Goal: Task Accomplishment & Management: Manage account settings

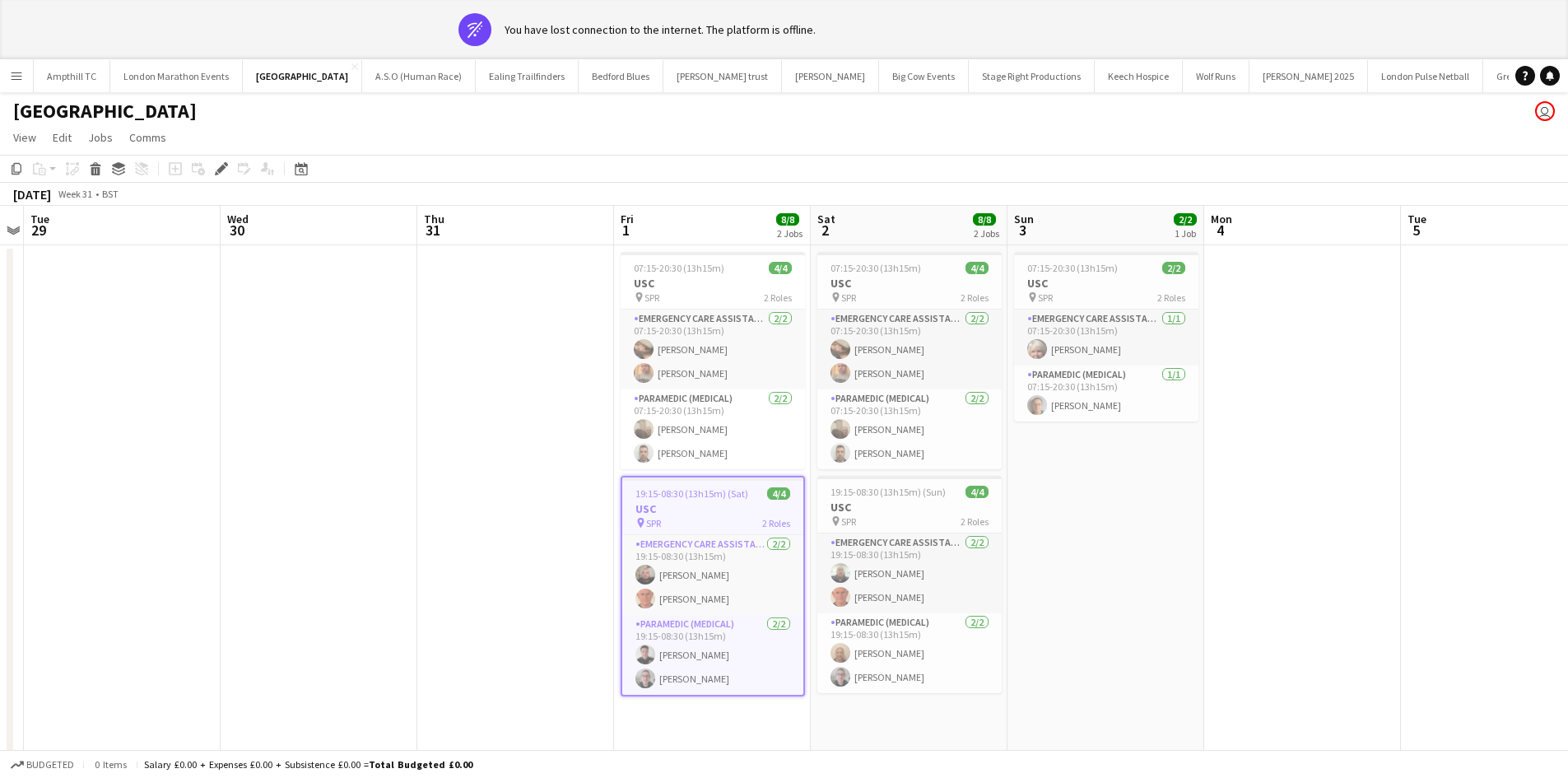
drag, startPoint x: 14, startPoint y: 24, endPoint x: 19, endPoint y: 39, distance: 15.8
click at [10, 17] on app-banner "wifi-off You have lost connection to the internet. The platform is offline." at bounding box center [784, 30] width 1568 height 59
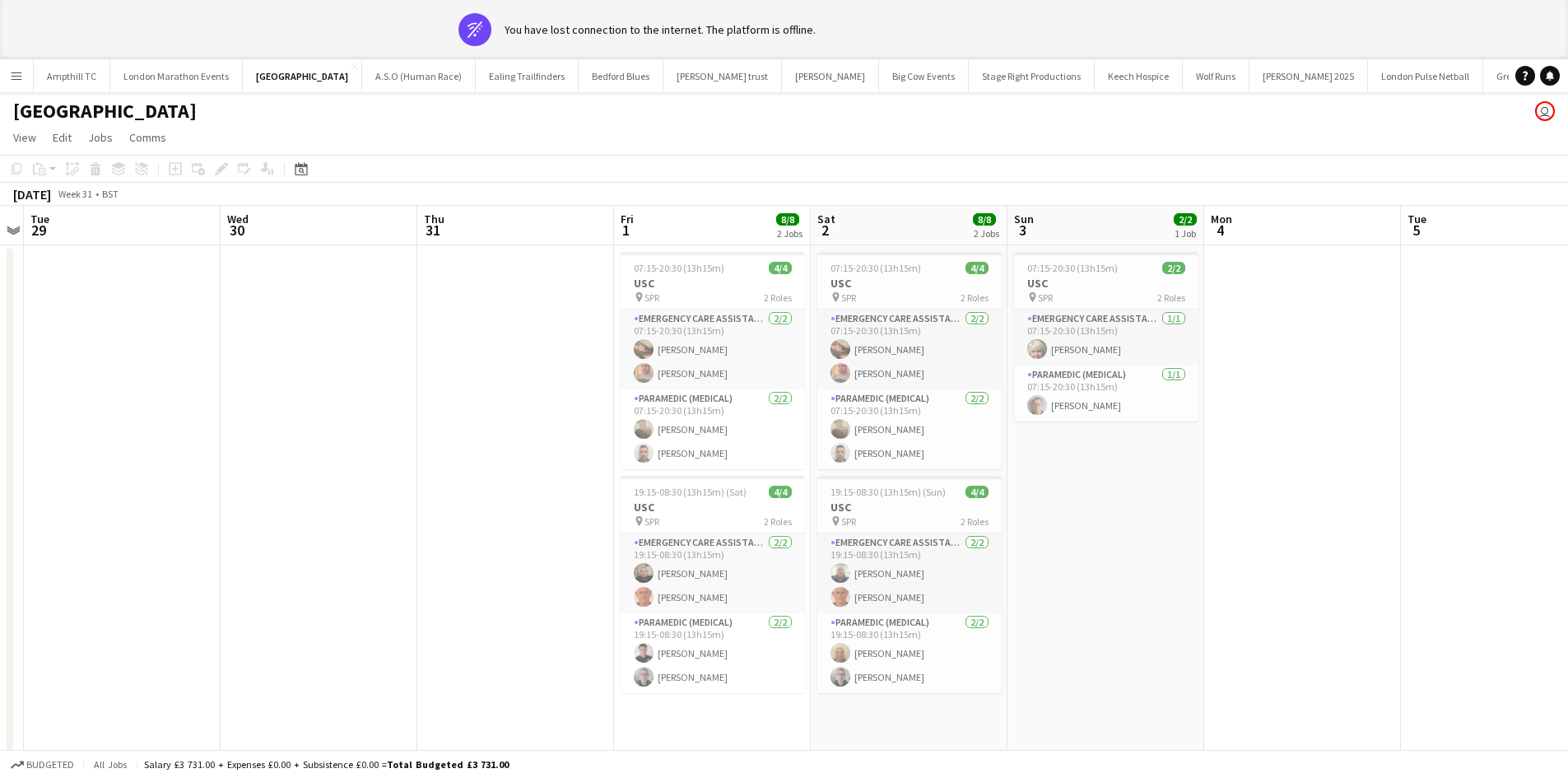
click at [15, 76] on app-icon "Menu" at bounding box center [16, 75] width 13 height 13
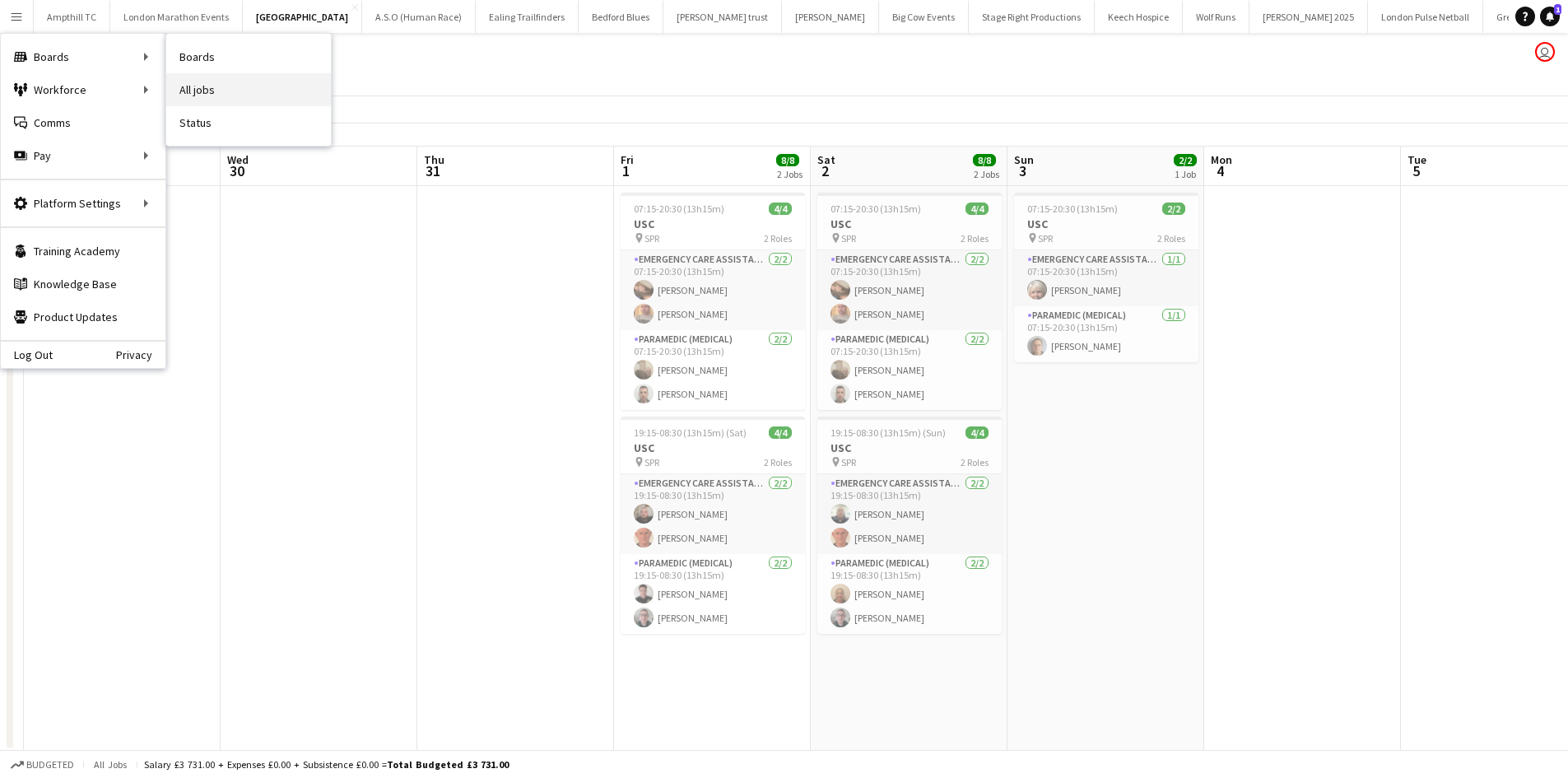
click at [221, 90] on link "All jobs" at bounding box center [248, 90] width 164 height 33
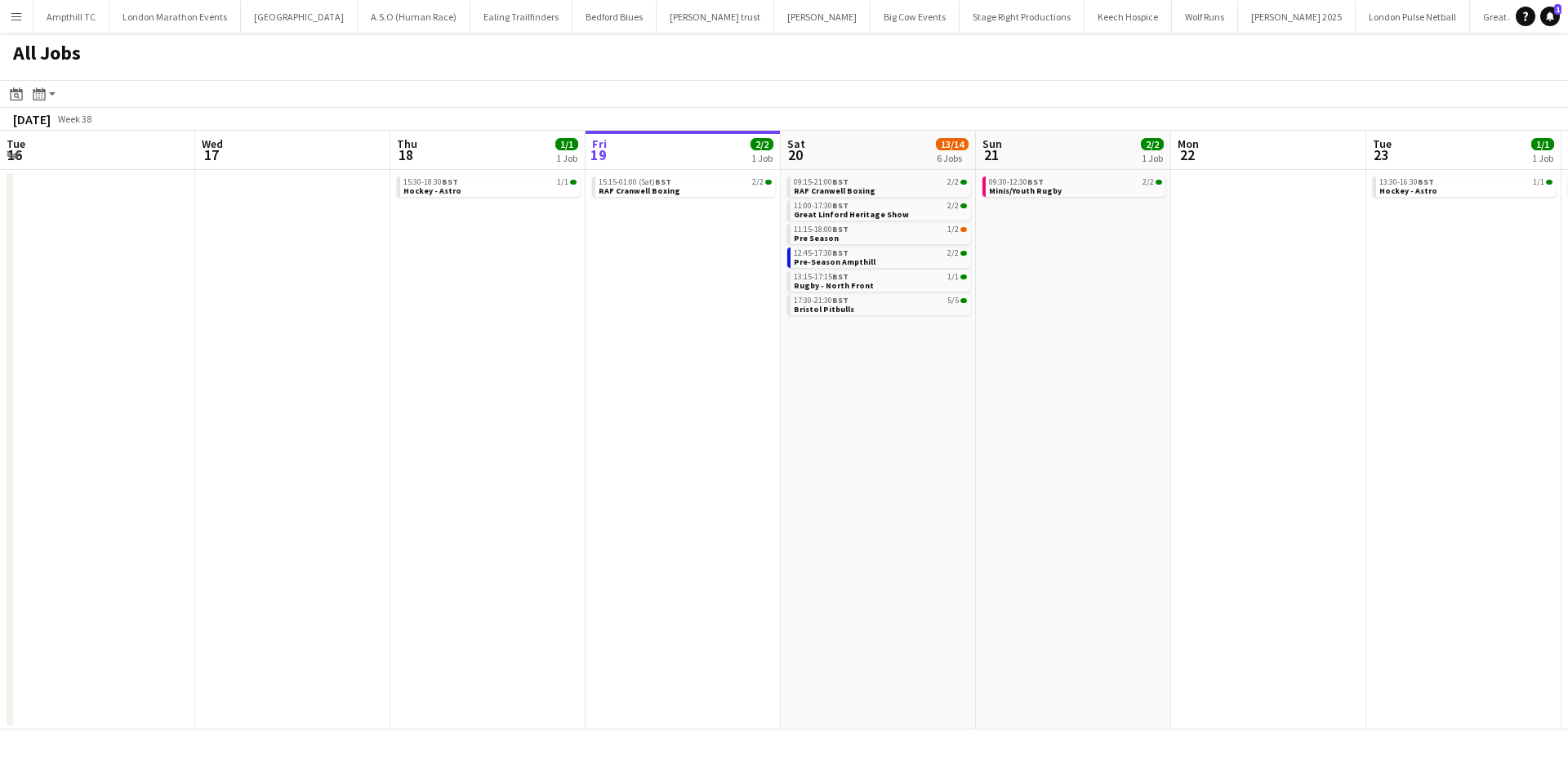
scroll to position [0, 390]
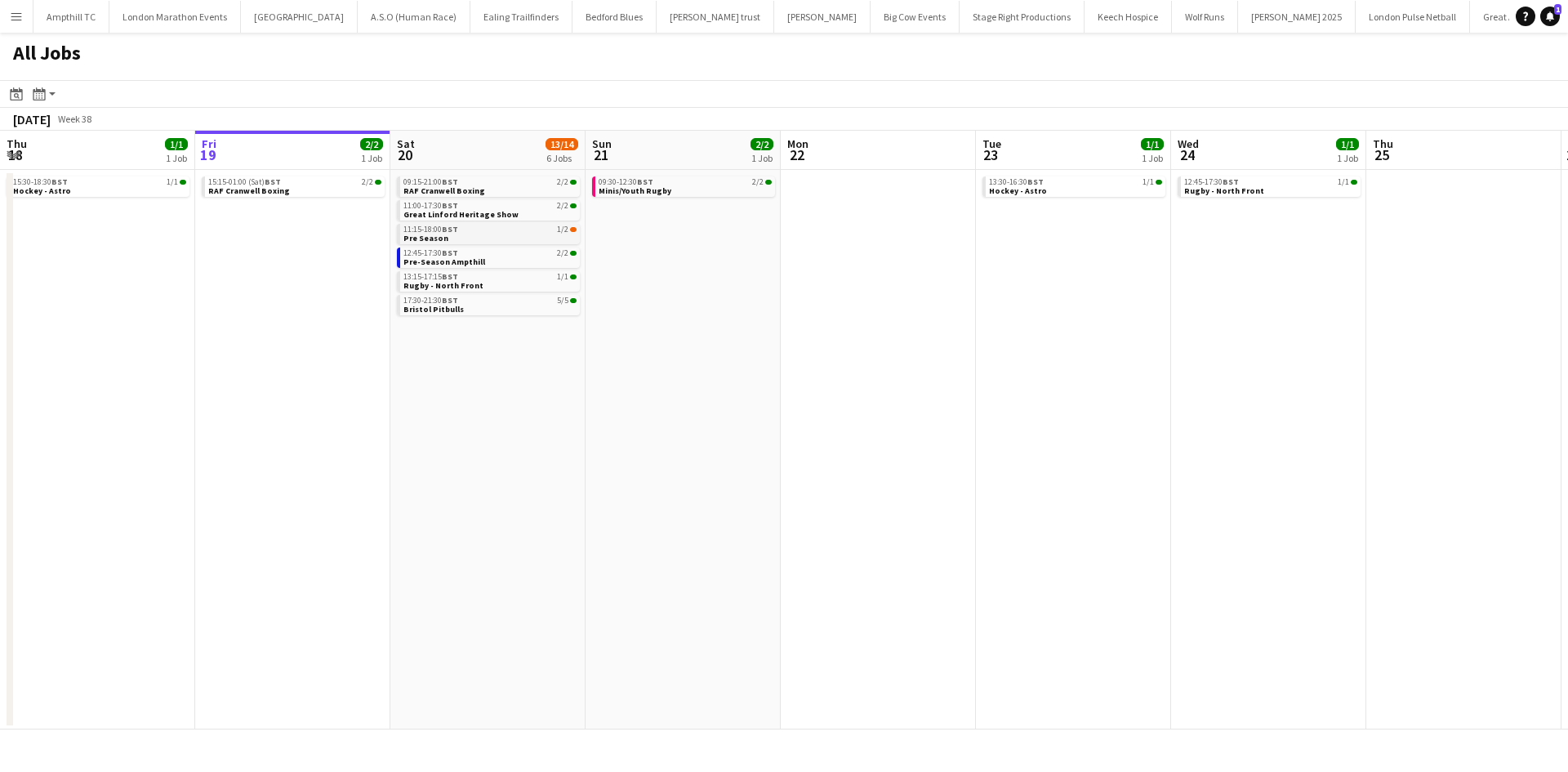
click at [503, 232] on div "11:15-18:00 BST 1/2" at bounding box center [490, 229] width 174 height 8
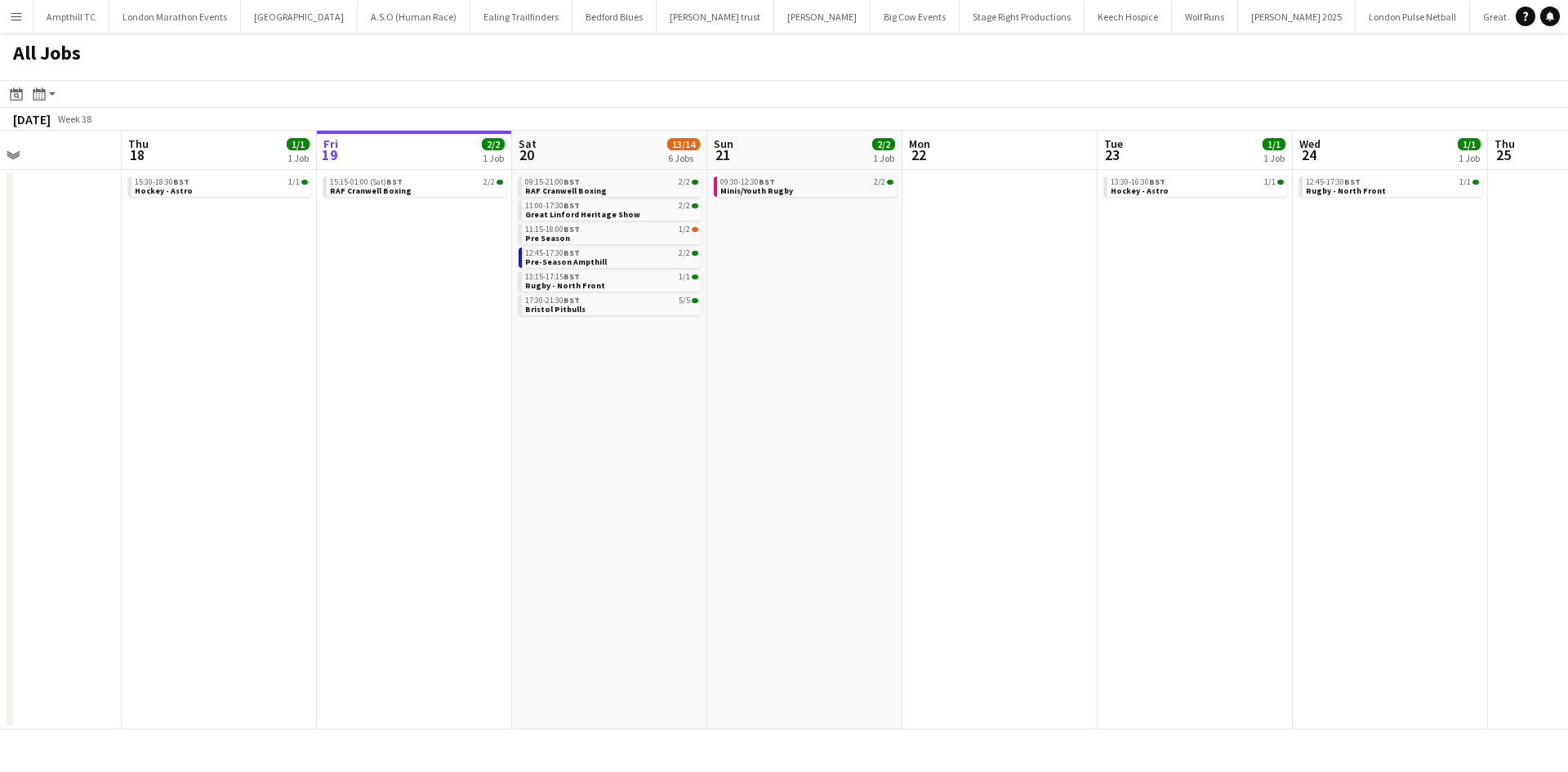
scroll to position [0, 437]
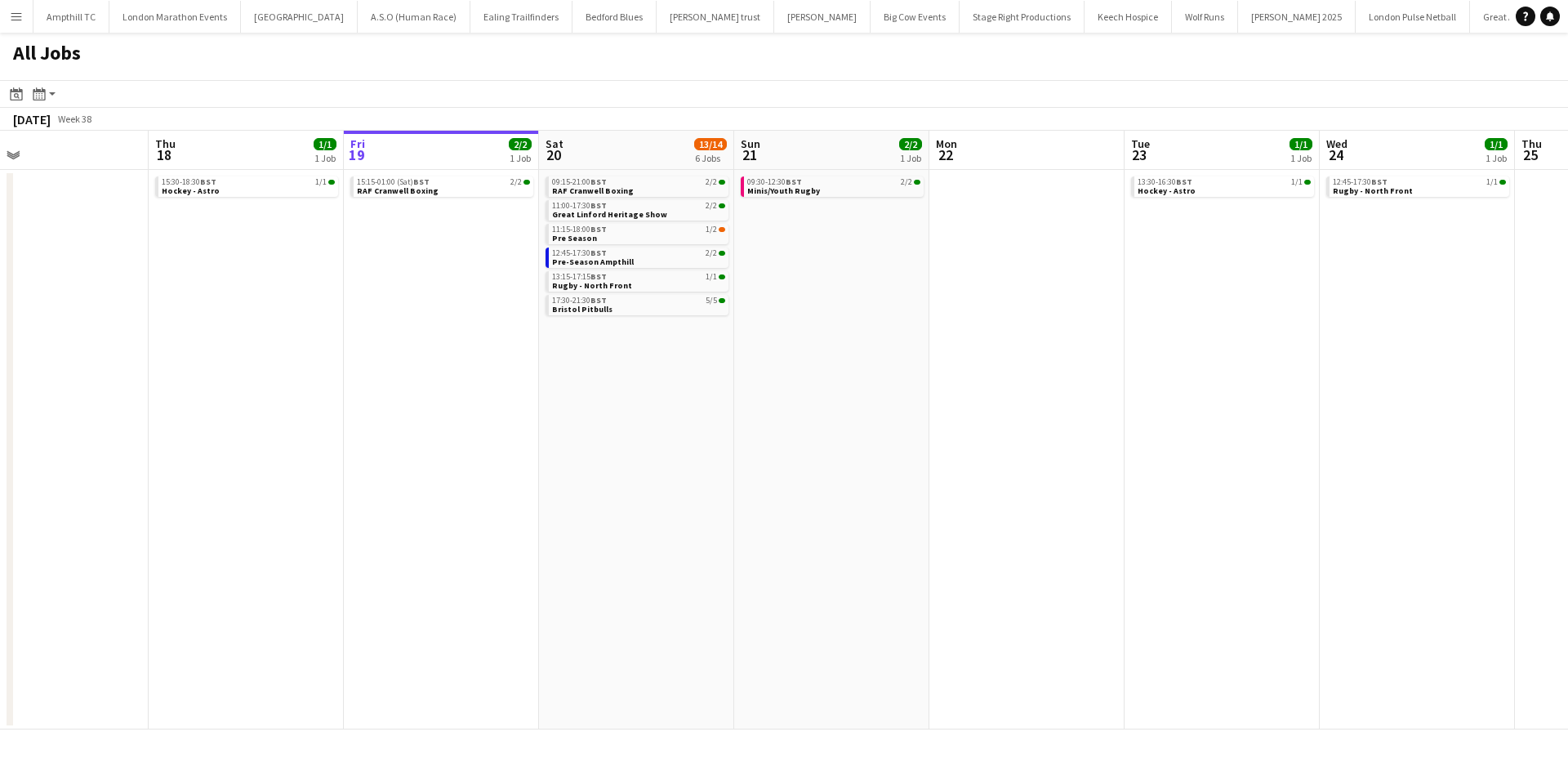
drag, startPoint x: 322, startPoint y: 329, endPoint x: 471, endPoint y: 383, distance: 158.5
click at [471, 383] on app-calendar-viewport "Mon 15 Tue 16 Wed 17 Thu 18 1/1 1 Job Fri 19 2/2 1 Job Sat 20 13/14 6 Jobs Sun …" at bounding box center [784, 429] width 1568 height 598
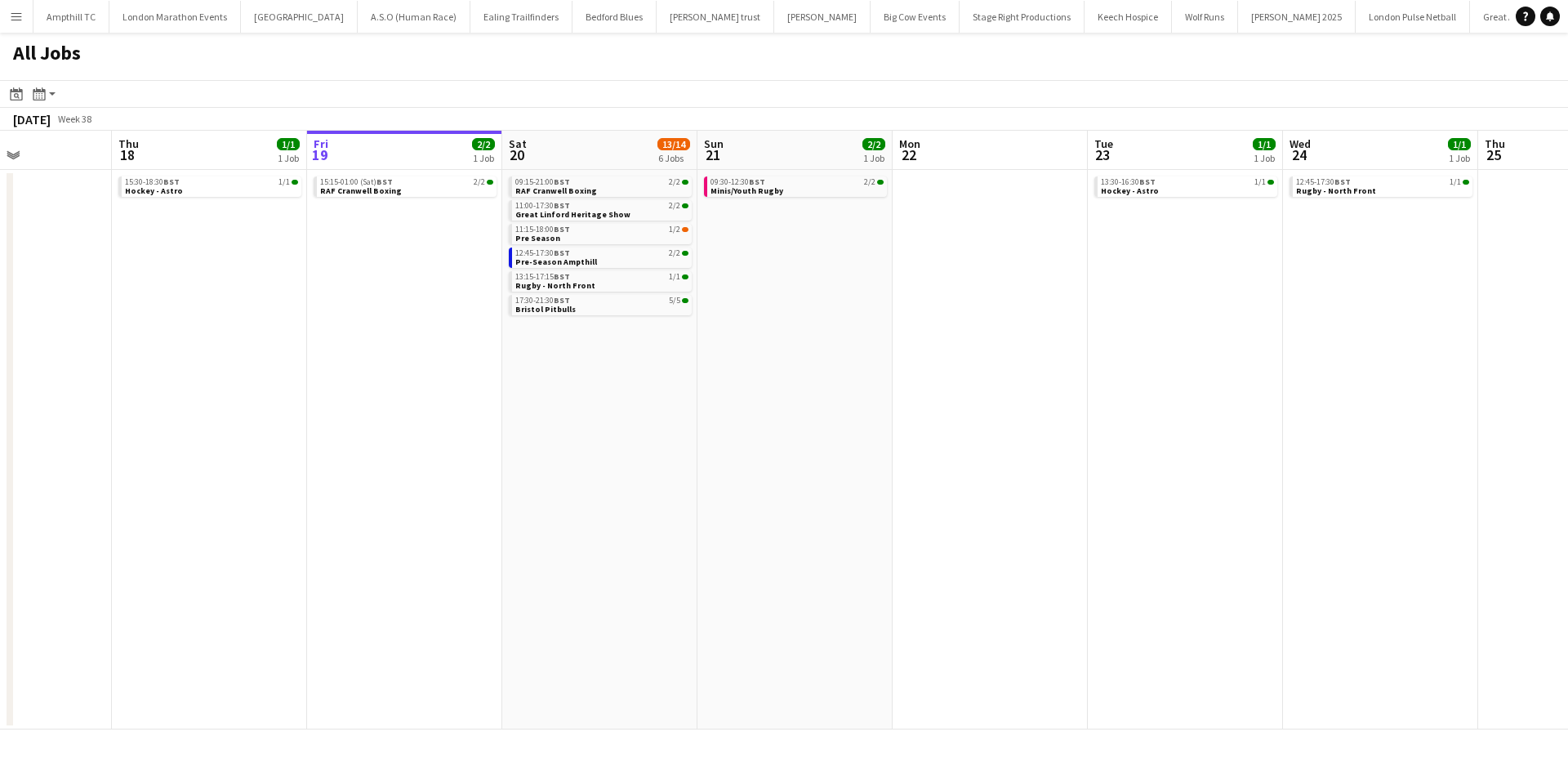
drag, startPoint x: 1012, startPoint y: 294, endPoint x: 585, endPoint y: 316, distance: 427.6
click at [585, 316] on app-calendar-viewport "Mon 15 Tue 16 Wed 17 Thu 18 1/1 1 Job Fri 19 2/2 1 Job Sat 20 13/14 6 Jobs Sun …" at bounding box center [784, 429] width 1568 height 598
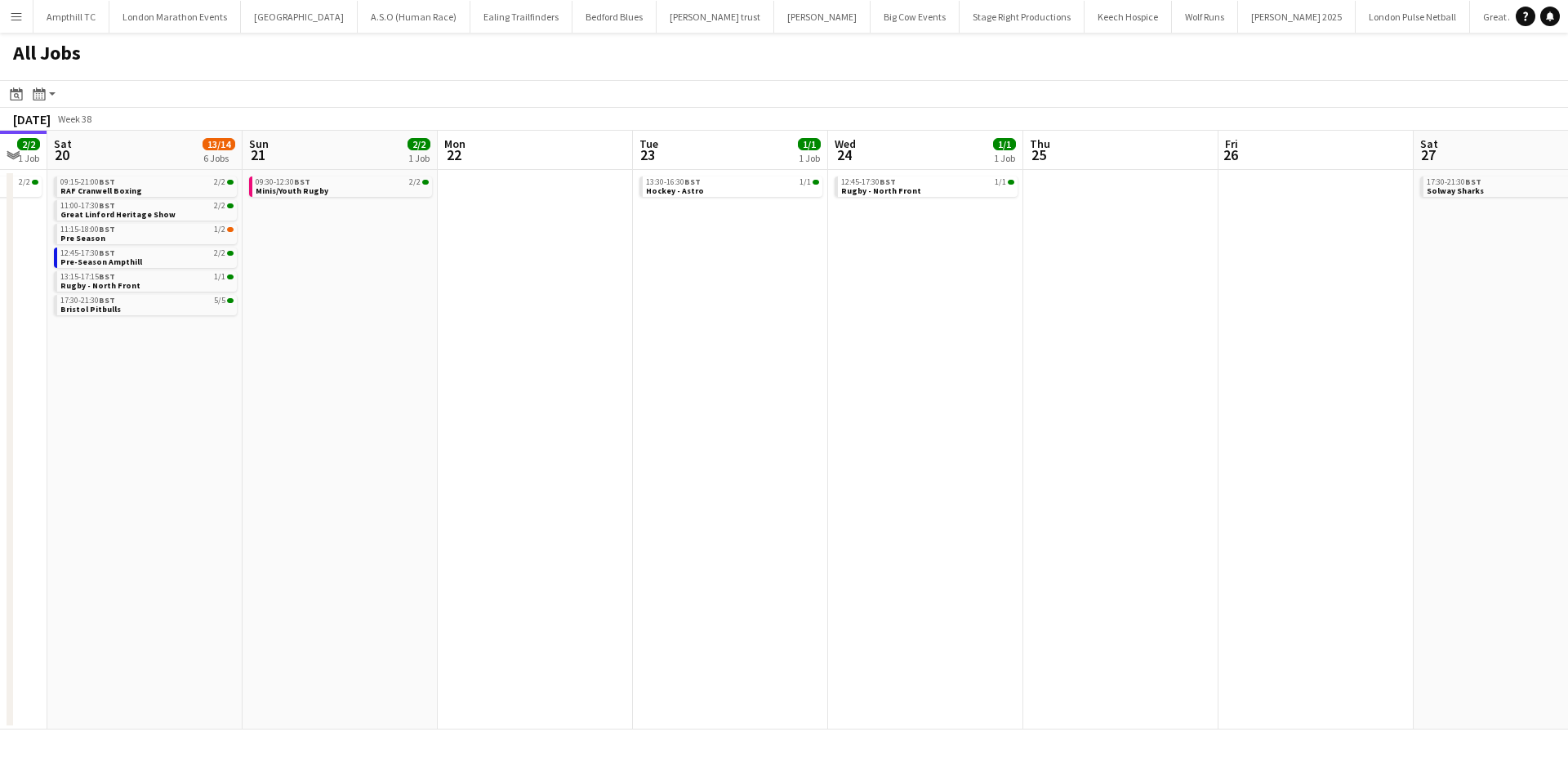
click at [463, 325] on app-all-jobs "All Jobs Date picker SEP 2025 SEP 2025 Monday M Tuesday T Wednesday W Thursday …" at bounding box center [784, 381] width 1568 height 697
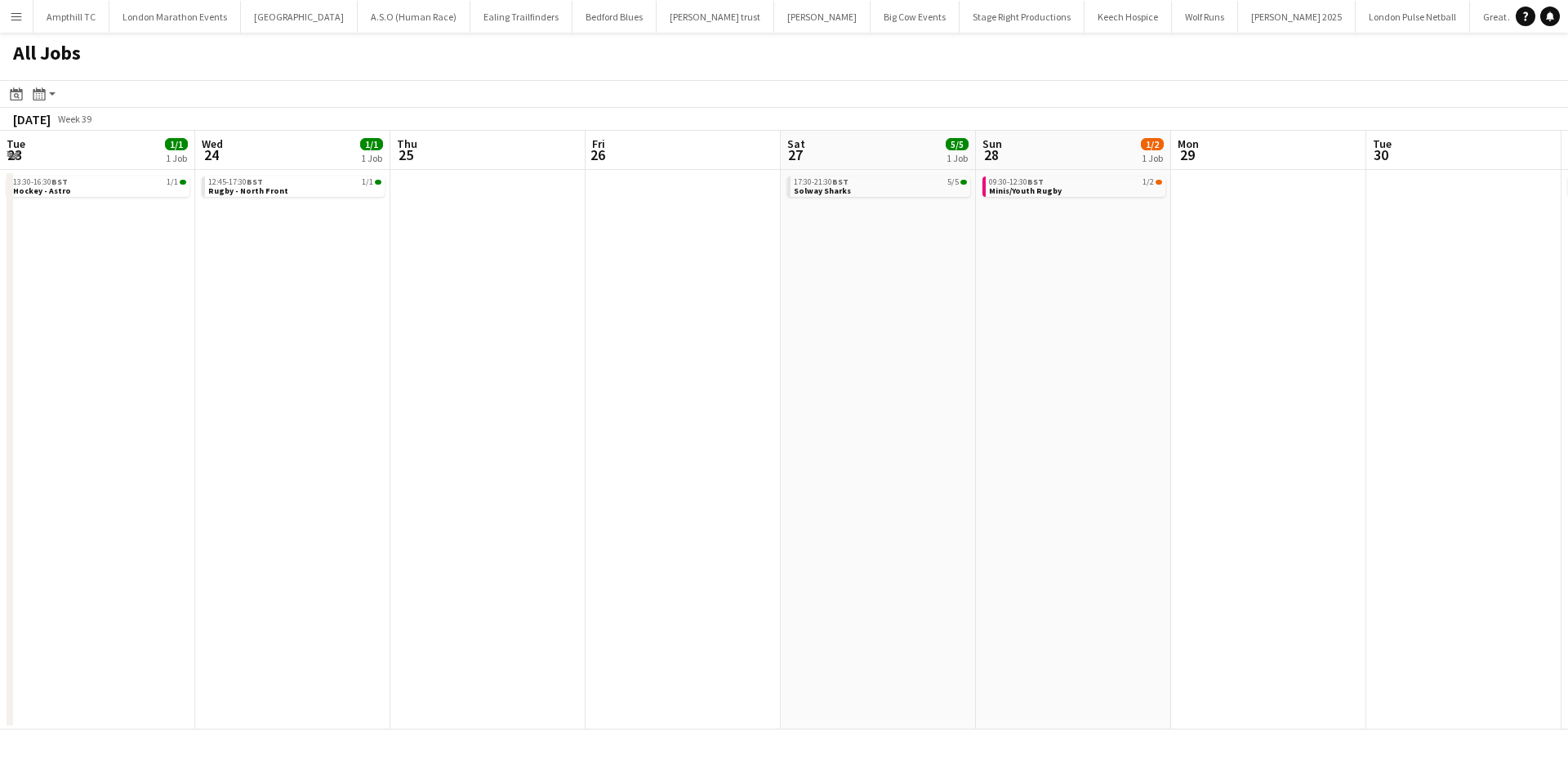
drag, startPoint x: 661, startPoint y: 339, endPoint x: 509, endPoint y: 346, distance: 152.2
click at [496, 351] on app-calendar-viewport "Fri 19 2/2 1 Job Sat 20 13/14 6 Jobs Sun 21 2/2 1 Job Mon 22 Tue 23 1/1 1 Job W…" at bounding box center [784, 429] width 1568 height 598
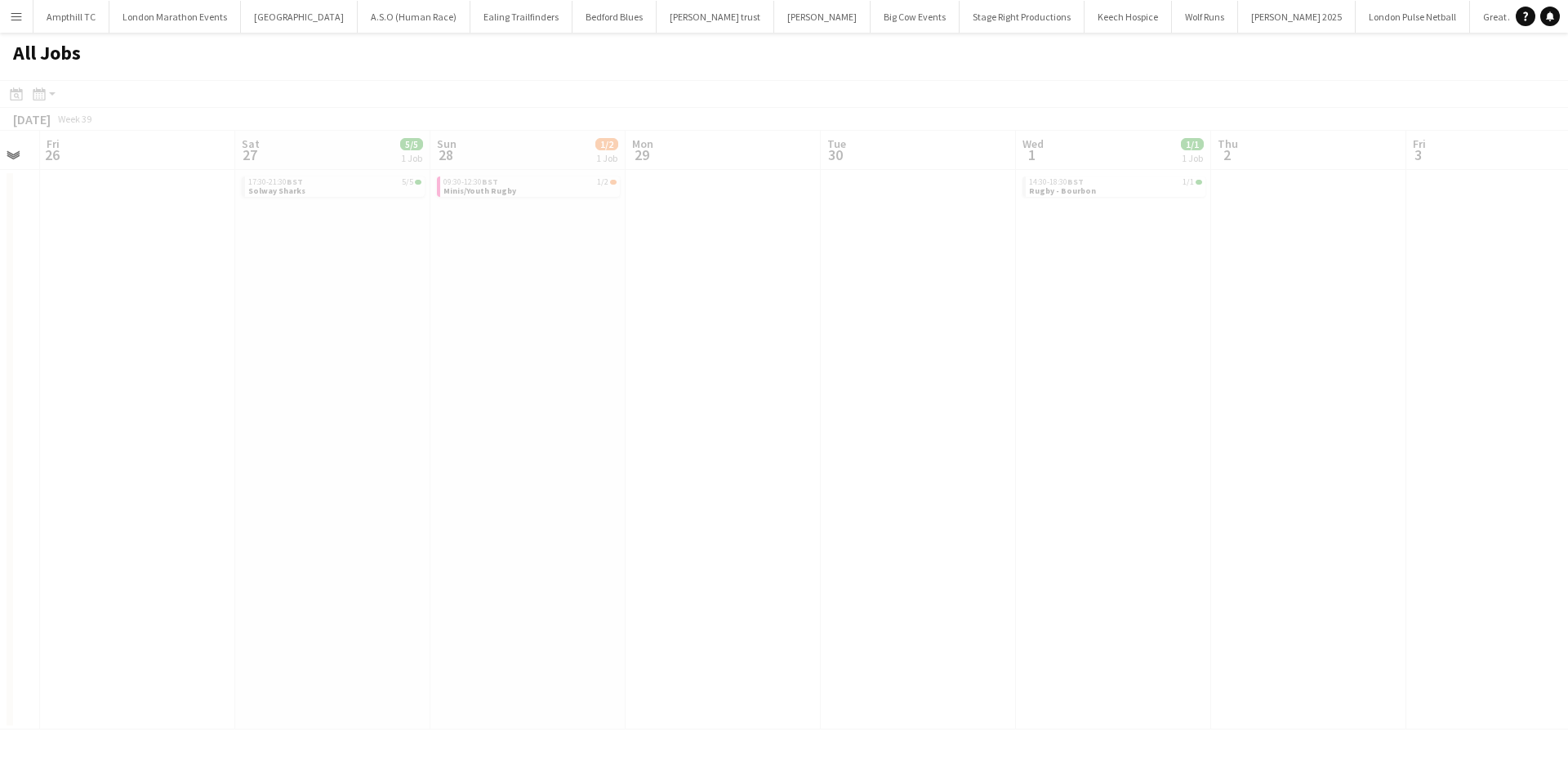
drag, startPoint x: 553, startPoint y: 345, endPoint x: 393, endPoint y: 334, distance: 160.4
click at [269, 345] on app-all-jobs "All Jobs Date picker SEP 2025 SEP 2025 Monday M Tuesday T Wednesday W Thursday …" at bounding box center [784, 381] width 1568 height 697
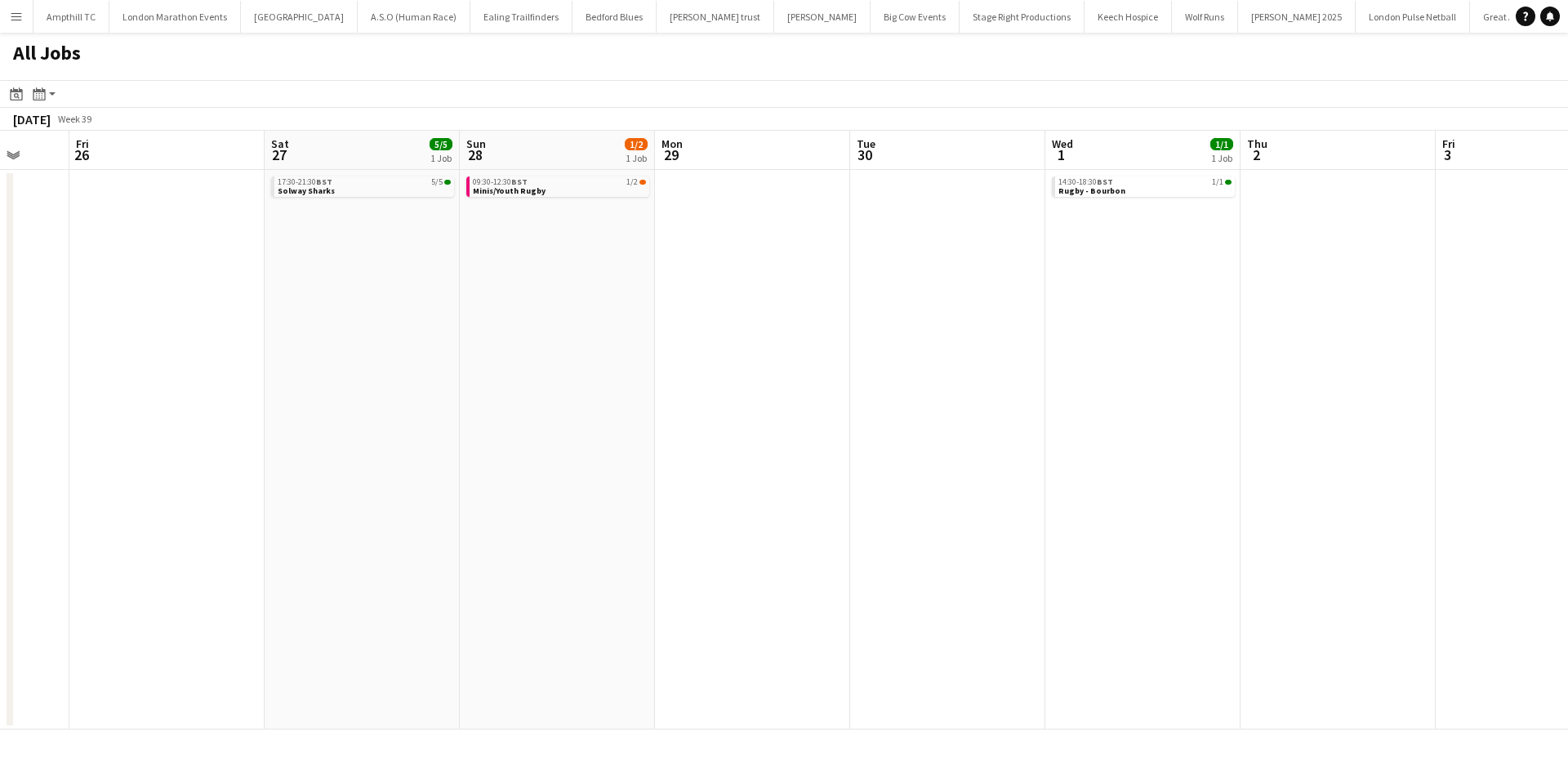
drag, startPoint x: 556, startPoint y: 360, endPoint x: 353, endPoint y: 354, distance: 203.1
click at [324, 364] on app-calendar-viewport "Tue 23 1/1 1 Job Wed 24 1/1 1 Job Thu 25 Fri 26 Sat 27 5/5 1 Job Sun 28 1/2 1 J…" at bounding box center [784, 429] width 1568 height 598
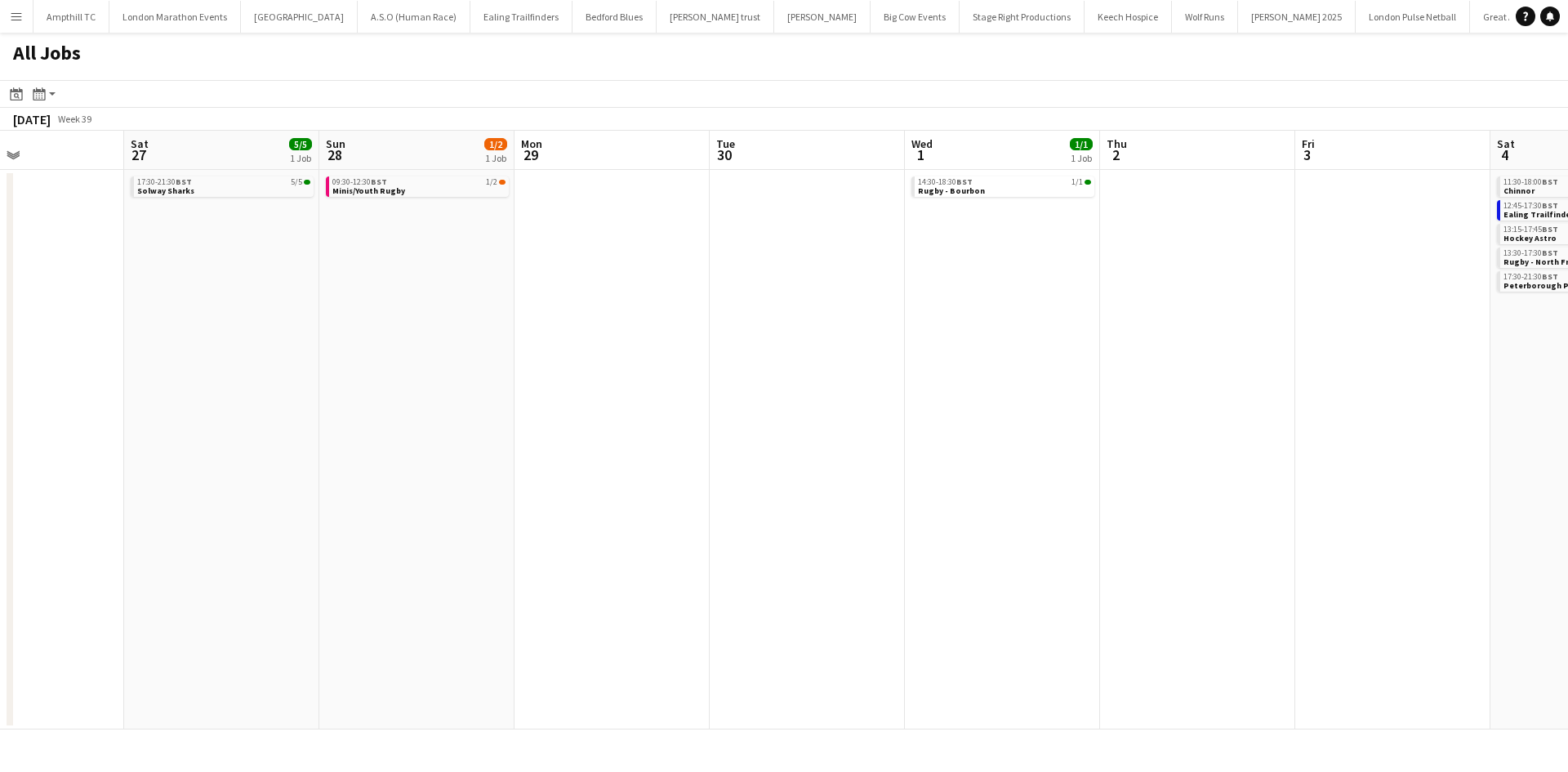
drag, startPoint x: 629, startPoint y: 351, endPoint x: 945, endPoint y: 359, distance: 316.1
click at [945, 359] on app-calendar-viewport "Wed 24 1/1 1 Job Thu 25 Fri 26 Sat 27 5/5 1 Job Sun 28 1/2 1 Job Mon 29 Tue 30 …" at bounding box center [784, 429] width 1568 height 598
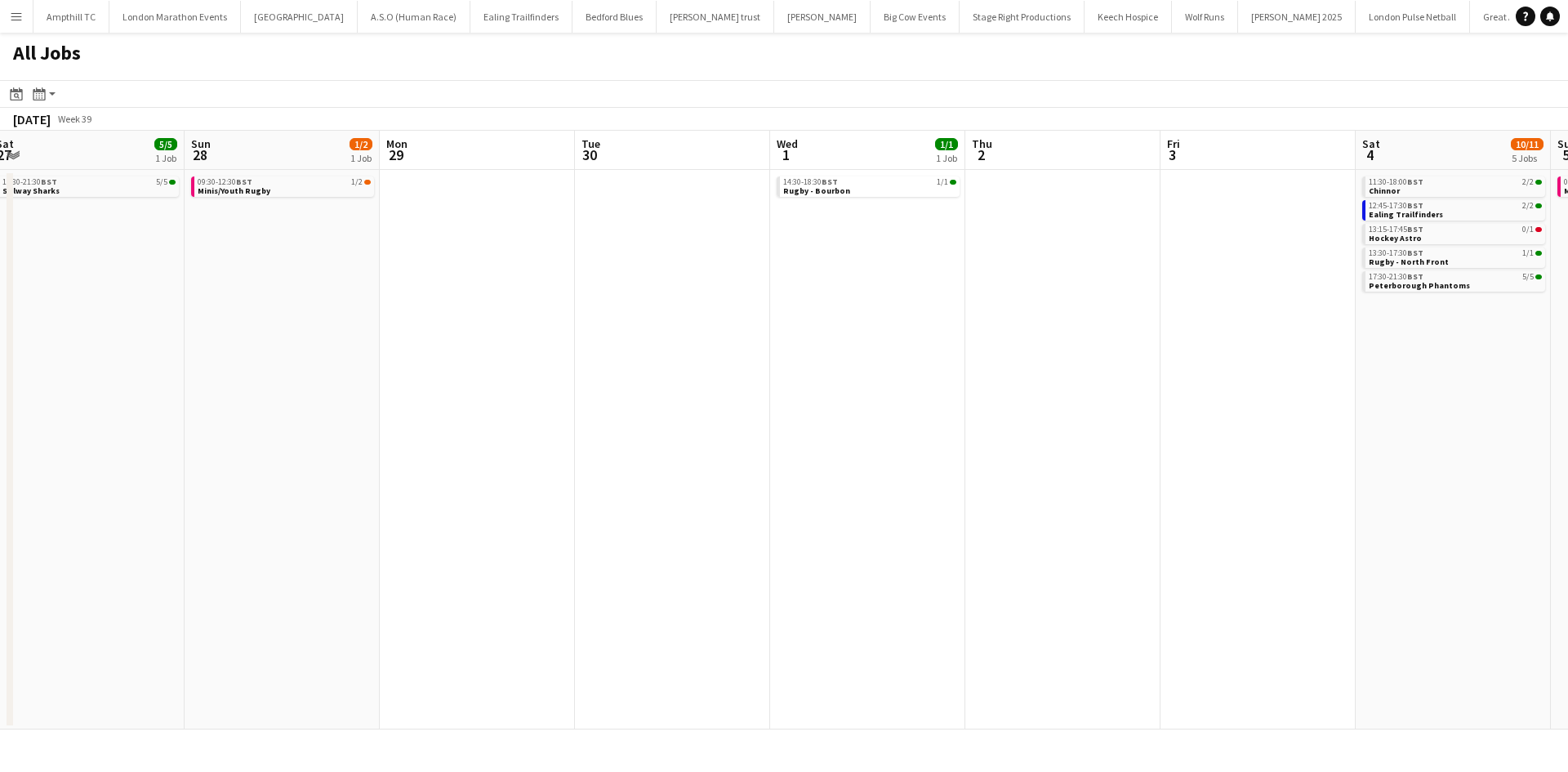
drag, startPoint x: 1234, startPoint y: 369, endPoint x: 752, endPoint y: 391, distance: 482.5
click at [752, 391] on app-calendar-viewport "Wed 24 1/1 1 Job Thu 25 Fri 26 Sat 27 5/5 1 Job Sun 28 1/2 1 Job Mon 29 Tue 30 …" at bounding box center [784, 429] width 1568 height 598
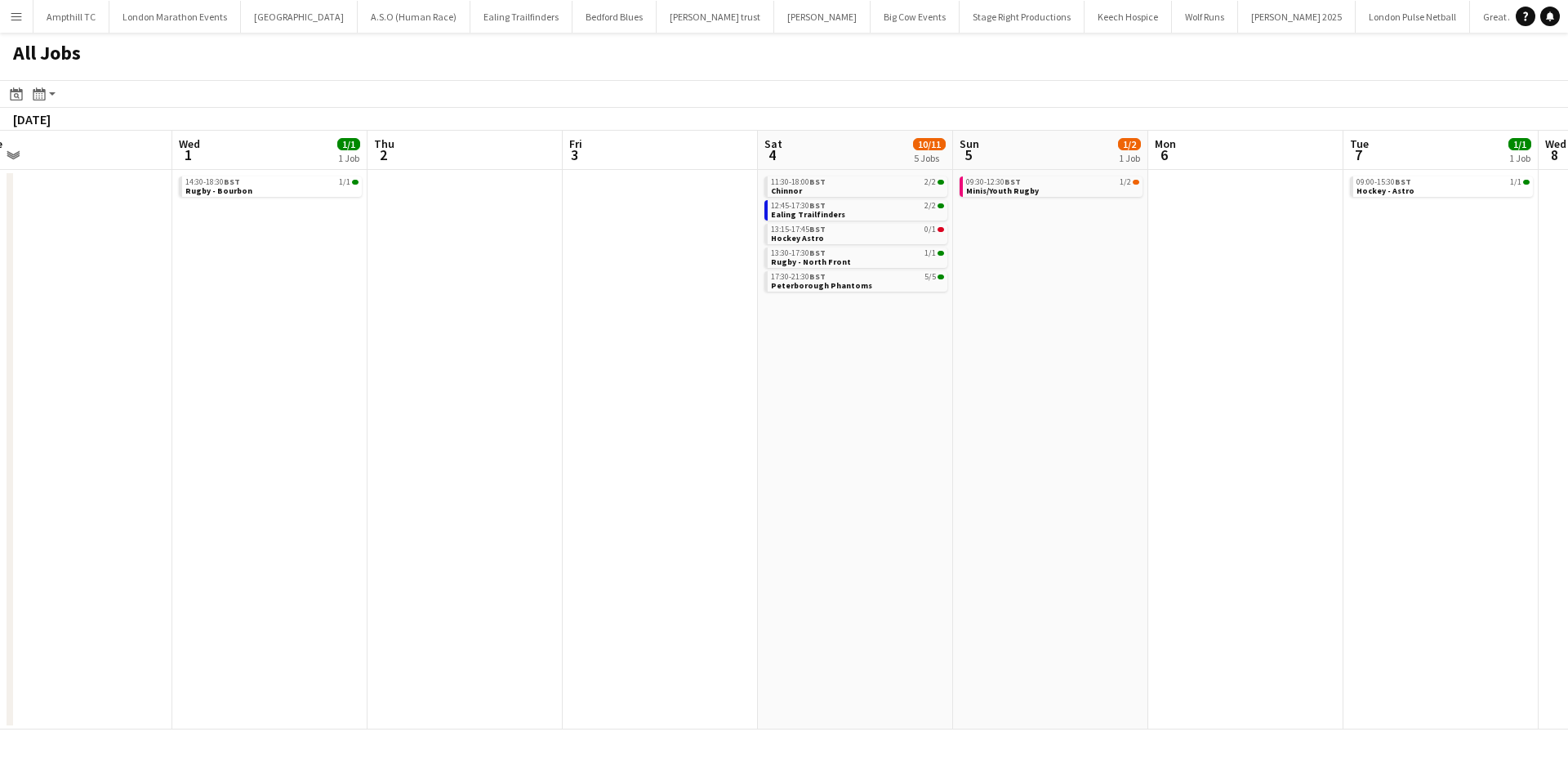
click at [787, 412] on app-all-jobs "All Jobs Date picker SEP 2025 SEP 2025 Monday M Tuesday T Wednesday W Thursday …" at bounding box center [784, 381] width 1568 height 697
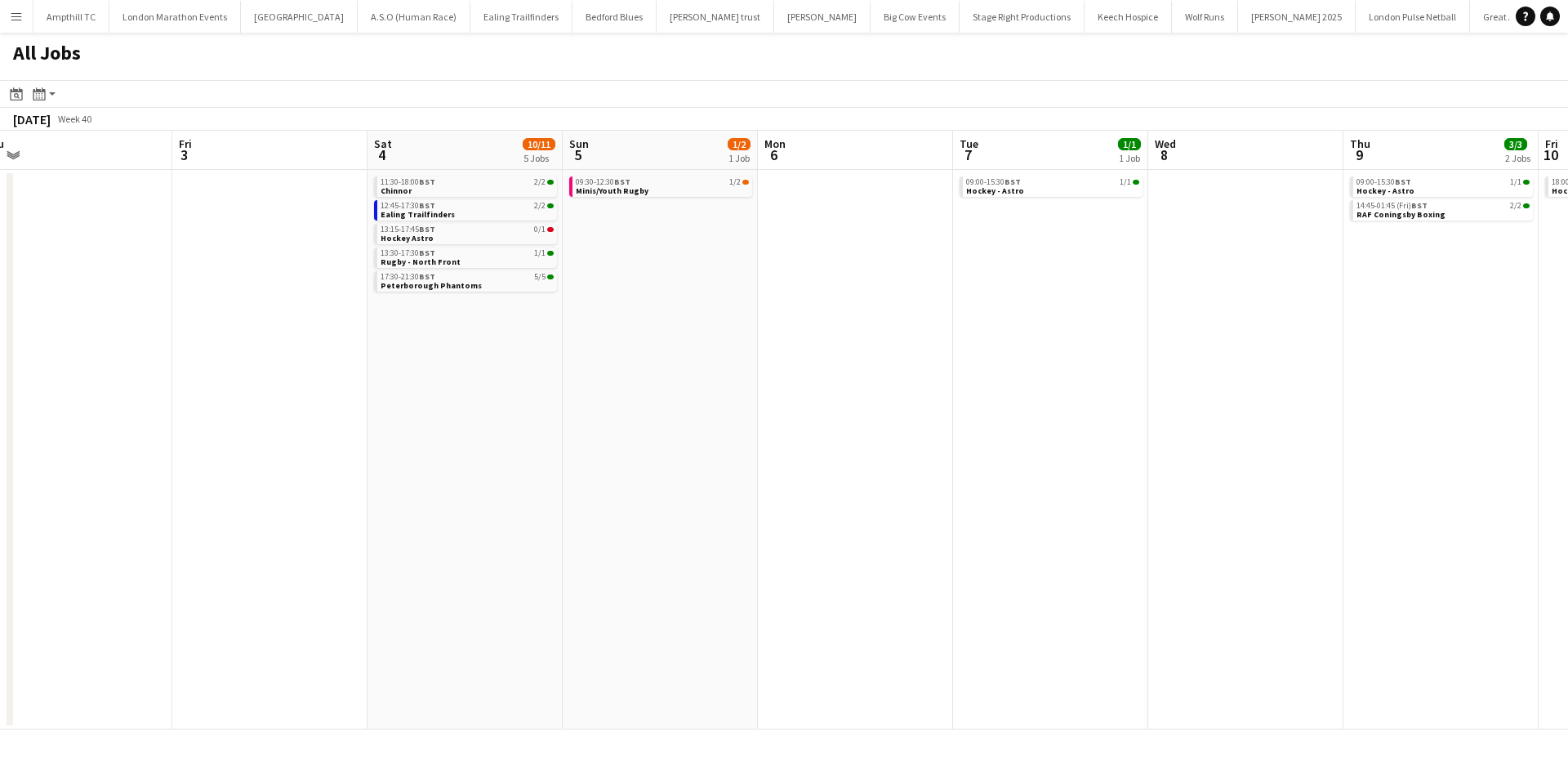
scroll to position [0, 489]
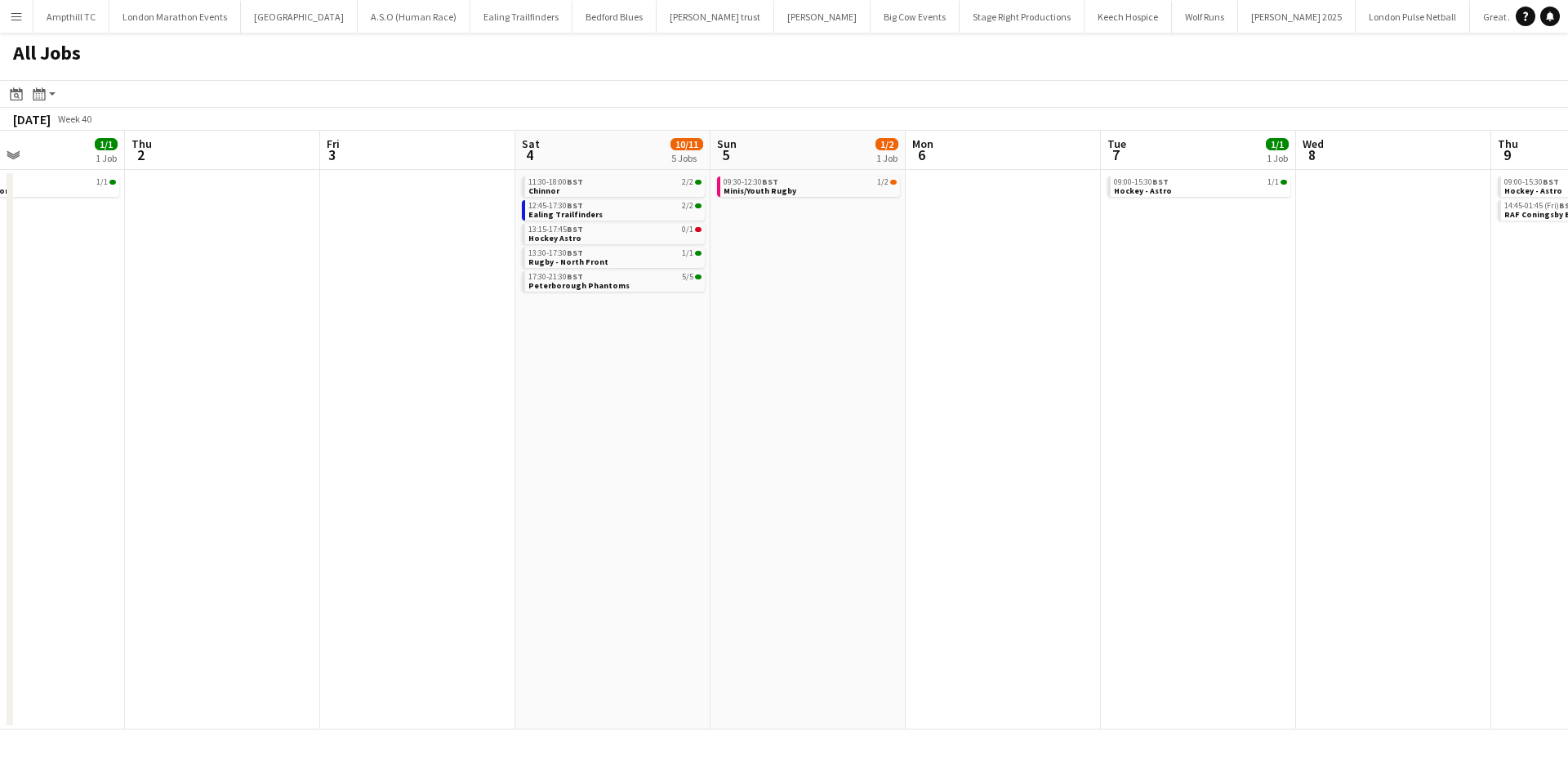
drag, startPoint x: 1166, startPoint y: 400, endPoint x: 531, endPoint y: 422, distance: 635.4
click at [531, 422] on app-calendar-viewport "Sun 28 1/2 1 Job Mon 29 Tue 30 Wed 1 1/1 1 Job Thu 2 Fri 3 Sat 4 10/11 5 Jobs S…" at bounding box center [784, 429] width 1568 height 598
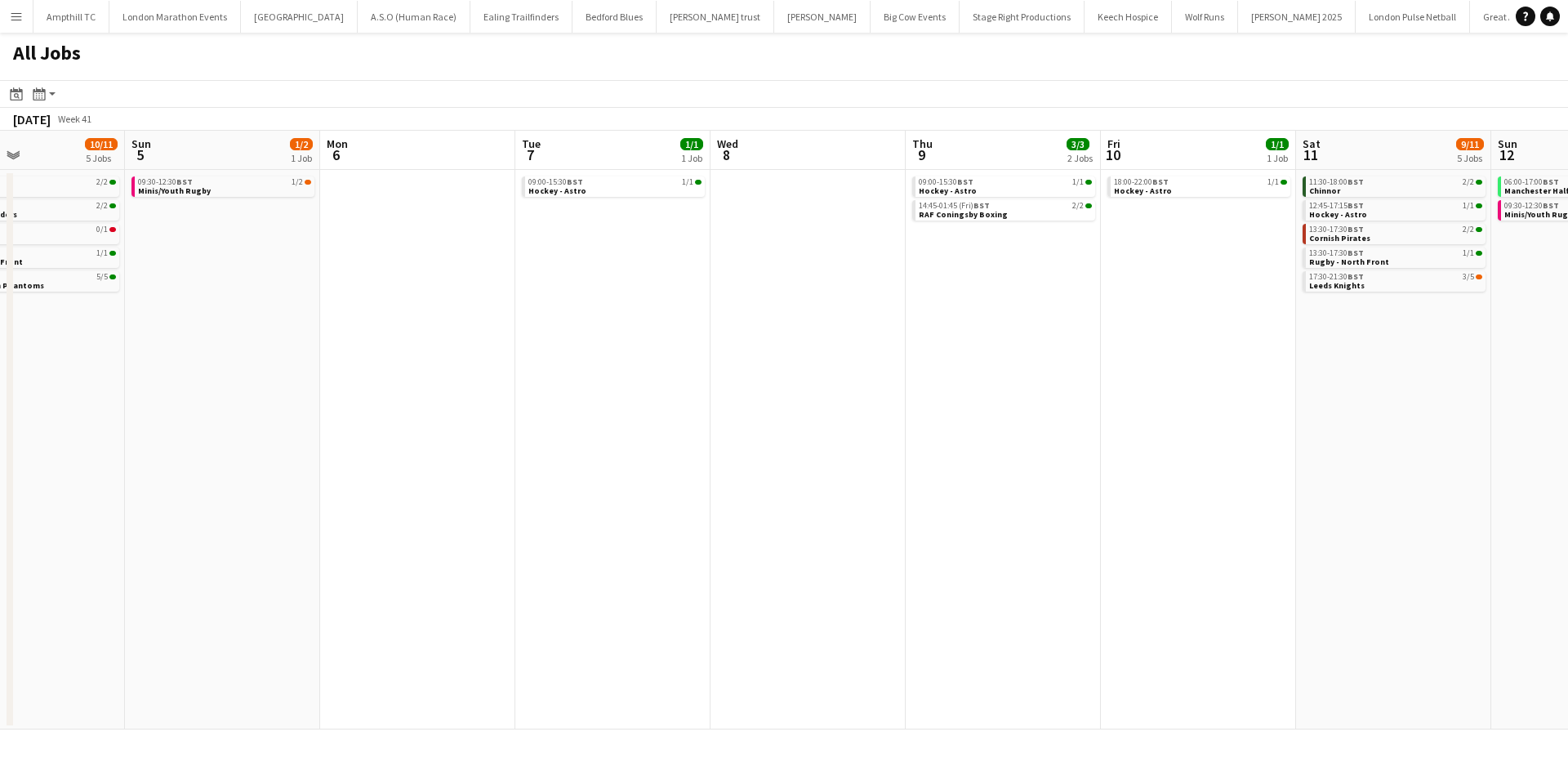
drag, startPoint x: 778, startPoint y: 415, endPoint x: 865, endPoint y: 402, distance: 88.0
click at [737, 415] on app-calendar-viewport "Thu 2 Fri 3 Sat 4 10/11 5 Jobs Sun 5 1/2 1 Job Mon 6 Tue 7 1/1 1 Job Wed 8 Thu …" at bounding box center [784, 429] width 1568 height 598
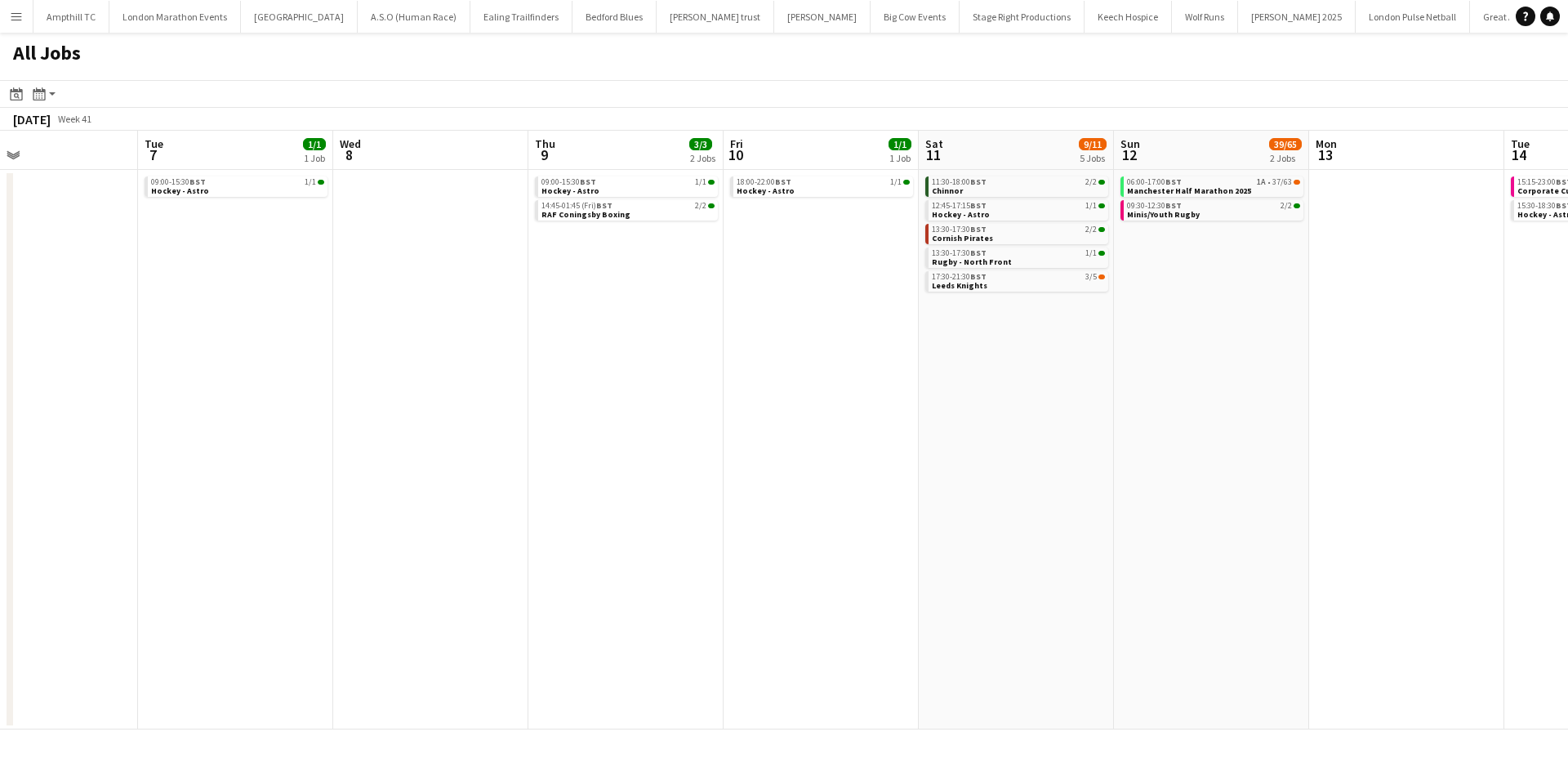
scroll to position [0, 720]
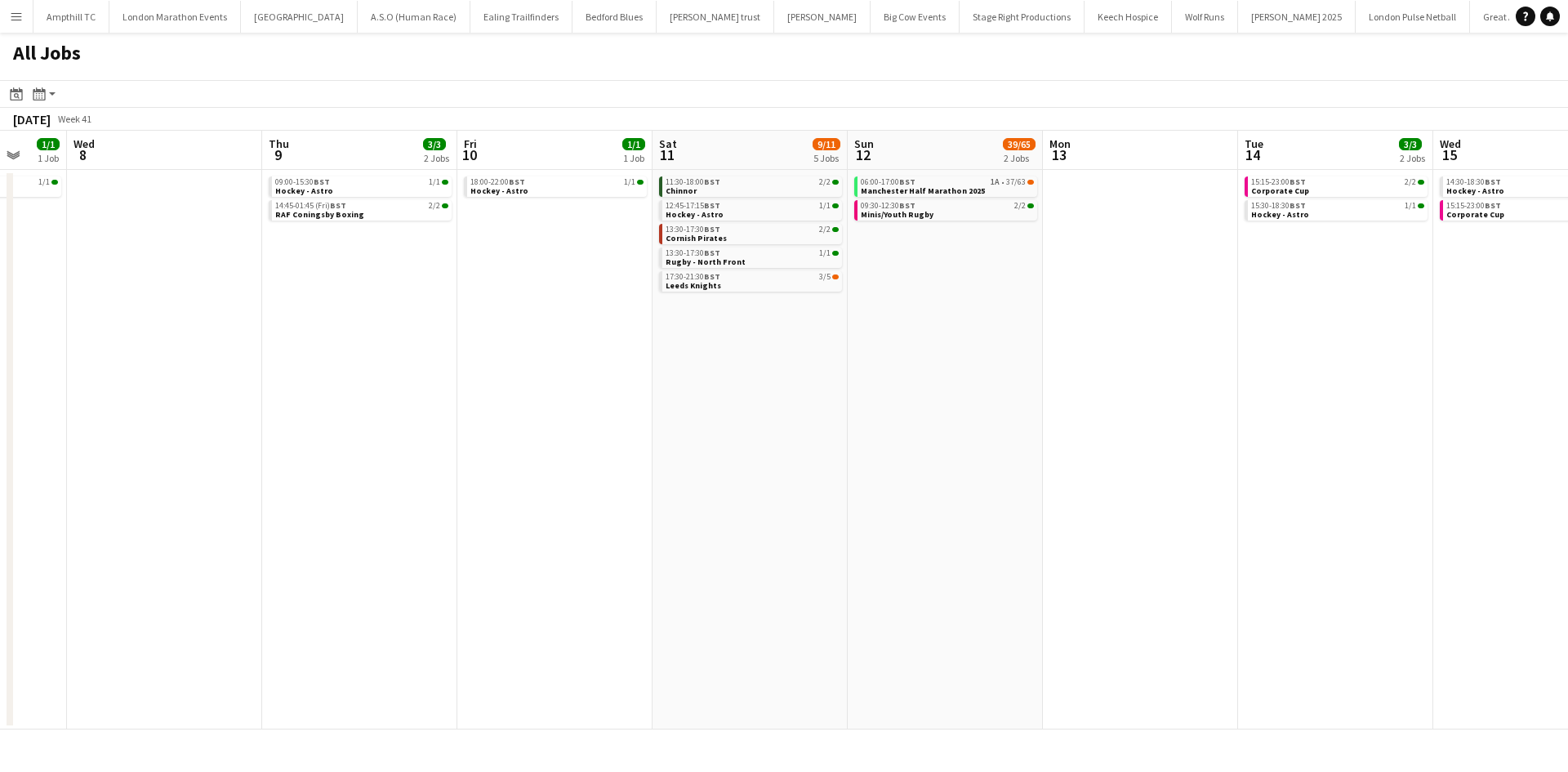
drag, startPoint x: 681, startPoint y: 404, endPoint x: 674, endPoint y: 398, distance: 9.2
click at [610, 404] on app-calendar-viewport "Sat 4 10/11 5 Jobs Sun 5 1/2 1 Job Mon 6 Tue 7 1/1 1 Job Wed 8 Thu 9 3/3 2 Jobs…" at bounding box center [784, 429] width 1568 height 598
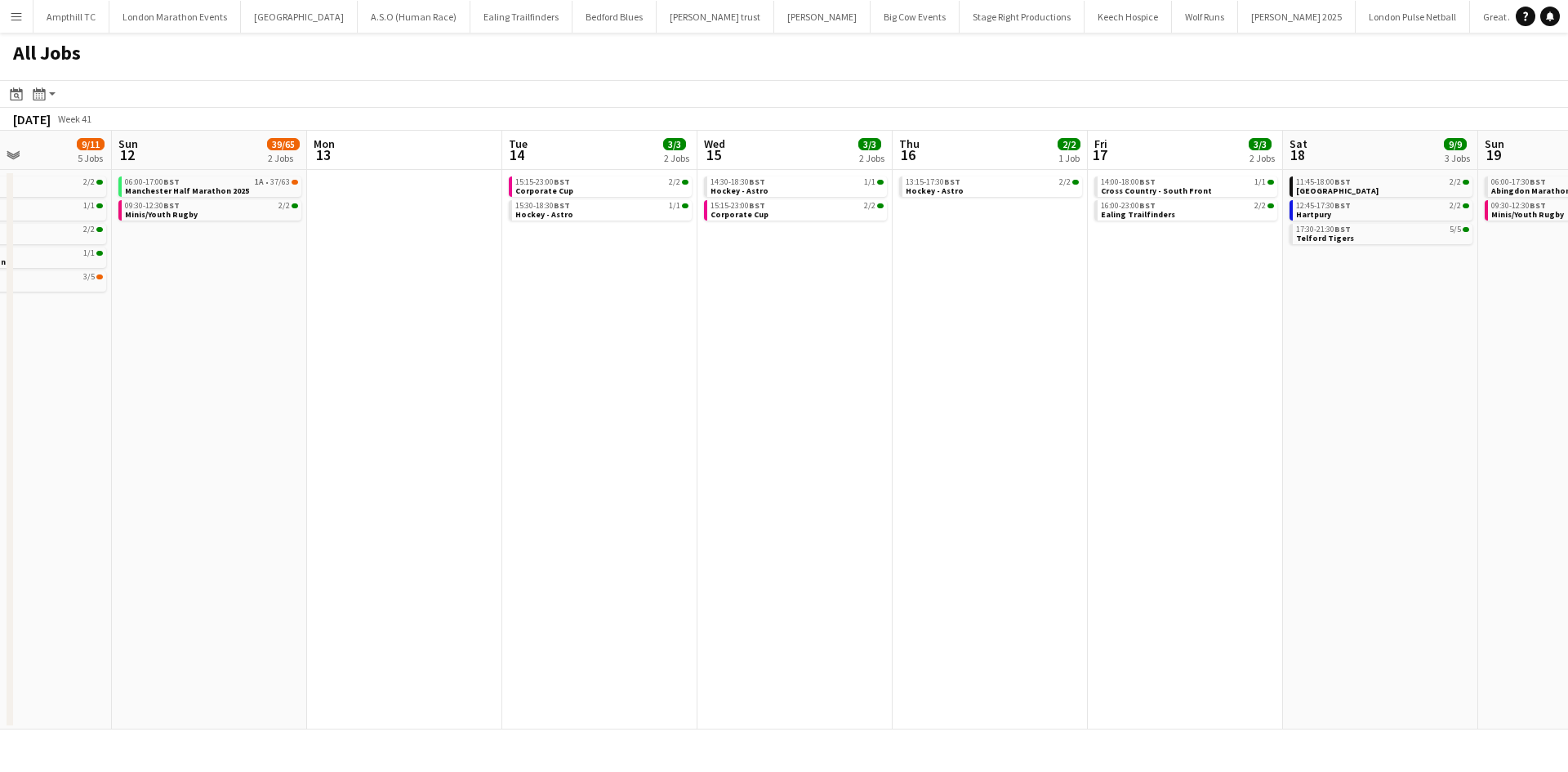
drag, startPoint x: 1373, startPoint y: 430, endPoint x: 704, endPoint y: 430, distance: 669.0
click at [705, 430] on app-calendar-viewport "Wed 8 Thu 9 3/3 2 Jobs Fri 10 1/1 1 Job Sat 11 9/11 5 Jobs Sun 12 39/65 2 Jobs …" at bounding box center [784, 429] width 1568 height 598
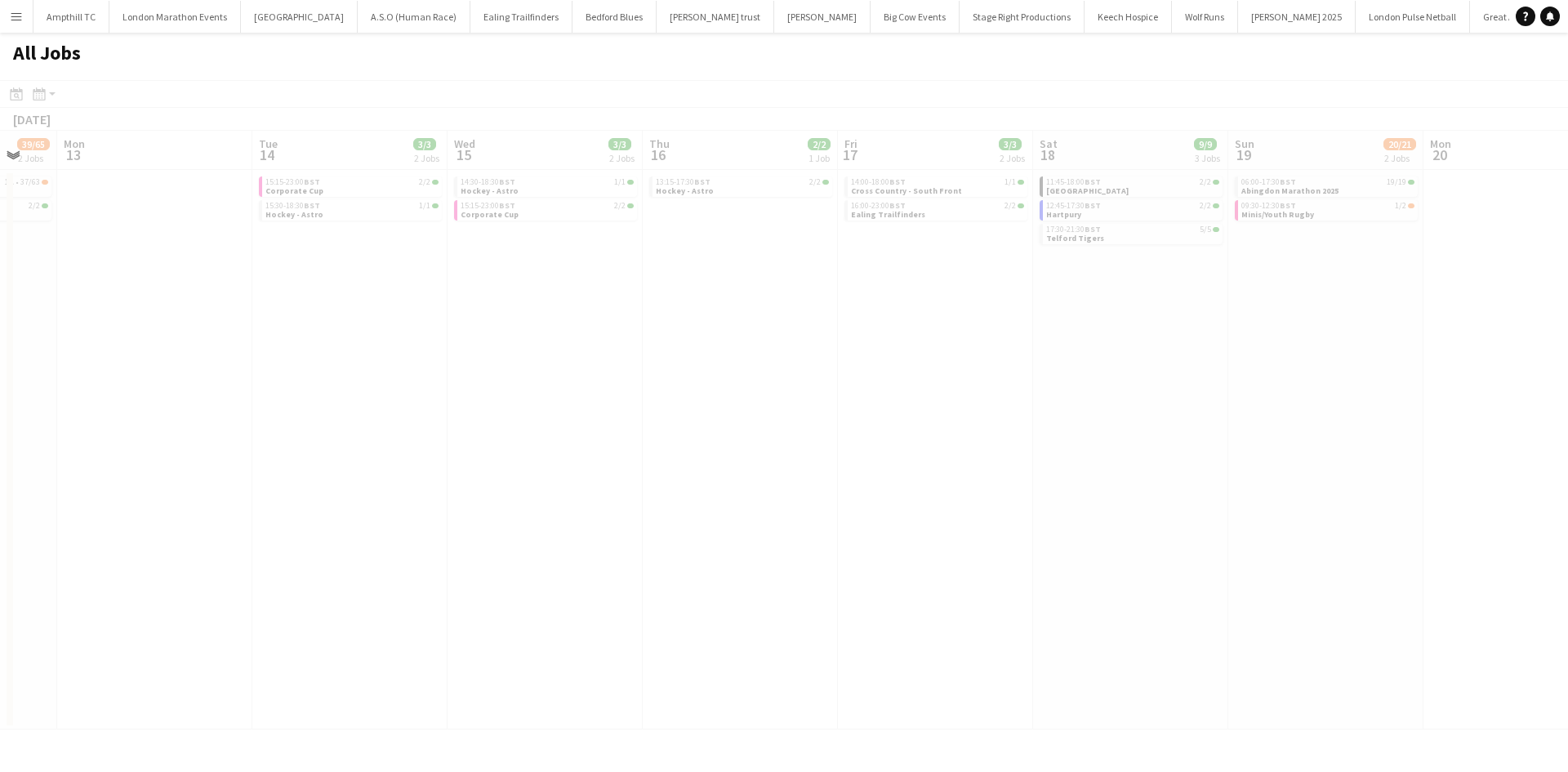
scroll to position [0, 815]
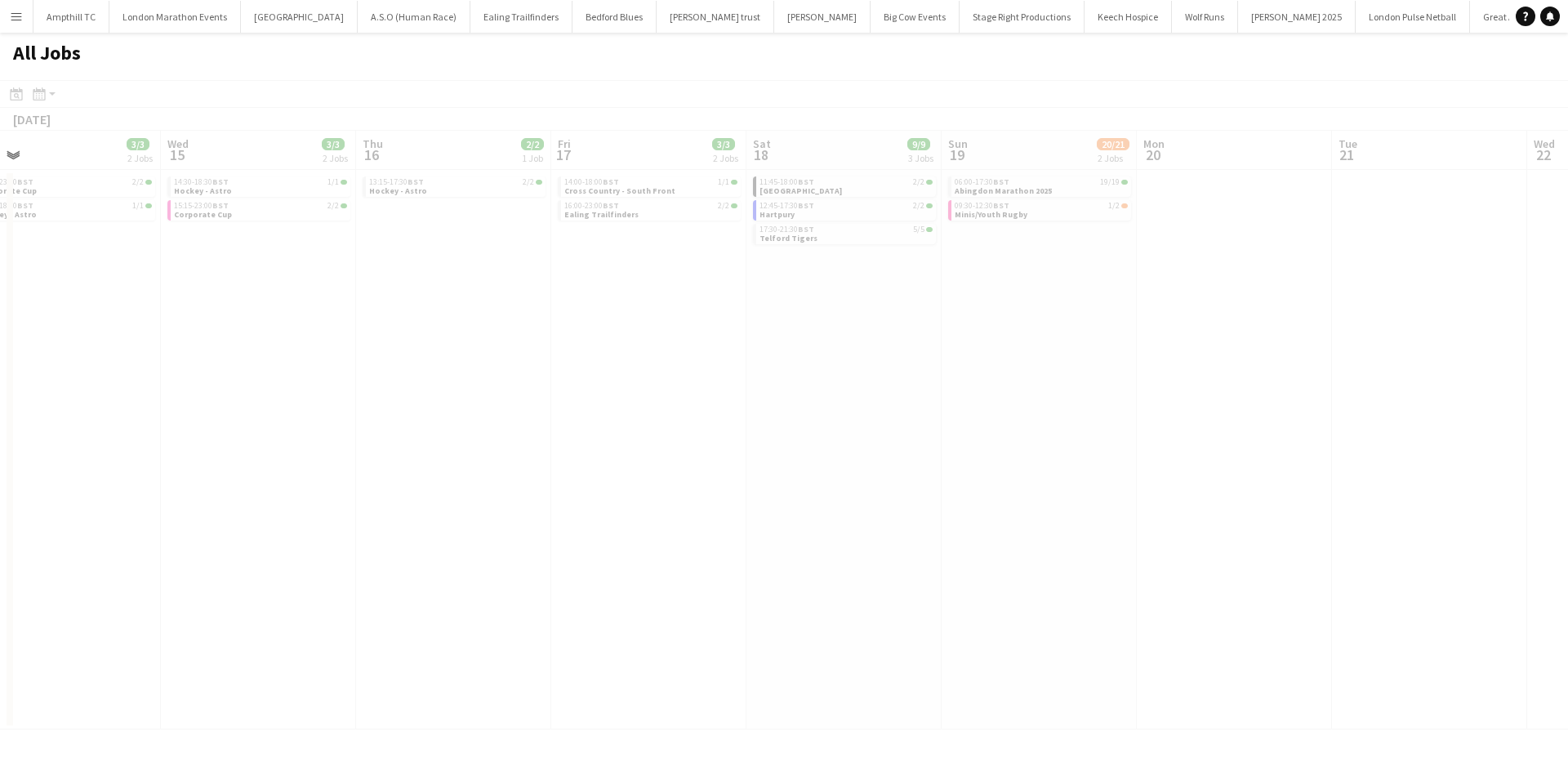
drag, startPoint x: 1138, startPoint y: 408, endPoint x: 607, endPoint y: 410, distance: 531.0
click at [607, 410] on app-calendar-viewport "Fri 10 1/1 1 Job Sat 11 9/11 5 Jobs Sun 12 39/65 2 Jobs Mon 13 Tue 14 3/3 2 Job…" at bounding box center [784, 429] width 1568 height 598
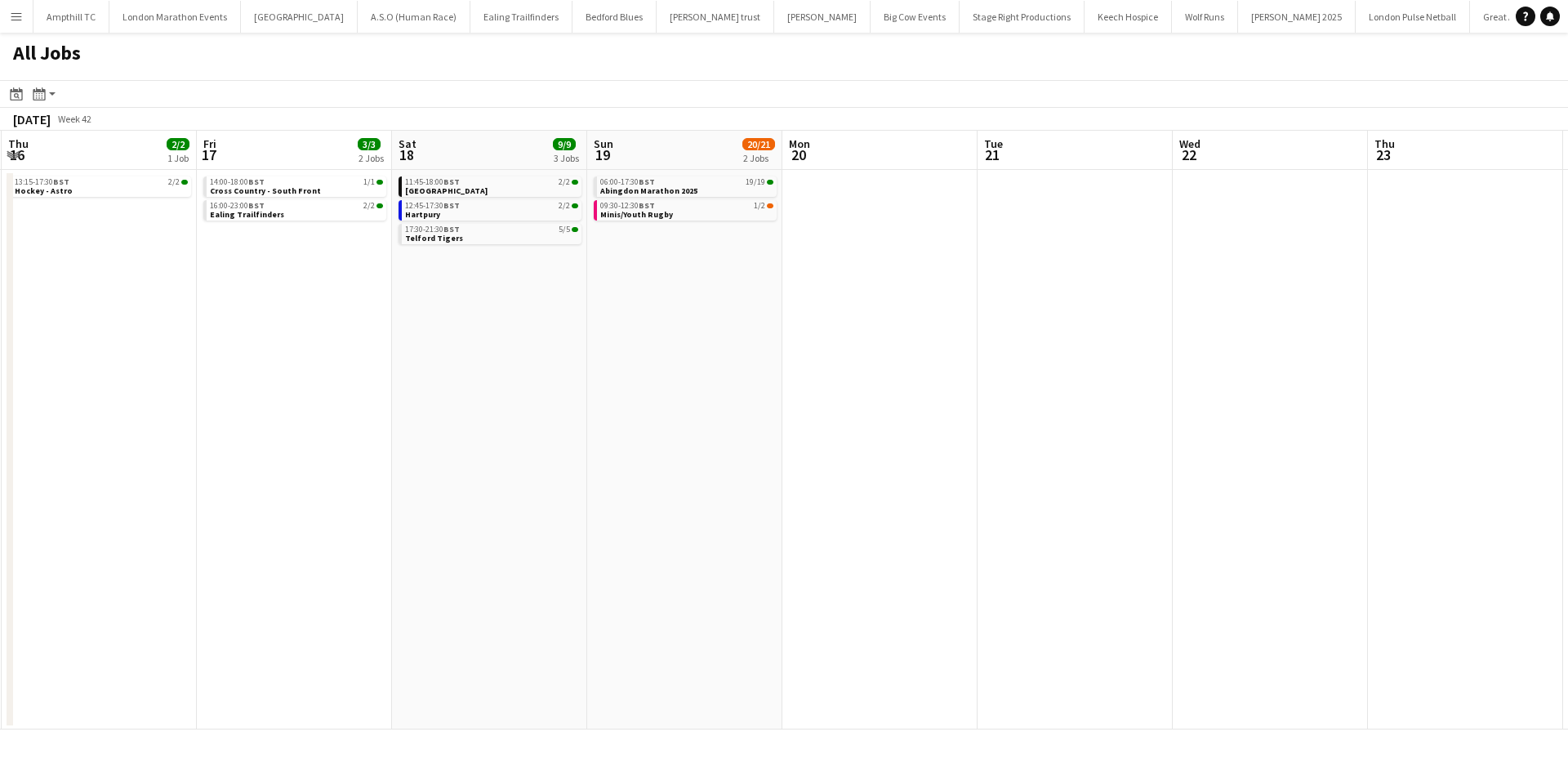
click at [793, 367] on app-all-jobs "All Jobs Date picker SEP 2025 SEP 2025 Monday M Tuesday T Wednesday W Thursday …" at bounding box center [784, 381] width 1568 height 697
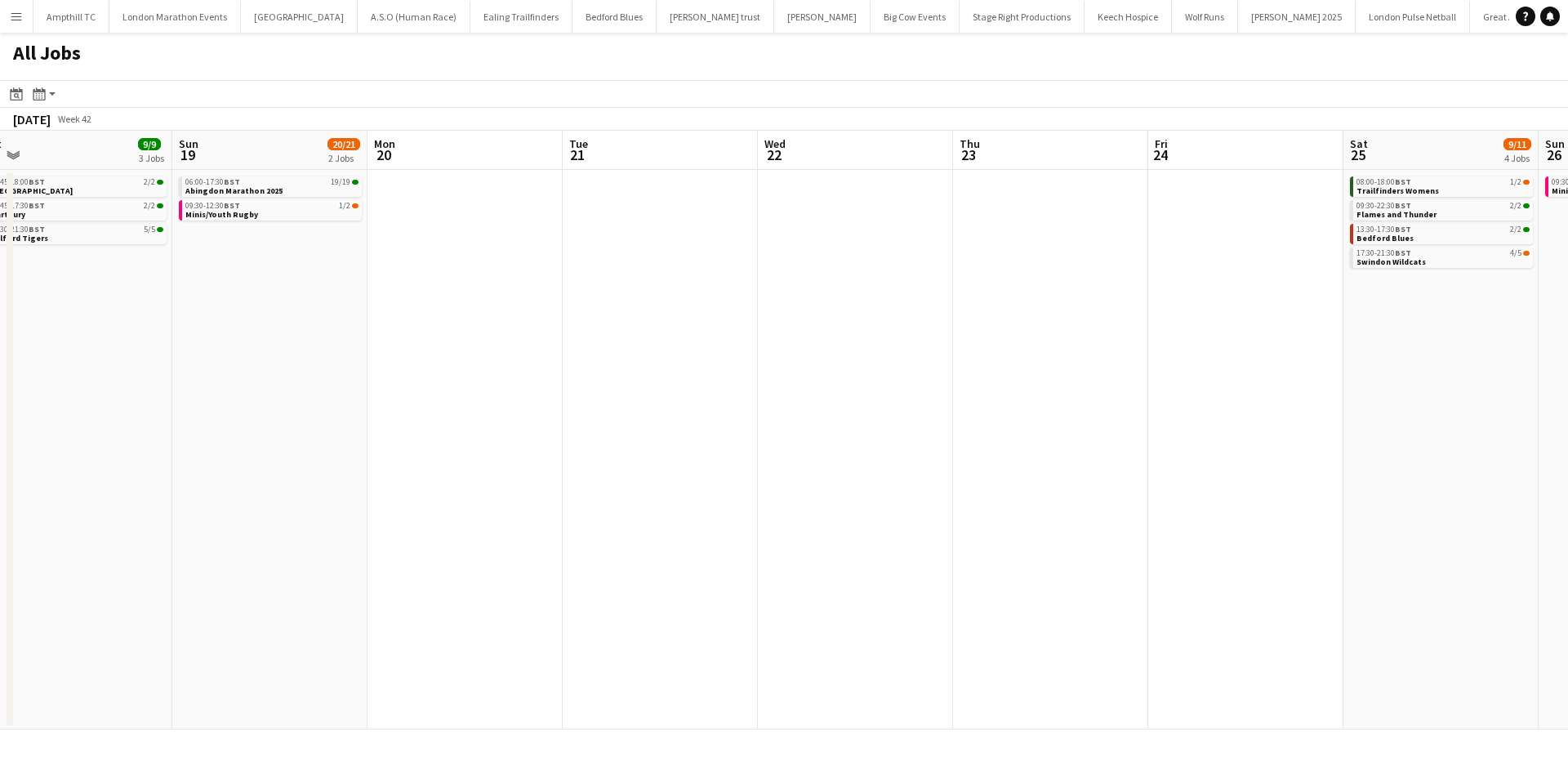
drag, startPoint x: 1095, startPoint y: 348, endPoint x: 614, endPoint y: 355, distance: 481.1
click at [490, 383] on app-calendar-viewport "Tue 14 3/3 2 Jobs Wed 15 3/3 2 Jobs Thu 16 2/2 1 Job Fri 17 3/3 2 Jobs Sat 18 9…" at bounding box center [784, 429] width 1568 height 598
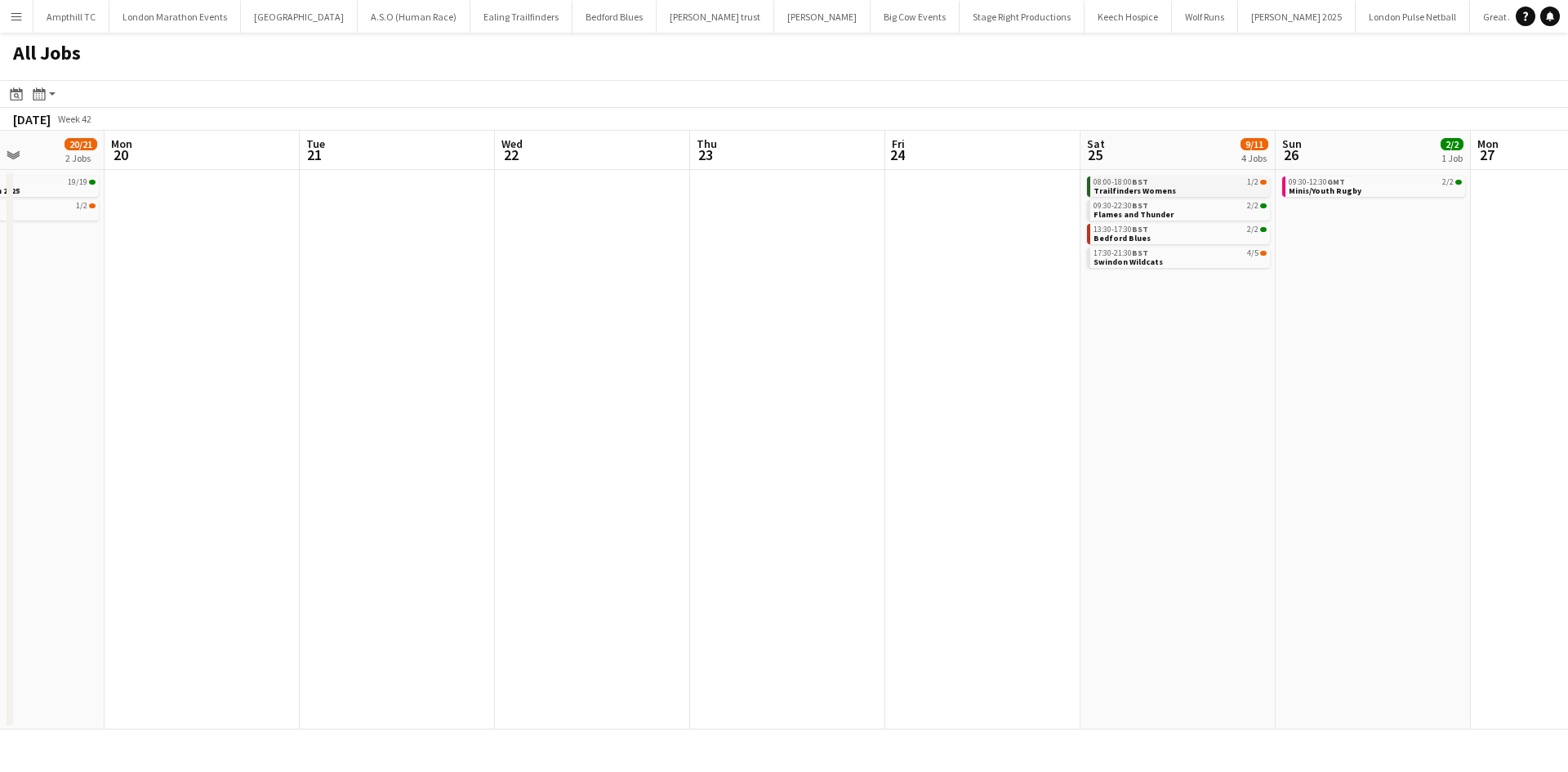
click at [1178, 189] on link "08:00-18:00 BST 1/2 Trailfinders Womens" at bounding box center [1180, 186] width 174 height 19
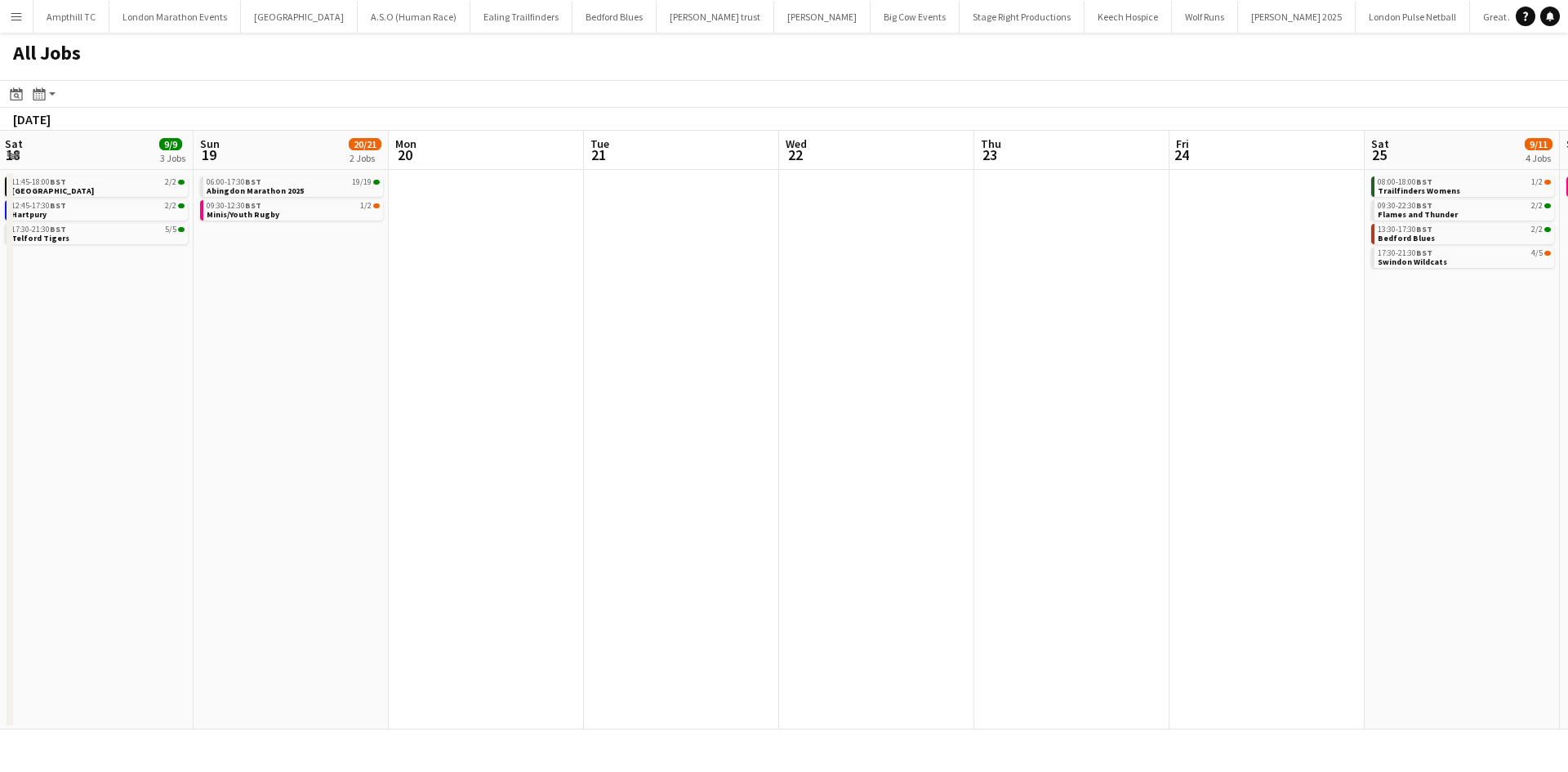
drag, startPoint x: 1321, startPoint y: 351, endPoint x: 654, endPoint y: 341, distance: 667.1
click at [633, 351] on app-calendar-viewport "Thu 16 2/2 1 Job Fri 17 3/3 2 Jobs Sat 18 9/9 3 Jobs Sun 19 20/21 2 Jobs Mon 20…" at bounding box center [784, 429] width 1568 height 598
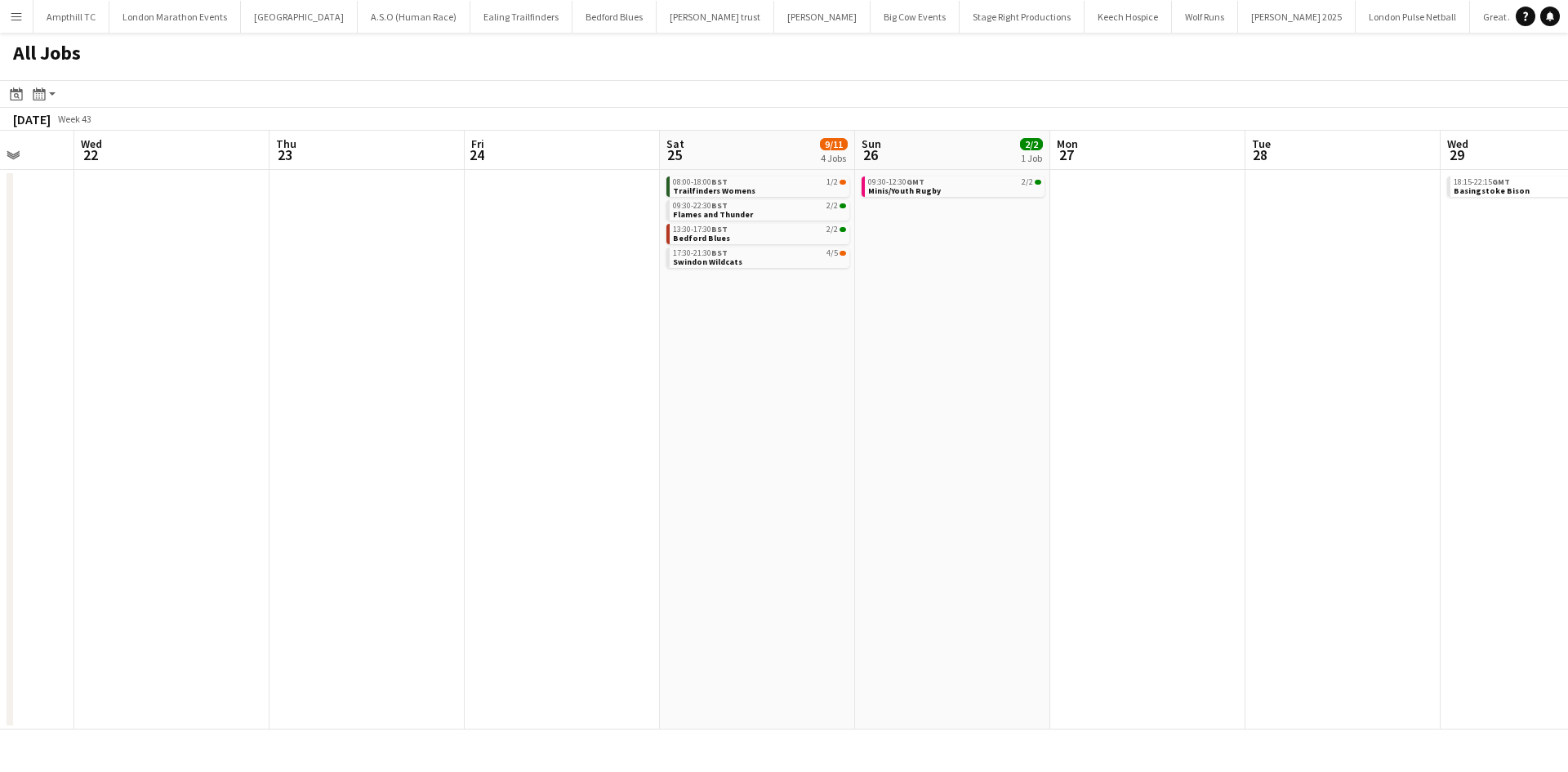
click at [555, 339] on app-all-jobs "All Jobs Date picker SEP 2025 SEP 2025 Monday M Tuesday T Wednesday W Thursday …" at bounding box center [784, 381] width 1568 height 697
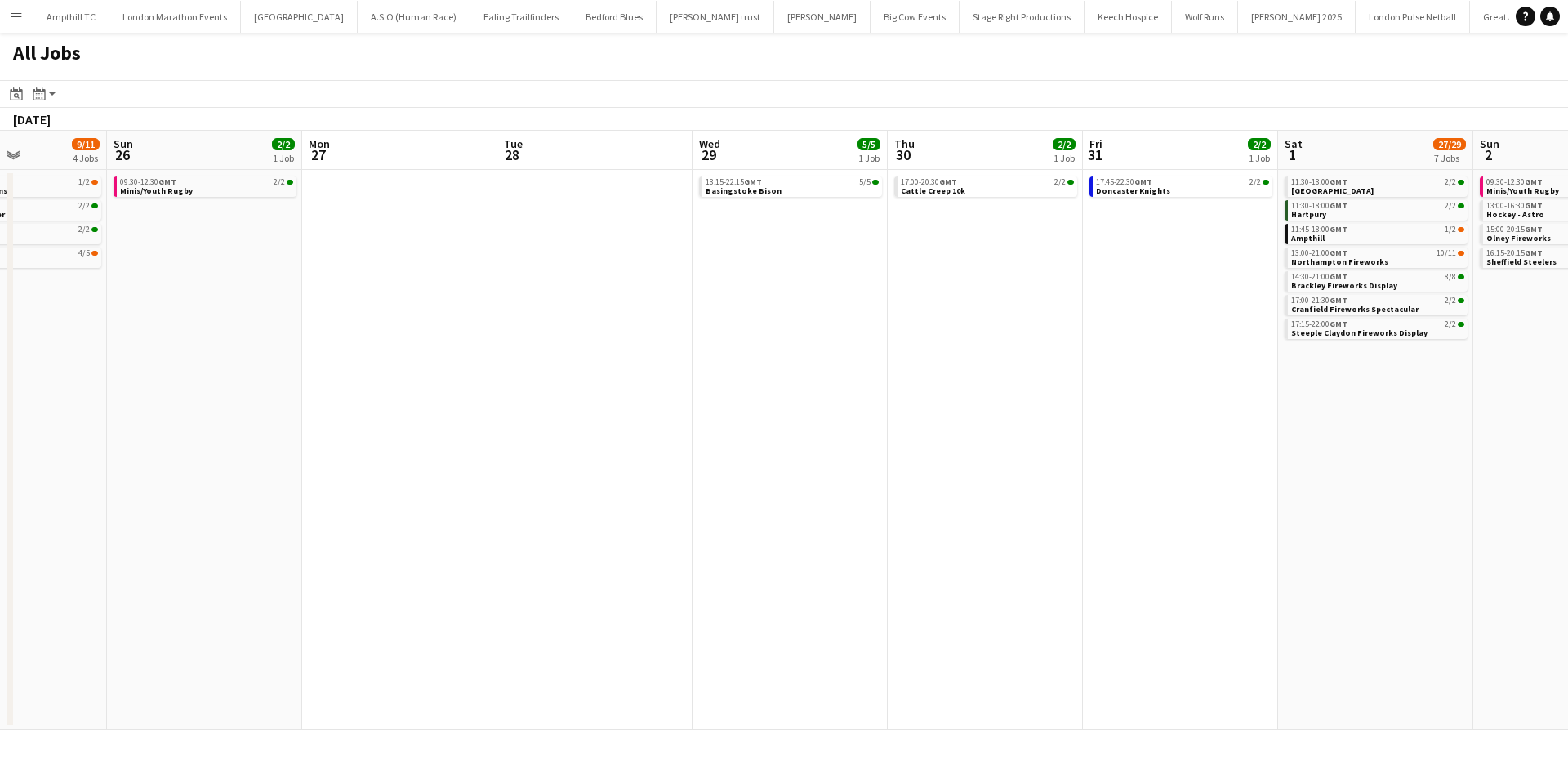
drag, startPoint x: 977, startPoint y: 327, endPoint x: 574, endPoint y: 327, distance: 403.0
click at [575, 327] on app-calendar-viewport "Thu 23 Fri 24 Sat 25 9/11 4 Jobs Sun 26 2/2 1 Job Mon 27 Tue 28 Wed 29 5/5 1 Jo…" at bounding box center [784, 429] width 1568 height 598
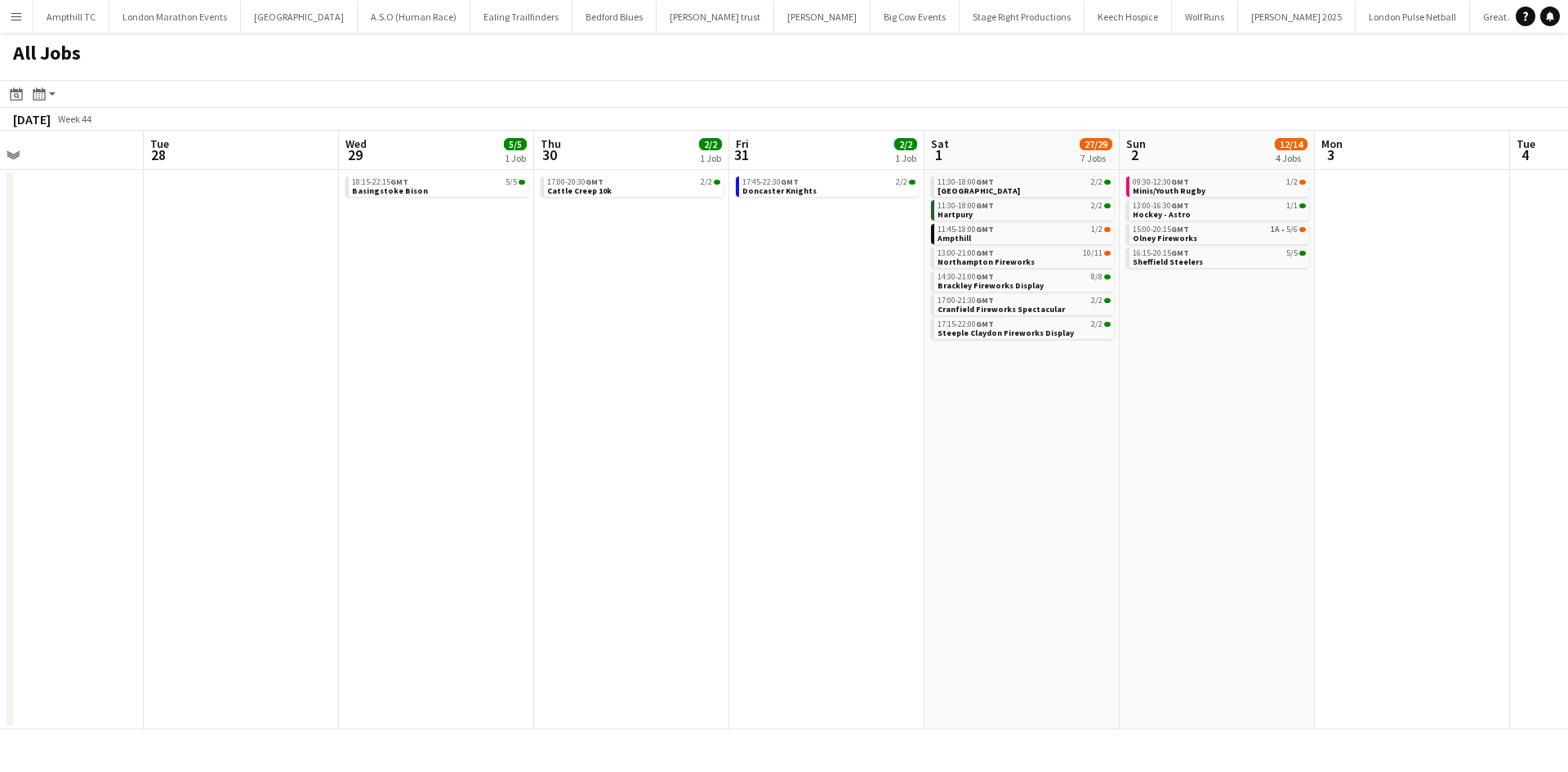
click at [552, 358] on app-all-jobs "All Jobs Date picker SEP 2025 SEP 2025 Monday M Tuesday T Wednesday W Thursday …" at bounding box center [784, 381] width 1568 height 697
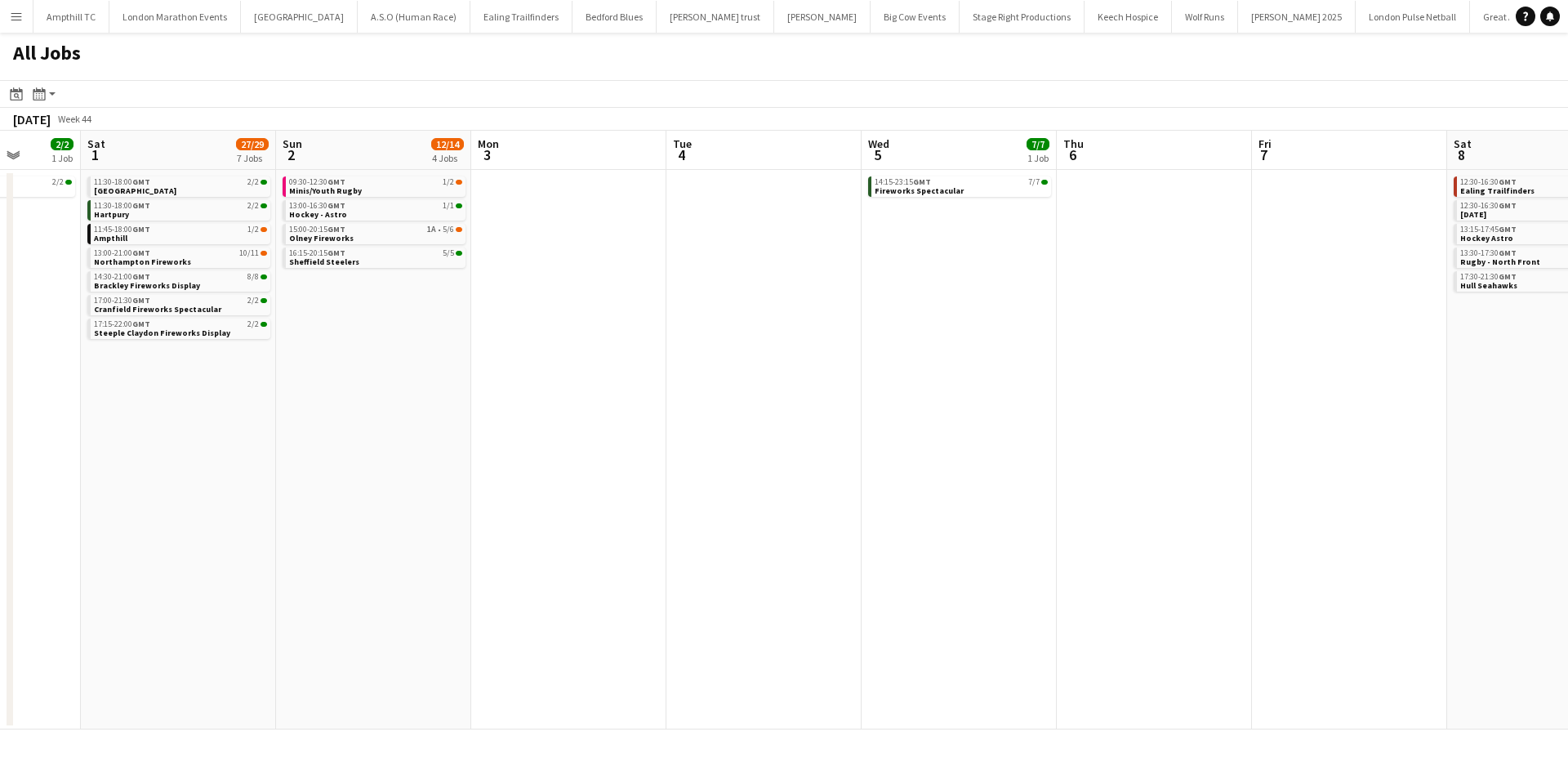
drag, startPoint x: 735, startPoint y: 361, endPoint x: 419, endPoint y: 355, distance: 316.1
click at [406, 361] on app-calendar-viewport "Tue 28 Wed 29 5/5 1 Job Thu 30 2/2 1 Job Fri 31 2/2 1 Job Sat 1 27/29 7 Jobs Su…" at bounding box center [784, 429] width 1568 height 598
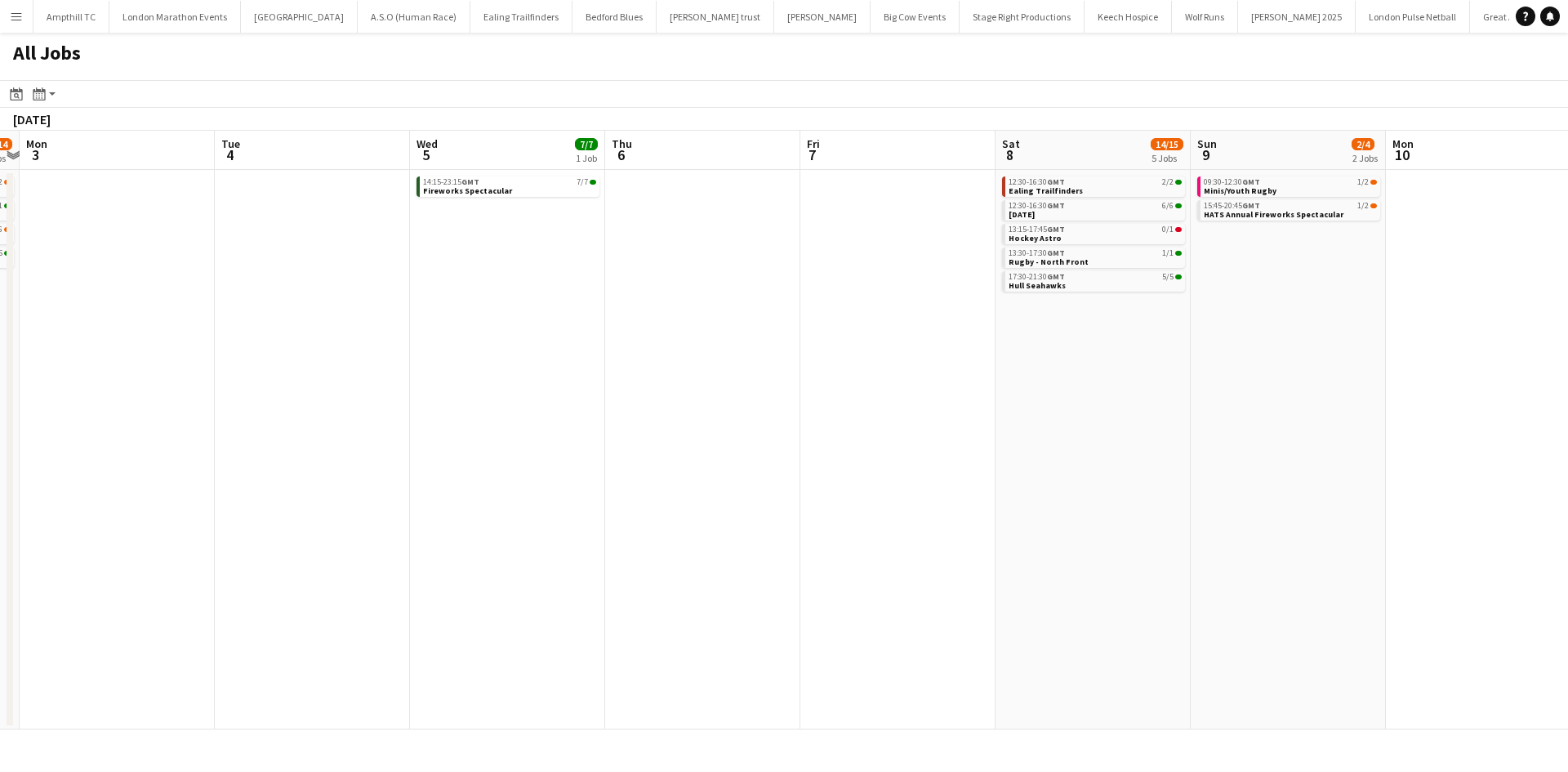
click at [424, 391] on app-all-jobs "All Jobs Date picker SEP 2025 SEP 2025 Monday M Tuesday T Wednesday W Thursday …" at bounding box center [784, 381] width 1568 height 697
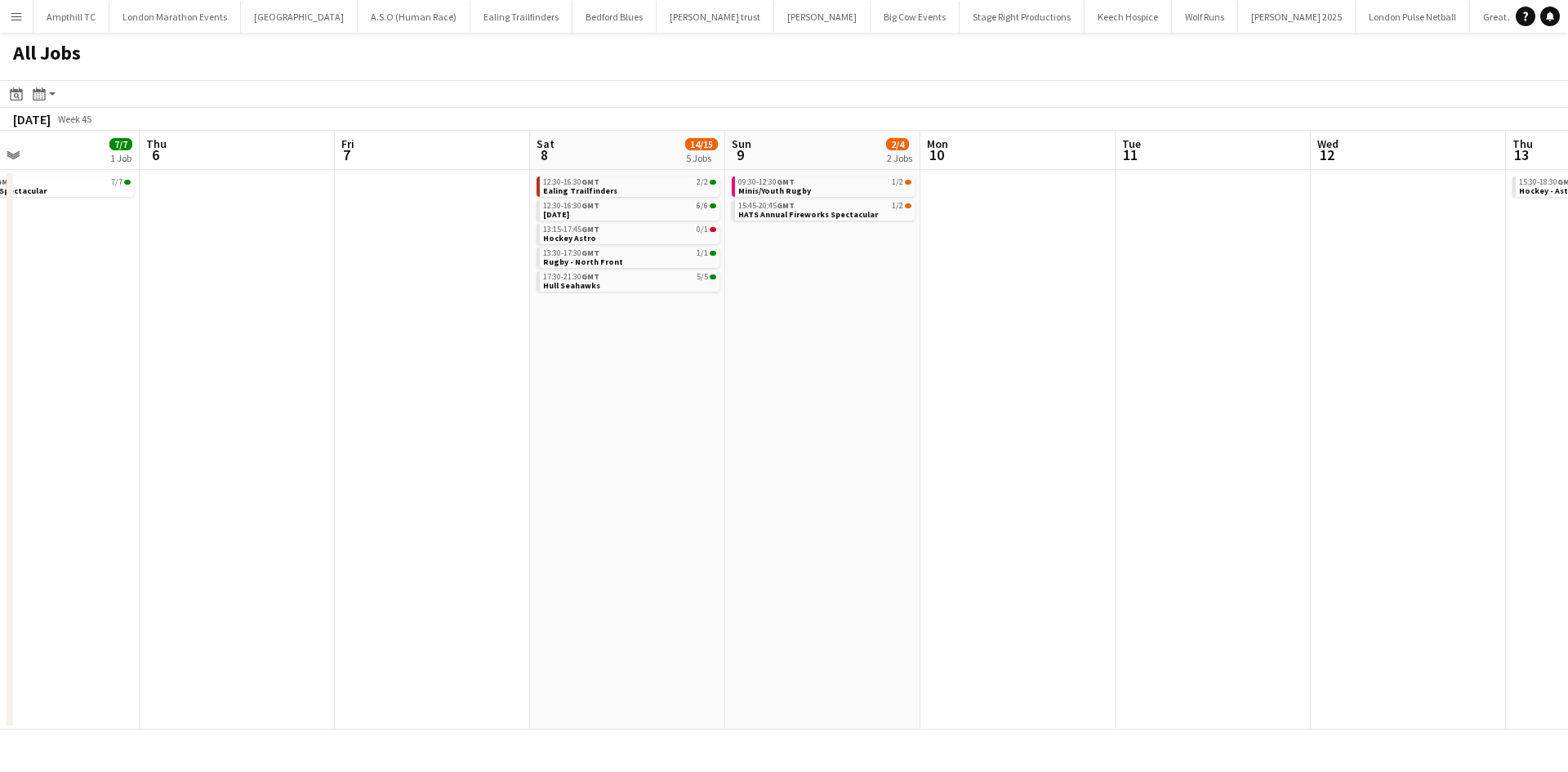
drag, startPoint x: 901, startPoint y: 394, endPoint x: 532, endPoint y: 373, distance: 369.6
click at [524, 395] on app-calendar-viewport "Sat 1 27/29 7 Jobs Sun 2 12/14 4 Jobs Mon 3 Tue 4 Wed 5 7/7 1 Job Thu 6 Fri 7 S…" at bounding box center [784, 429] width 1568 height 598
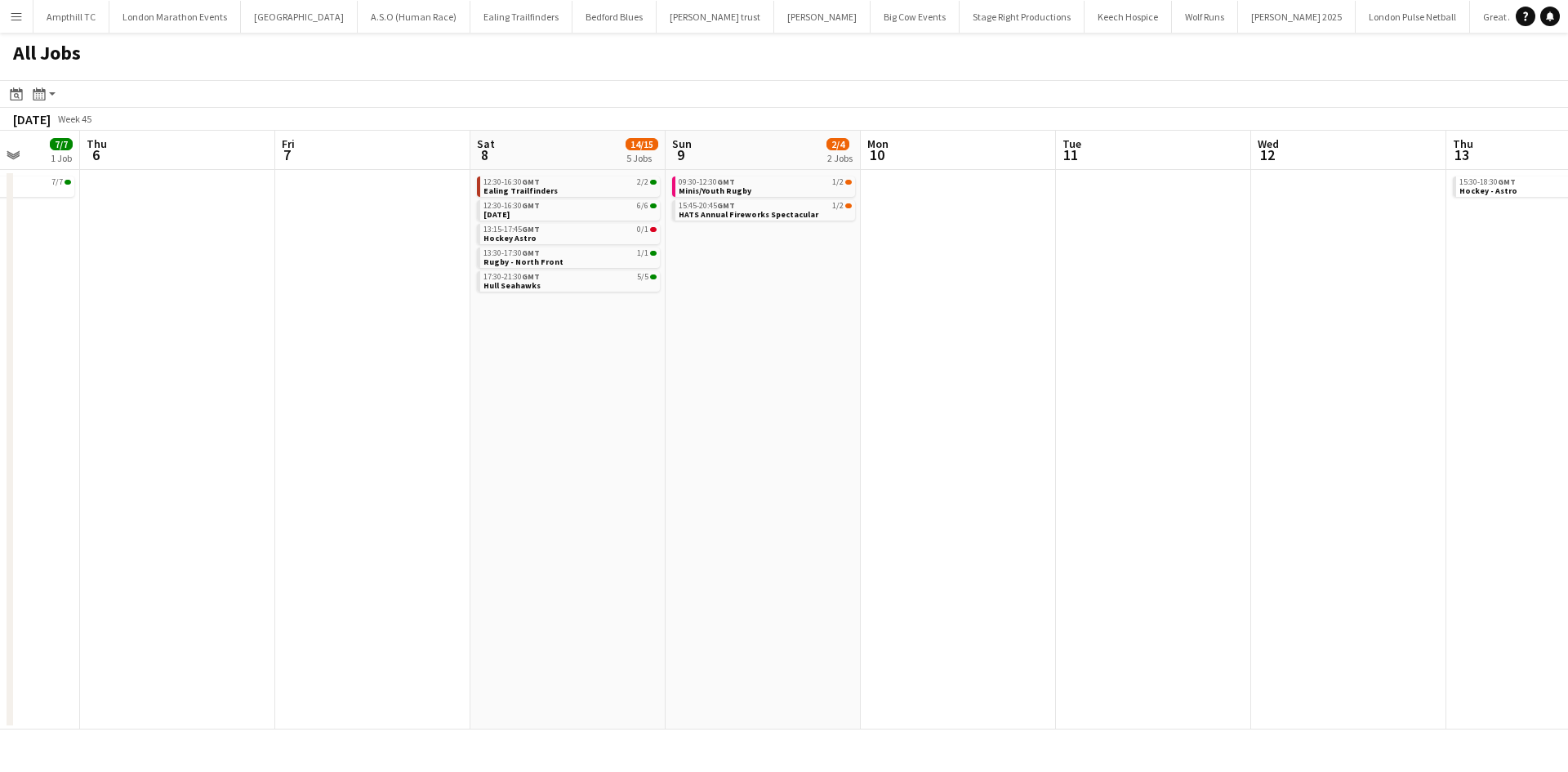
click at [470, 389] on app-all-jobs "All Jobs Date picker SEP 2025 SEP 2025 Monday M Tuesday T Wednesday W Thursday …" at bounding box center [784, 381] width 1568 height 697
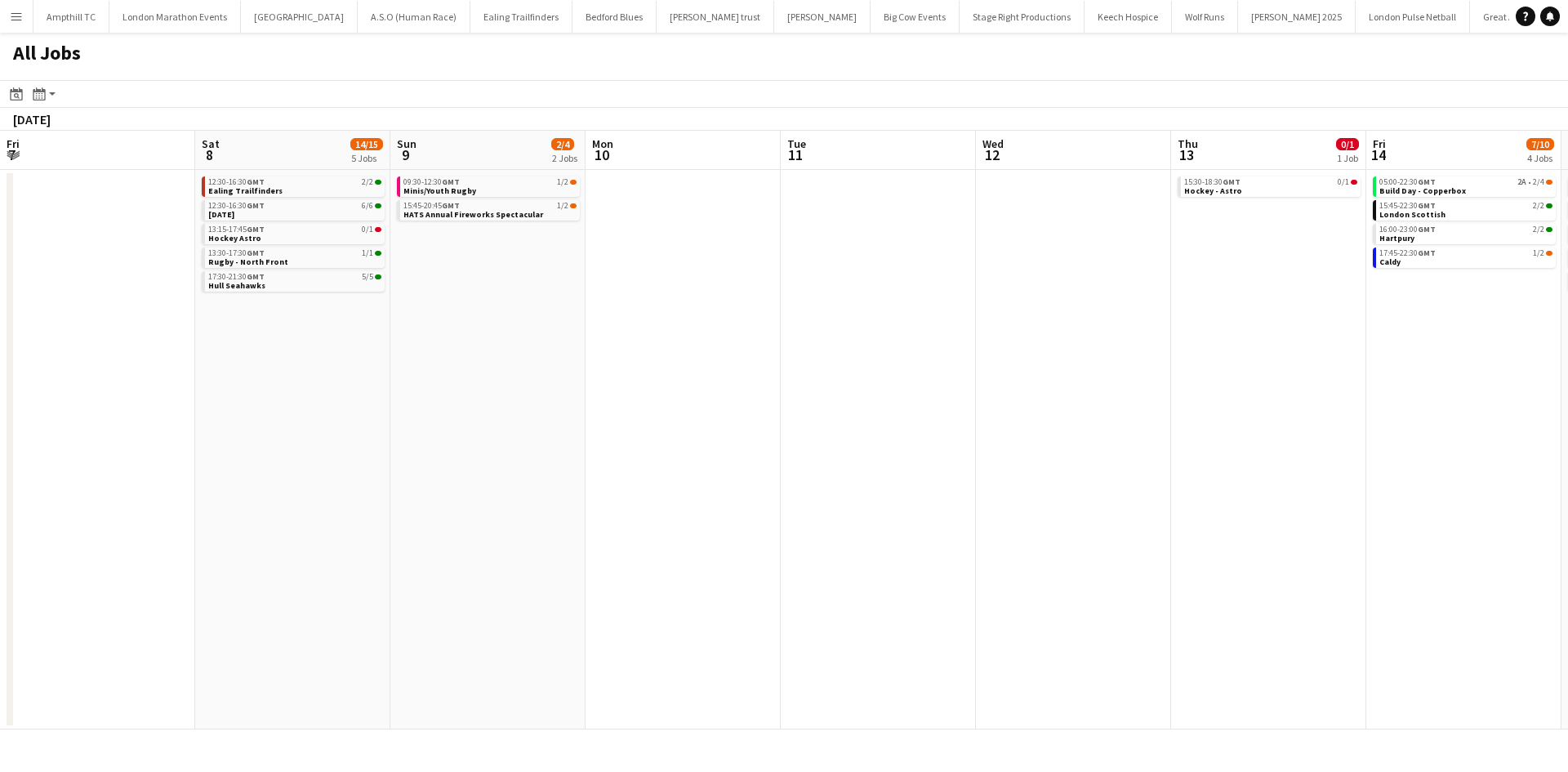
drag, startPoint x: 720, startPoint y: 408, endPoint x: 643, endPoint y: 414, distance: 77.2
click at [376, 417] on app-calendar-viewport "Wed 5 7/7 1 Job Thu 6 Fri 7 Sat 8 14/15 5 Jobs Sun 9 2/4 2 Jobs Mon 10 Tue 11 W…" at bounding box center [784, 429] width 1568 height 598
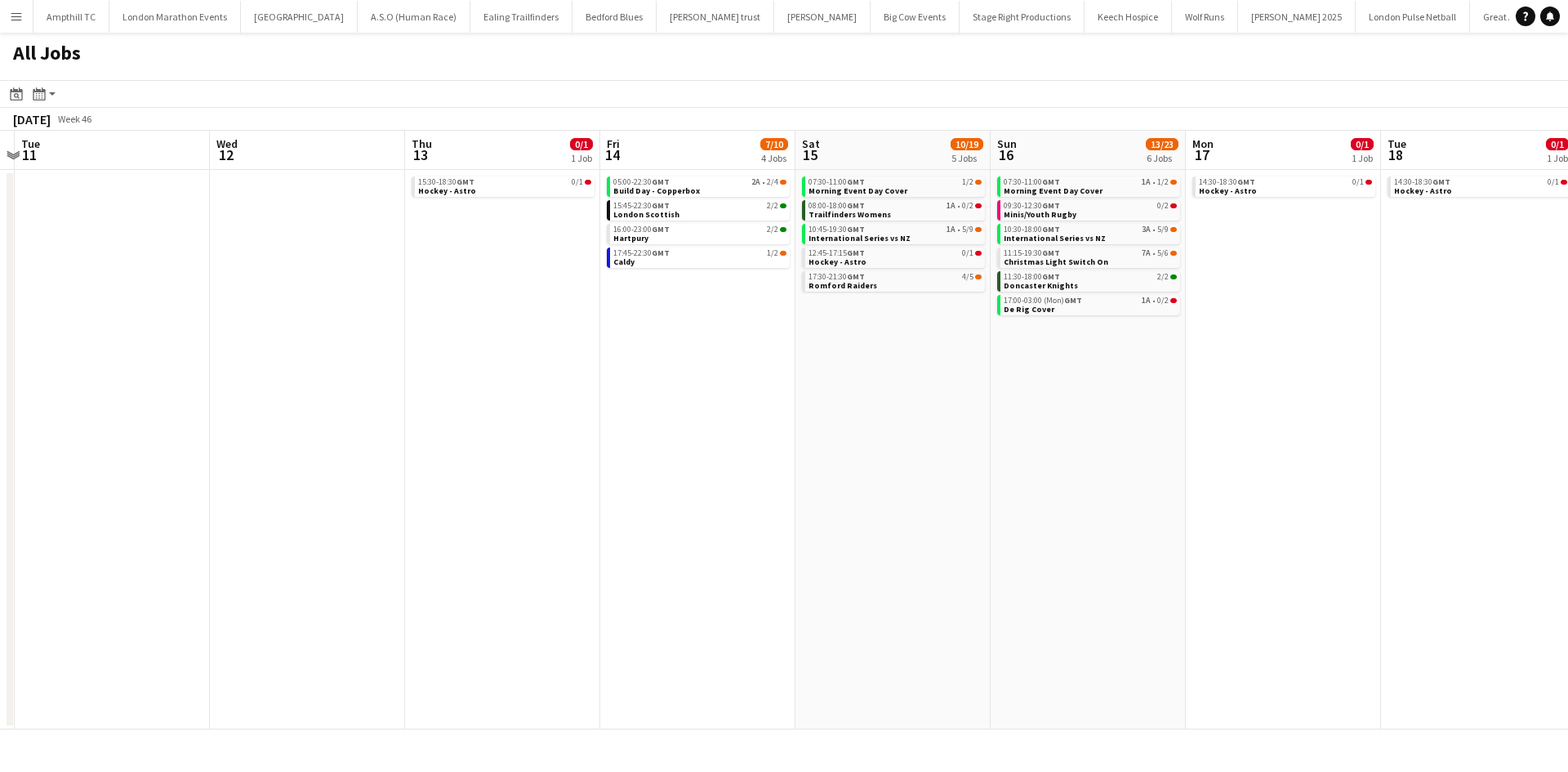
scroll to position [0, 803]
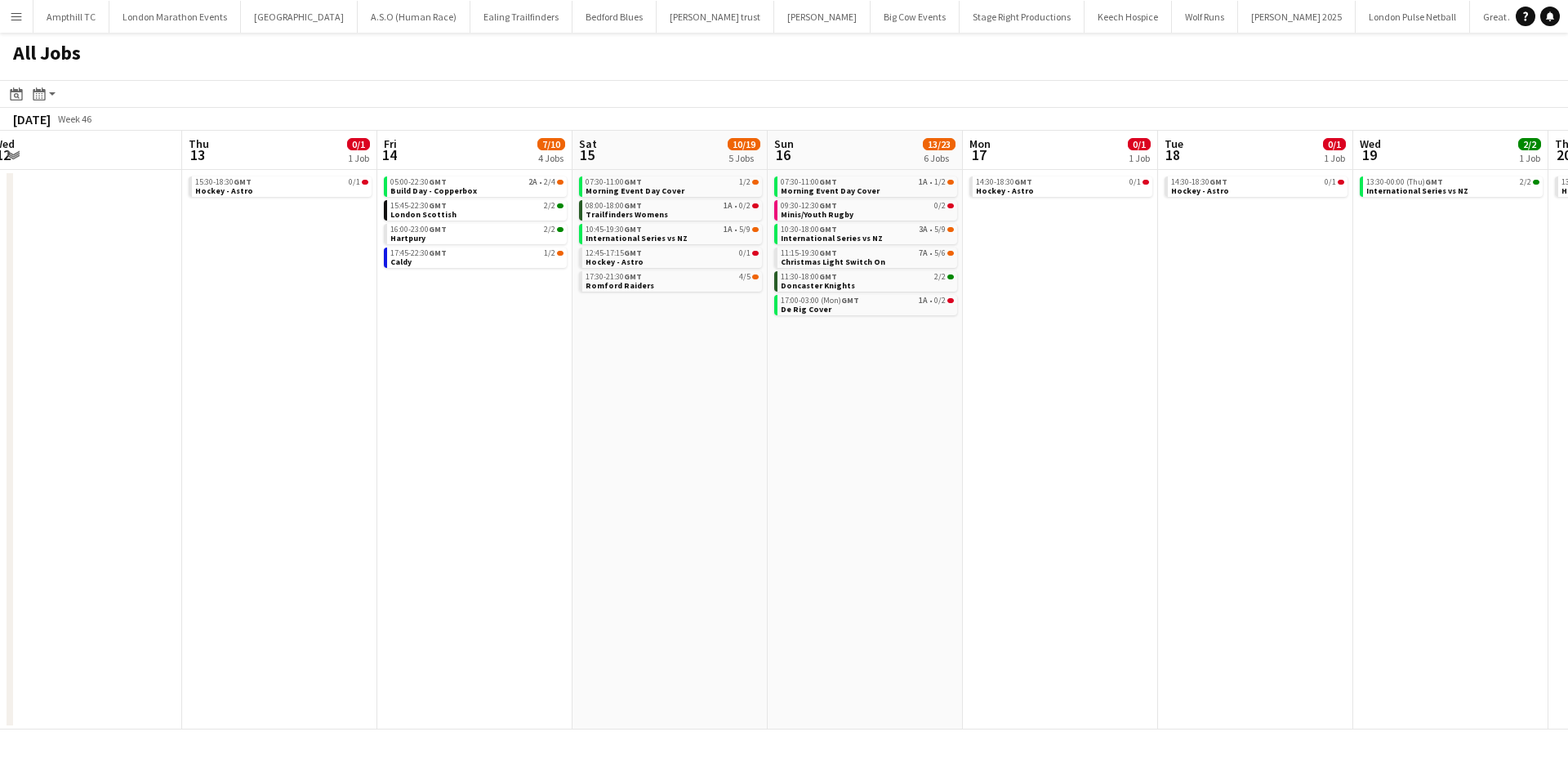
drag, startPoint x: 791, startPoint y: 407, endPoint x: 595, endPoint y: 411, distance: 196.0
click at [559, 418] on app-calendar-viewport "Sat 8 14/15 5 Jobs Sun 9 2/4 2 Jobs Mon 10 Tue 11 Wed 12 Thu 13 0/1 1 Job Fri 1…" at bounding box center [784, 429] width 1568 height 598
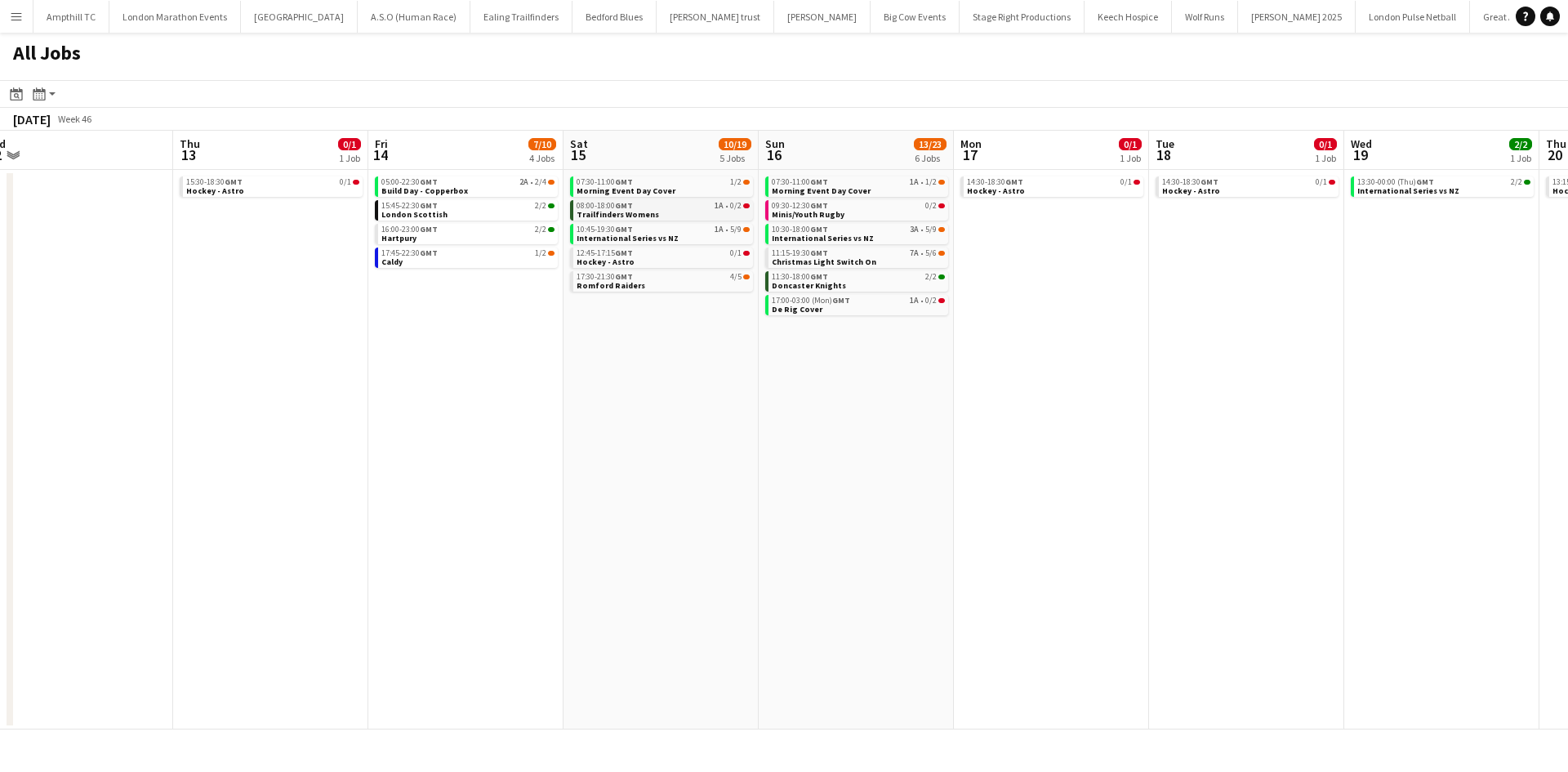
click at [687, 212] on link "08:00-18:00 GMT 1A • 0/2 Trailfinders Womens" at bounding box center [663, 210] width 174 height 19
click at [629, 214] on span "Trailfinders Womens" at bounding box center [618, 214] width 83 height 10
click at [680, 242] on link "10:45-19:30 GMT 1A • 5/9 International Series vs NZ" at bounding box center [663, 233] width 174 height 19
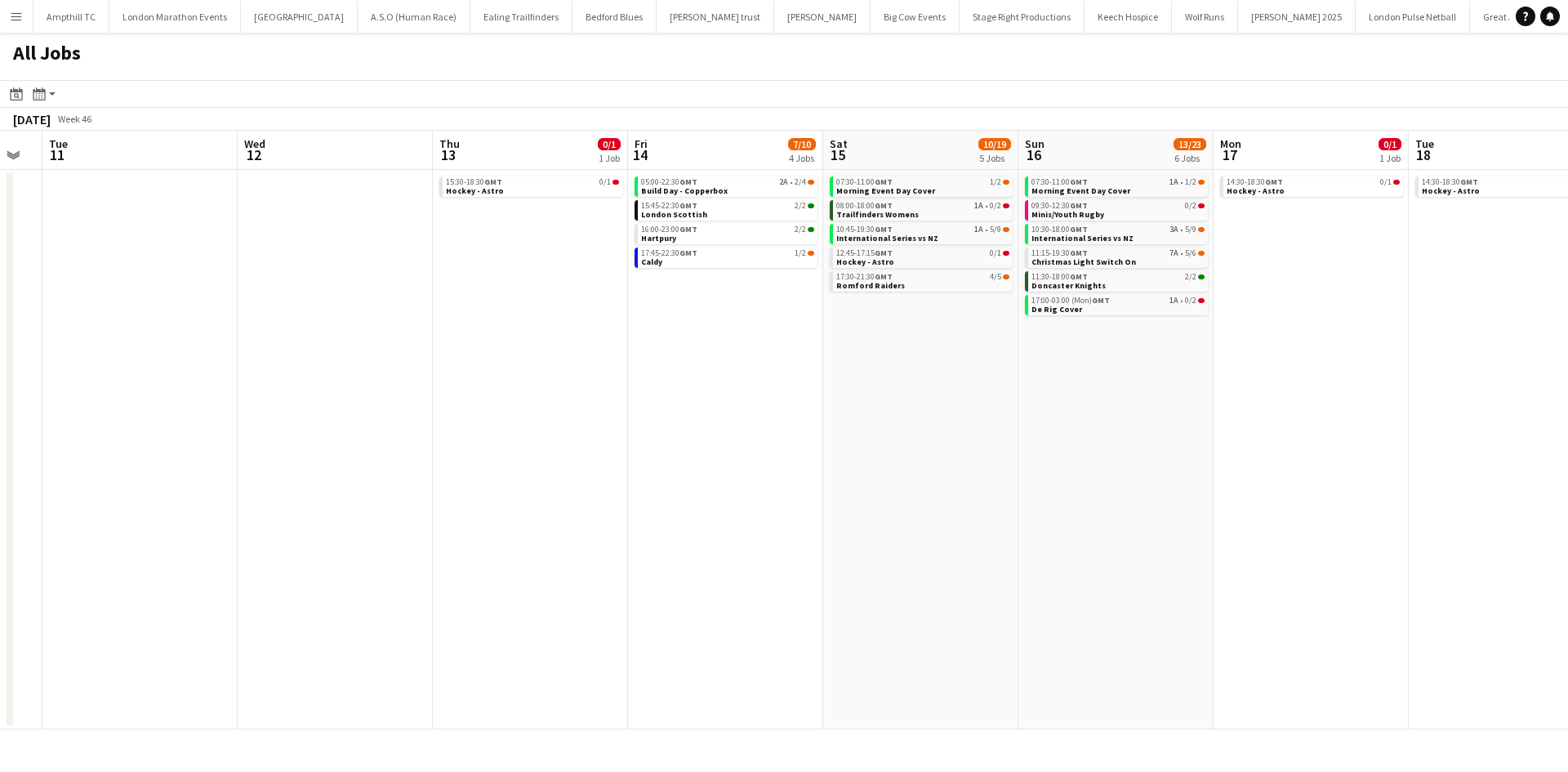
drag, startPoint x: 1162, startPoint y: 355, endPoint x: 645, endPoint y: 361, distance: 517.0
click at [647, 361] on app-calendar-viewport "Sat 8 14/15 5 Jobs Sun 9 2/4 2 Jobs Mon 10 Tue 11 Wed 12 Thu 13 0/1 1 Job Fri 1…" at bounding box center [784, 429] width 1568 height 598
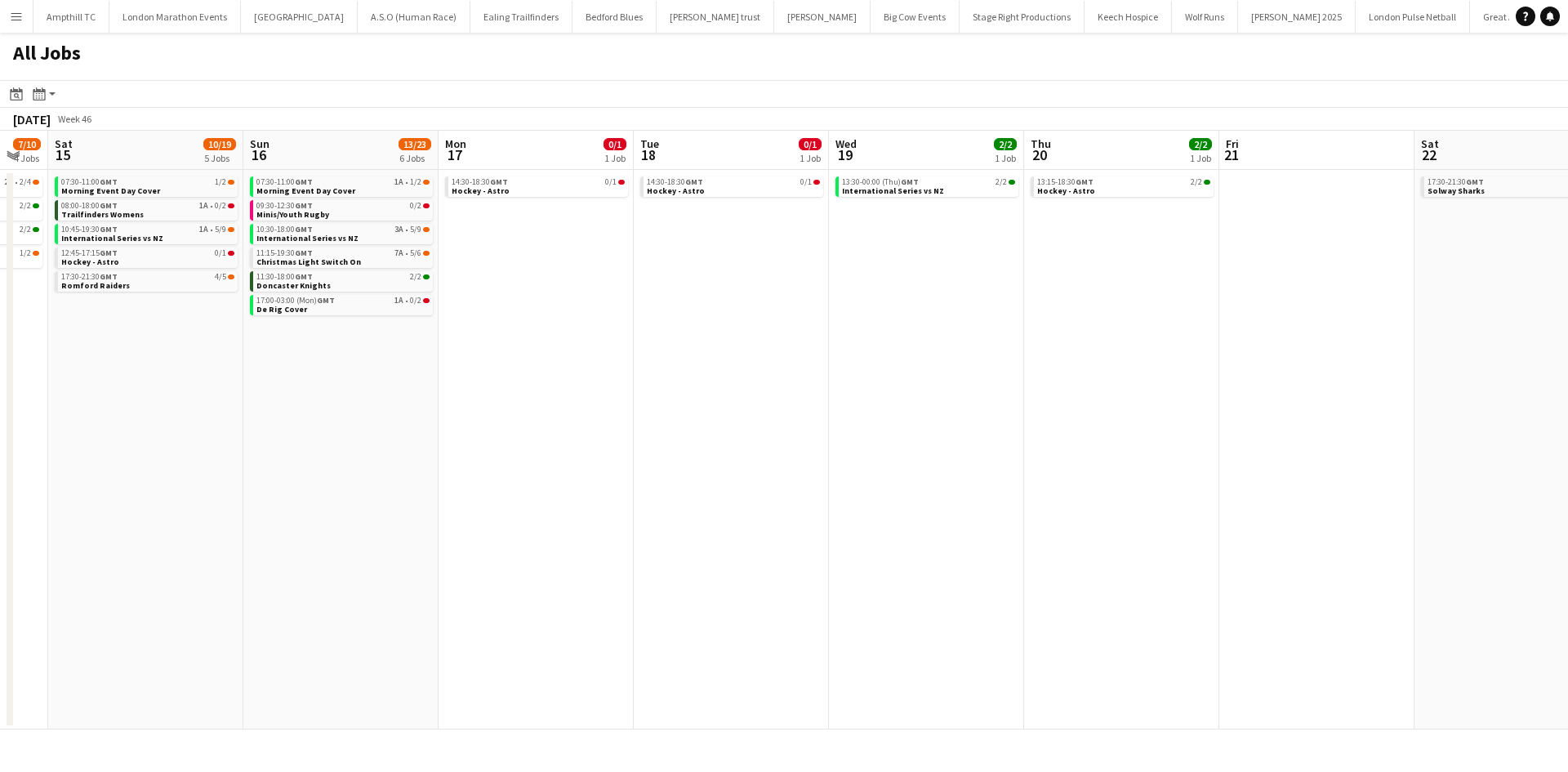
click at [594, 372] on app-all-jobs "All Jobs Date picker SEP 2025 SEP 2025 Monday M Tuesday T Wednesday W Thursday …" at bounding box center [784, 381] width 1568 height 697
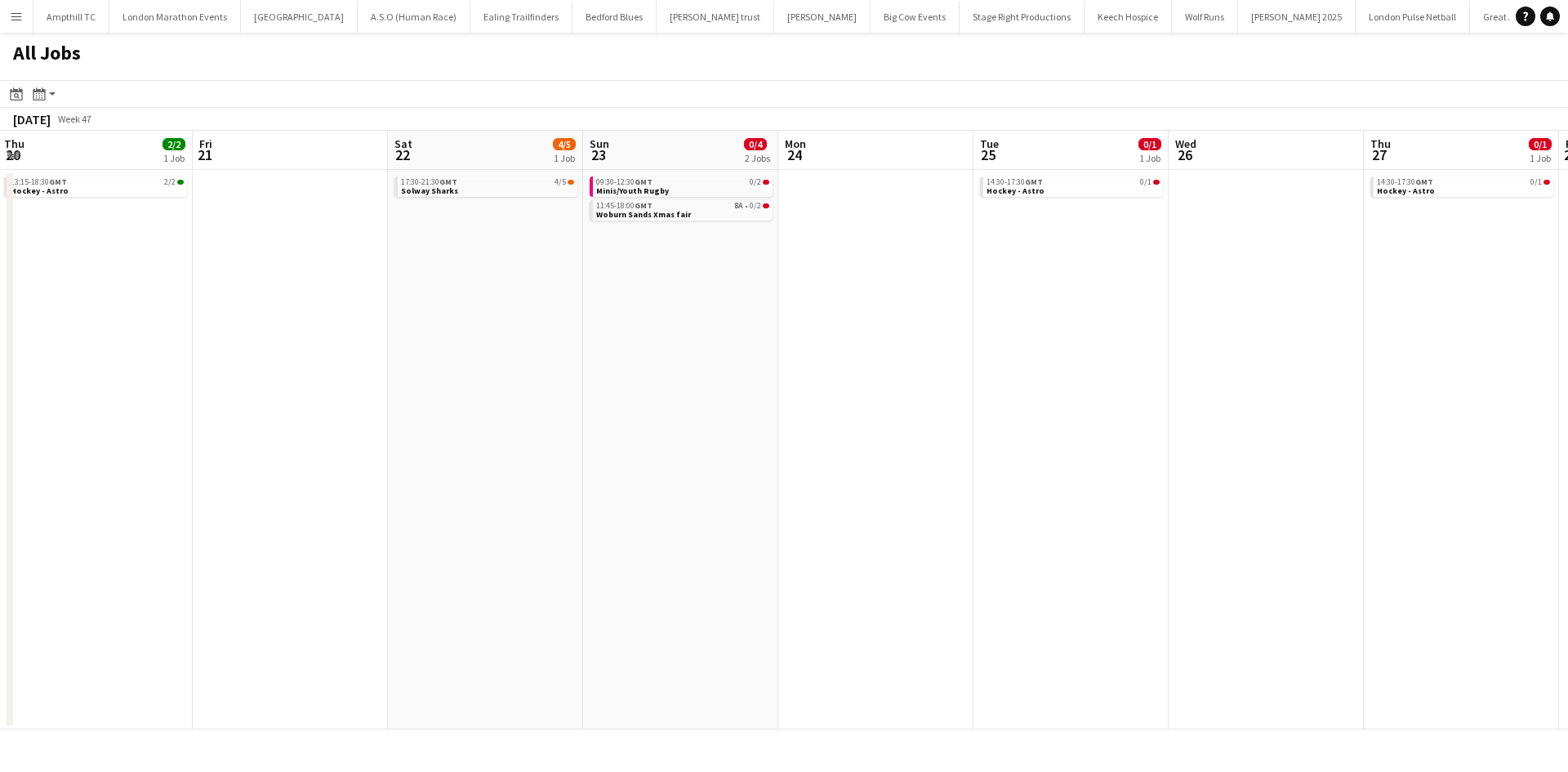
drag, startPoint x: 998, startPoint y: 368, endPoint x: 467, endPoint y: 368, distance: 531.0
click at [467, 368] on app-calendar-viewport "Sun 16 13/23 6 Jobs Mon 17 0/1 1 Job Tue 18 0/1 1 Job Wed 19 2/2 1 Job Thu 20 2…" at bounding box center [784, 429] width 1568 height 598
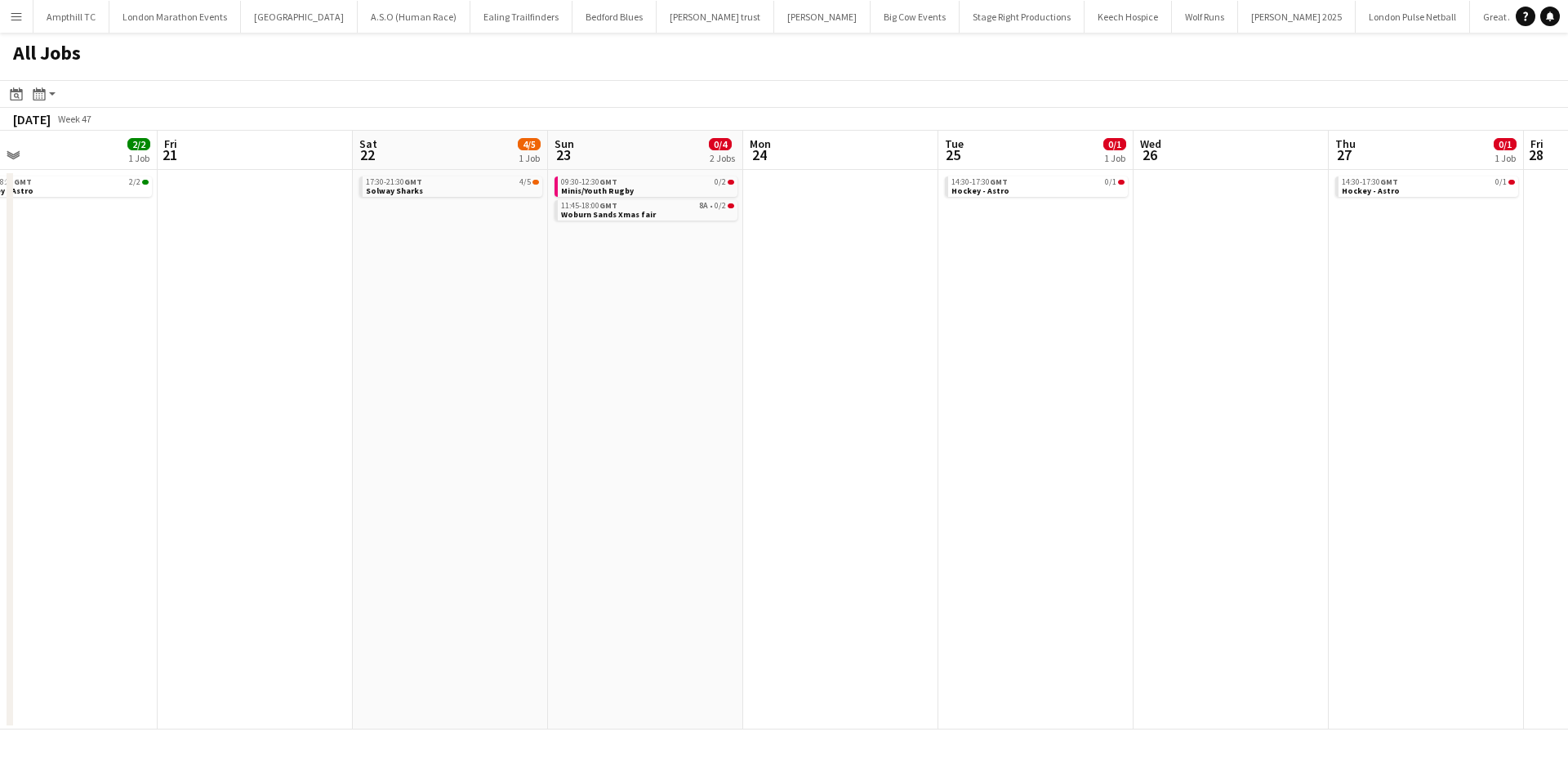
click at [659, 333] on app-all-jobs "All Jobs Date picker SEP 2025 SEP 2025 Monday M Tuesday T Wednesday W Thursday …" at bounding box center [784, 381] width 1568 height 697
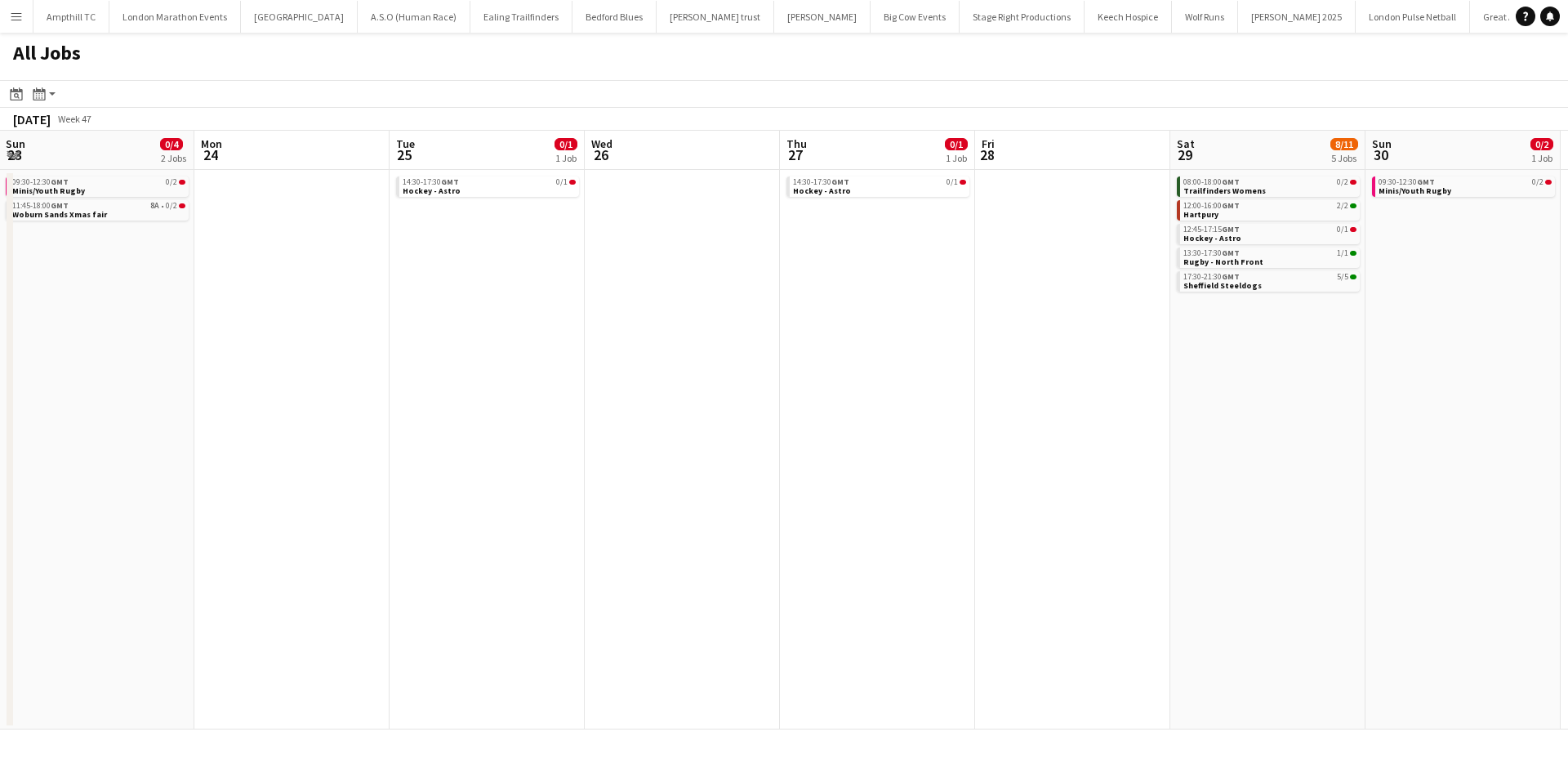
scroll to position [0, 588]
drag, startPoint x: 1053, startPoint y: 370, endPoint x: 672, endPoint y: 368, distance: 381.0
click at [672, 368] on app-calendar-viewport "Thu 20 2/2 1 Job Fri 21 Sat 22 4/5 1 Job Sun 23 0/4 2 Jobs Mon 24 Tue 25 0/1 1 …" at bounding box center [784, 429] width 1568 height 598
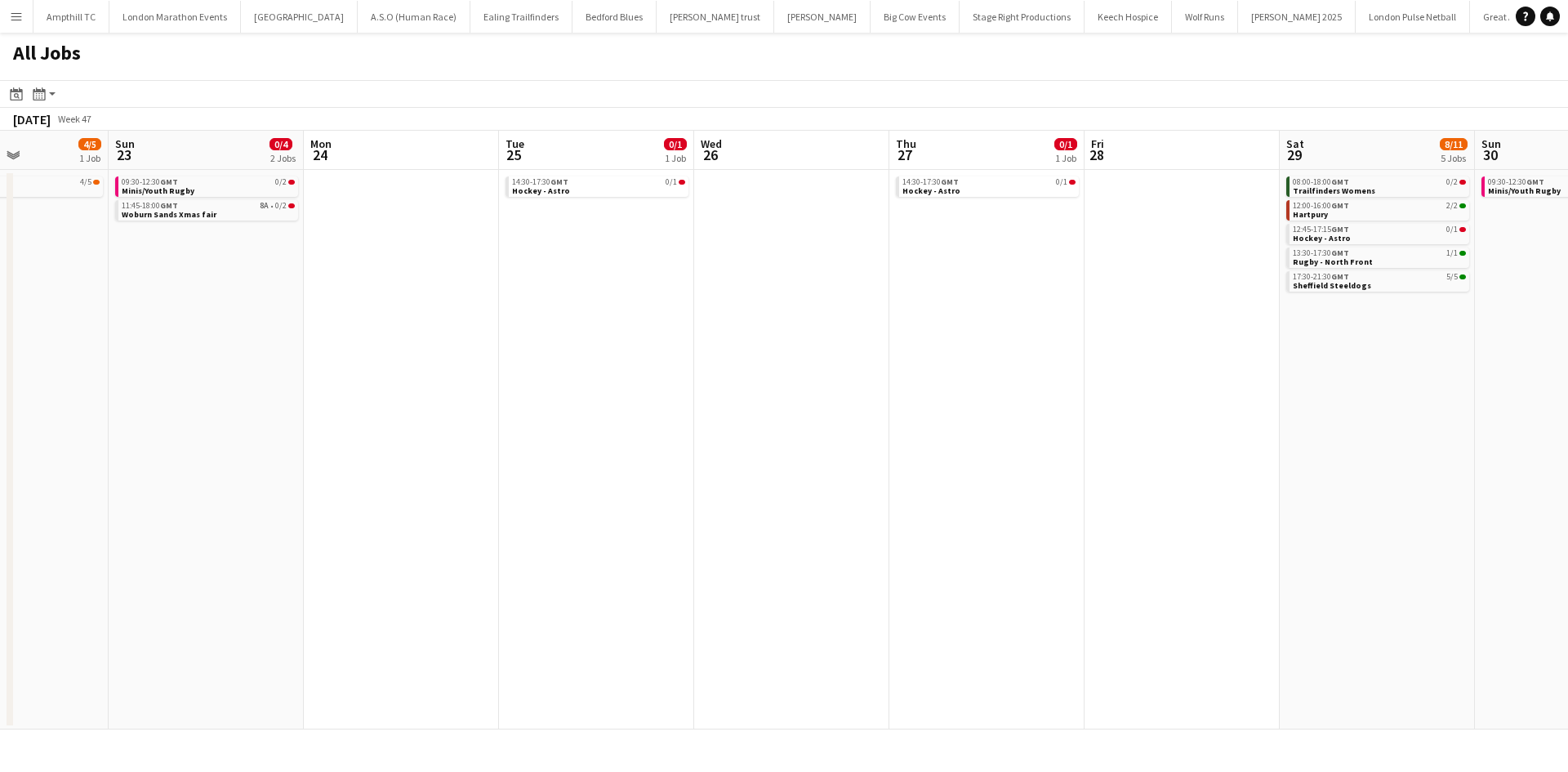
drag, startPoint x: 509, startPoint y: 371, endPoint x: 1301, endPoint y: 380, distance: 792.1
click at [1301, 380] on app-calendar-viewport "Thu 20 2/2 1 Job Fri 21 Sat 22 4/5 1 Job Sun 23 0/4 2 Jobs Mon 24 Tue 25 0/1 1 …" at bounding box center [784, 429] width 1568 height 598
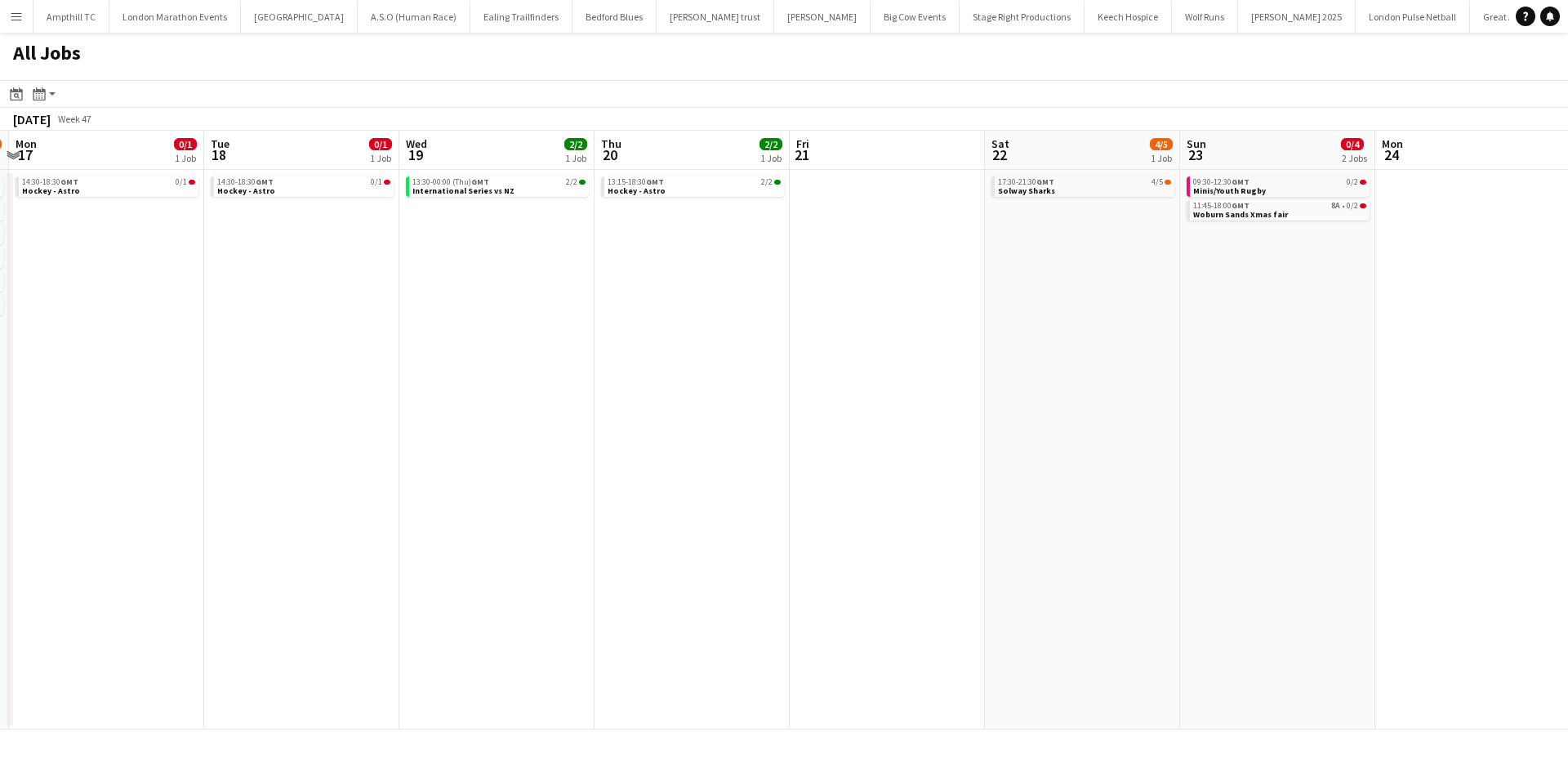
scroll to position [0, 456]
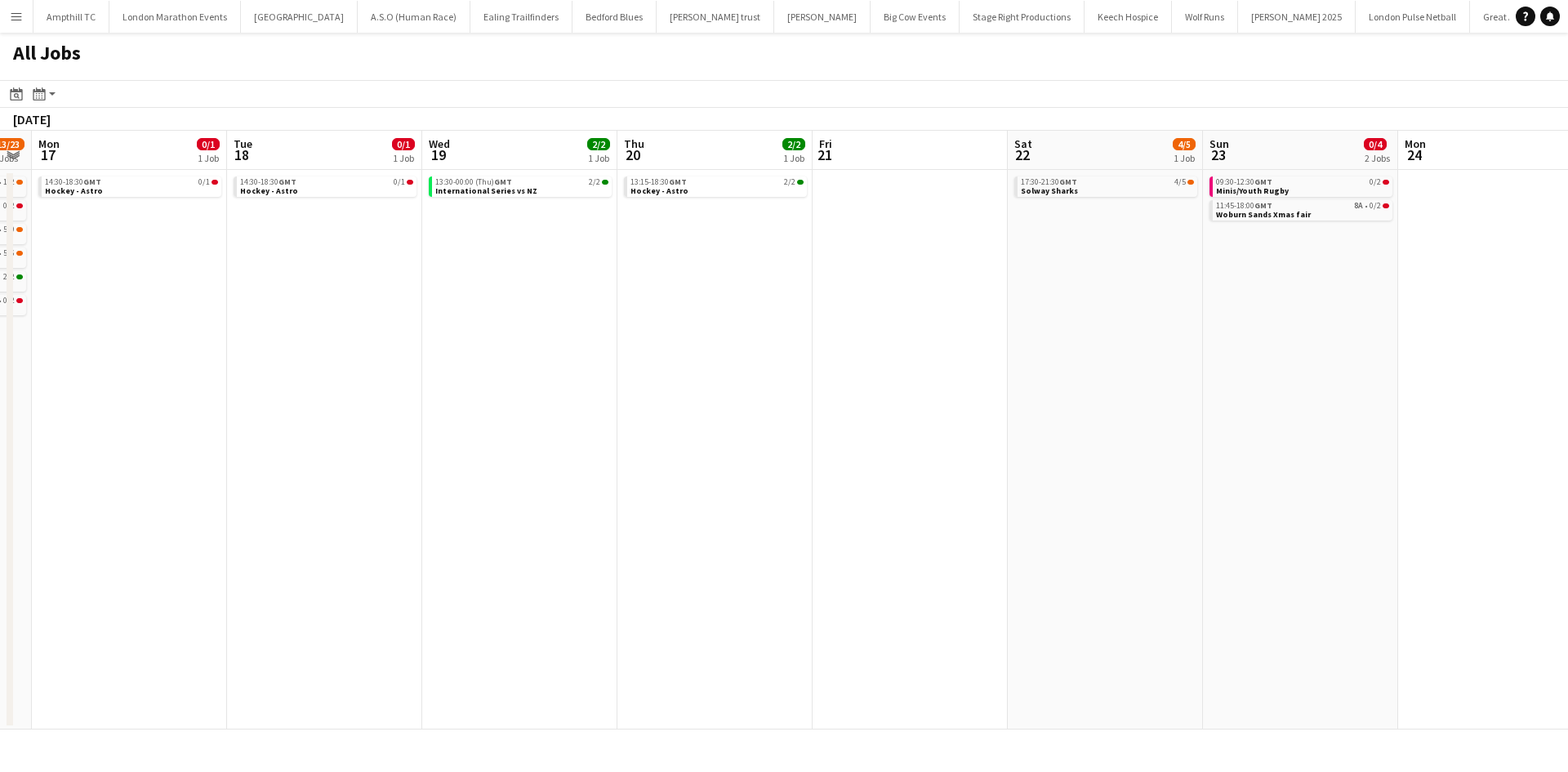
drag, startPoint x: 958, startPoint y: 391, endPoint x: 718, endPoint y: 415, distance: 241.2
click at [1194, 395] on app-calendar-viewport "Sat 15 10/19 5 Jobs Sun 16 13/23 6 Jobs Mon 17 0/1 1 Job Tue 18 0/1 1 Job Wed 1…" at bounding box center [784, 429] width 1568 height 598
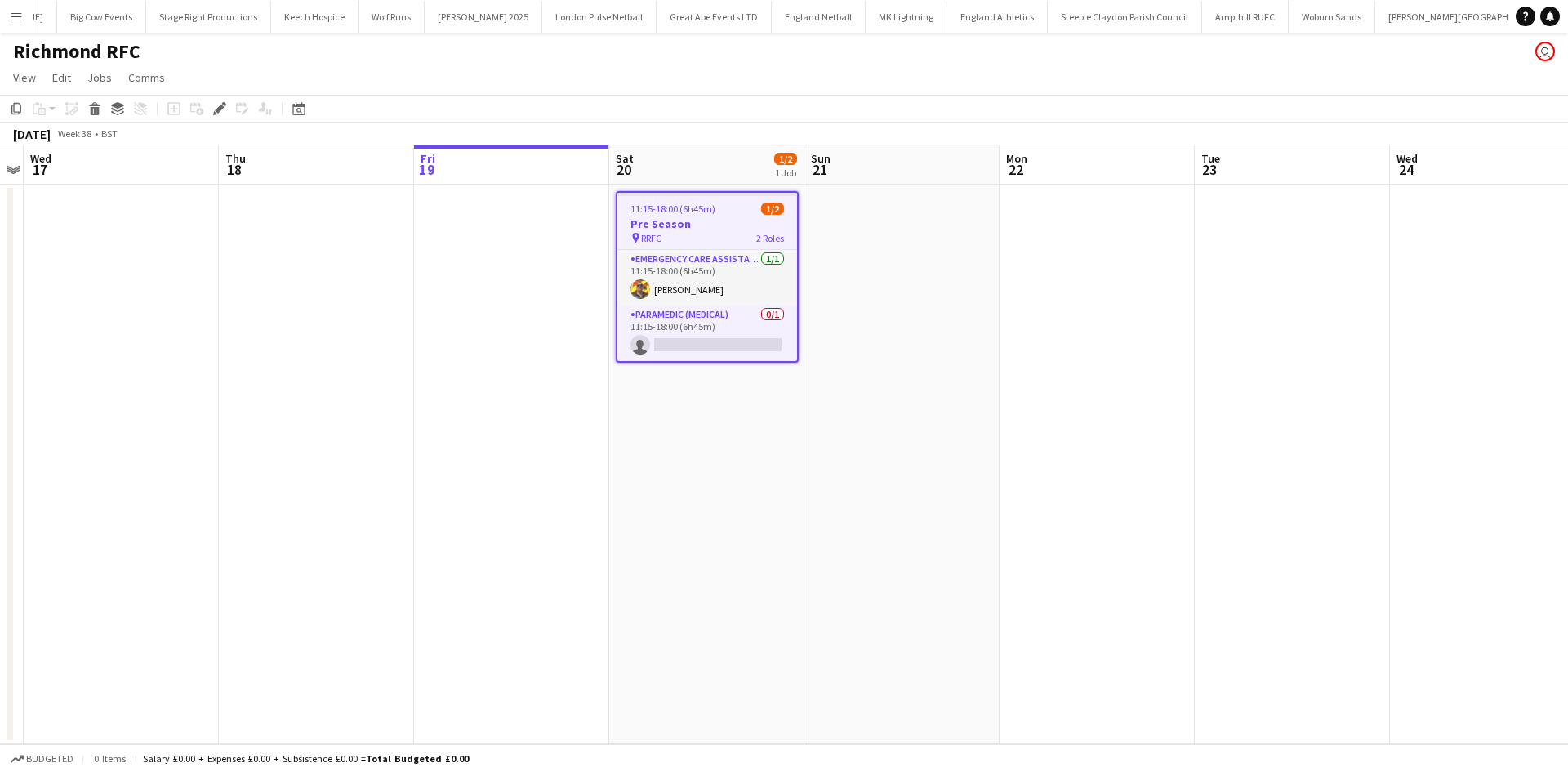
scroll to position [0, 818]
click at [223, 115] on icon "Edit" at bounding box center [219, 108] width 13 height 13
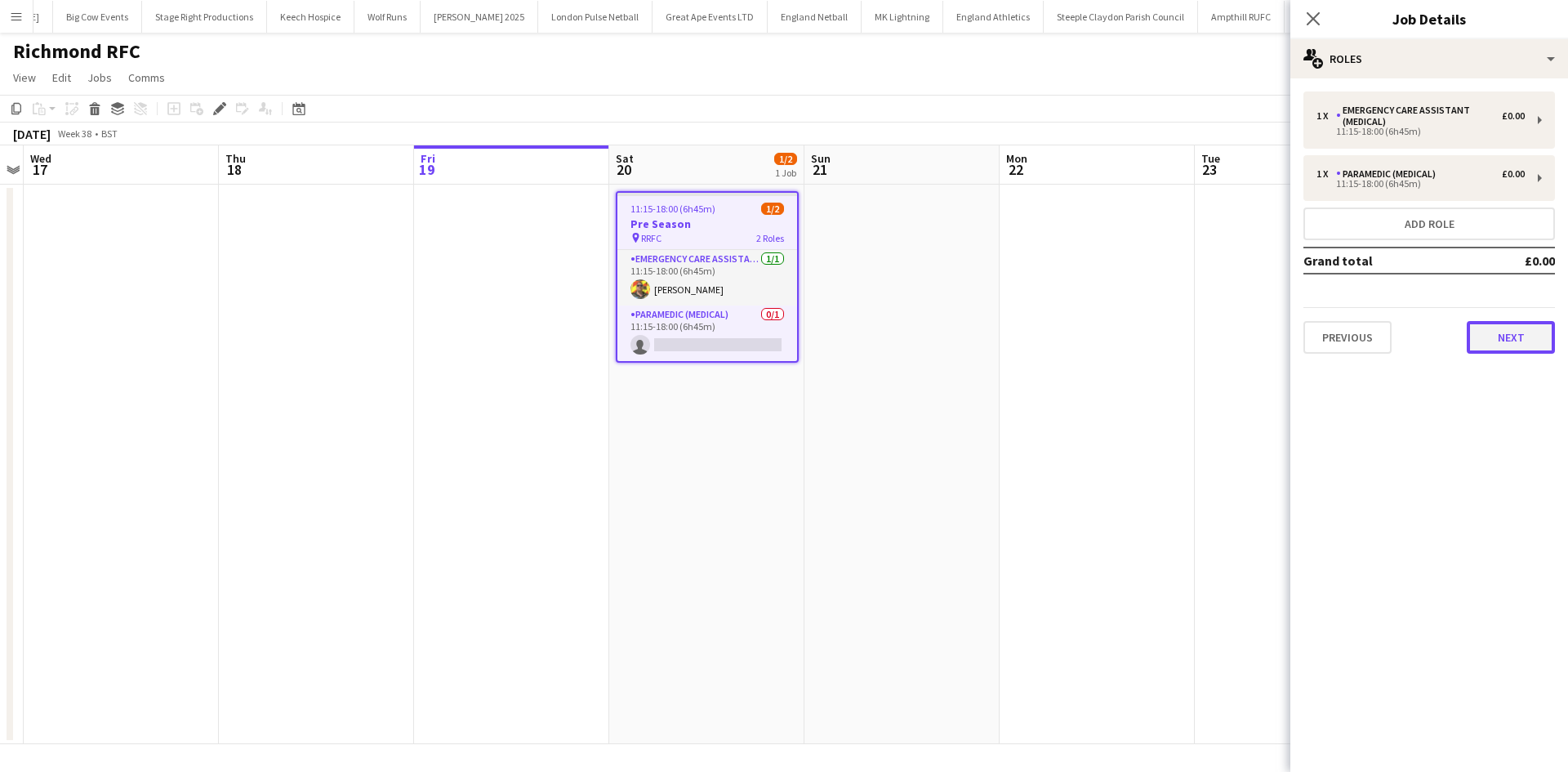
click at [1496, 339] on button "Next" at bounding box center [1511, 338] width 88 height 33
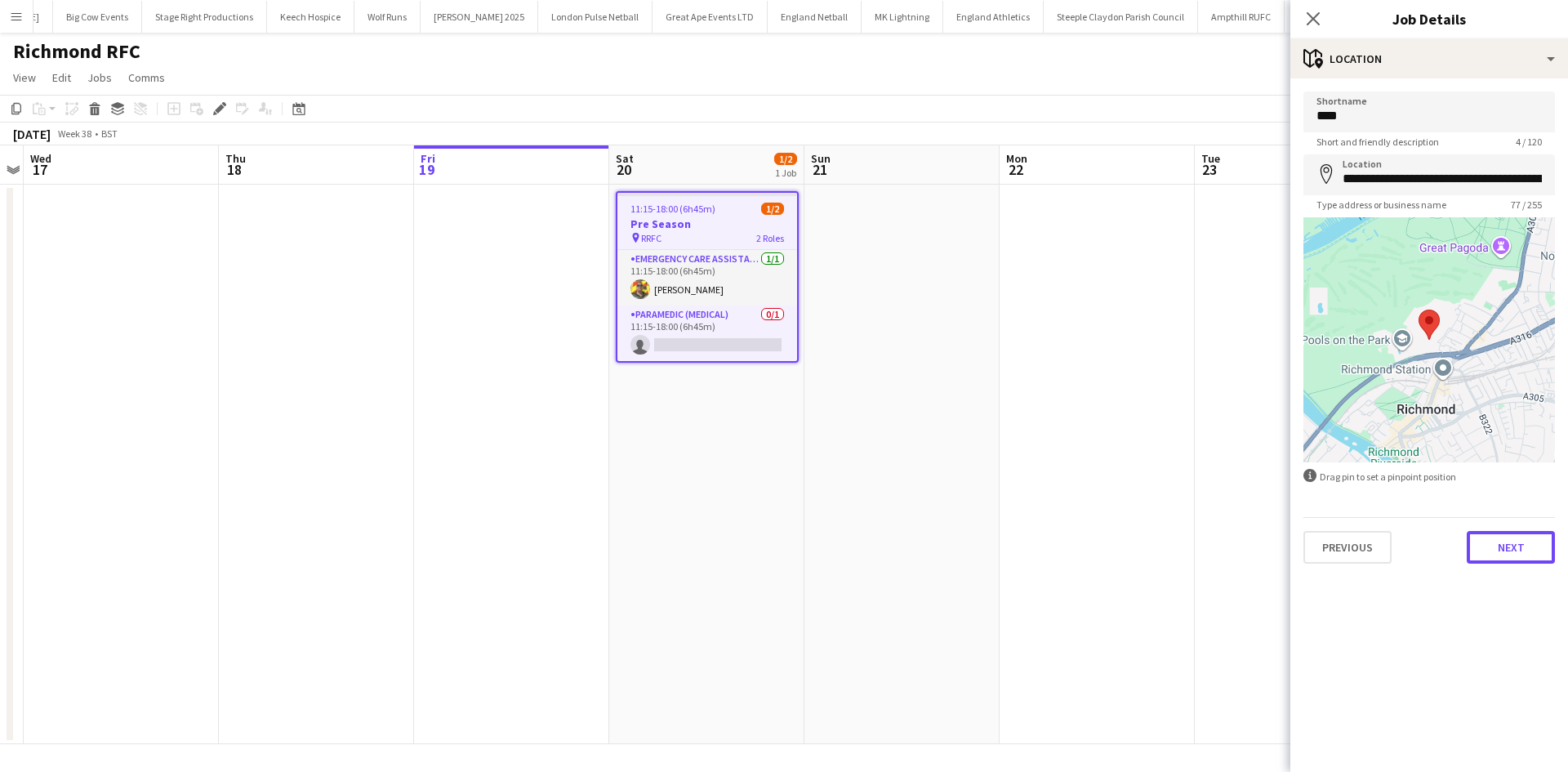
click at [1502, 554] on button "Next" at bounding box center [1511, 547] width 88 height 33
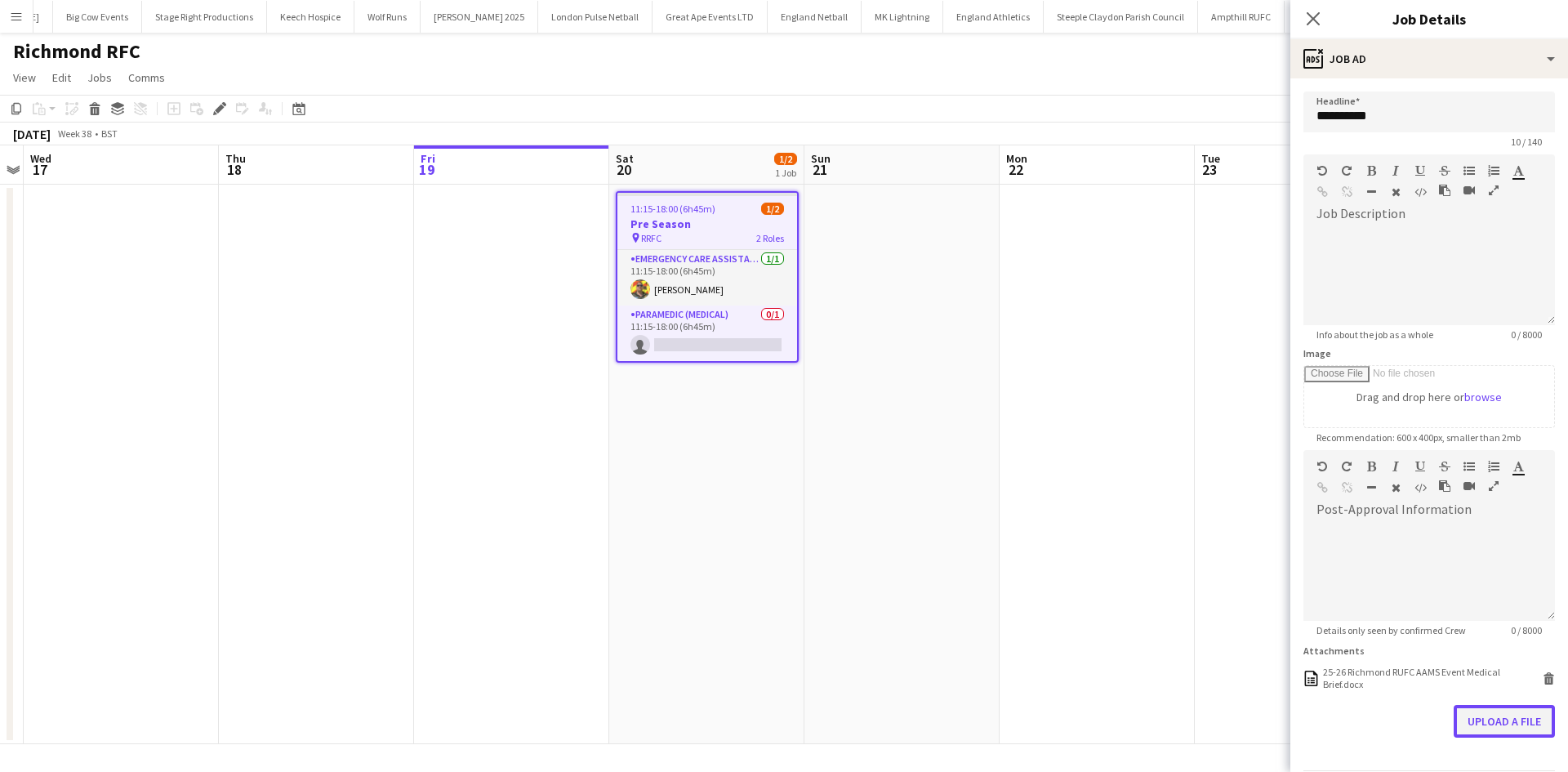
click at [1528, 719] on button "Upload a file" at bounding box center [1504, 721] width 101 height 33
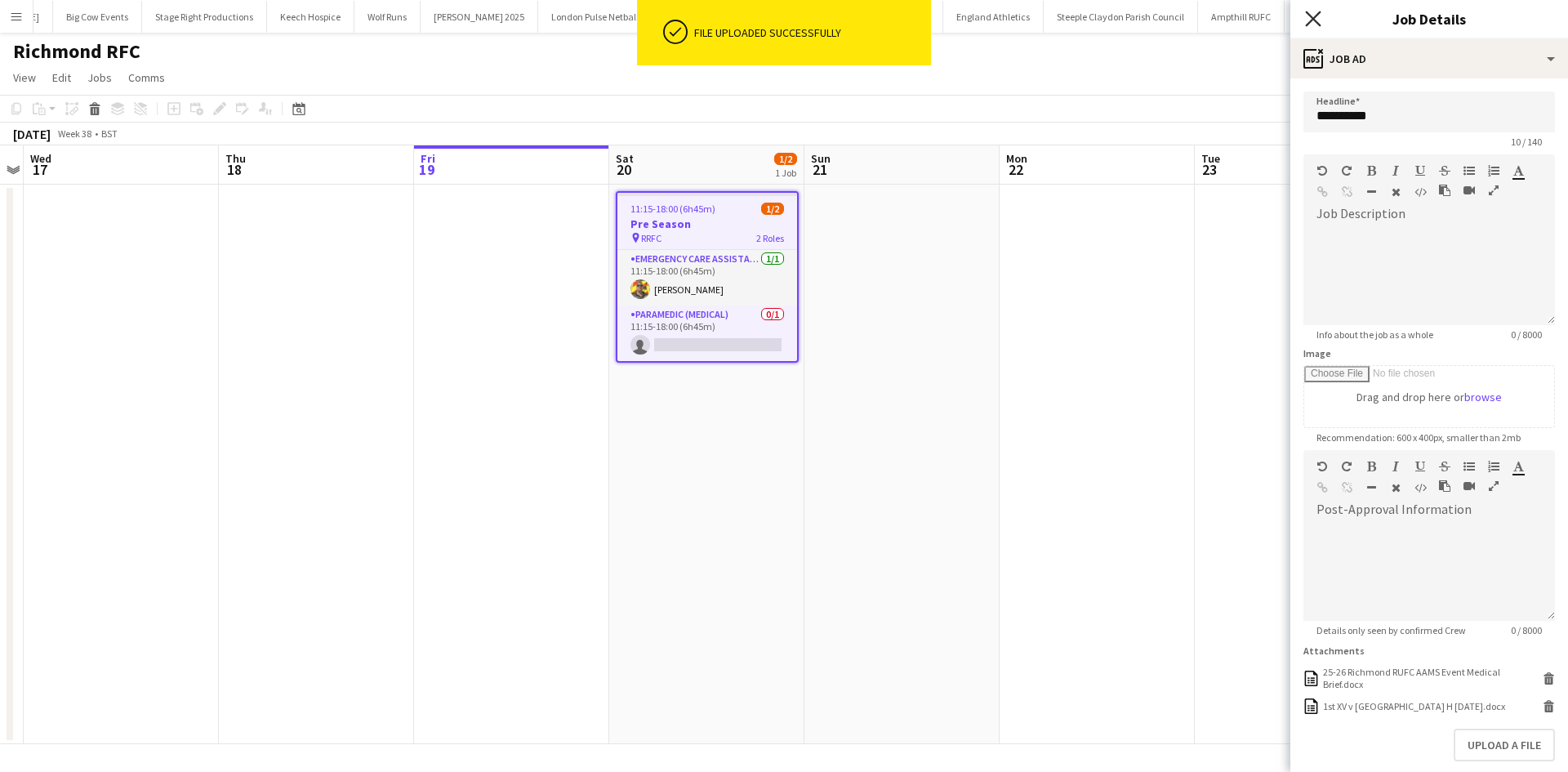
click at [1310, 22] on icon at bounding box center [1313, 18] width 16 height 16
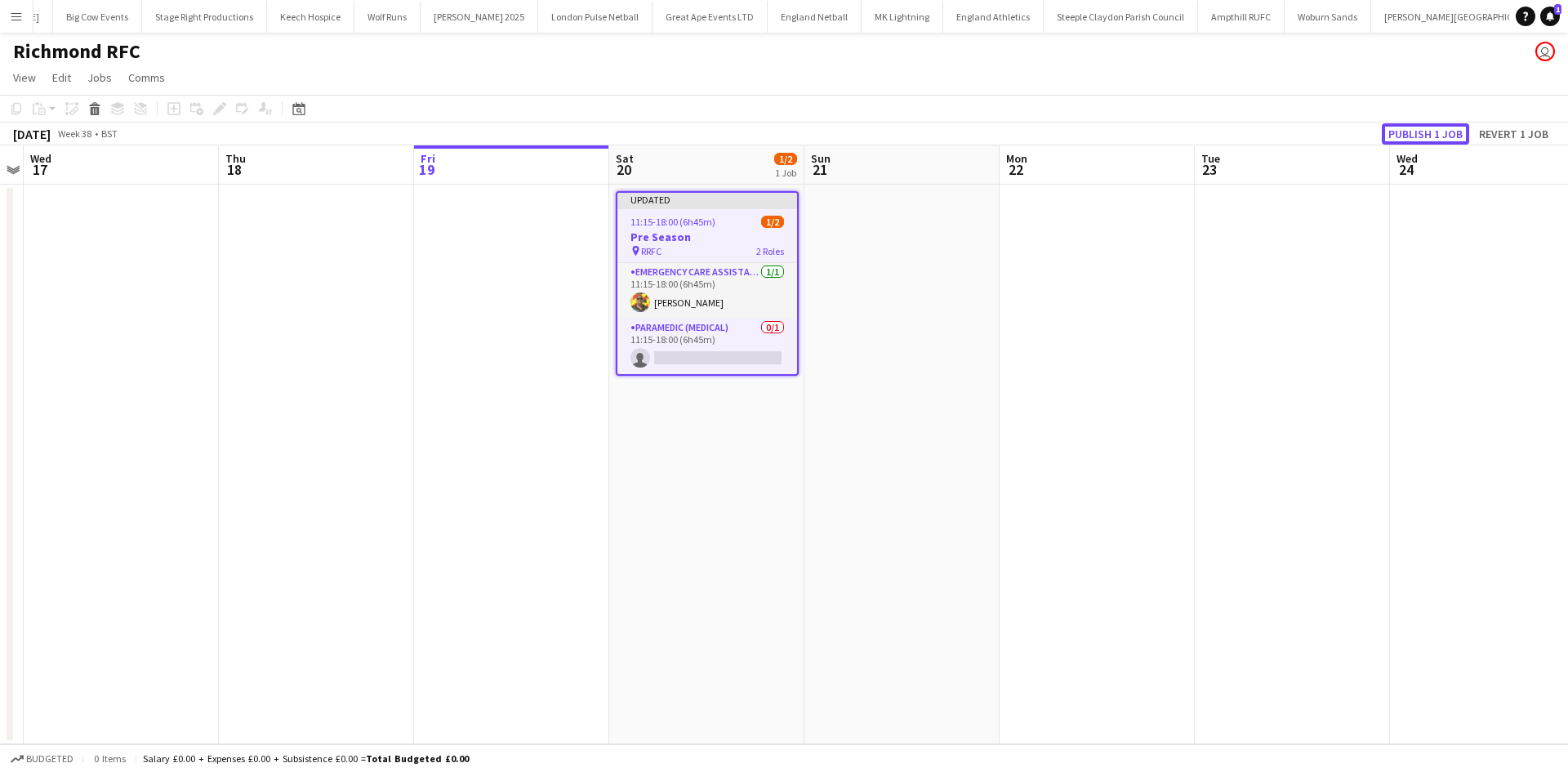
click at [1418, 127] on button "Publish 1 job" at bounding box center [1425, 134] width 87 height 22
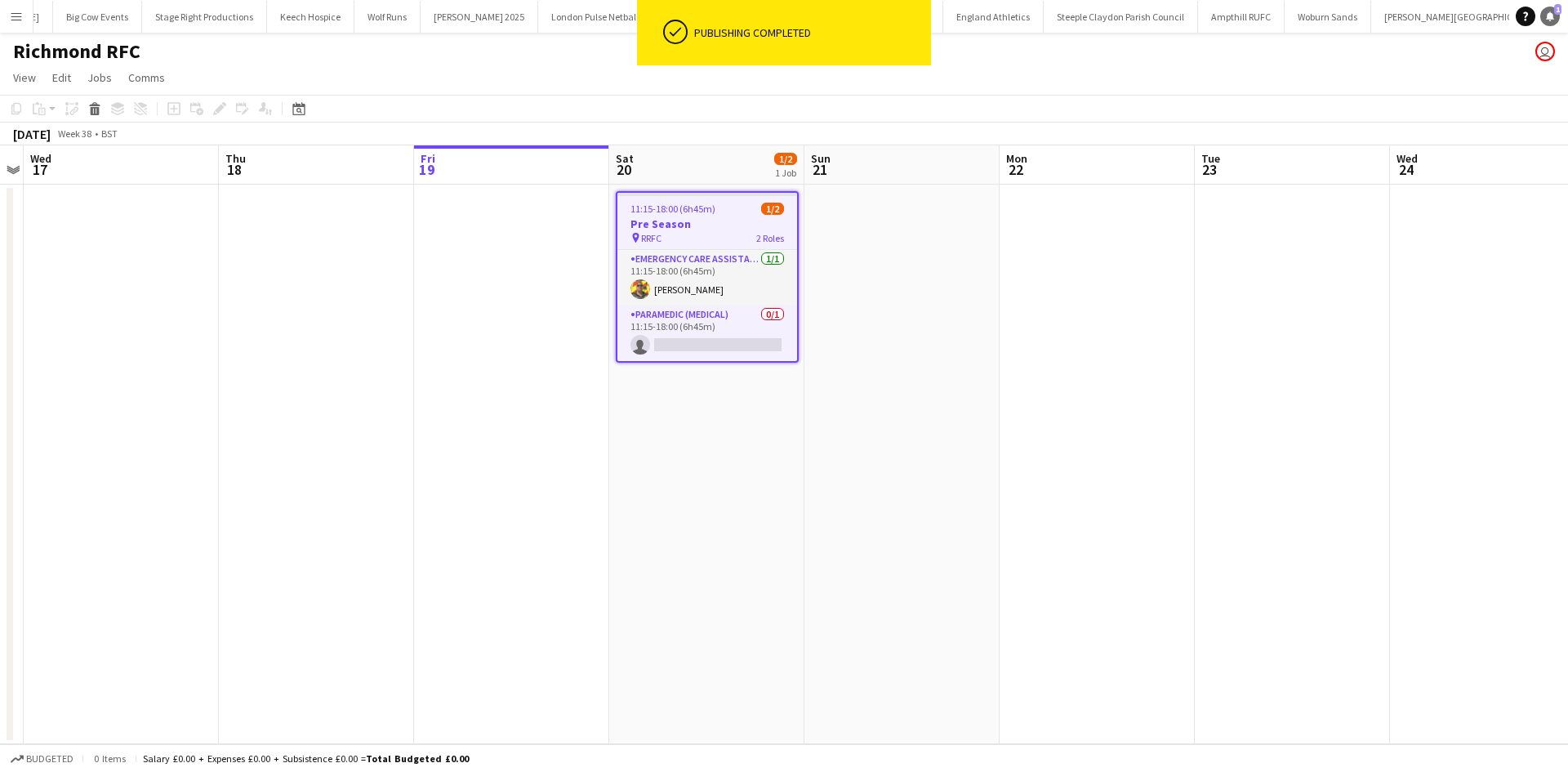
click at [1546, 22] on link "Notifications 1" at bounding box center [1550, 16] width 20 height 20
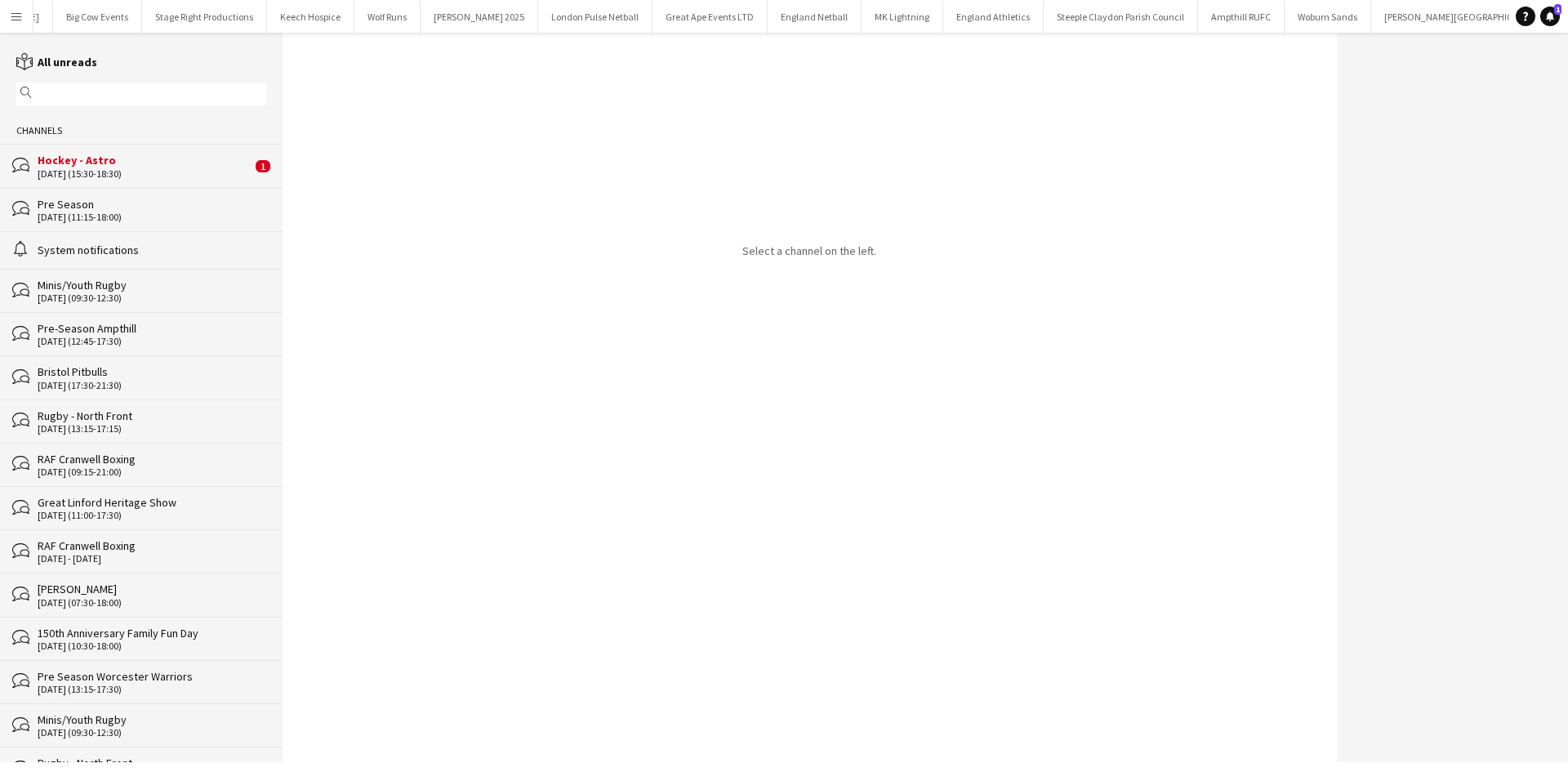
click at [134, 160] on div "Hockey - Astro" at bounding box center [145, 160] width 214 height 15
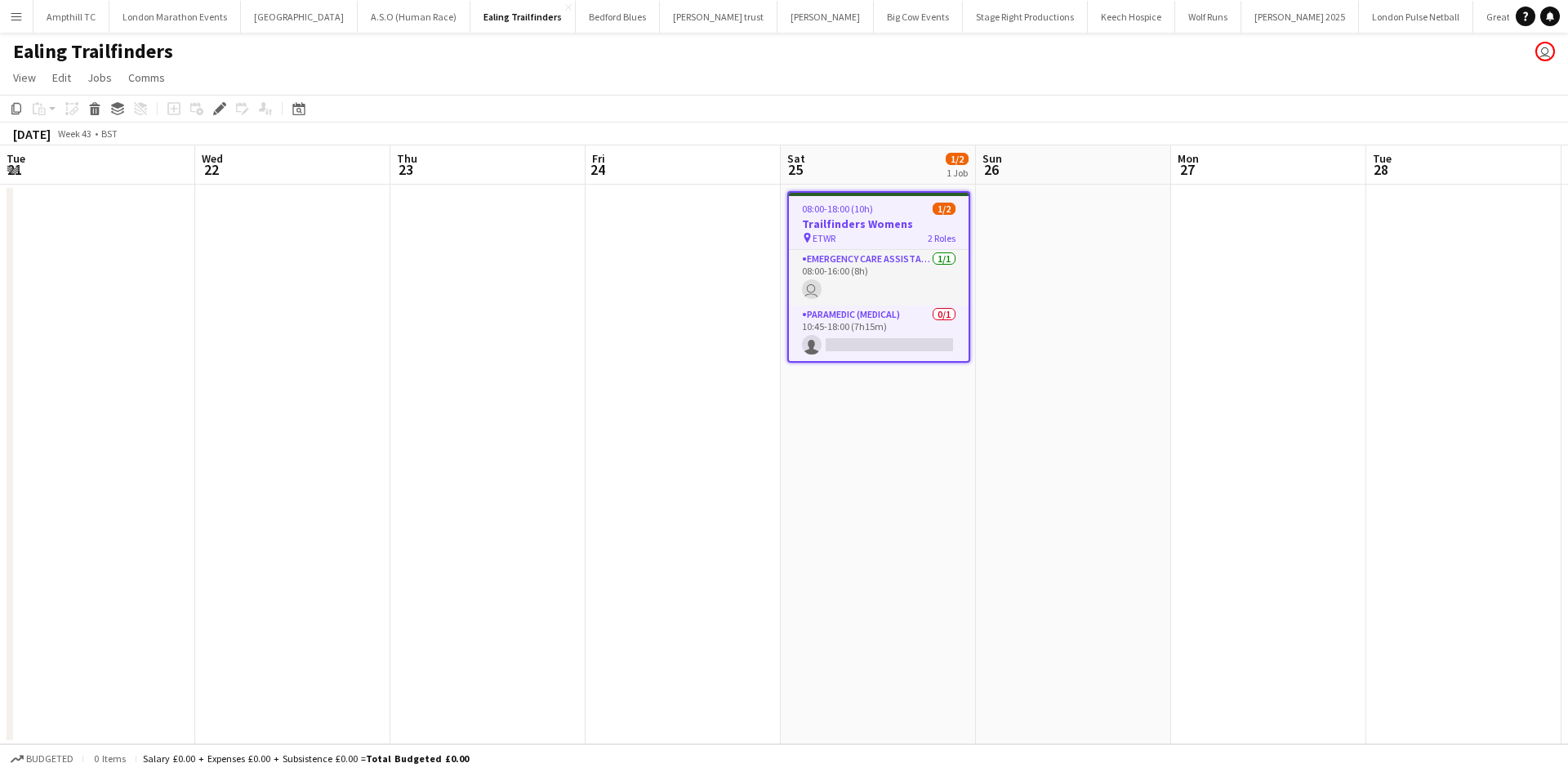
scroll to position [0, 562]
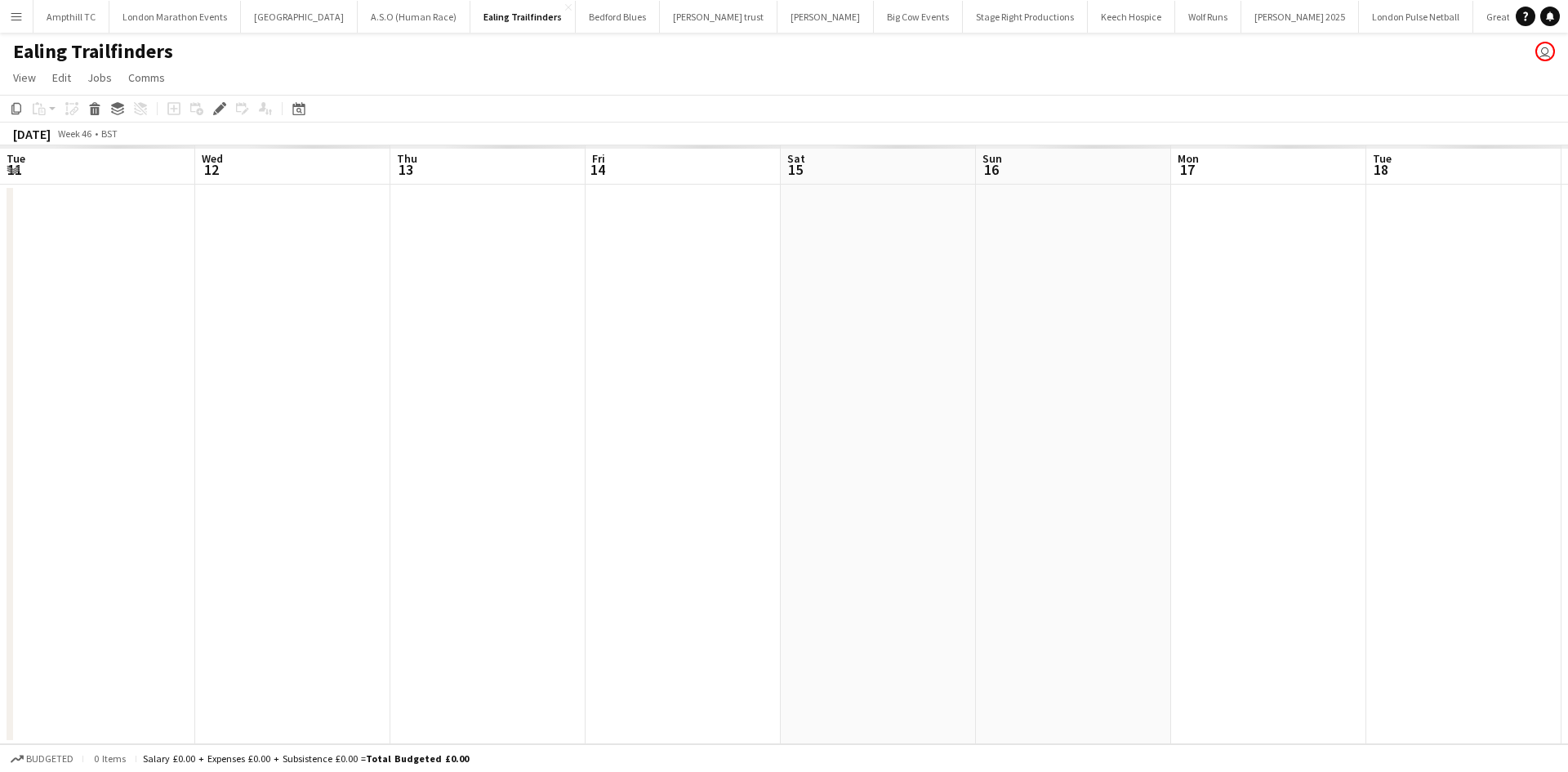
scroll to position [0, 562]
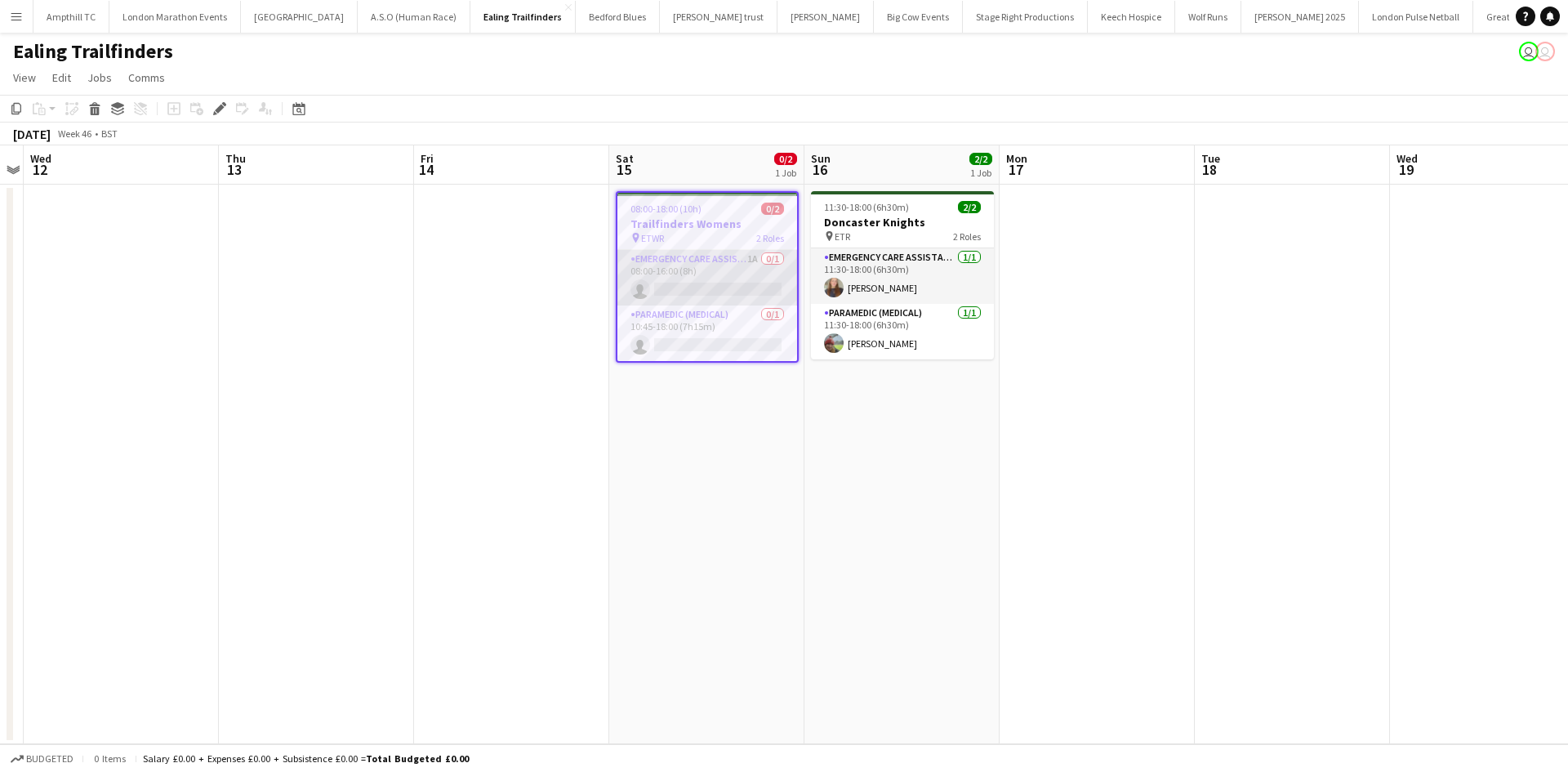
drag, startPoint x: 682, startPoint y: 276, endPoint x: 747, endPoint y: 263, distance: 66.3
click at [683, 276] on app-card-role "Emergency Care Assistant (Medical) 1A 0/1 08:00-16:00 (8h) single-neutral-actio…" at bounding box center [707, 277] width 180 height 55
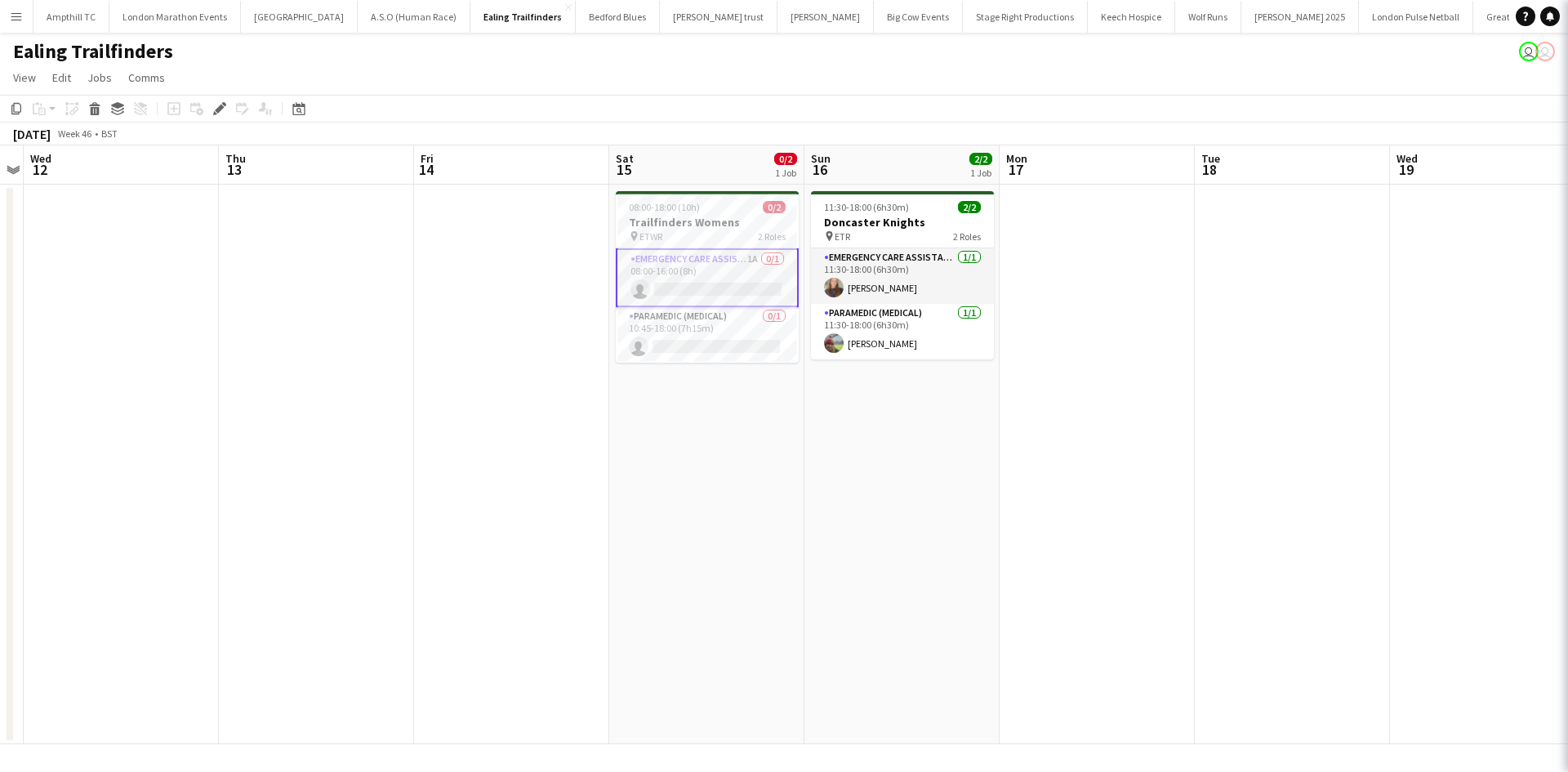
scroll to position [0, 561]
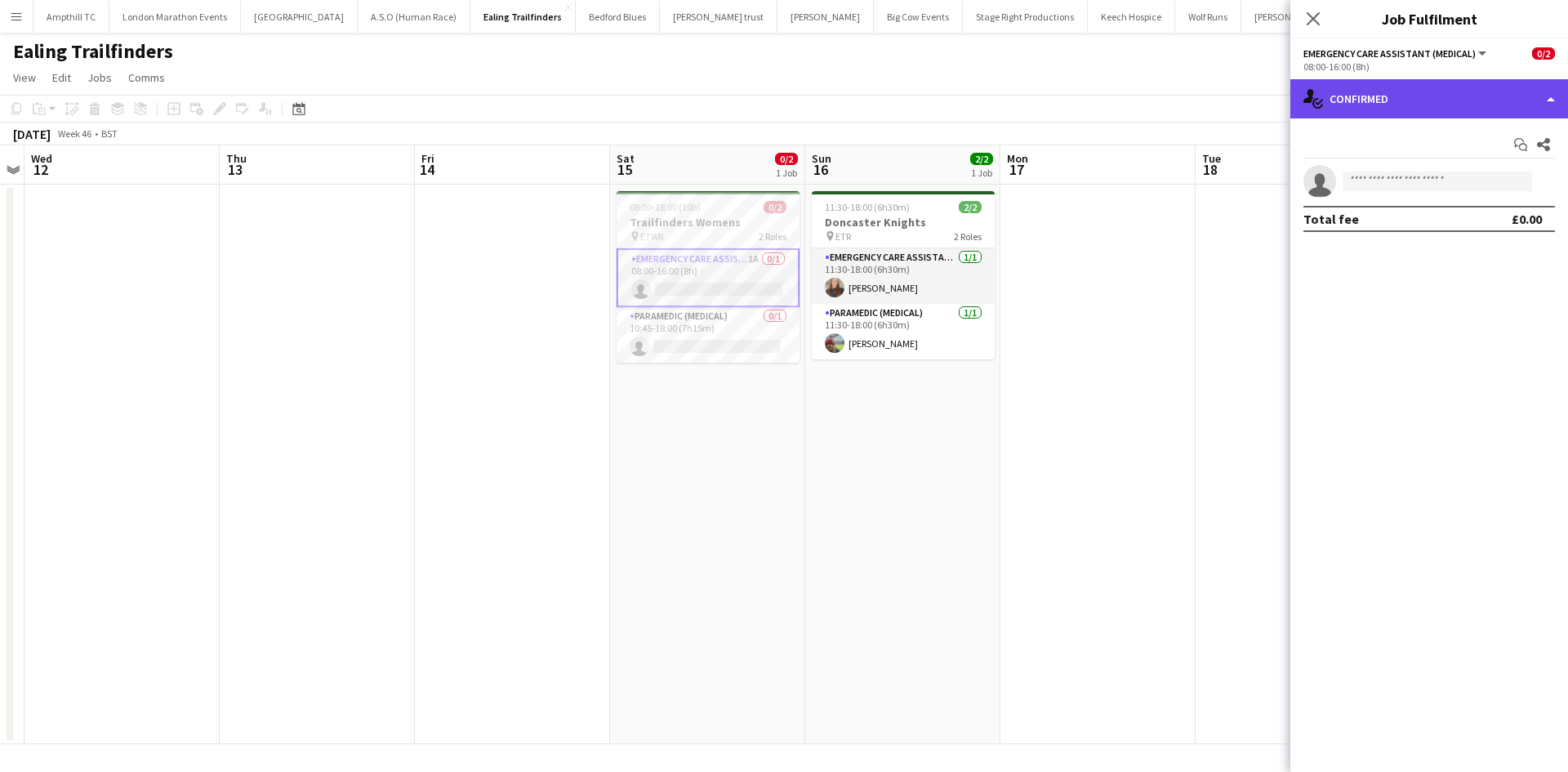
click at [1417, 108] on div "single-neutral-actions-check-2 Confirmed" at bounding box center [1430, 98] width 278 height 39
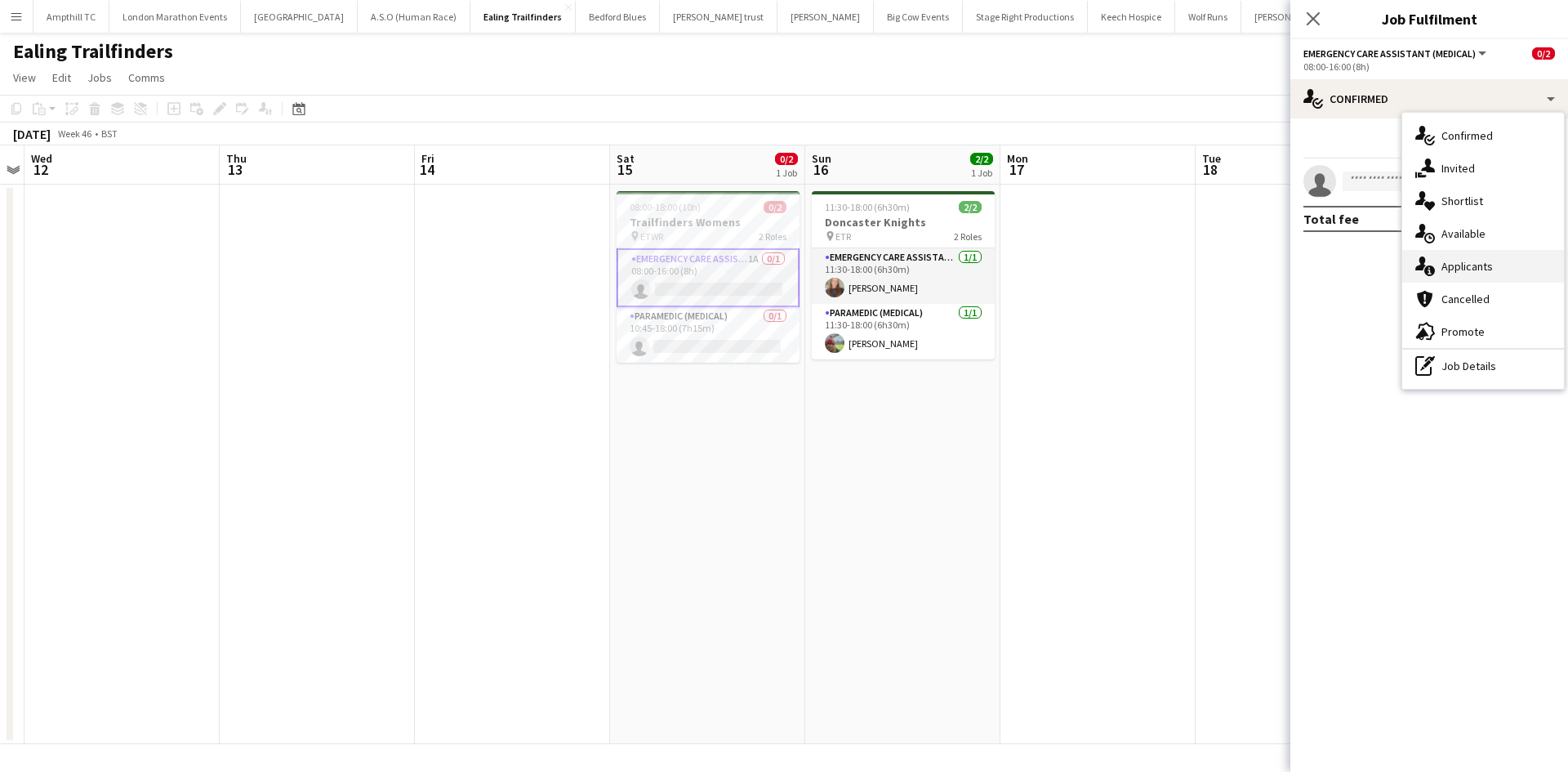
click at [1477, 267] on span "Applicants" at bounding box center [1468, 266] width 52 height 15
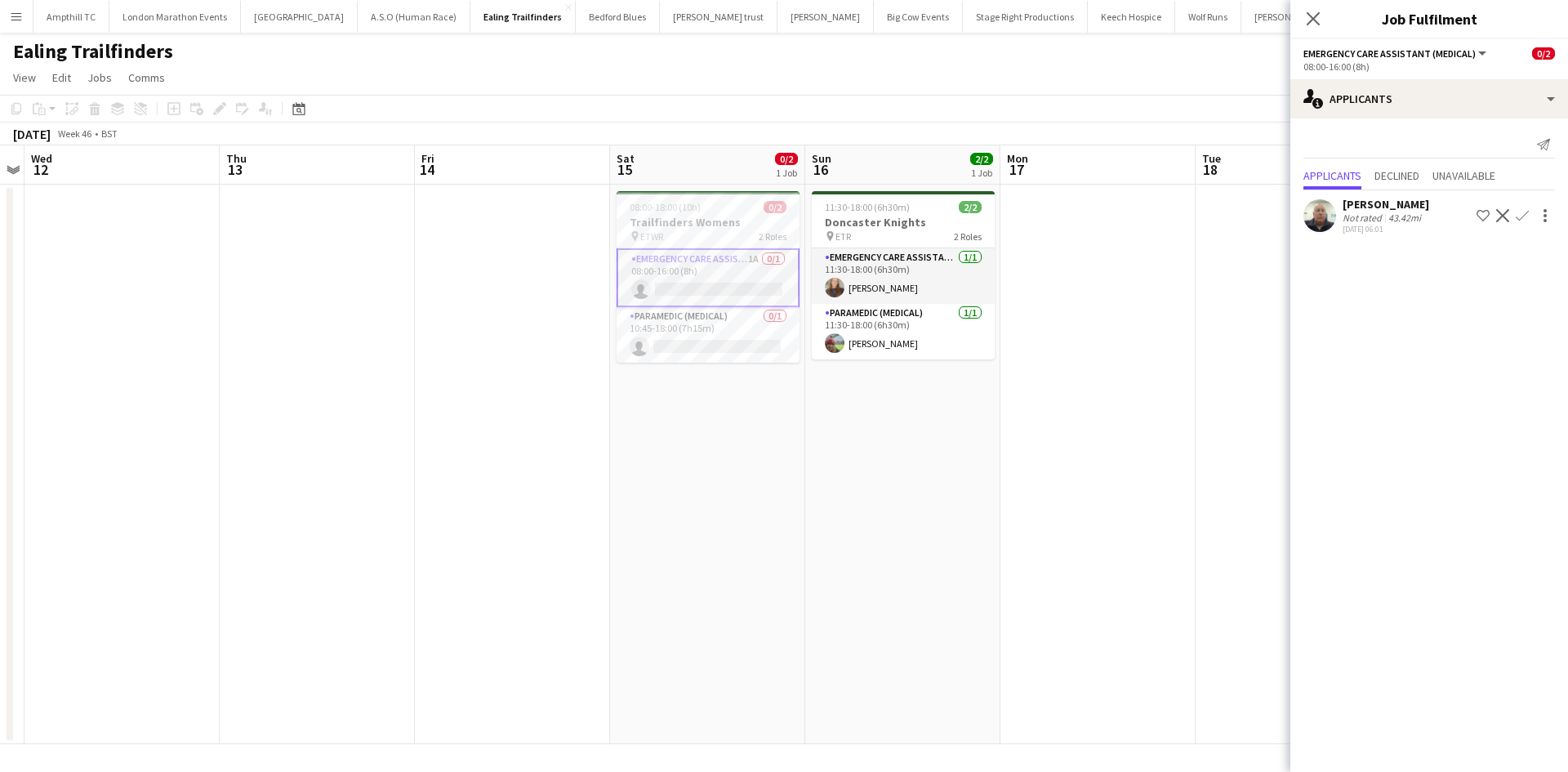
click at [1520, 211] on app-icon "Confirm" at bounding box center [1522, 215] width 13 height 13
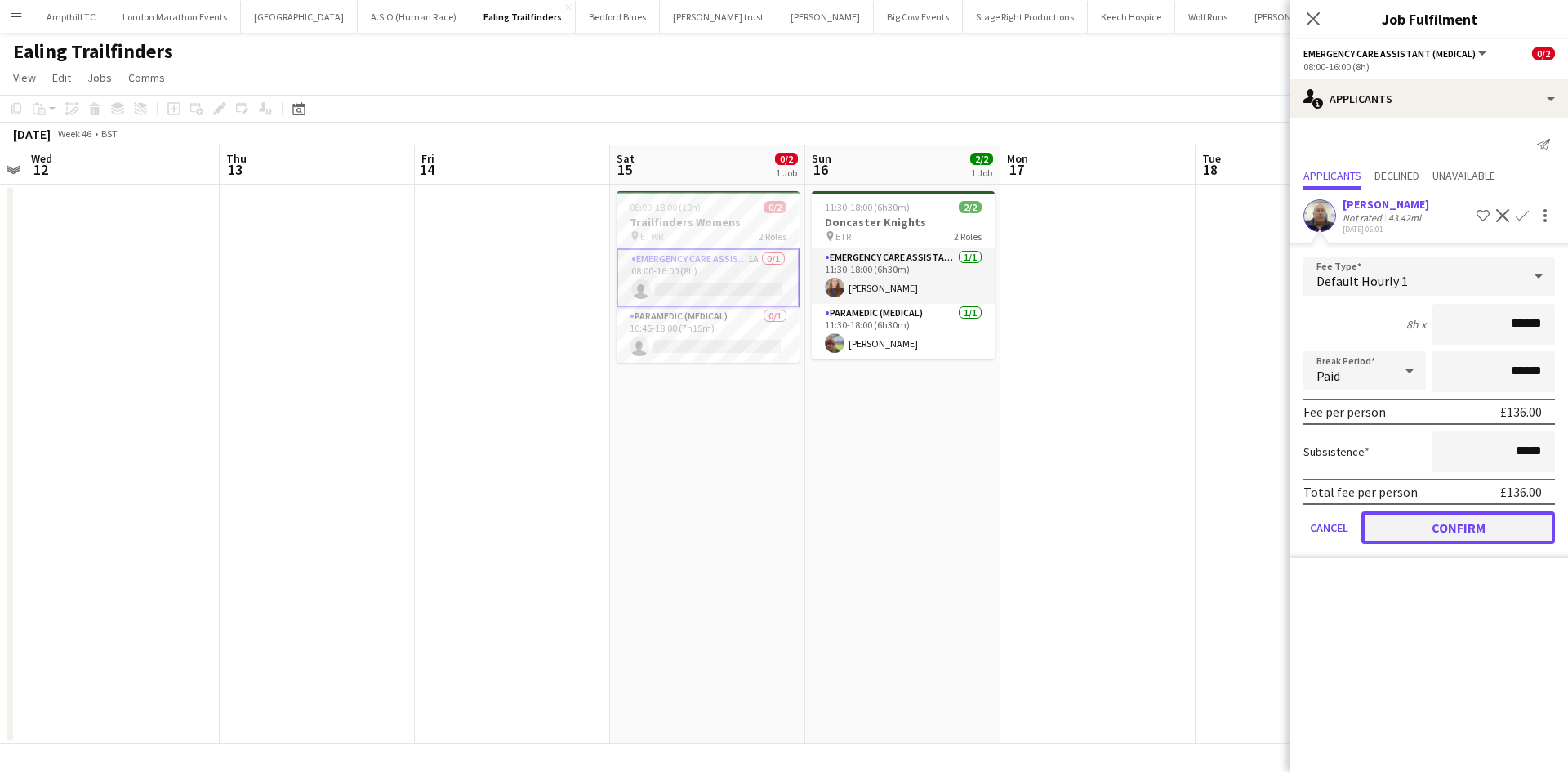
click at [1453, 525] on button "Confirm" at bounding box center [1458, 528] width 193 height 33
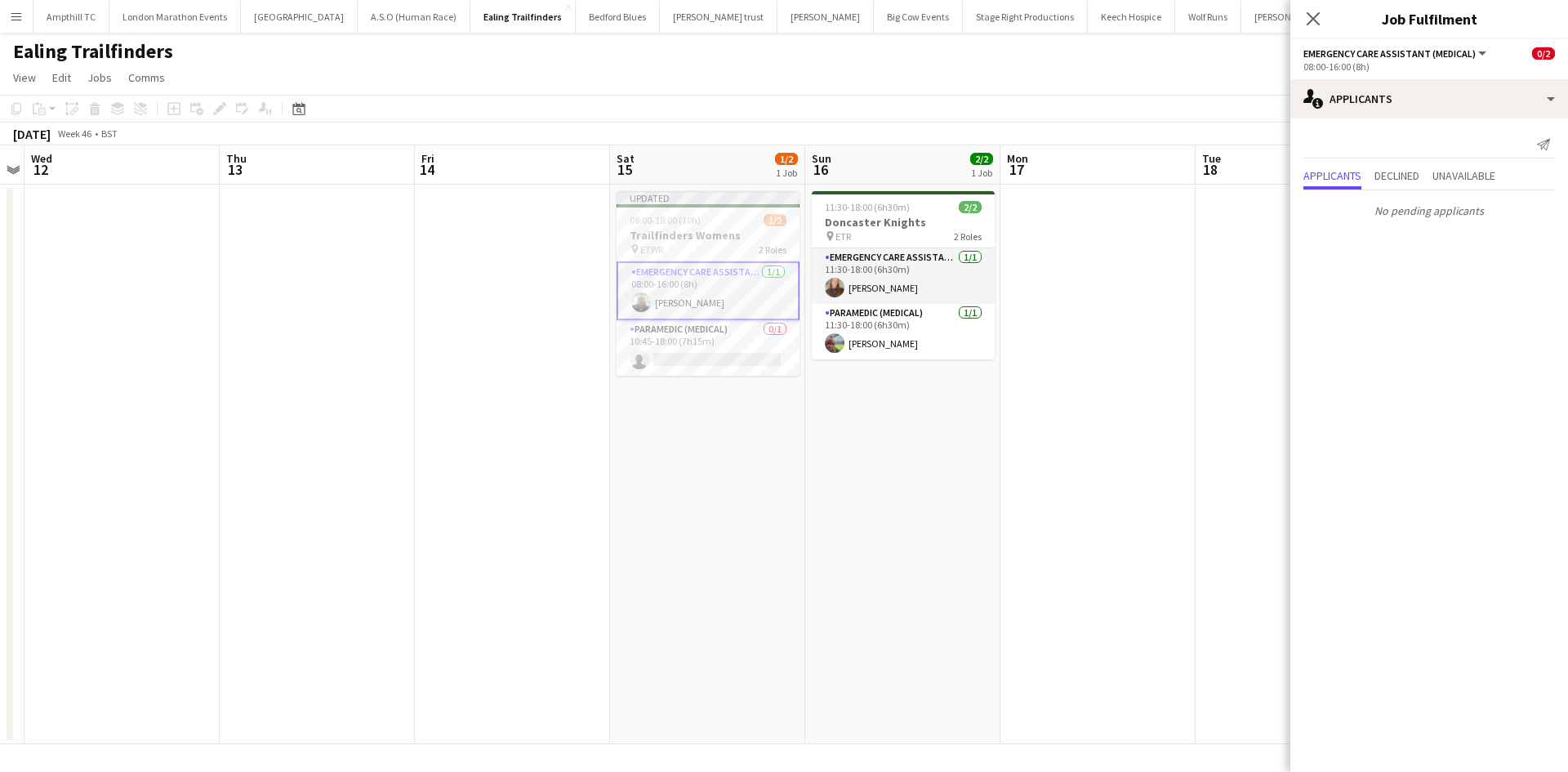
click at [1313, 14] on icon "Close pop-in" at bounding box center [1312, 18] width 13 height 13
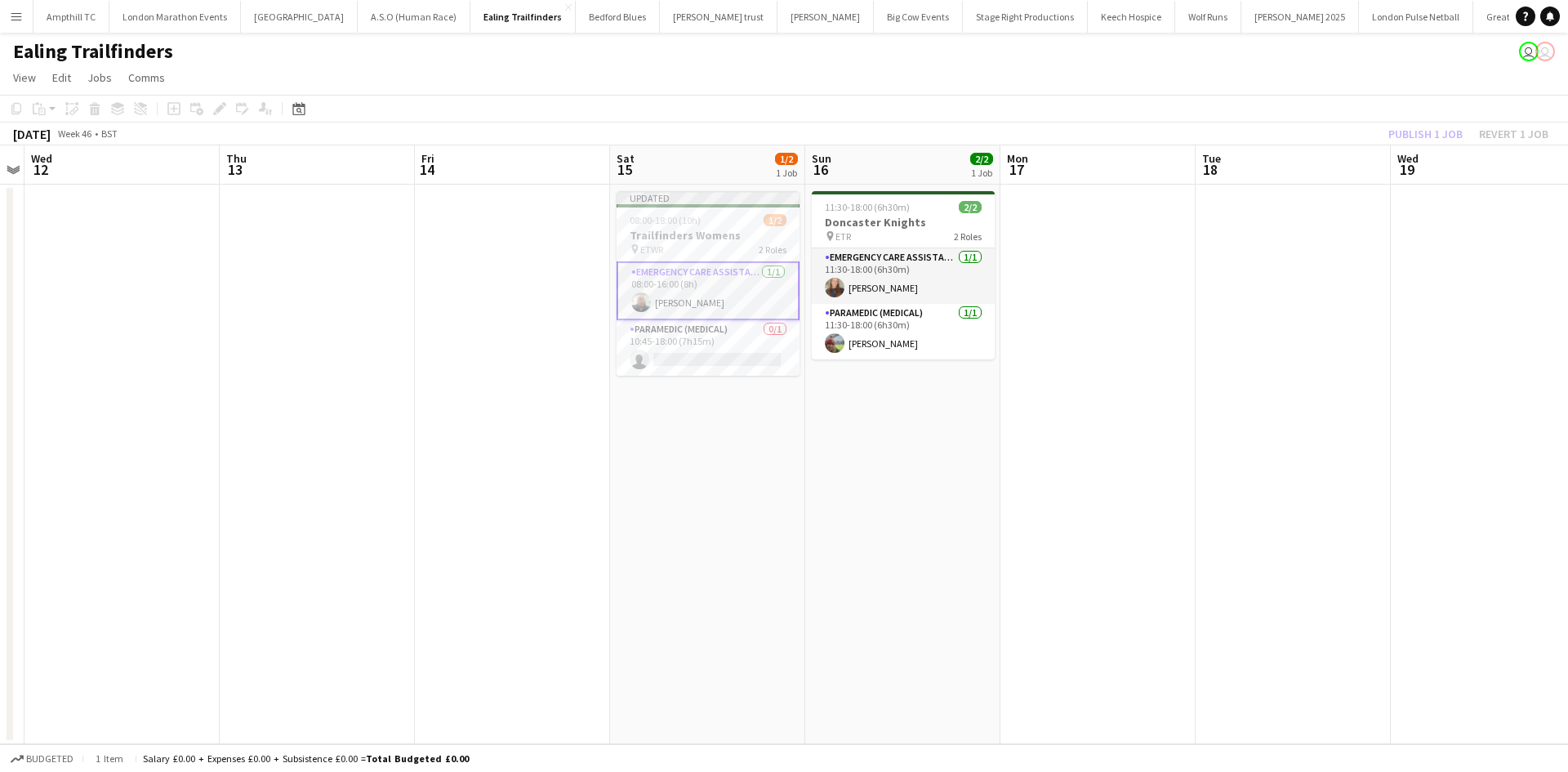
click at [1396, 137] on div "Publish 1 job Revert 1 job" at bounding box center [1468, 134] width 199 height 22
click at [1396, 137] on button "Publish 1 job" at bounding box center [1425, 134] width 87 height 22
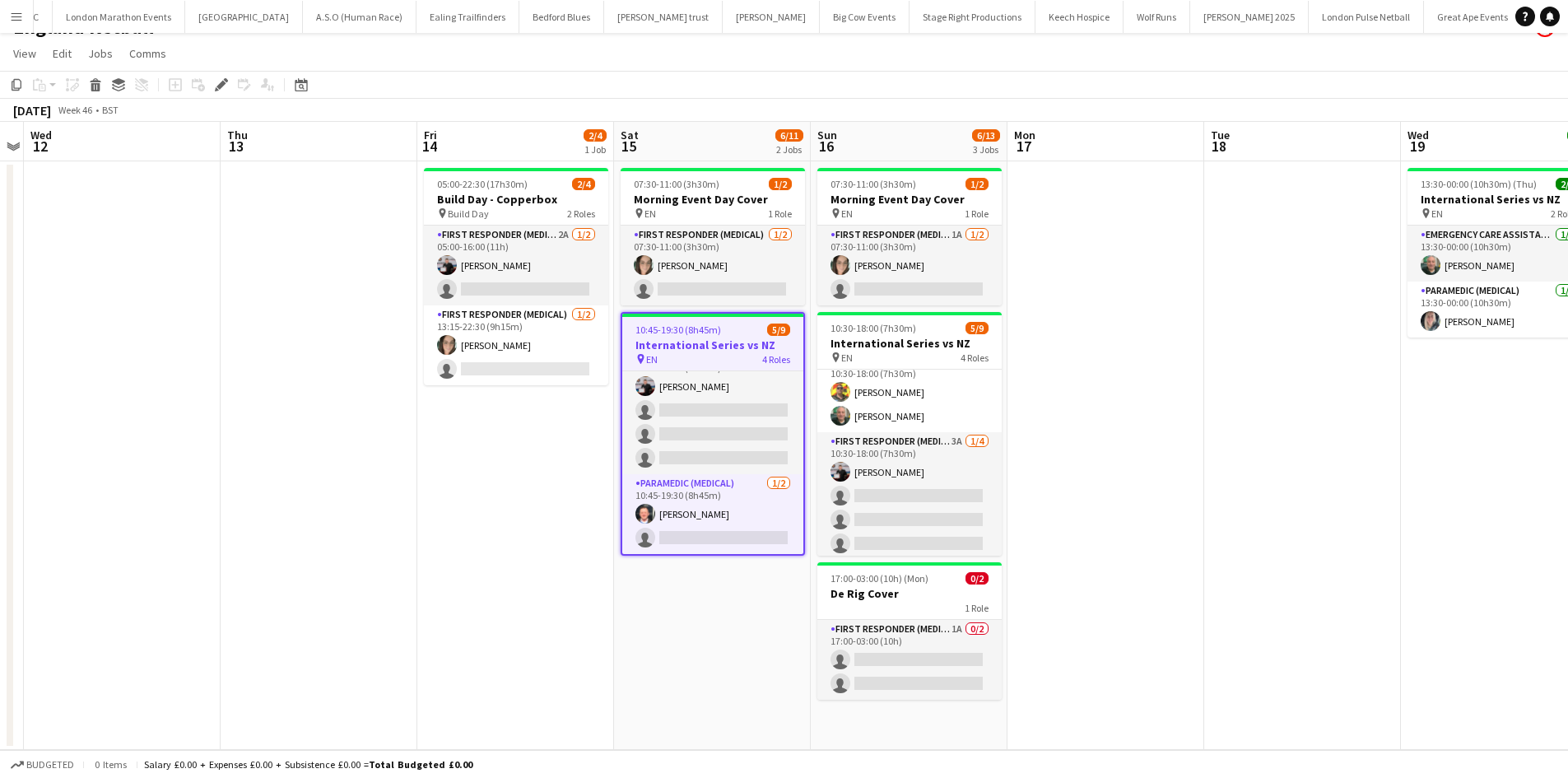
scroll to position [158, 0]
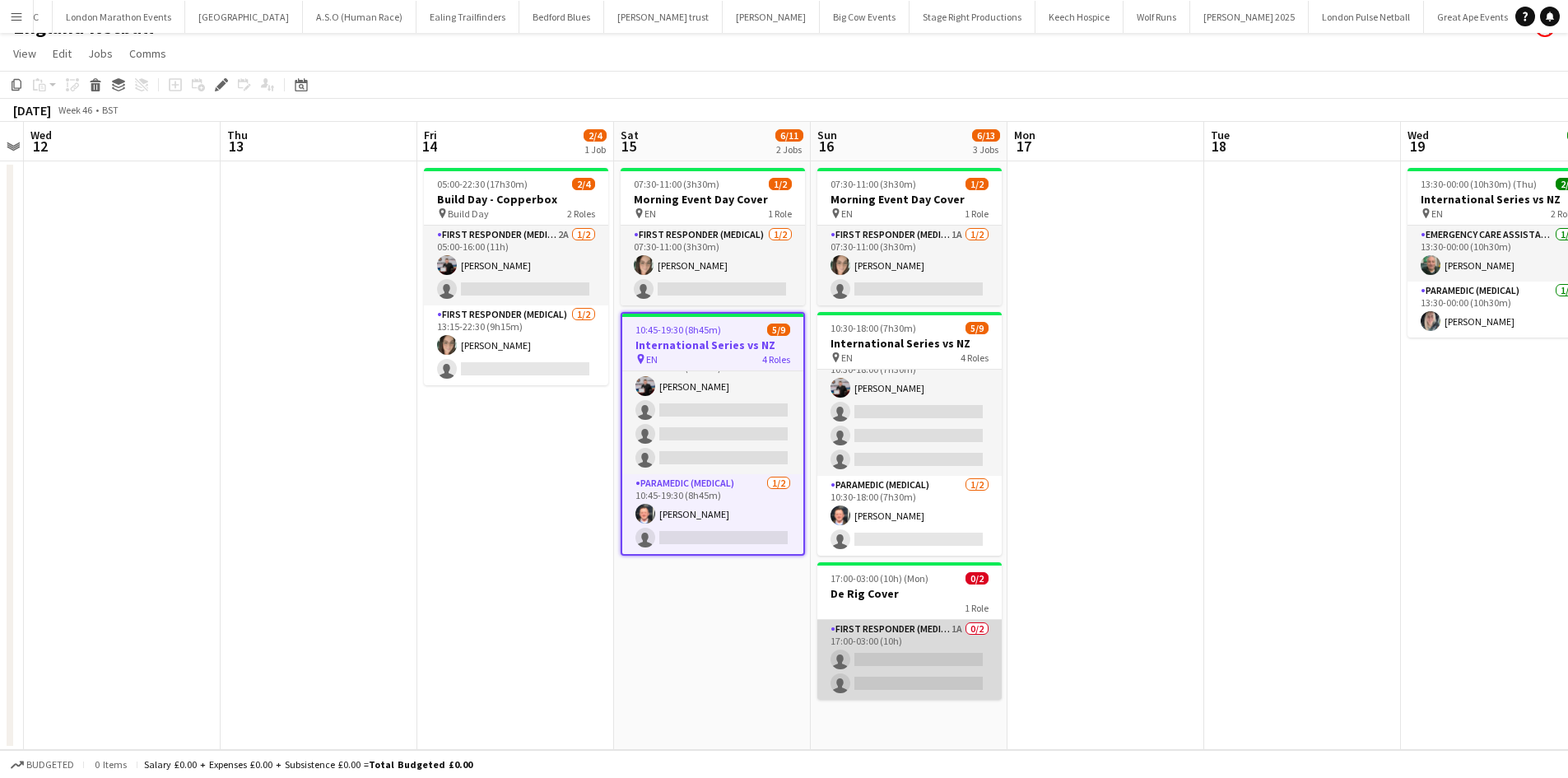
click at [889, 647] on app-card-role "First Responder (Medical) 1A 0/2 17:00-03:00 (10h) single-neutral-actions singl…" at bounding box center [909, 660] width 184 height 80
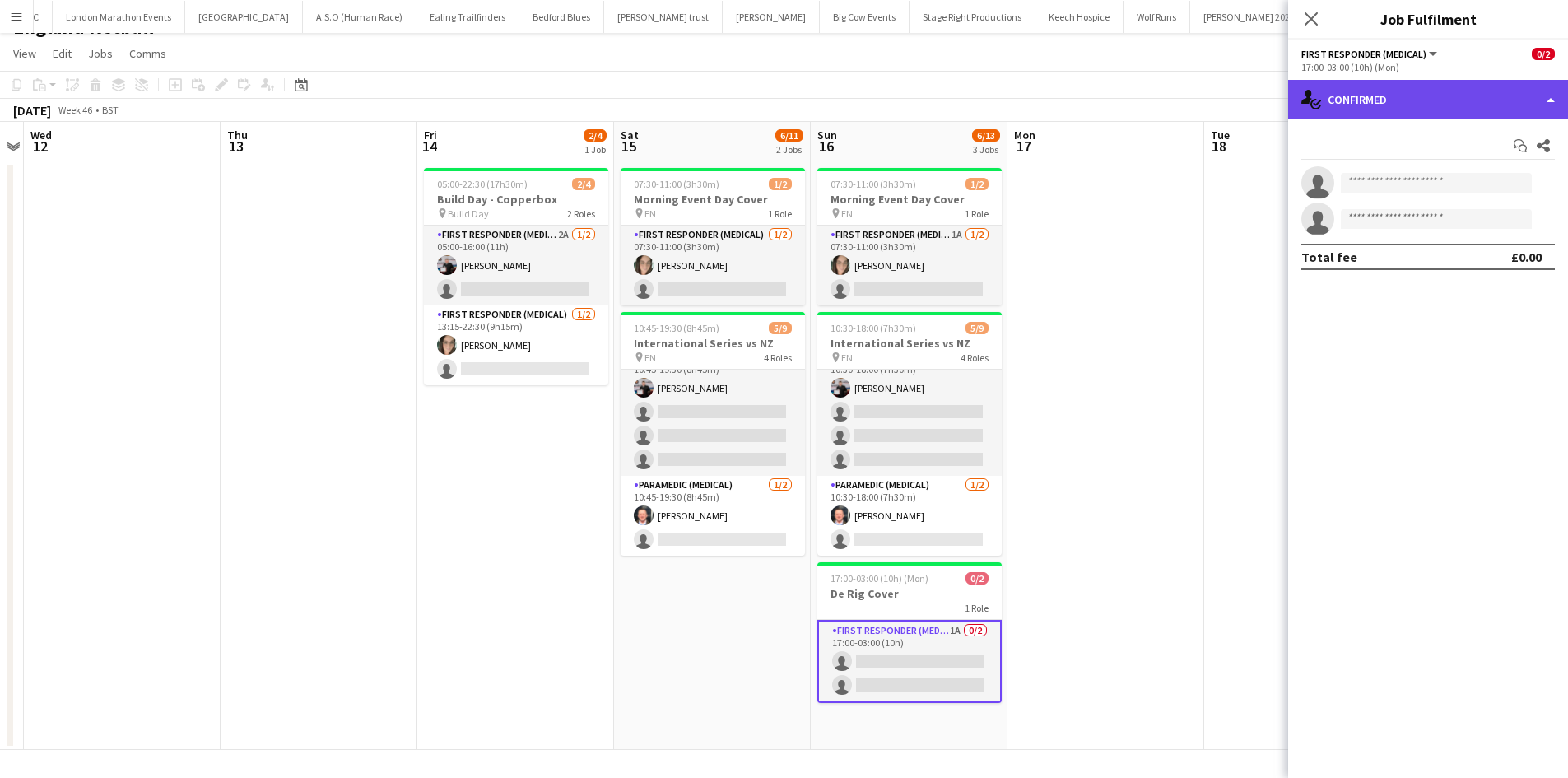
click at [1412, 111] on div "single-neutral-actions-check-2 Confirmed" at bounding box center [1428, 99] width 280 height 39
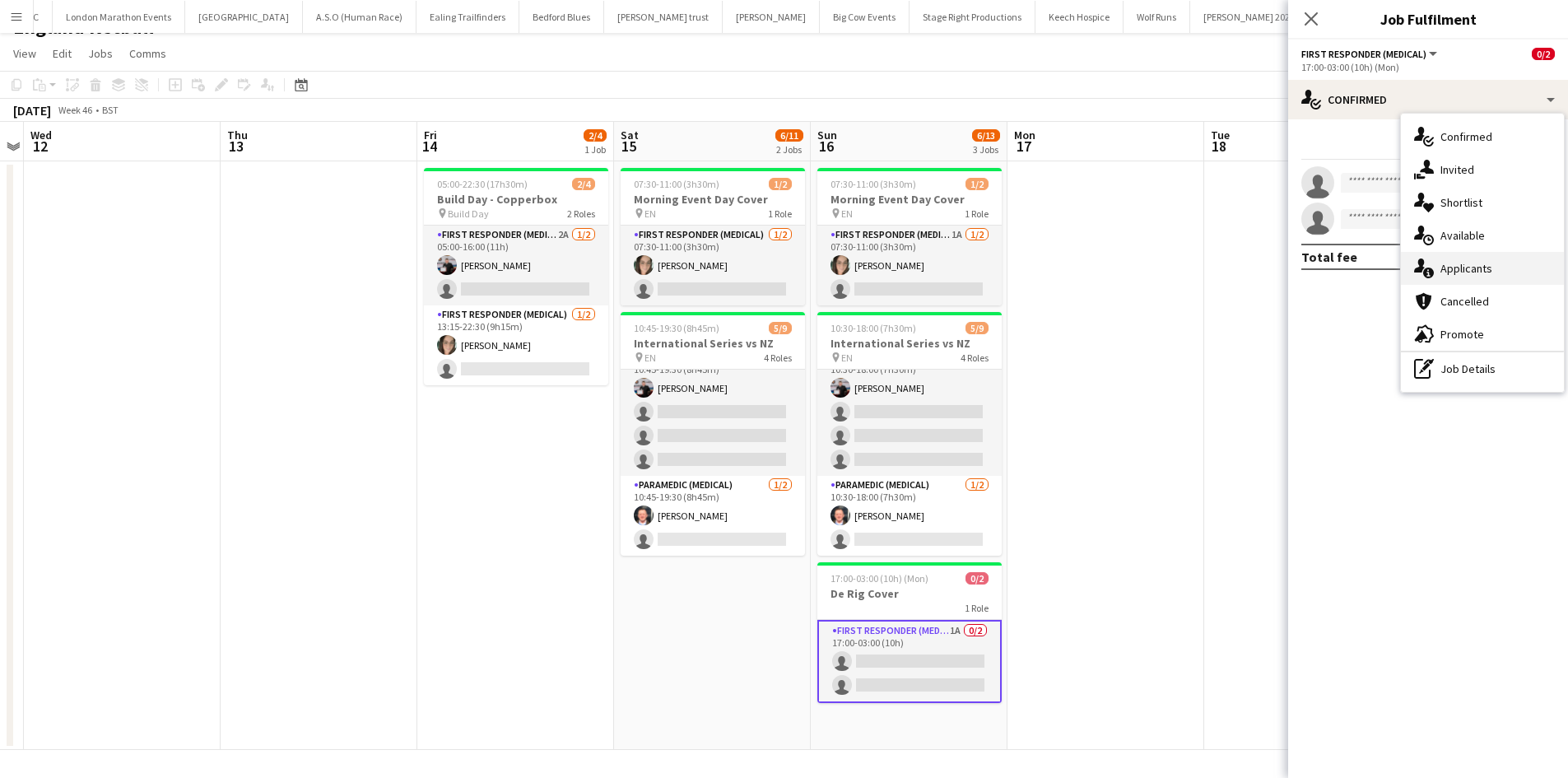
click at [1478, 258] on div "single-neutral-actions-information Applicants" at bounding box center [1482, 268] width 163 height 33
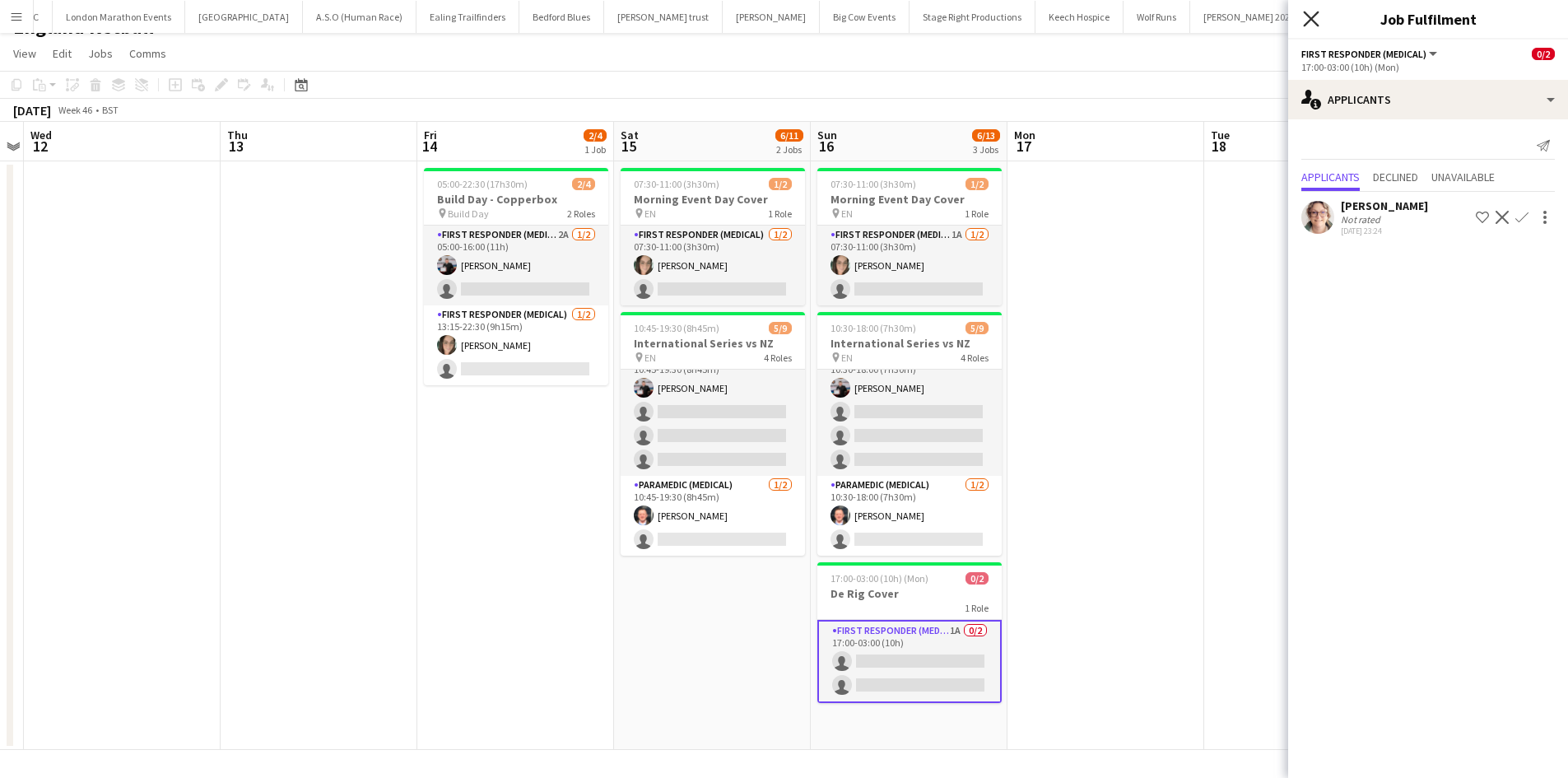
click at [1315, 12] on icon "Close pop-in" at bounding box center [1310, 18] width 16 height 16
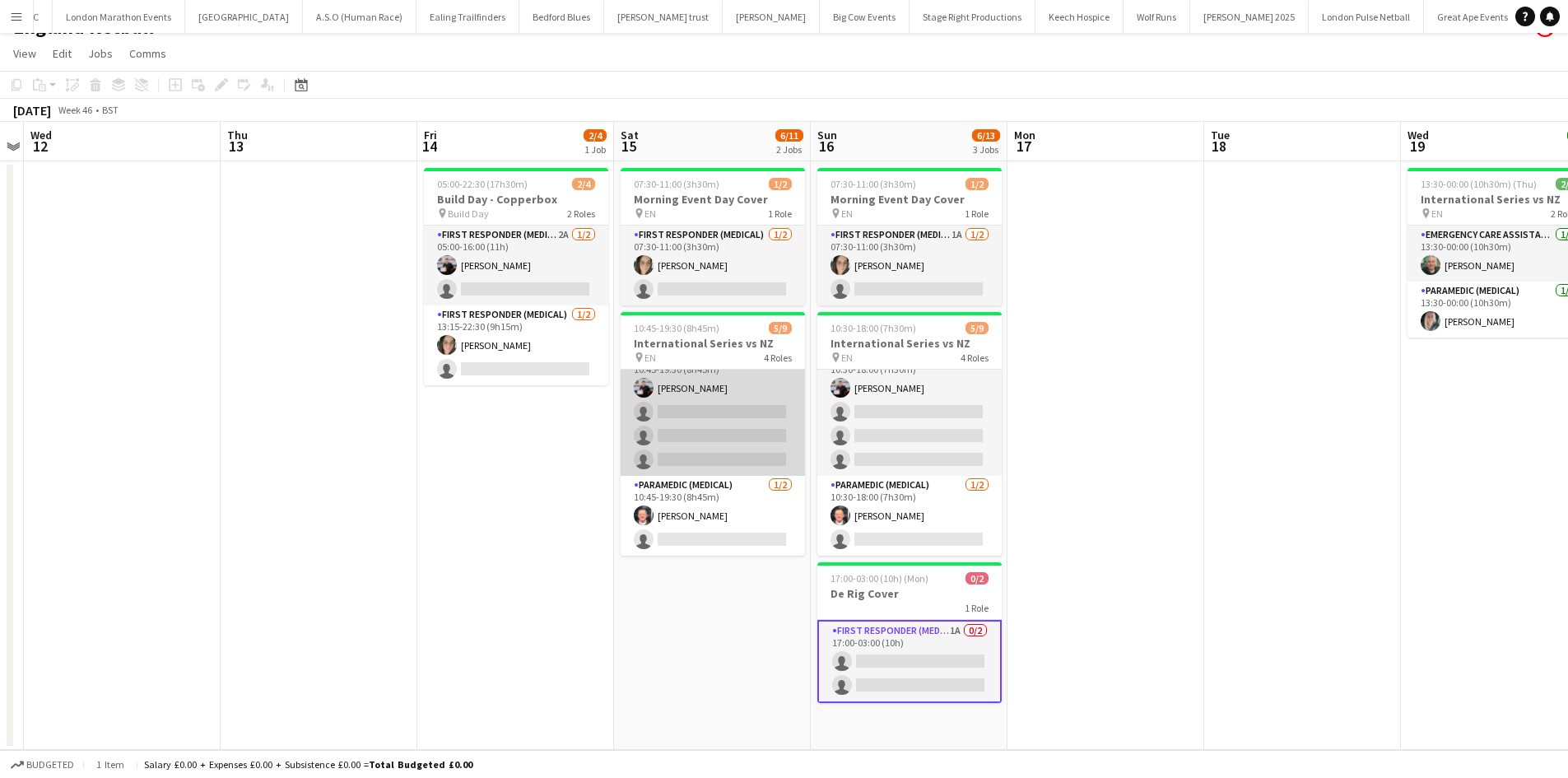
click at [747, 405] on app-card-role "First Responder (Medical) 1A 1/4 10:45-19:30 (8h45m) Keown Seldon single-neutra…" at bounding box center [713, 412] width 184 height 128
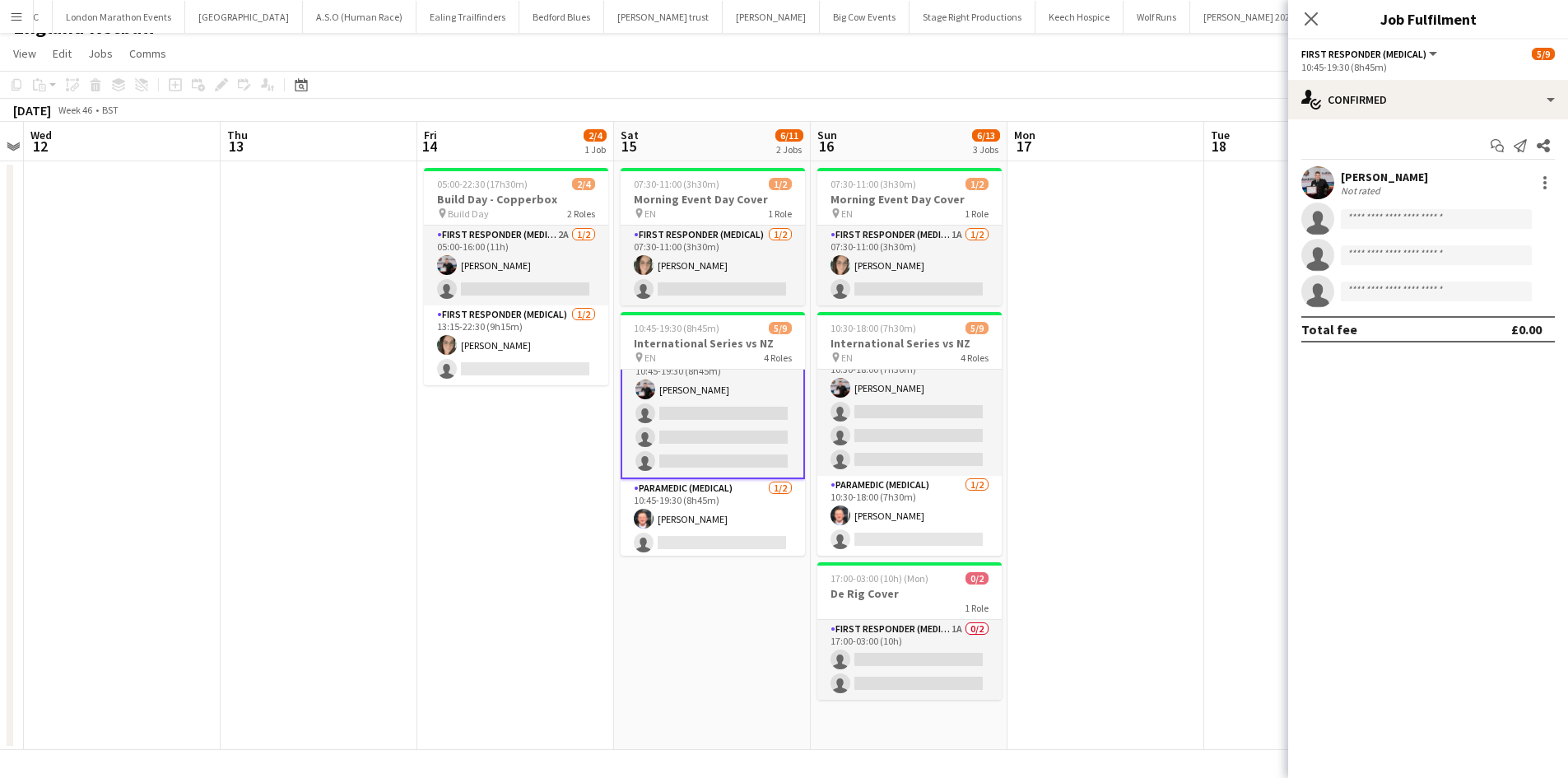
scroll to position [159, 0]
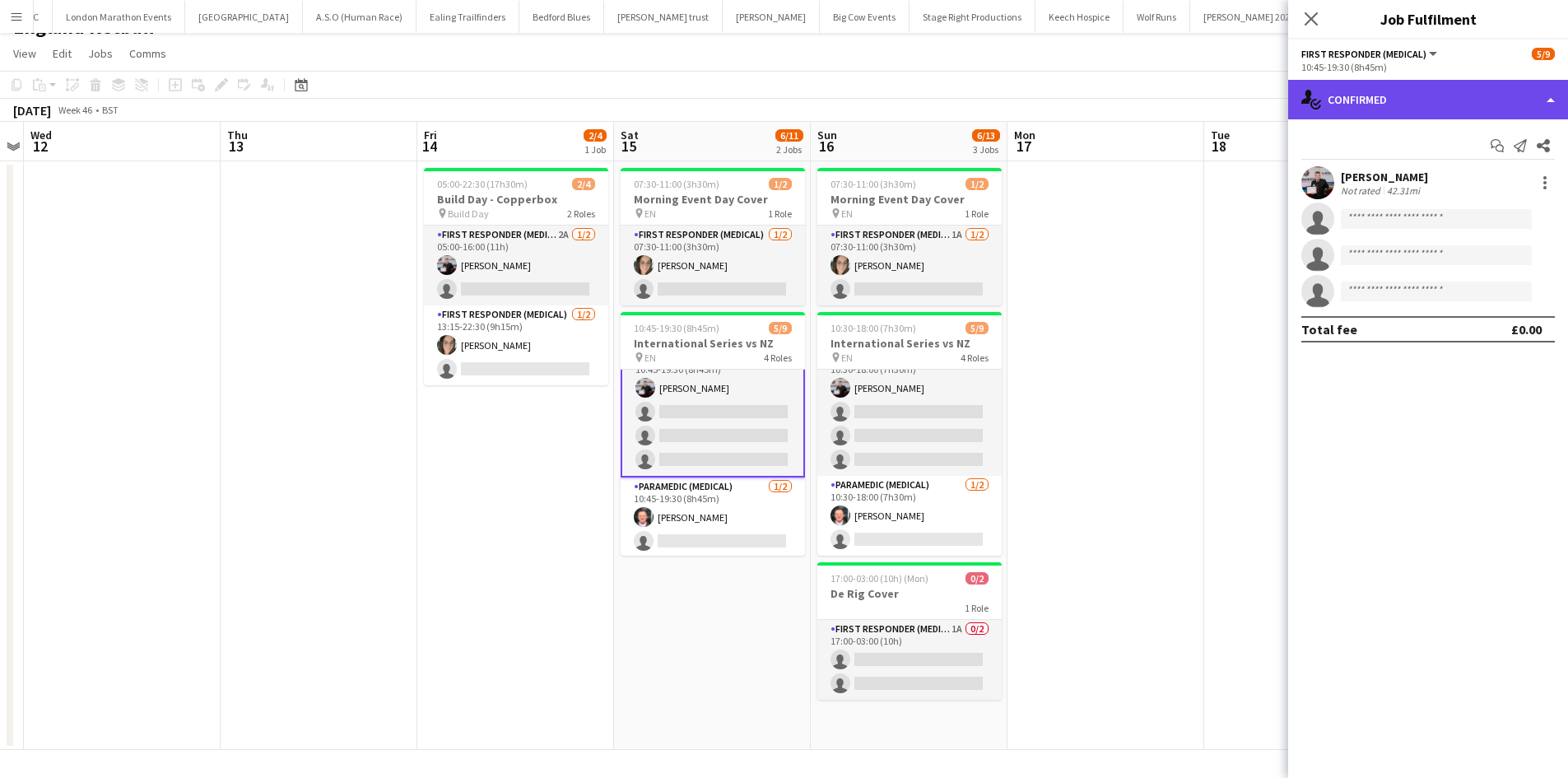
click at [1480, 88] on div "single-neutral-actions-check-2 Confirmed" at bounding box center [1428, 99] width 280 height 39
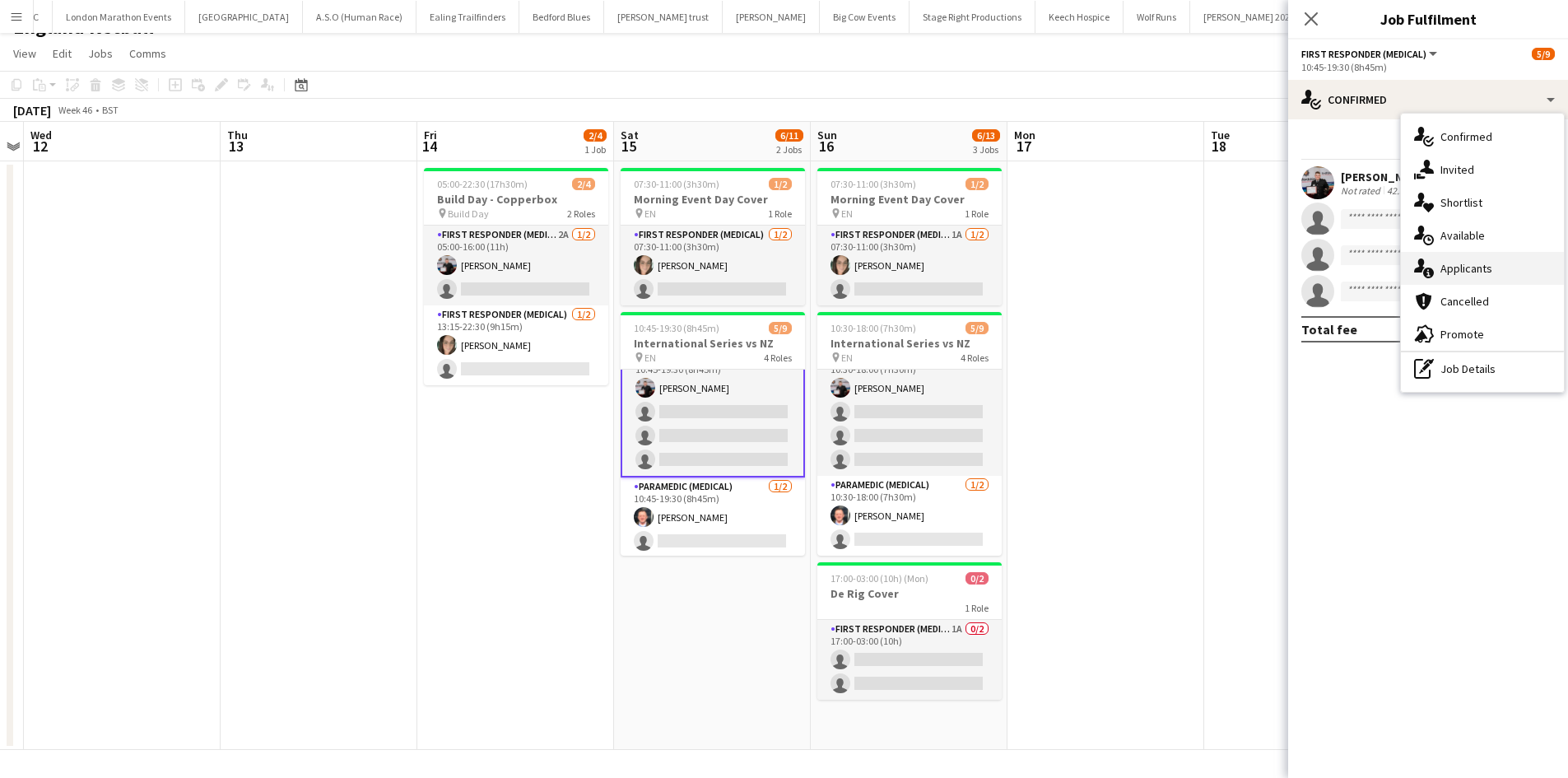
click at [1487, 257] on div "single-neutral-actions-information Applicants" at bounding box center [1482, 268] width 163 height 33
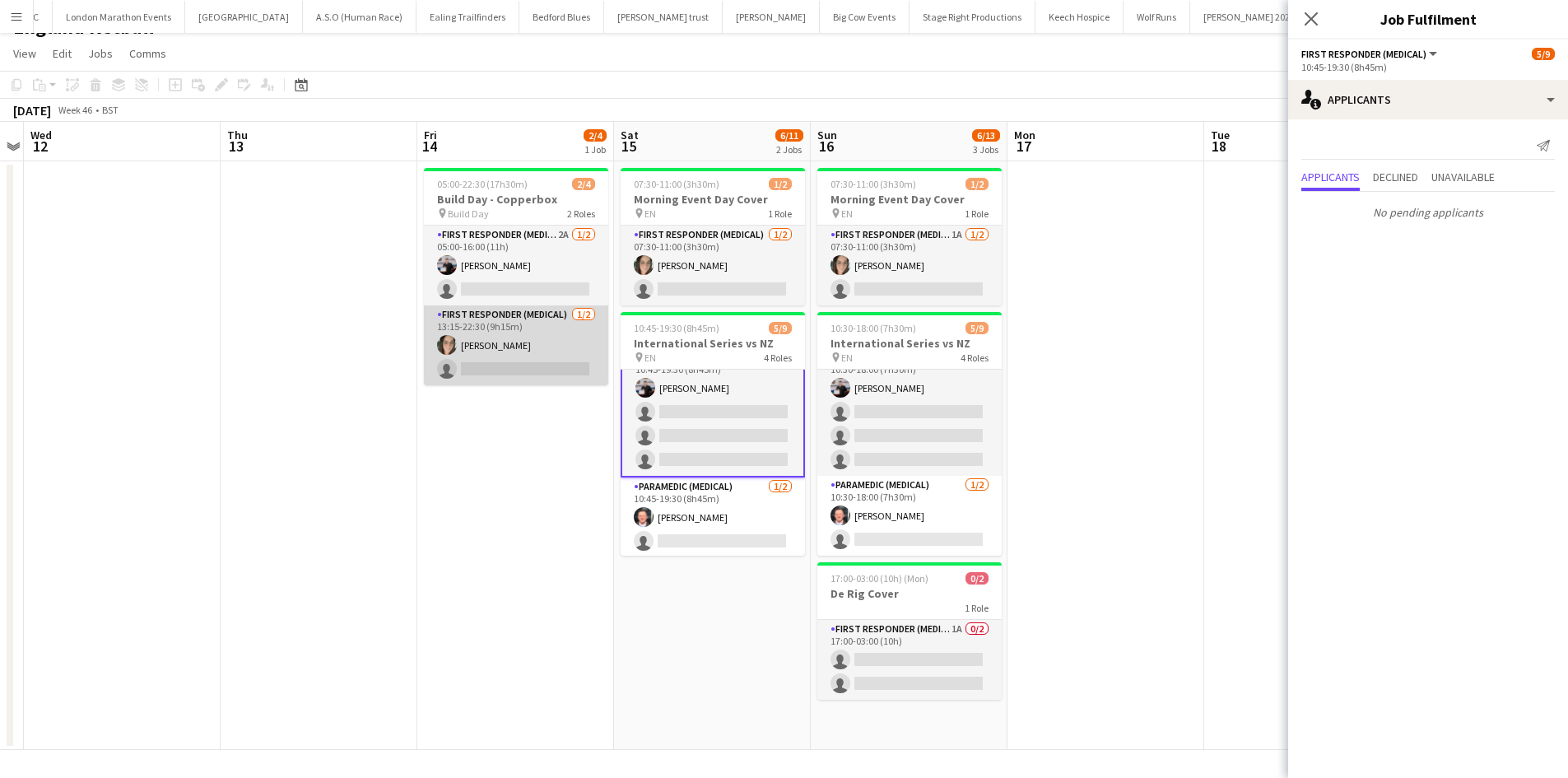
click at [526, 370] on app-card-role "First Responder (Medical) 1/2 13:15-22:30 (9h15m) Natasha Evans single-neutral-…" at bounding box center [516, 345] width 184 height 80
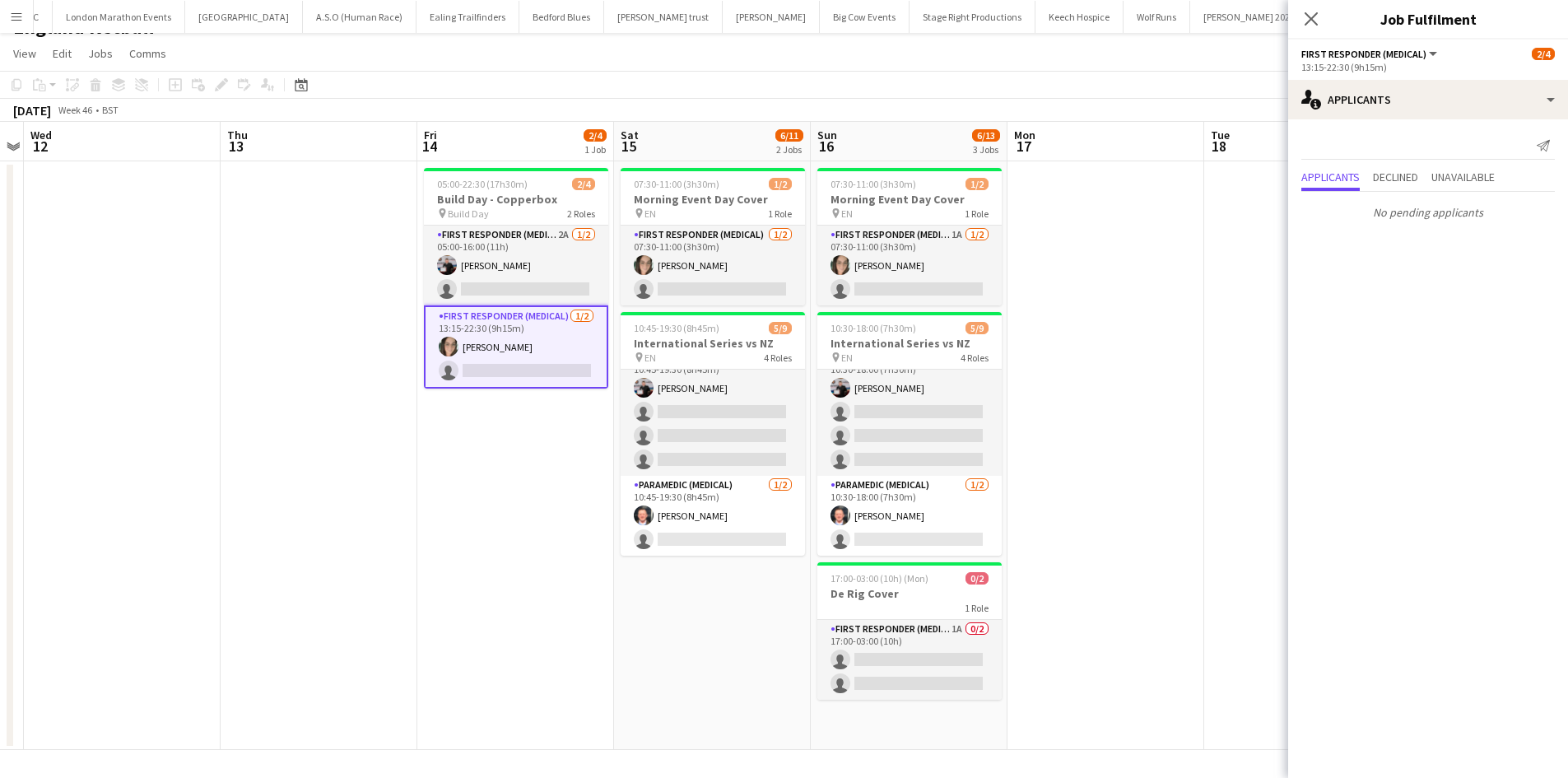
scroll to position [158, 0]
click at [501, 372] on app-card-role "First Responder (Medical) 1/2 13:15-22:30 (9h15m) Natasha Evans single-neutral-…" at bounding box center [516, 347] width 184 height 84
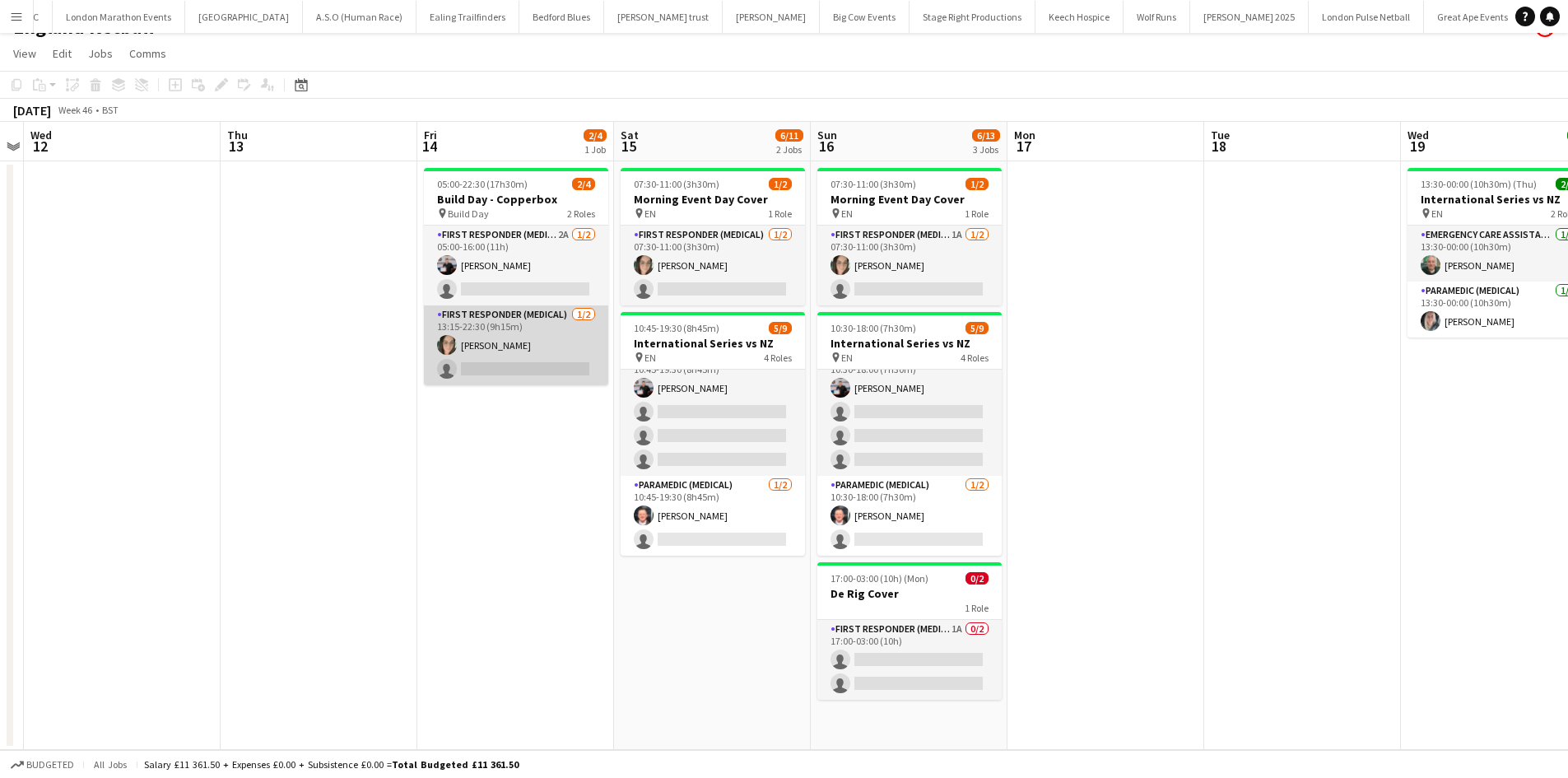
click at [490, 362] on app-card-role "First Responder (Medical) 1/2 13:15-22:30 (9h15m) Natasha Evans single-neutral-…" at bounding box center [516, 345] width 184 height 80
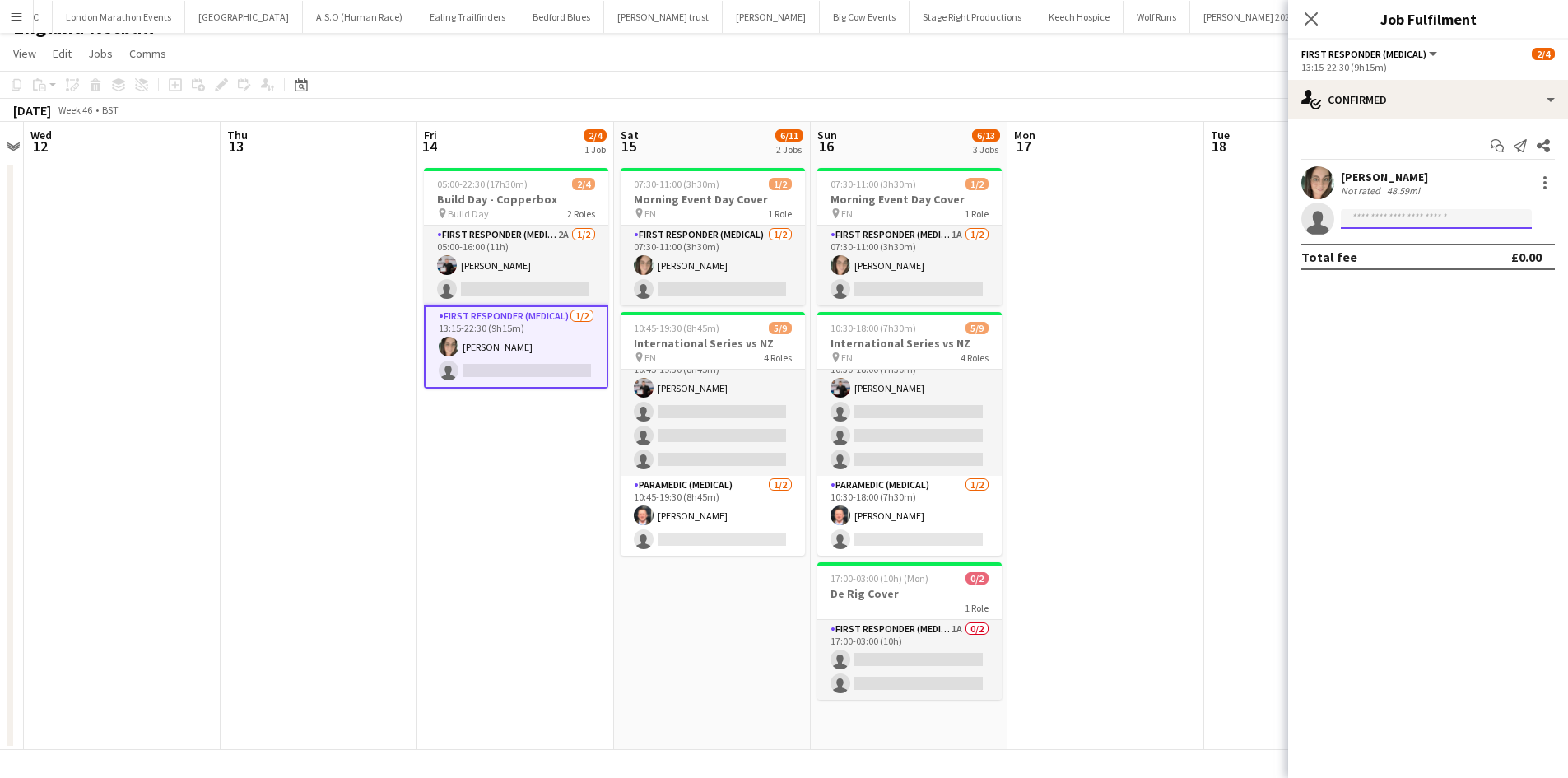
click at [1362, 215] on input at bounding box center [1436, 218] width 191 height 20
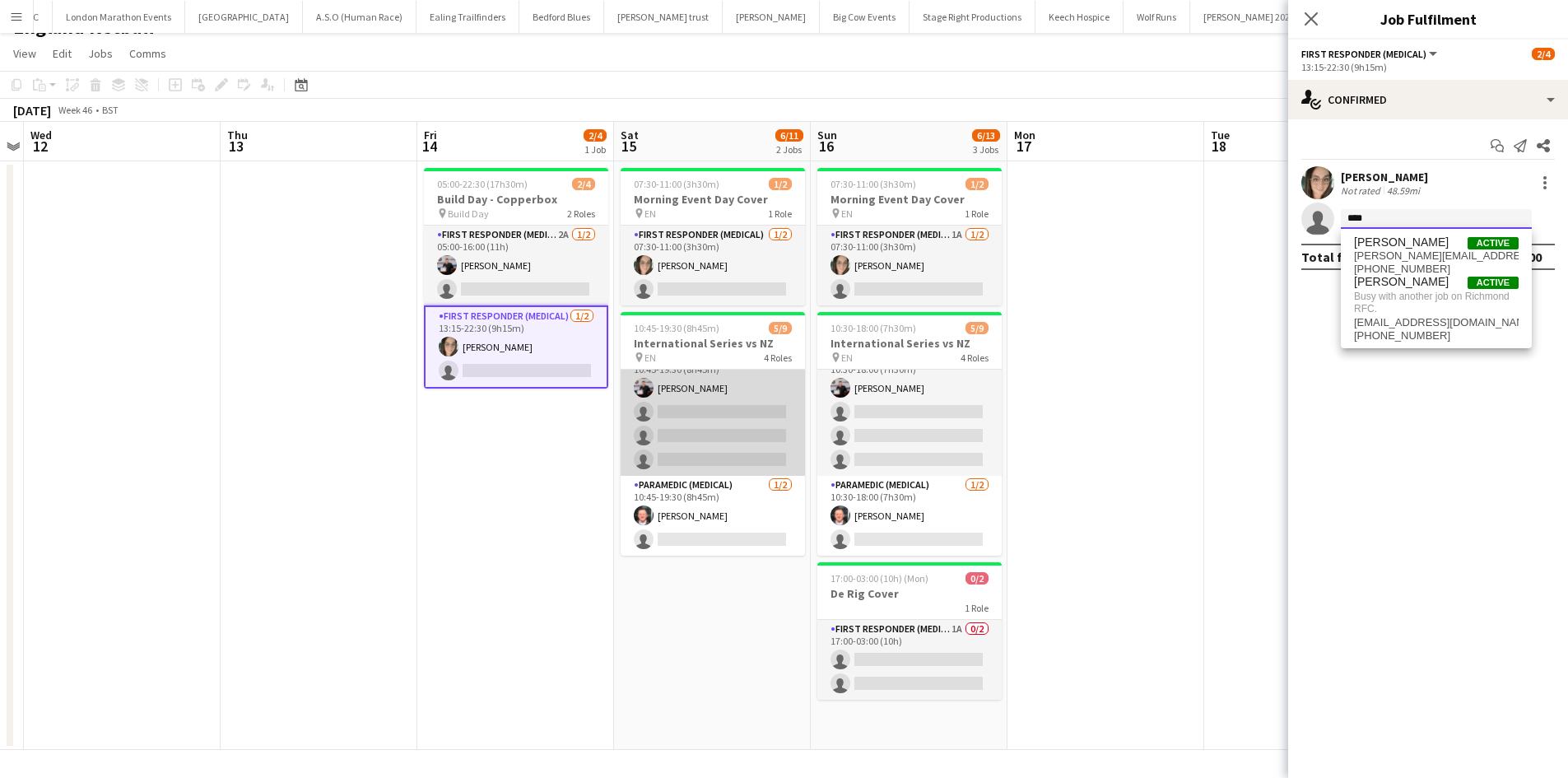
type input "****"
click at [715, 399] on app-card-role "First Responder (Medical) 1A 1/4 10:45-19:30 (8h45m) Keown Seldon single-neutra…" at bounding box center [713, 412] width 184 height 128
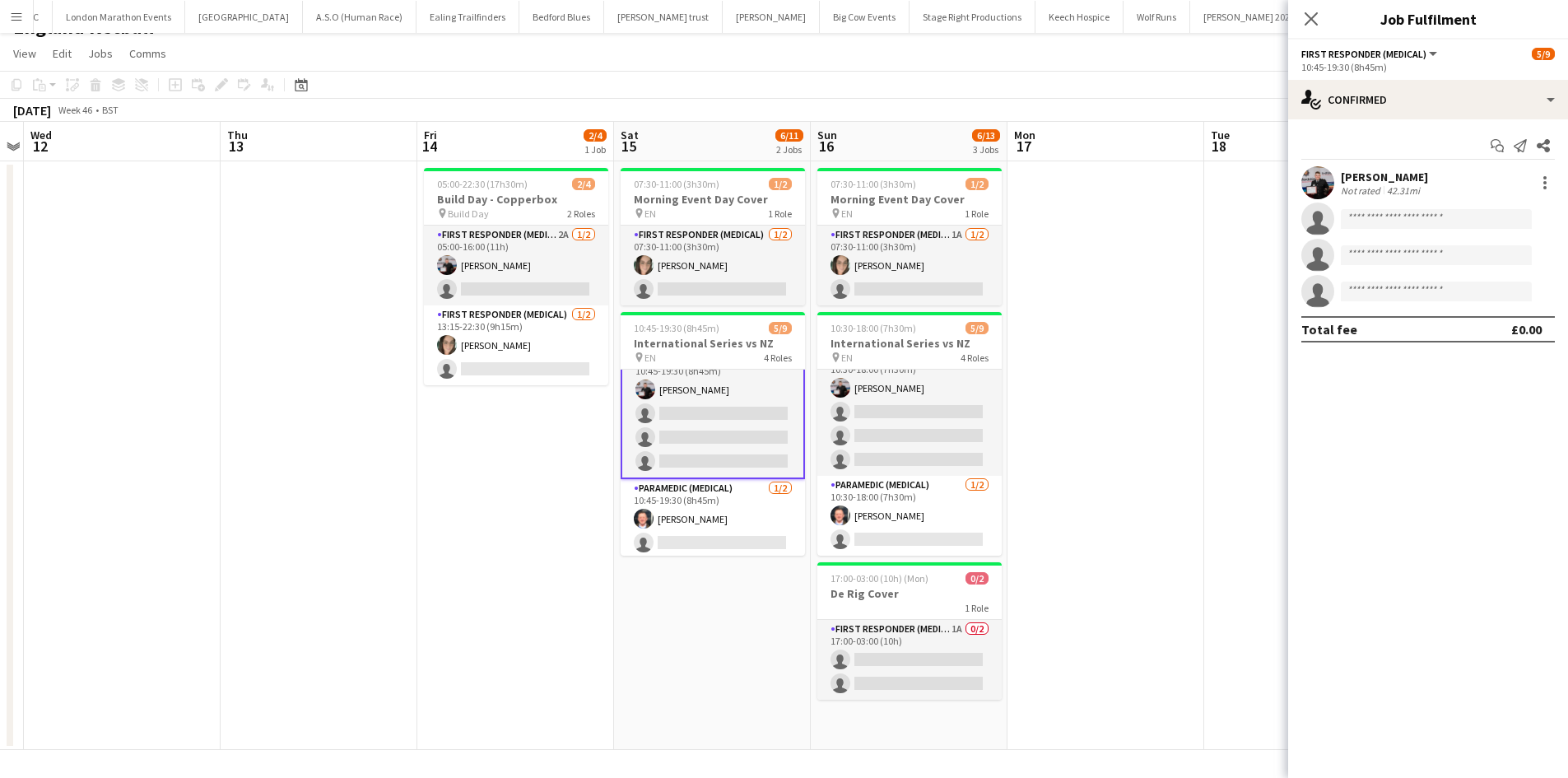
scroll to position [159, 0]
click at [1363, 227] on input at bounding box center [1436, 218] width 191 height 20
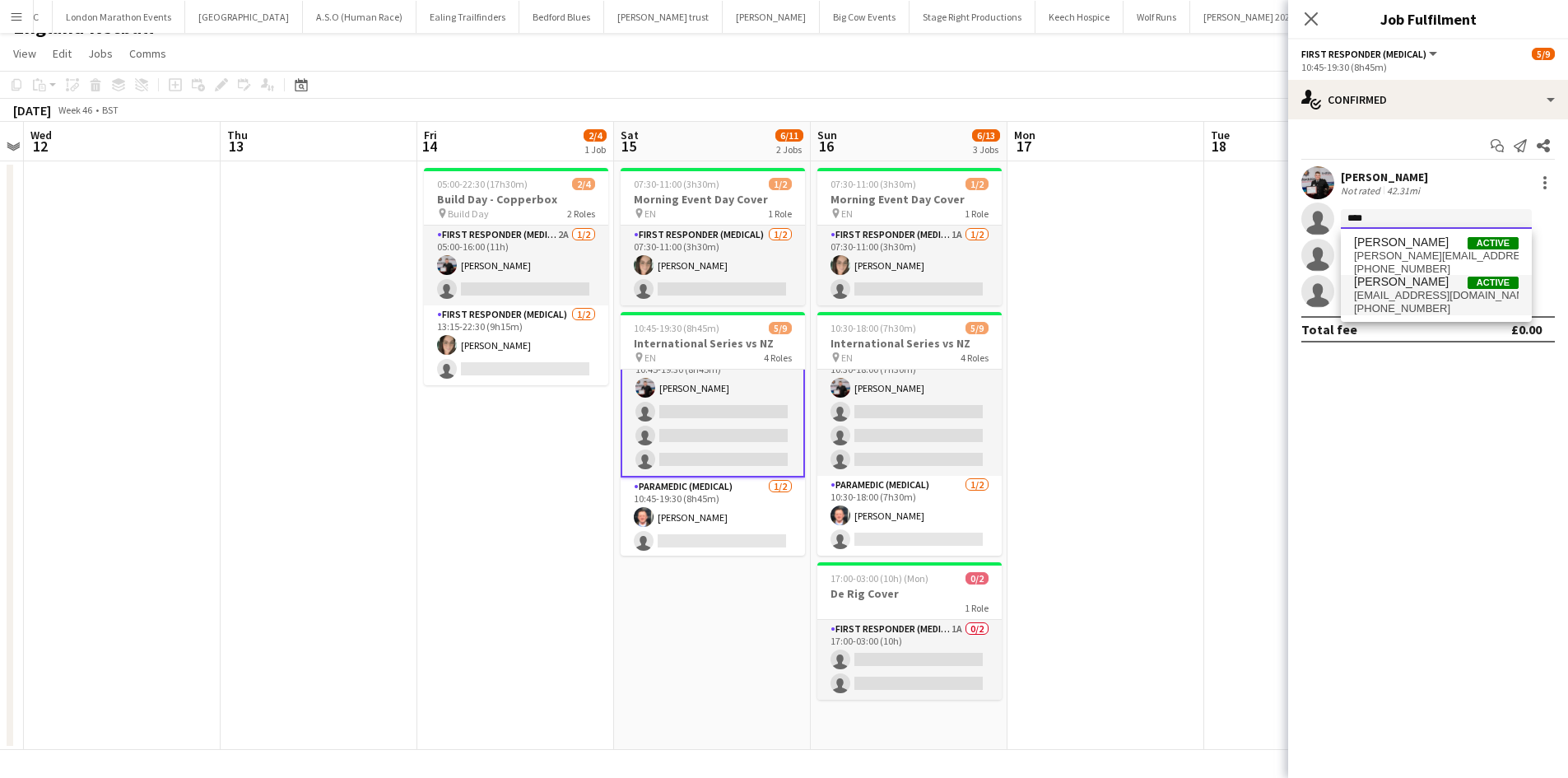
type input "****"
click at [1393, 302] on span "+4407525351502" at bounding box center [1436, 308] width 164 height 13
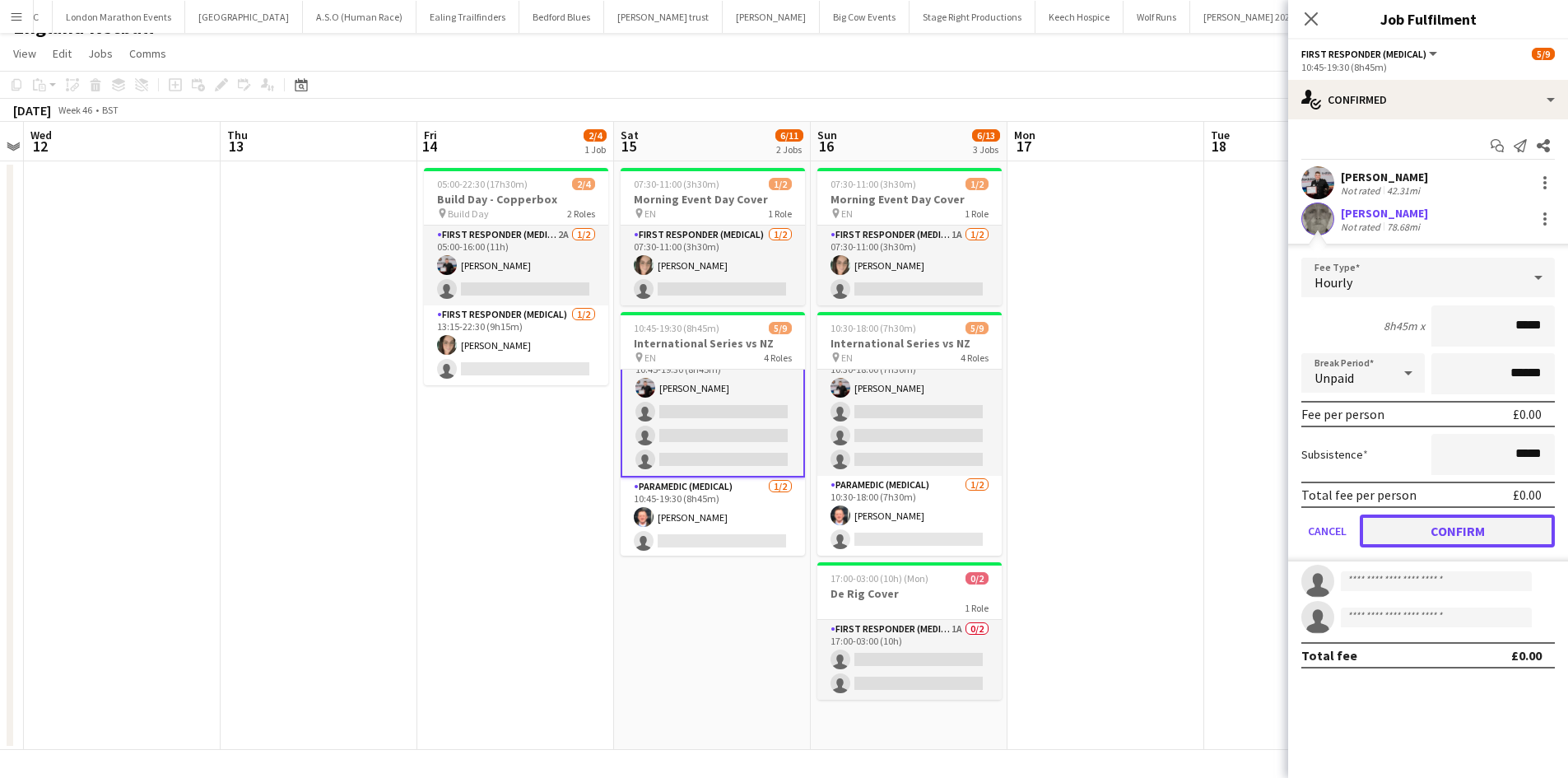
click at [1411, 522] on button "Confirm" at bounding box center [1457, 531] width 195 height 33
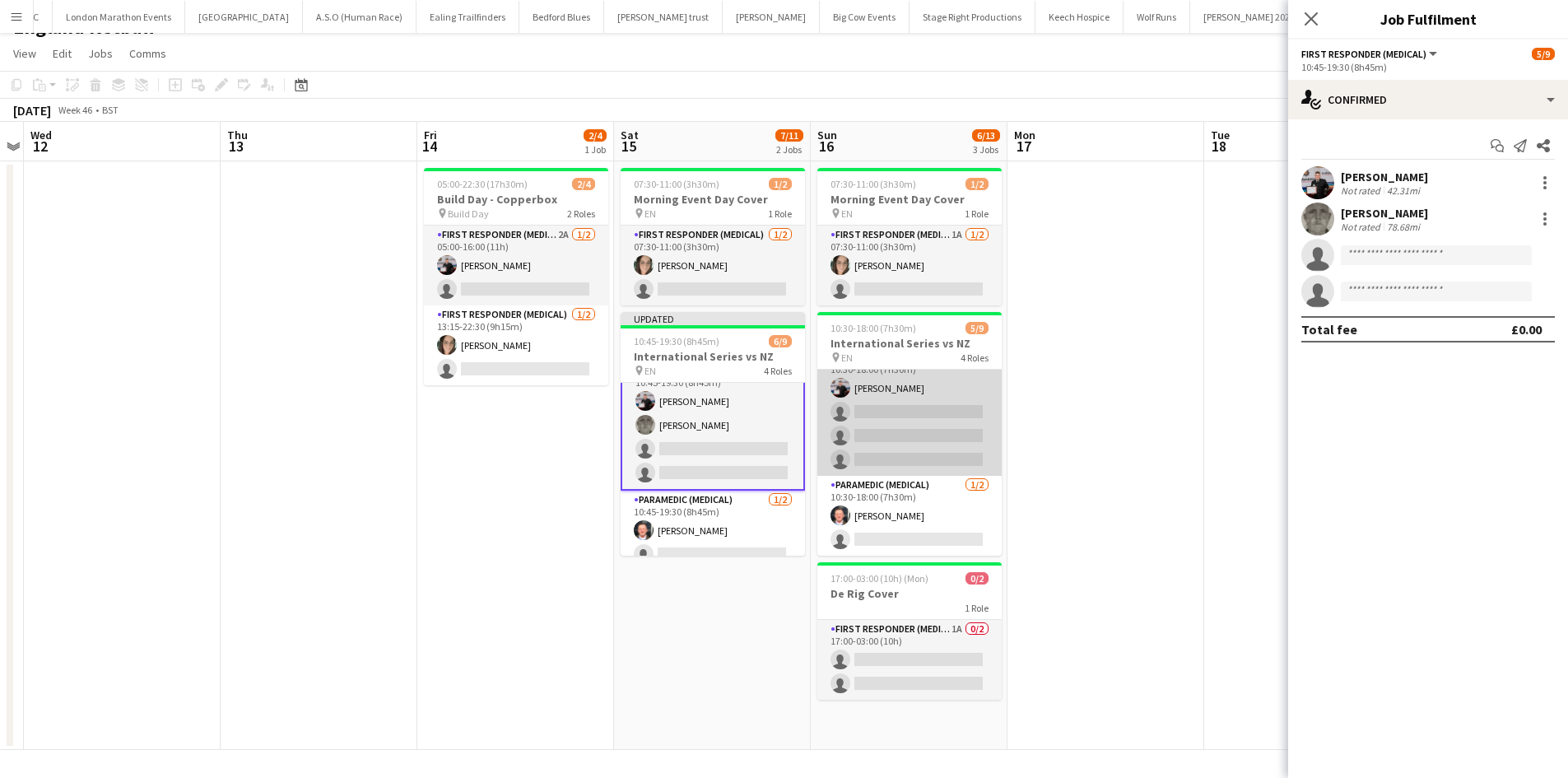
drag, startPoint x: 901, startPoint y: 412, endPoint x: 908, endPoint y: 406, distance: 9.2
click at [902, 411] on app-card-role "First Responder (Medical) 3A 1/4 10:30-18:00 (7h30m) Keown Seldon single-neutra…" at bounding box center [909, 412] width 184 height 128
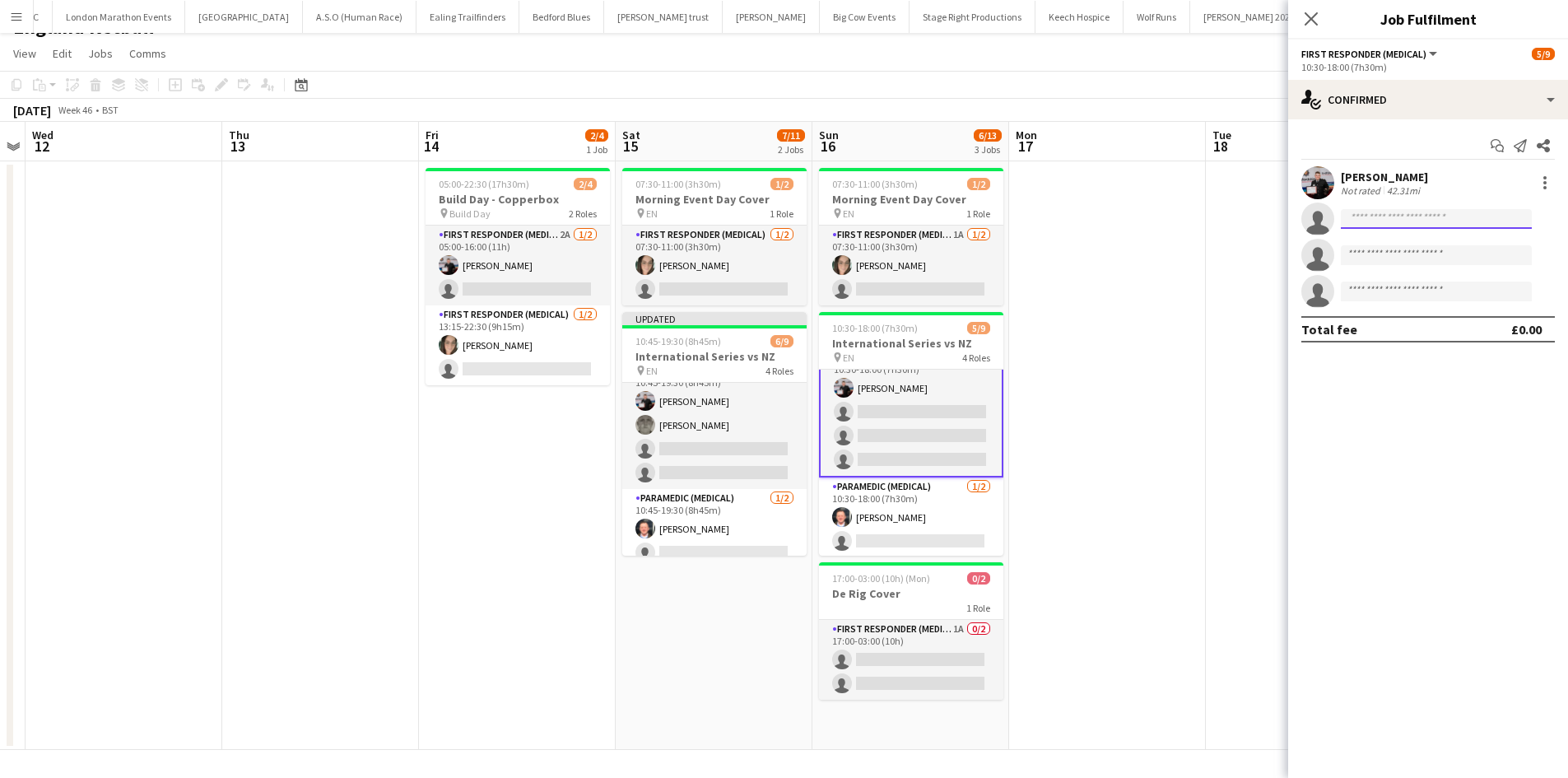
click at [1419, 216] on input at bounding box center [1436, 218] width 191 height 20
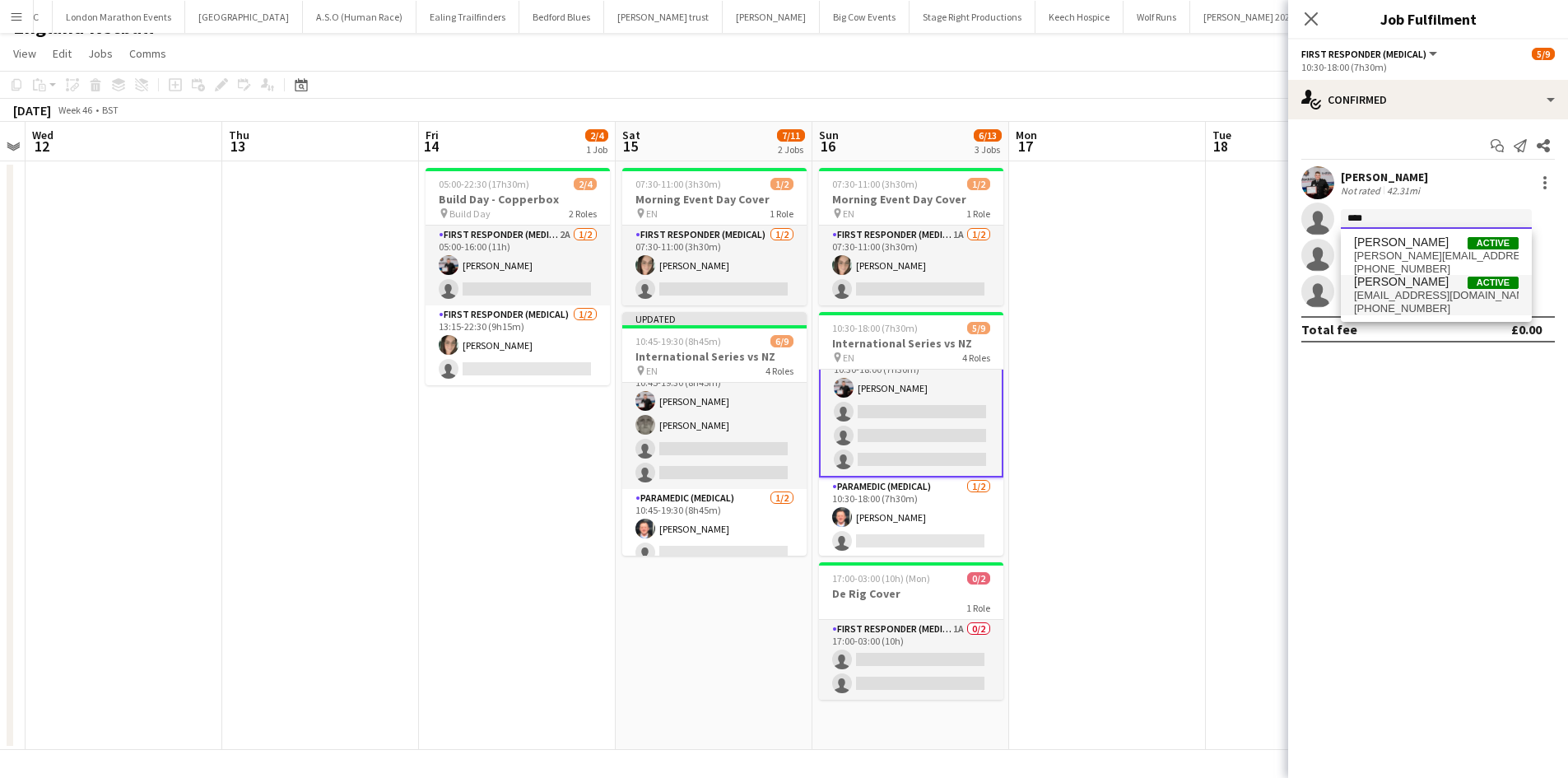
type input "****"
click at [1426, 281] on span "Darren Clarke Active" at bounding box center [1436, 282] width 164 height 14
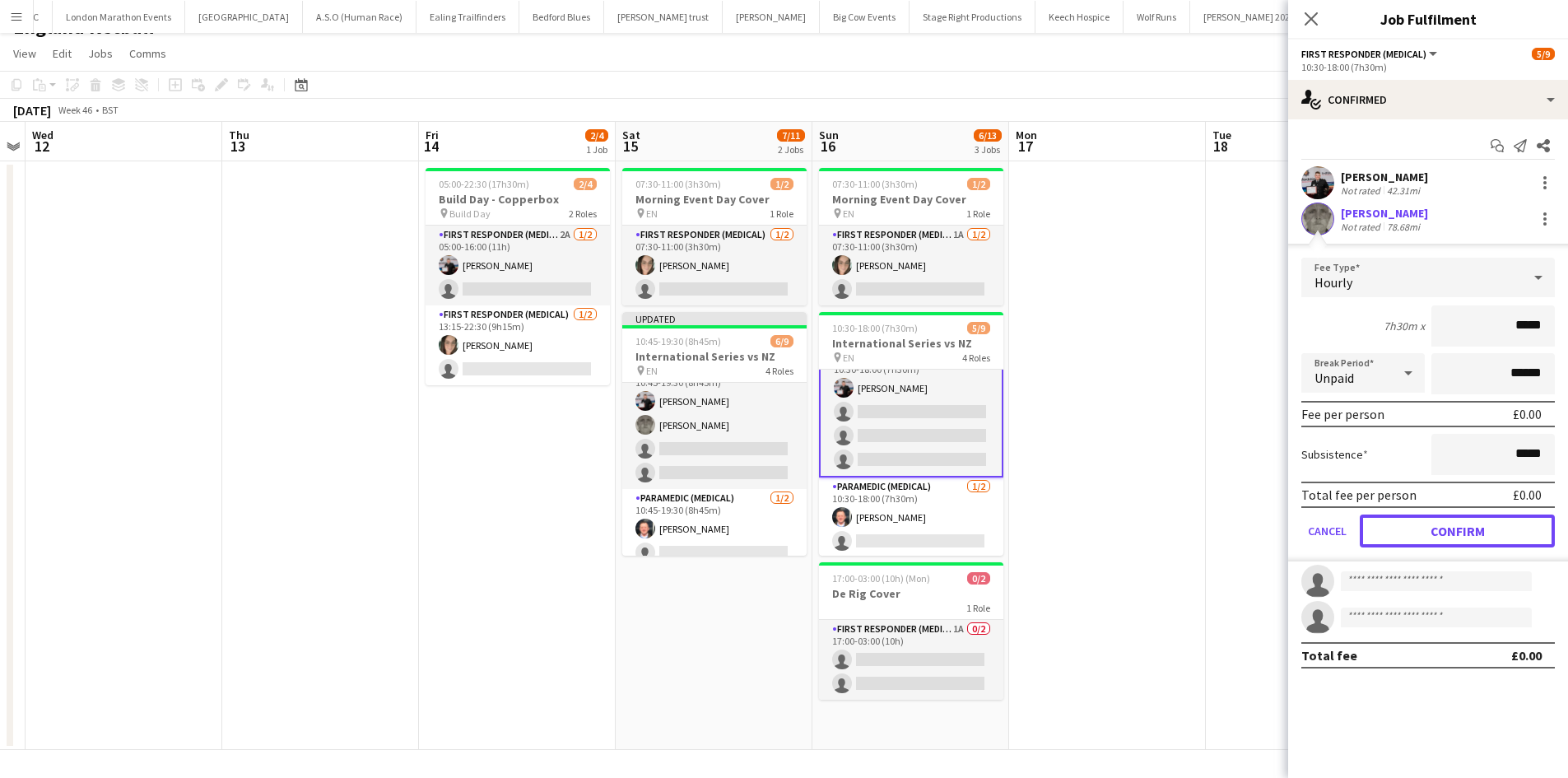
click at [1420, 525] on button "Confirm" at bounding box center [1457, 531] width 195 height 33
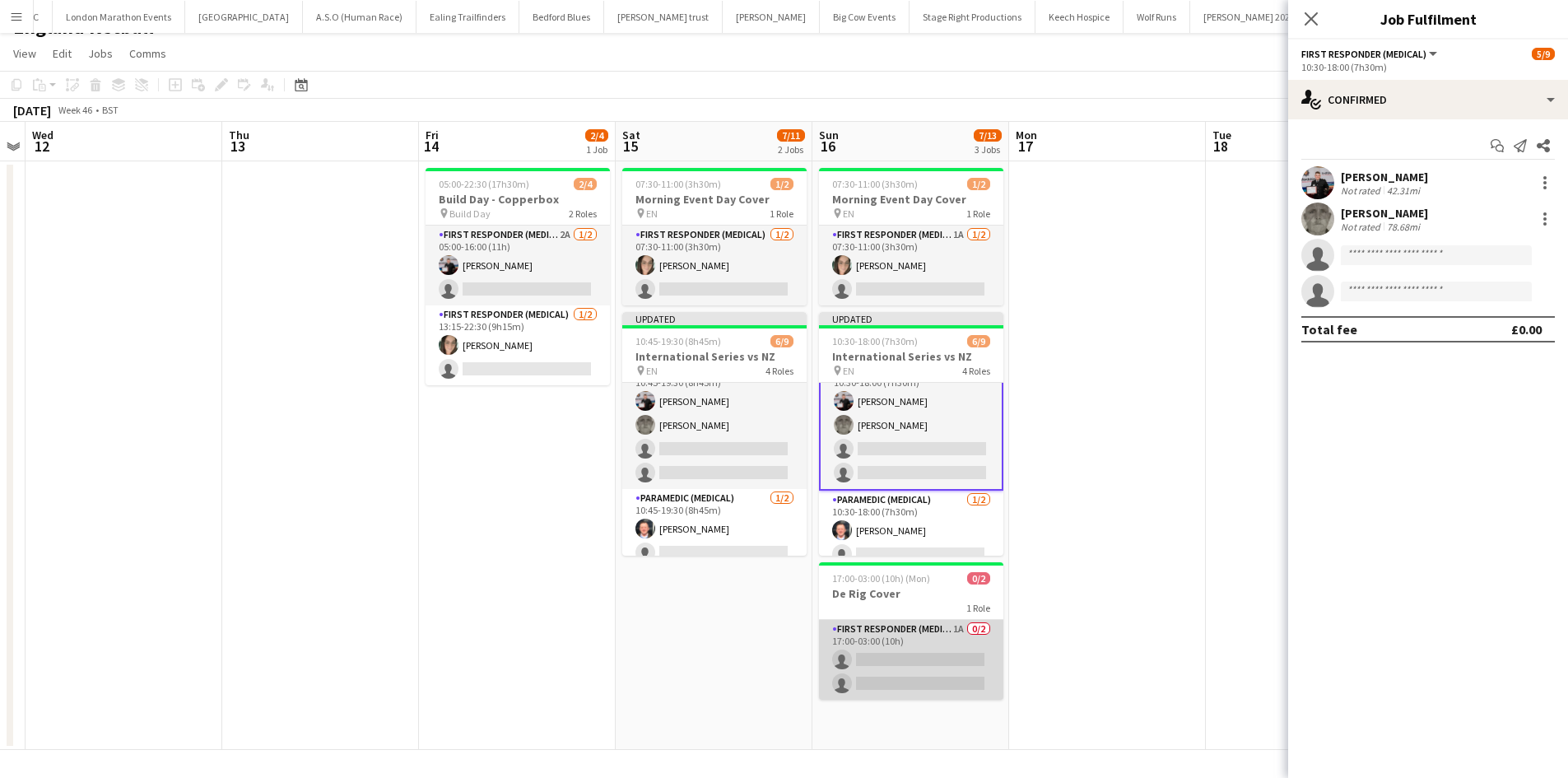
click at [930, 649] on app-card-role "First Responder (Medical) 1A 0/2 17:00-03:00 (10h) single-neutral-actions singl…" at bounding box center [911, 660] width 184 height 80
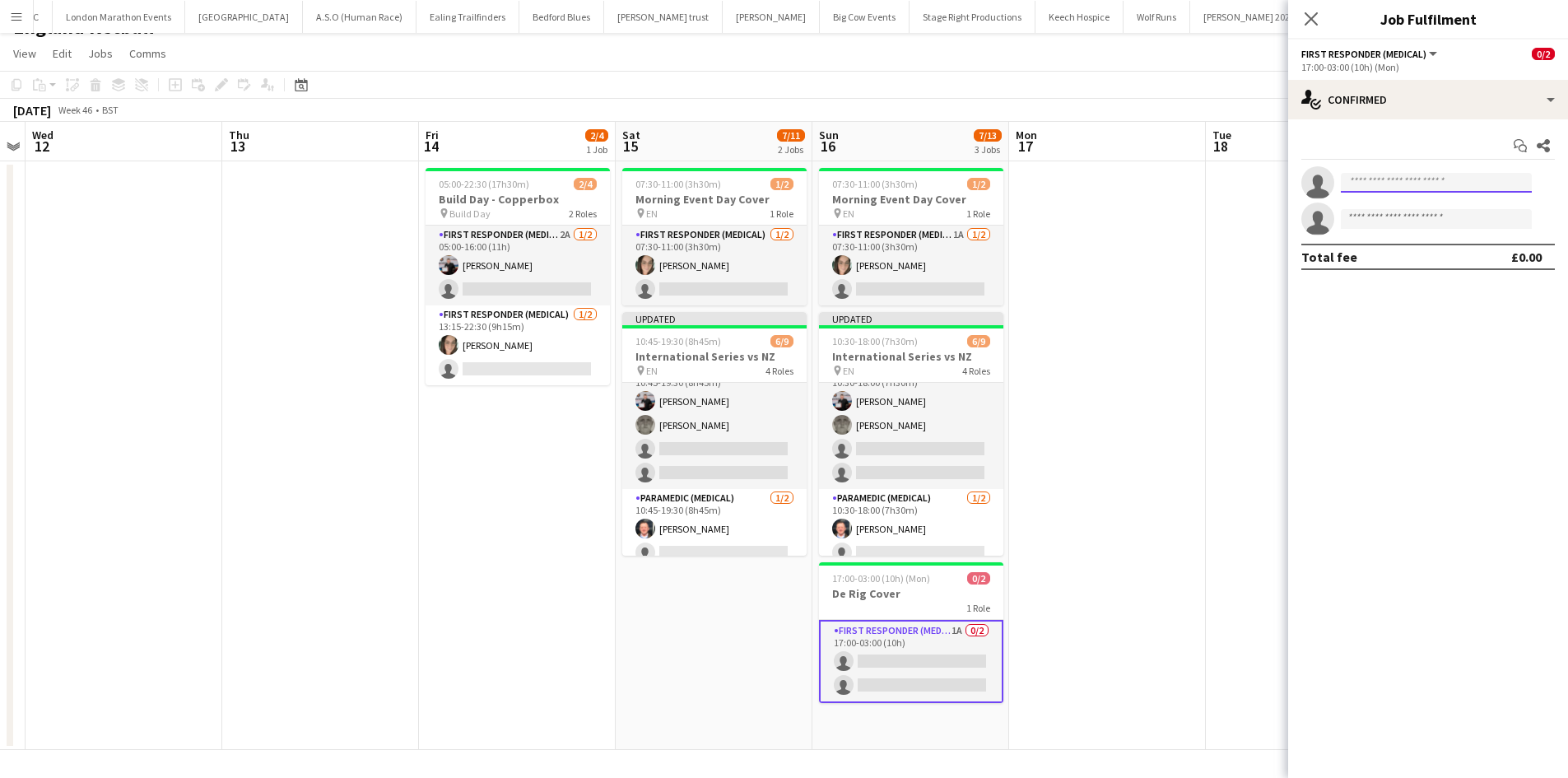
click at [1395, 189] on input at bounding box center [1436, 183] width 191 height 20
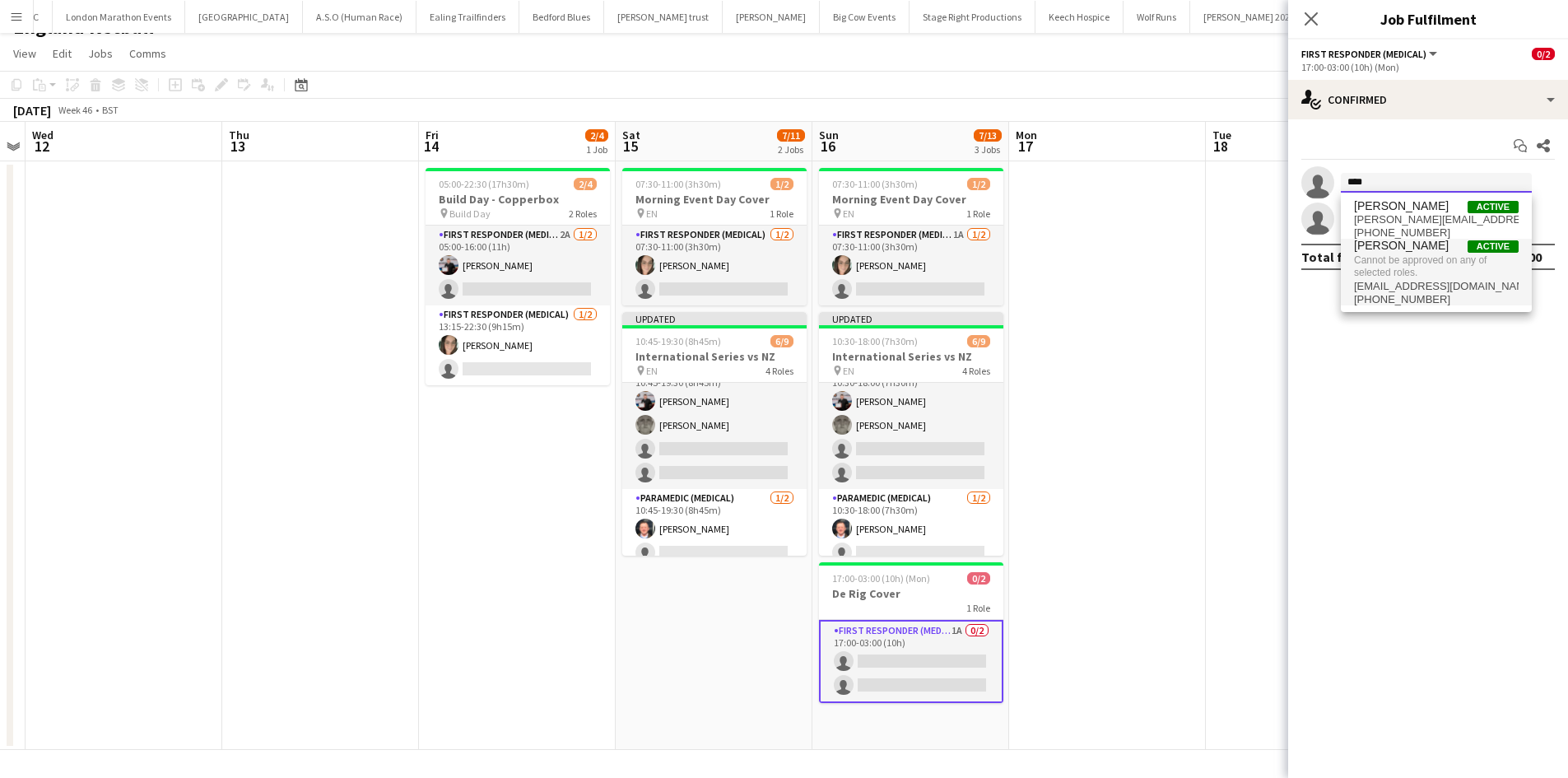
type input "****"
click at [1412, 282] on span "darren_clarke44@yahoo.co.uk" at bounding box center [1436, 286] width 164 height 13
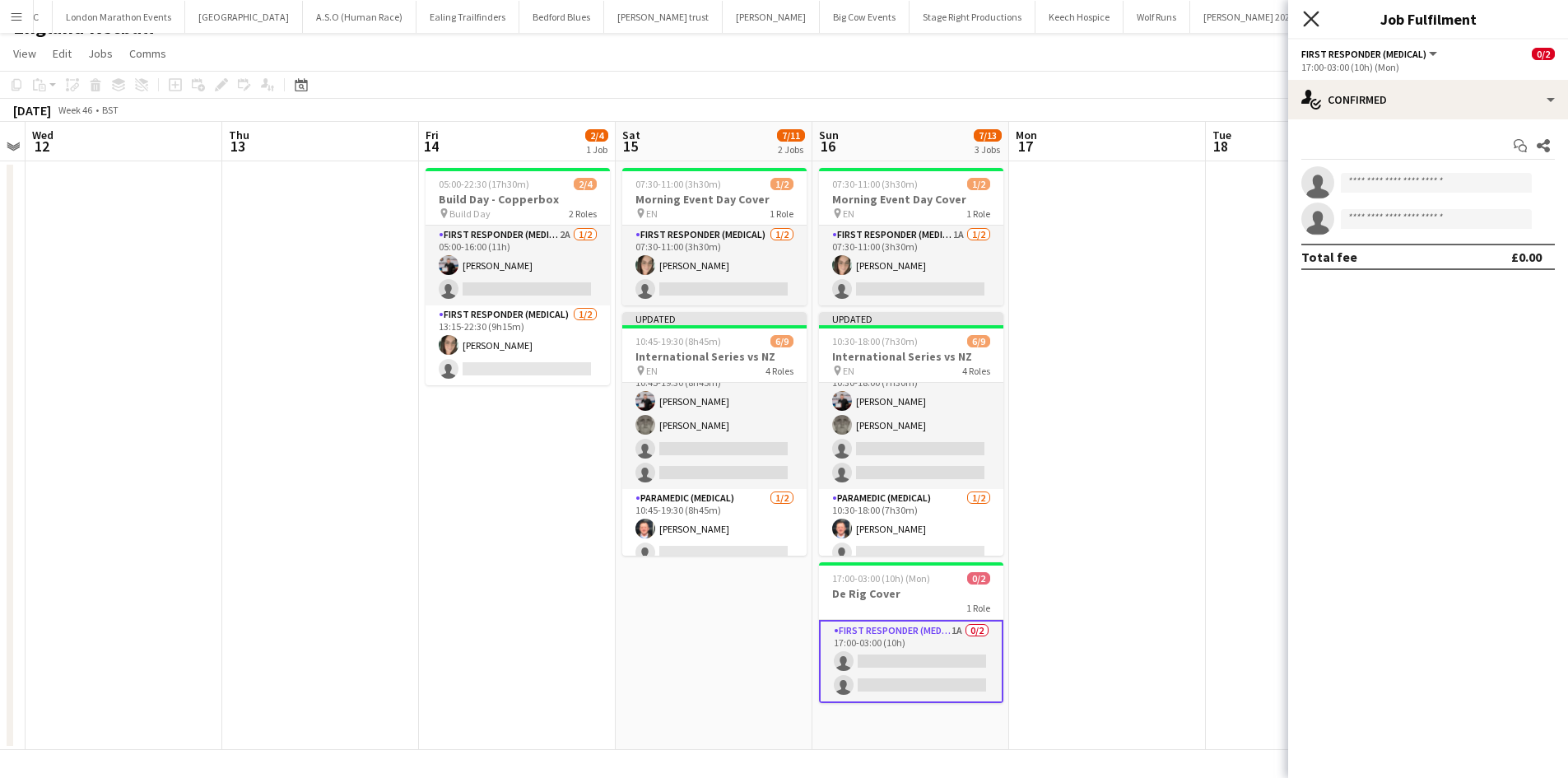
click at [1315, 16] on icon at bounding box center [1310, 18] width 16 height 16
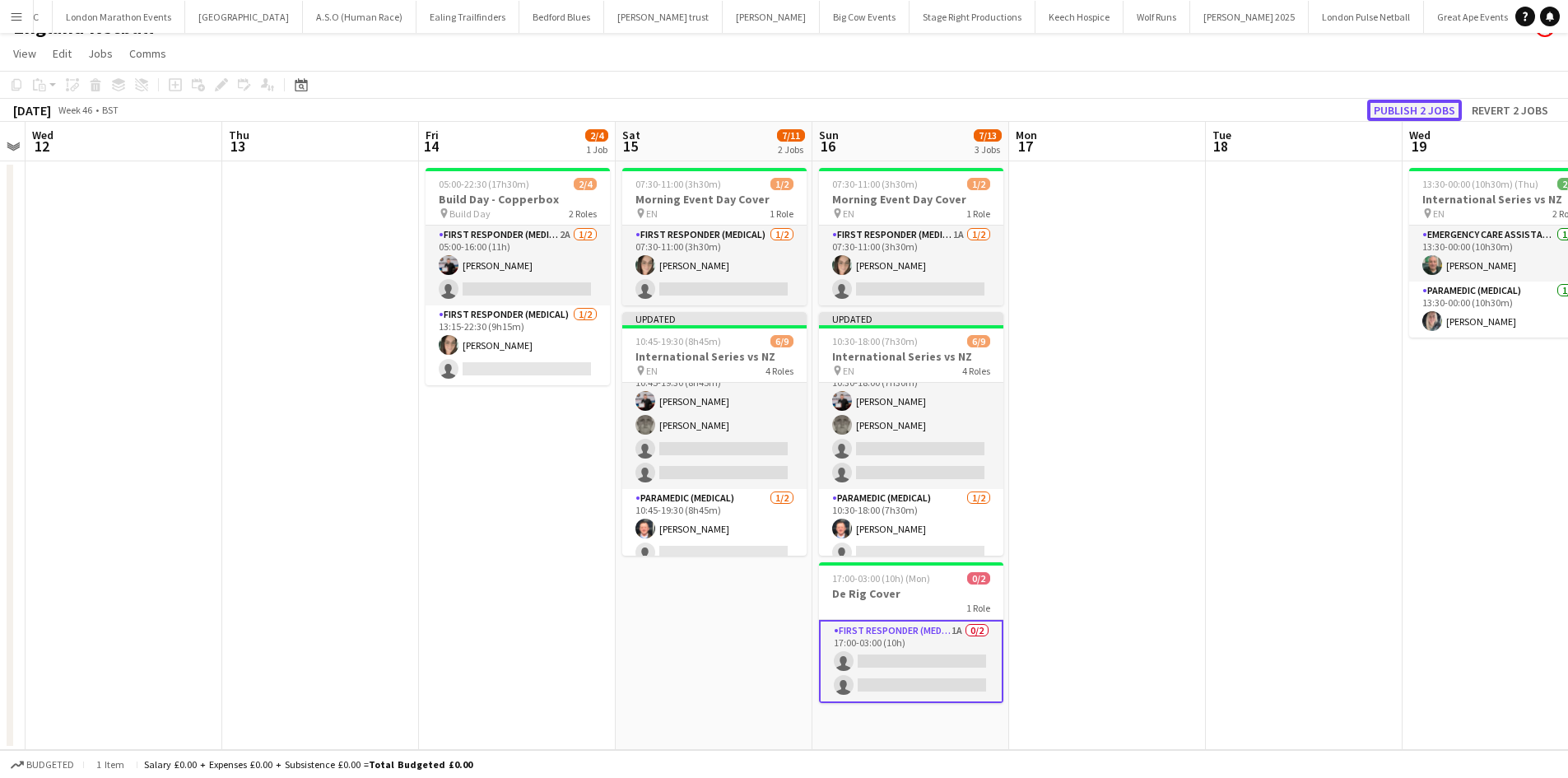
click at [1391, 102] on button "Publish 2 jobs" at bounding box center [1414, 110] width 95 height 22
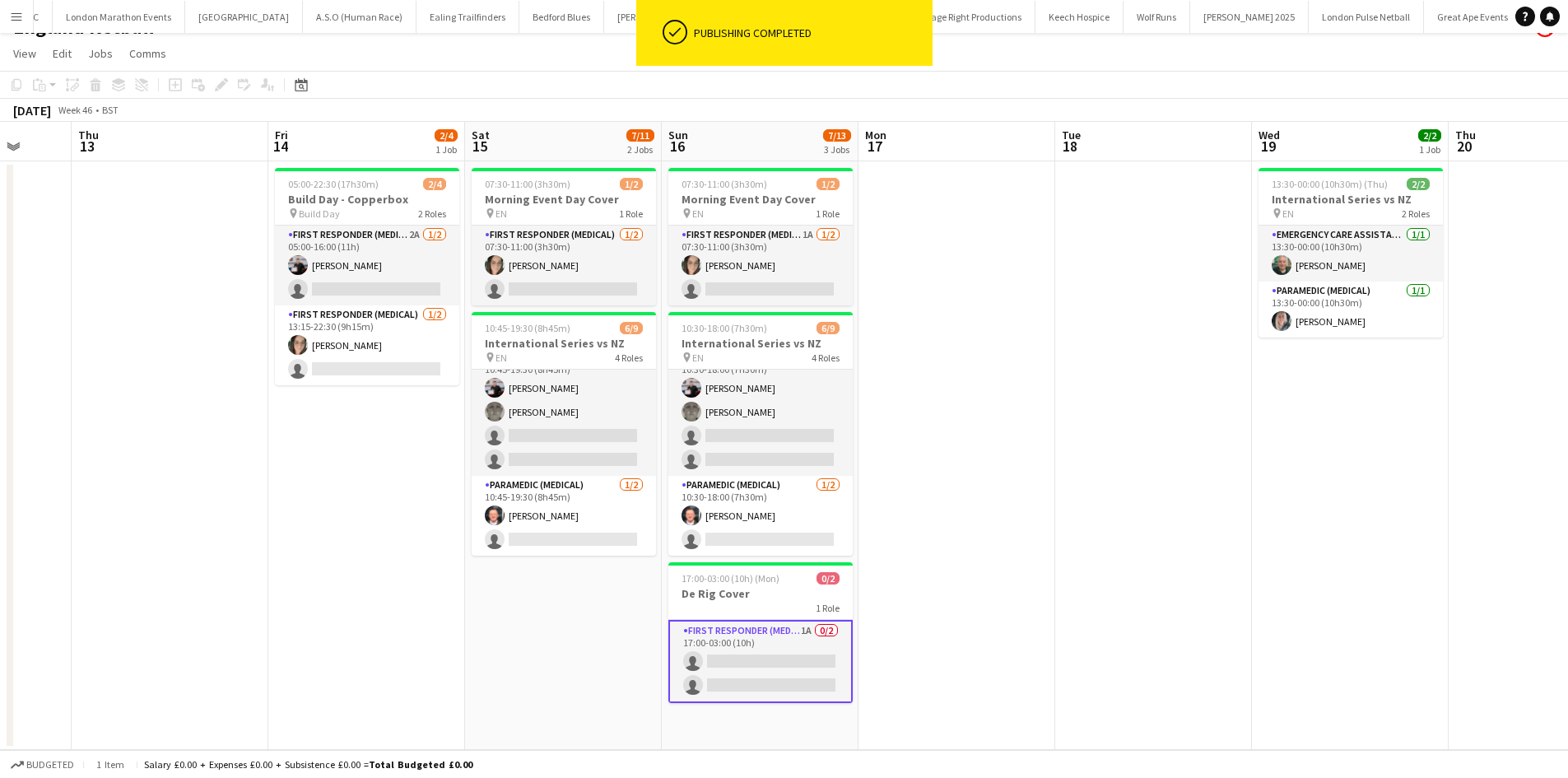
drag, startPoint x: 1347, startPoint y: 494, endPoint x: 810, endPoint y: 493, distance: 537.0
click at [810, 493] on app-calendar-viewport "Sun 9 Mon 10 Tue 11 Wed 12 Thu 13 Fri 14 2/4 1 Job Sat 15 7/11 2 Jobs Sun 16 7/…" at bounding box center [784, 436] width 1568 height 628
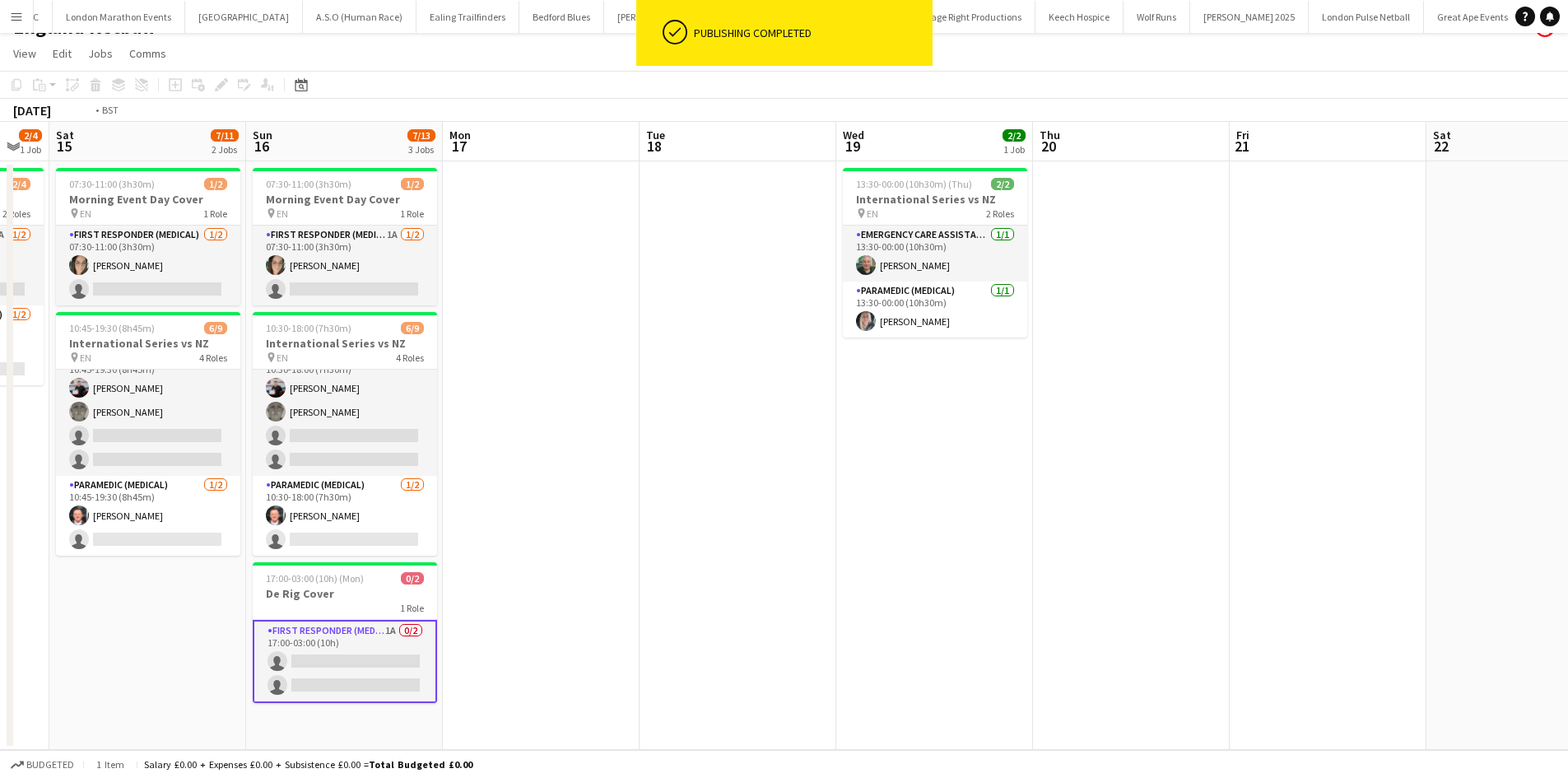
drag, startPoint x: 1038, startPoint y: 326, endPoint x: 284, endPoint y: 355, distance: 754.6
click at [297, 355] on app-calendar-viewport "Tue 11 Wed 12 Thu 13 Fri 14 2/4 1 Job Sat 15 7/11 2 Jobs Sun 16 7/13 3 Jobs Mon…" at bounding box center [784, 436] width 1568 height 628
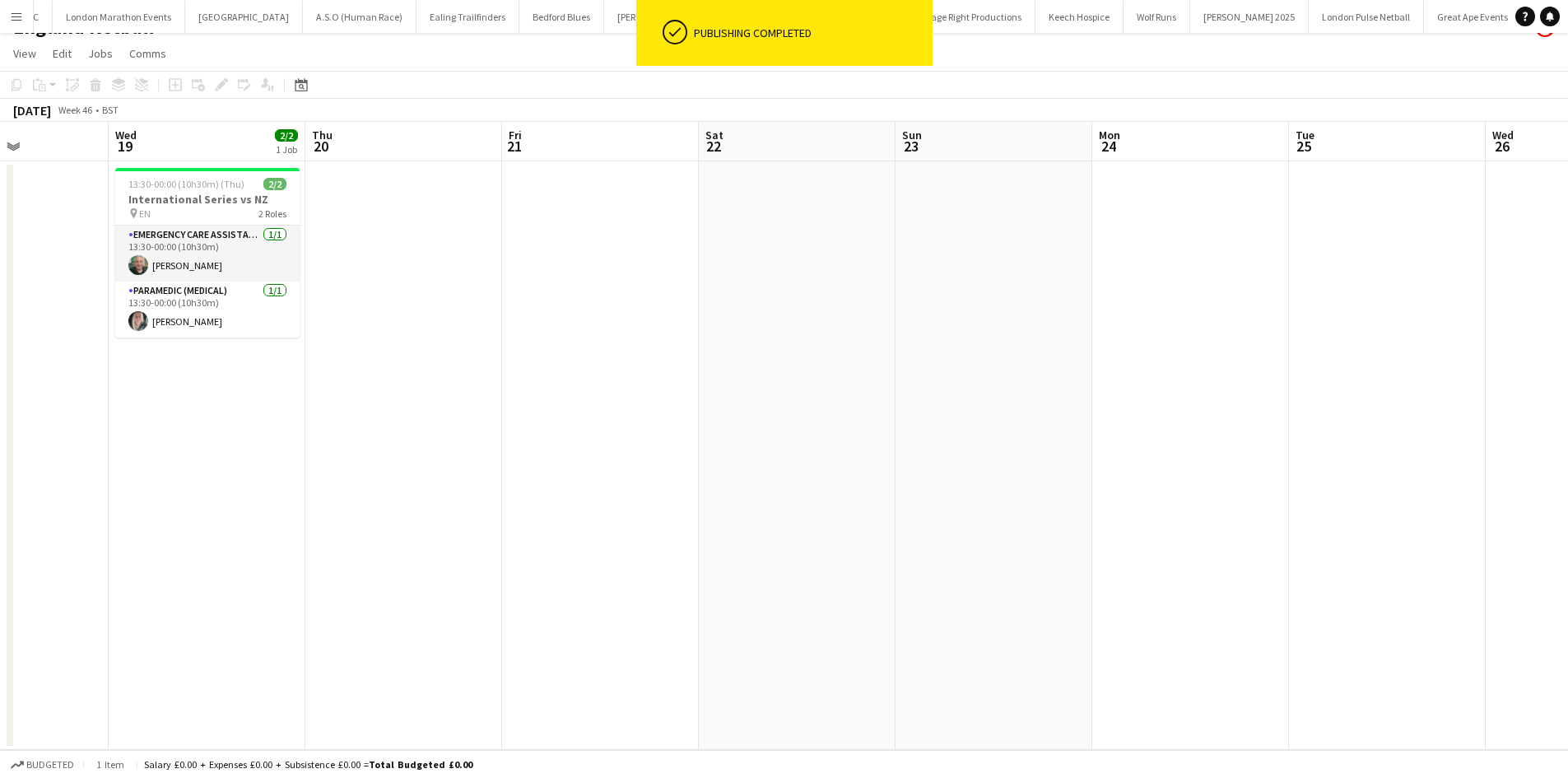
drag, startPoint x: 881, startPoint y: 357, endPoint x: 601, endPoint y: 366, distance: 280.1
click at [601, 366] on app-calendar-viewport "Sat 15 7/11 2 Jobs Sun 16 7/13 3 Jobs Mon 17 Tue 18 Wed 19 2/2 1 Job Thu 20 Fri…" at bounding box center [784, 436] width 1568 height 628
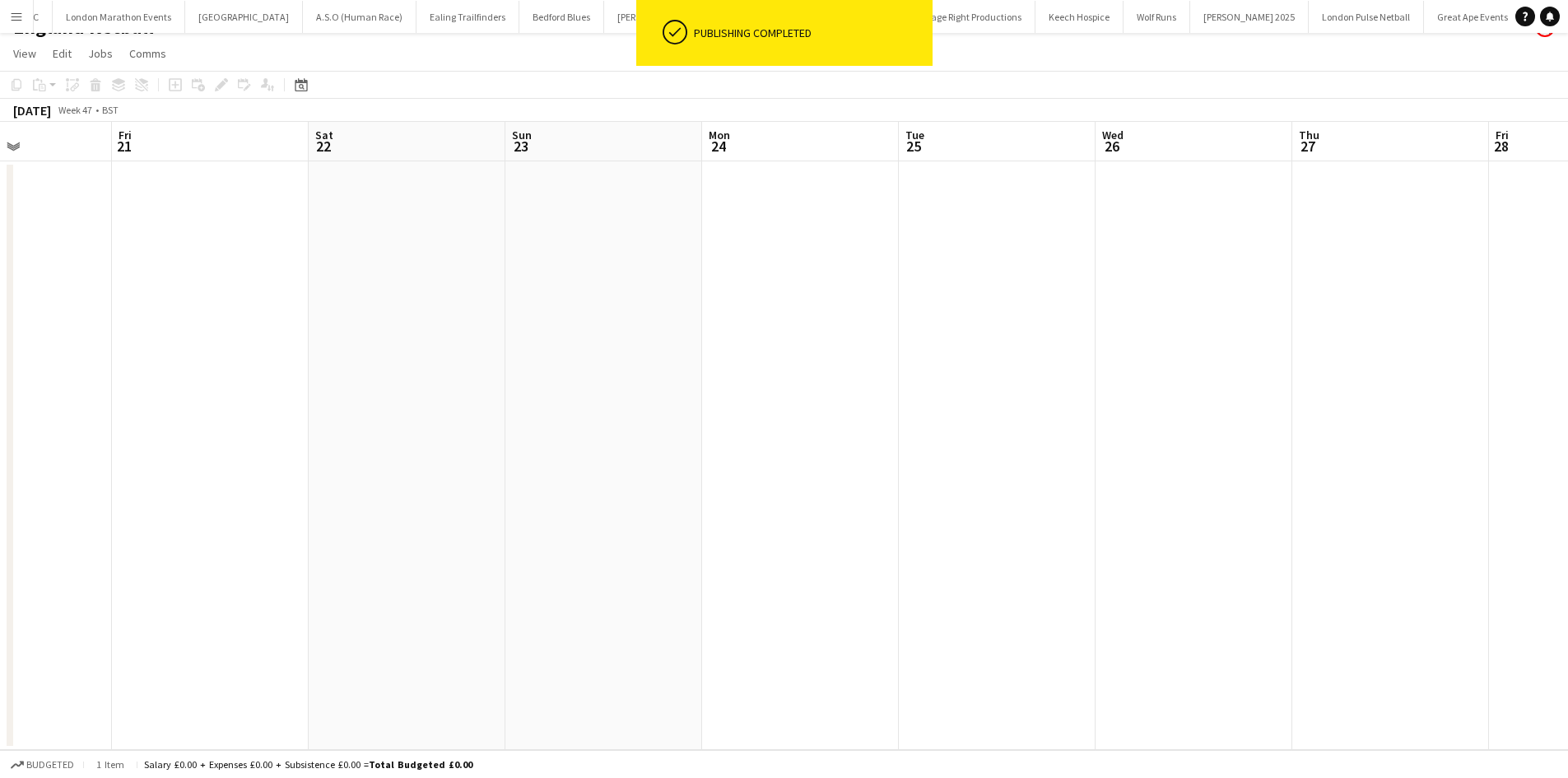
drag, startPoint x: 987, startPoint y: 345, endPoint x: 384, endPoint y: 406, distance: 606.1
click at [418, 406] on app-calendar-viewport "Mon 17 Tue 18 Wed 19 2/2 1 Job Thu 20 Fri 21 Sat 22 Sun 23 Mon 24 Tue 25 Wed 26…" at bounding box center [784, 436] width 1568 height 628
drag, startPoint x: 829, startPoint y: 372, endPoint x: 278, endPoint y: 366, distance: 551.0
click at [287, 373] on app-calendar-viewport "Fri 21 Sat 22 Sun 23 Mon 24 Tue 25 Wed 26 Thu 27 Fri 28 Sat 29 Sun 30 Mon 1 Tue…" at bounding box center [784, 436] width 1568 height 628
drag, startPoint x: 575, startPoint y: 397, endPoint x: 266, endPoint y: 393, distance: 309.0
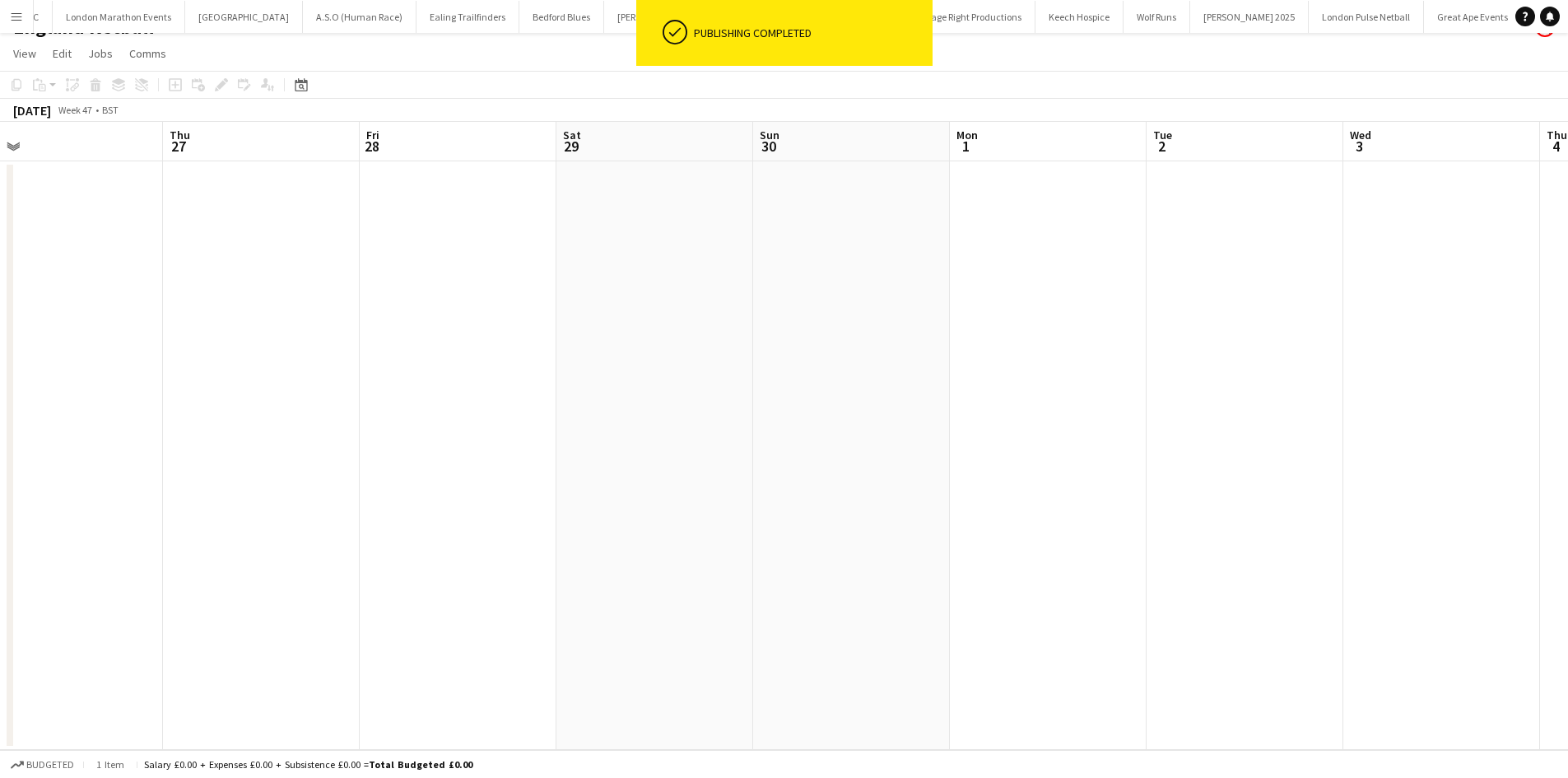
click at [319, 397] on app-calendar-viewport "Sun 23 Mon 24 Tue 25 Wed 26 Thu 27 Fri 28 Sat 29 Sun 30 Mon 1 Tue 2 Wed 3 Thu 4…" at bounding box center [784, 436] width 1568 height 628
drag, startPoint x: 419, startPoint y: 362, endPoint x: 251, endPoint y: 361, distance: 168.0
click at [298, 362] on app-calendar-viewport "Tue 25 Wed 26 Thu 27 Fri 28 Sat 29 Sun 30 Mon 1 Tue 2 Wed 3 Thu 4 Fri 5 Sat 6 S…" at bounding box center [784, 436] width 1568 height 628
drag, startPoint x: 410, startPoint y: 342, endPoint x: 332, endPoint y: 342, distance: 78.0
click at [344, 342] on app-calendar-viewport "Mon 1 Tue 2 Wed 3 Thu 4 Fri 5 Sat 6 Sun 7 Mon 8 Tue 9 Wed 10 Thu 11 Fri 12 0/4 …" at bounding box center [784, 436] width 1568 height 628
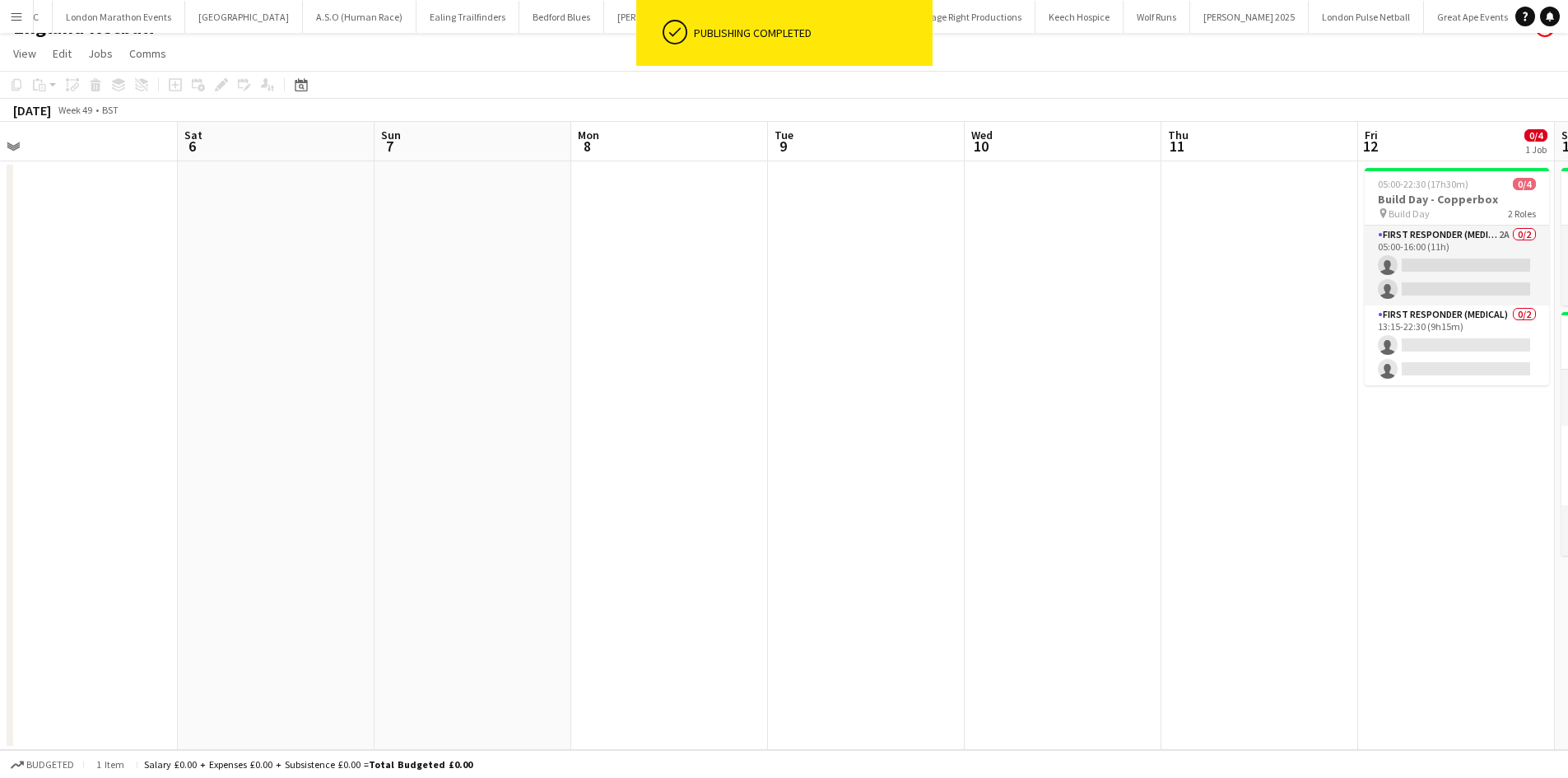
drag, startPoint x: 723, startPoint y: 335, endPoint x: 426, endPoint y: 336, distance: 297.0
click at [428, 339] on app-calendar-viewport "Mon 1 Tue 2 Wed 3 Thu 4 Fri 5 Sat 6 Sun 7 Mon 8 Tue 9 Wed 10 Thu 11 Fri 12 0/4 …" at bounding box center [784, 436] width 1568 height 628
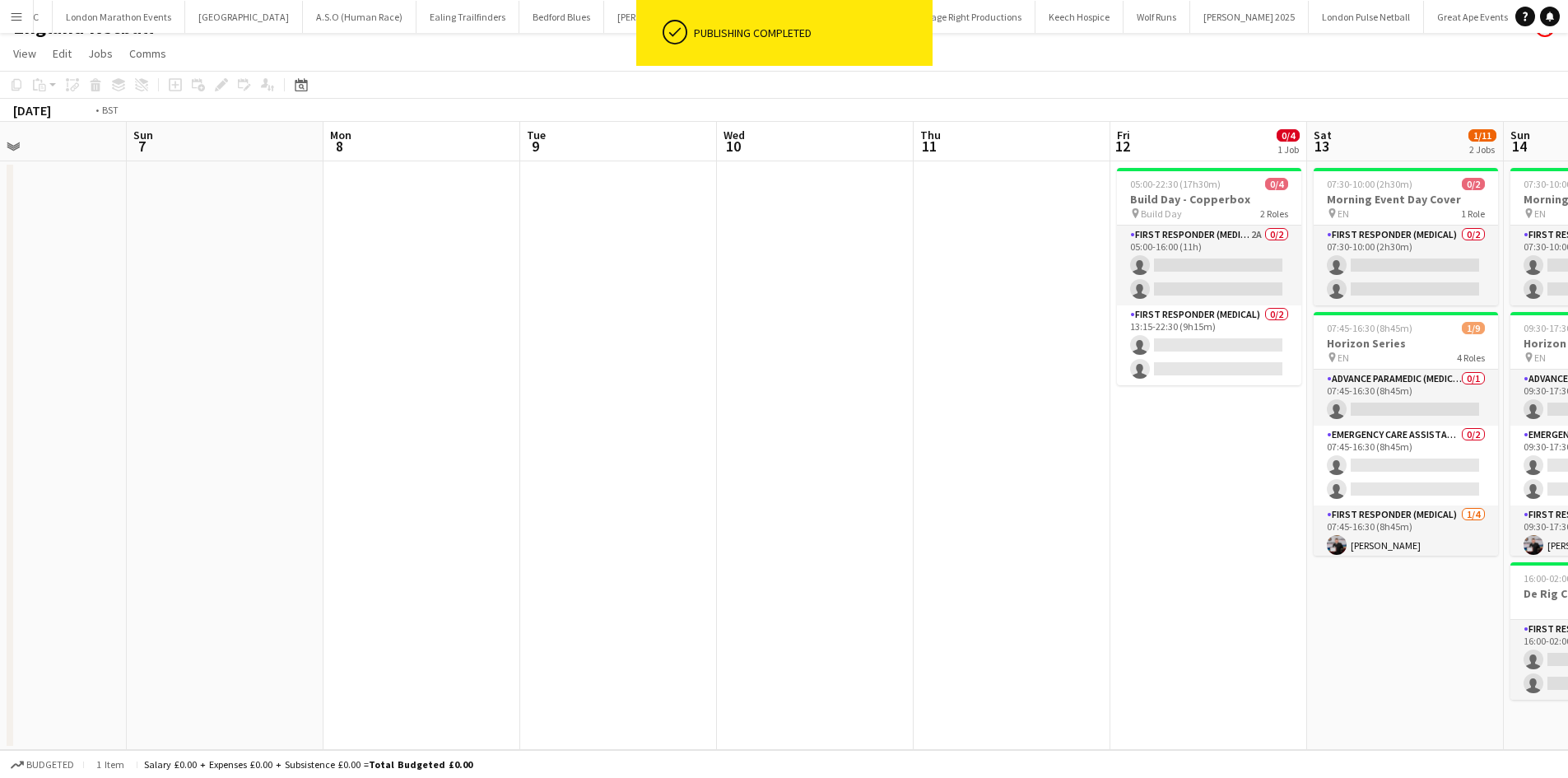
drag, startPoint x: 1005, startPoint y: 311, endPoint x: 369, endPoint y: 331, distance: 636.3
click at [369, 331] on app-calendar-viewport "Wed 3 Thu 4 Fri 5 Sat 6 Sun 7 Mon 8 Tue 9 Wed 10 Thu 11 Fri 12 0/4 1 Job Sat 13…" at bounding box center [784, 436] width 1568 height 628
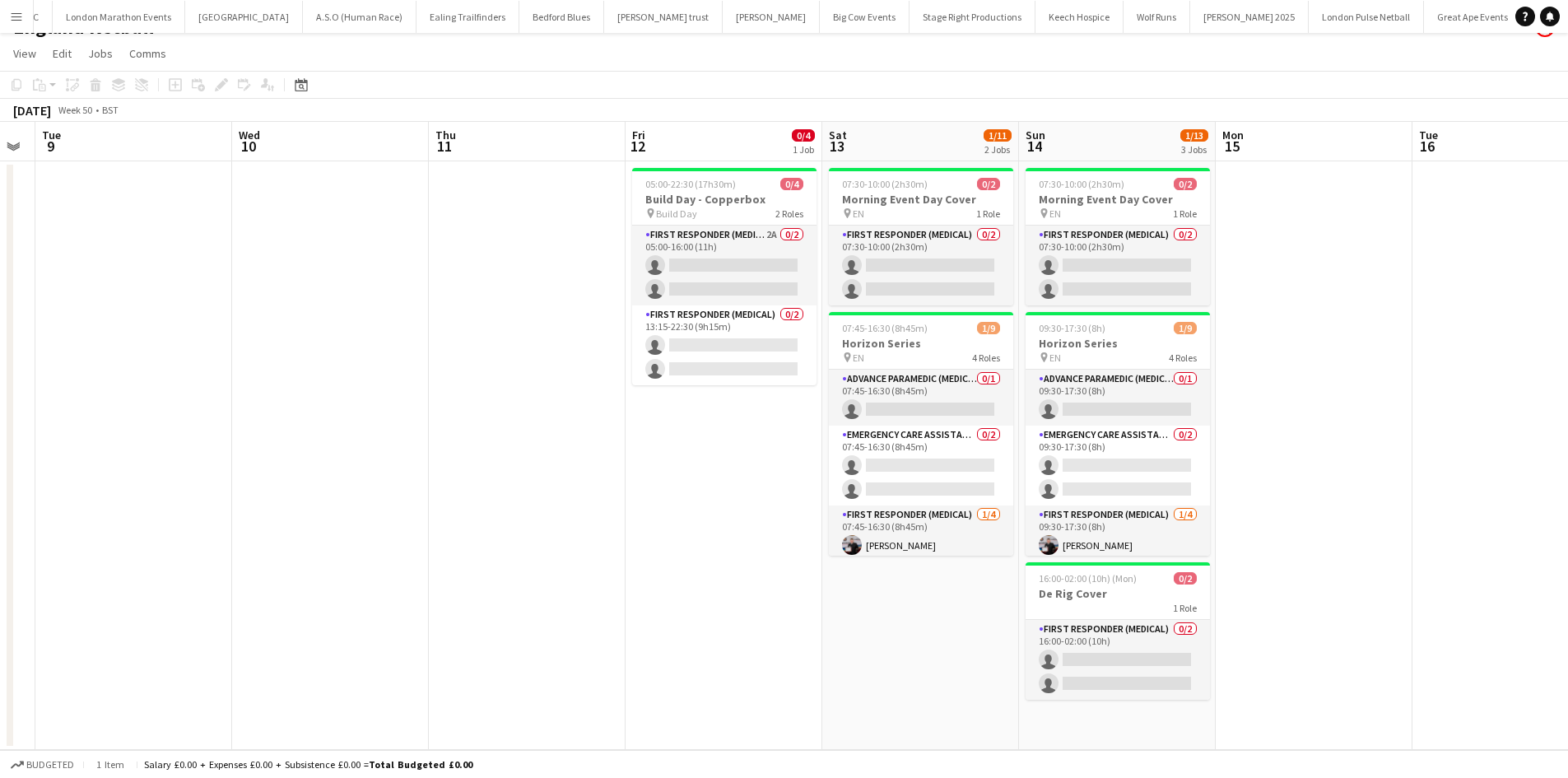
click at [771, 336] on app-calendar-viewport "Fri 5 Sat 6 Sun 7 Mon 8 Tue 9 Wed 10 Thu 11 Fri 12 0/4 1 Job Sat 13 1/11 2 Jobs…" at bounding box center [784, 436] width 1568 height 628
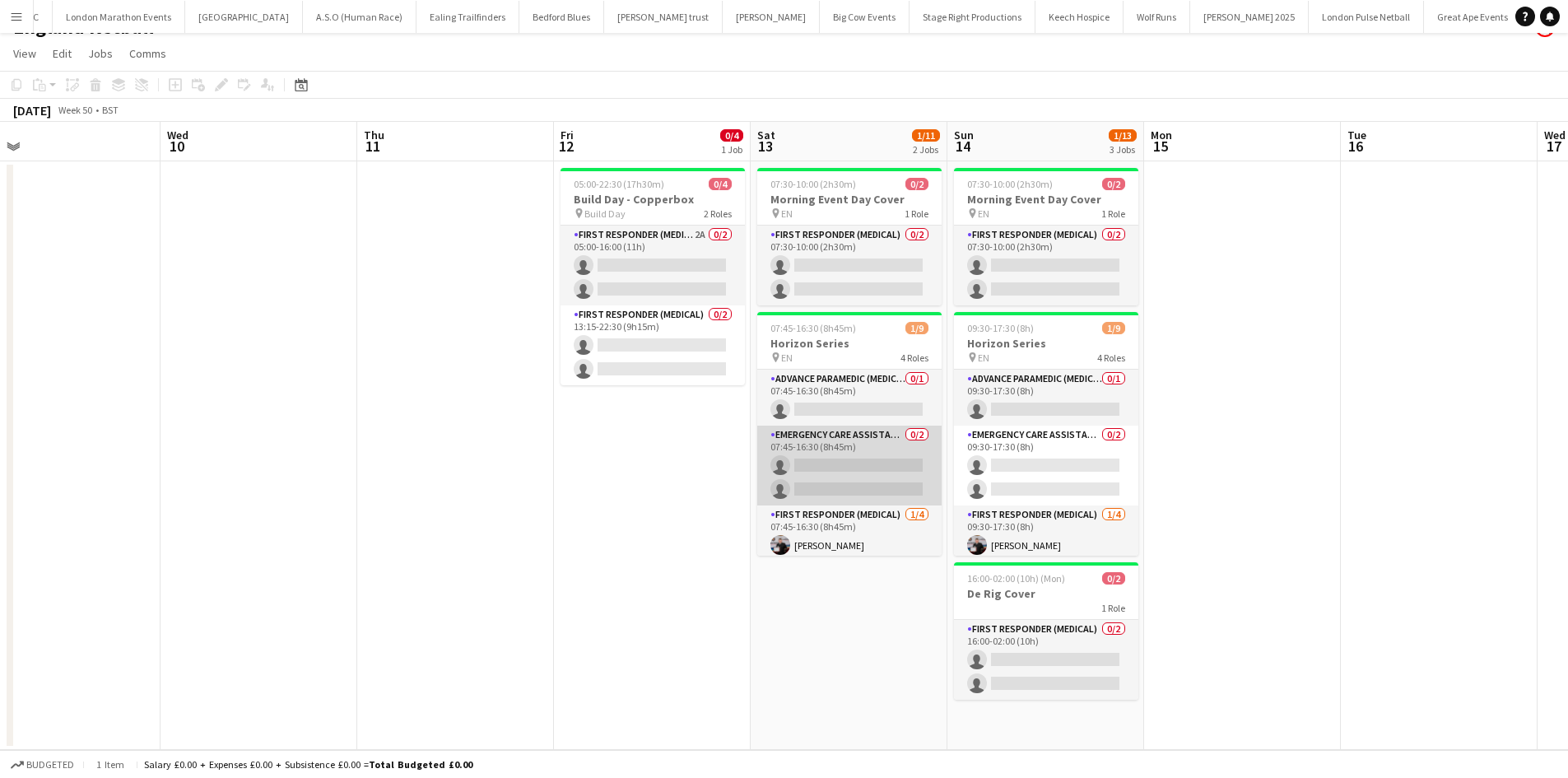
click at [847, 466] on app-card-role "Emergency Care Assistant (Medical) 0/2 07:45-16:30 (8h45m) single-neutral-actio…" at bounding box center [849, 466] width 184 height 80
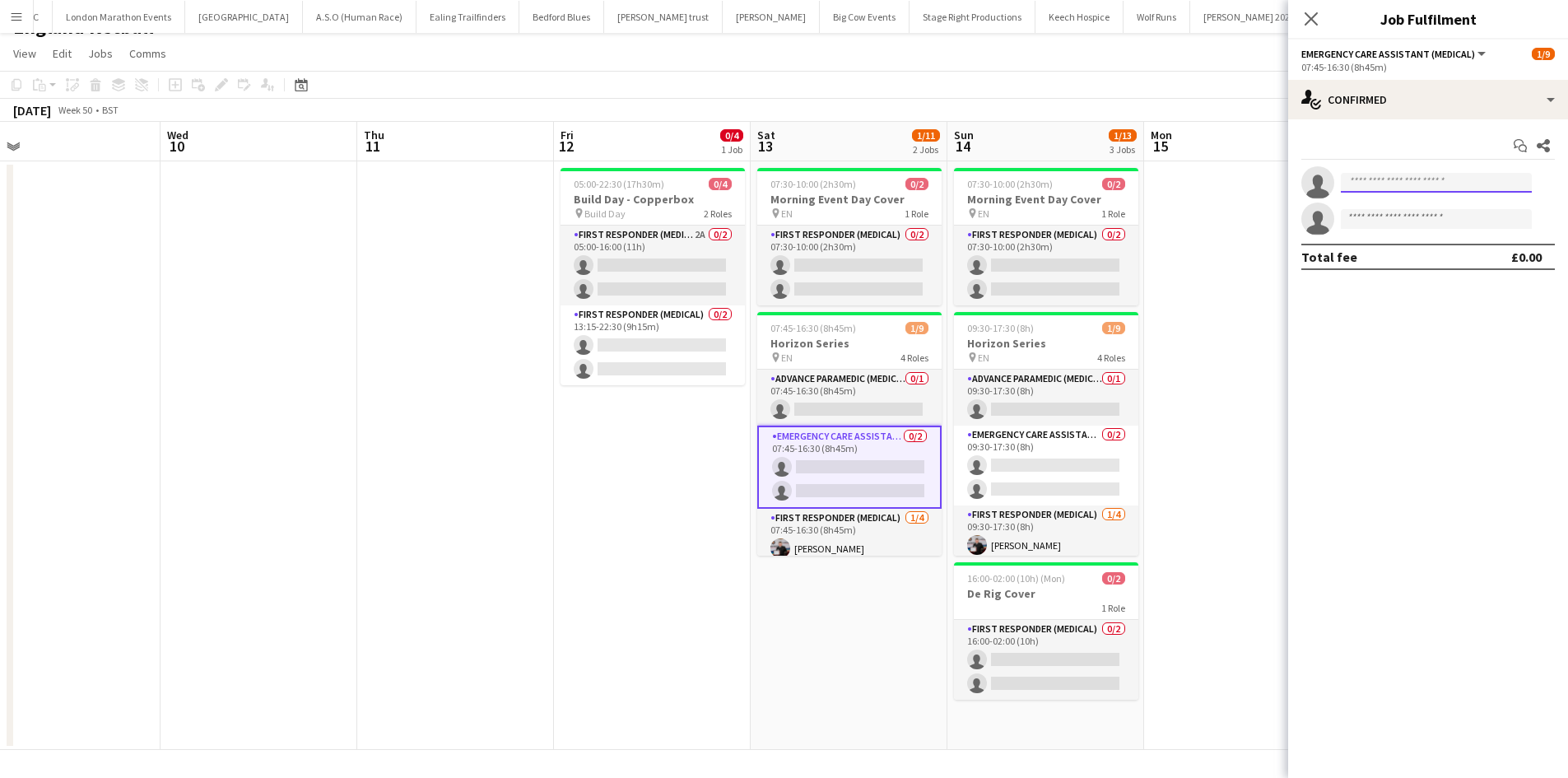
click at [1411, 192] on body "Menu Boards Boards Boards All jobs Status Workforce Workforce My Workforce Recr…" at bounding box center [784, 377] width 1568 height 802
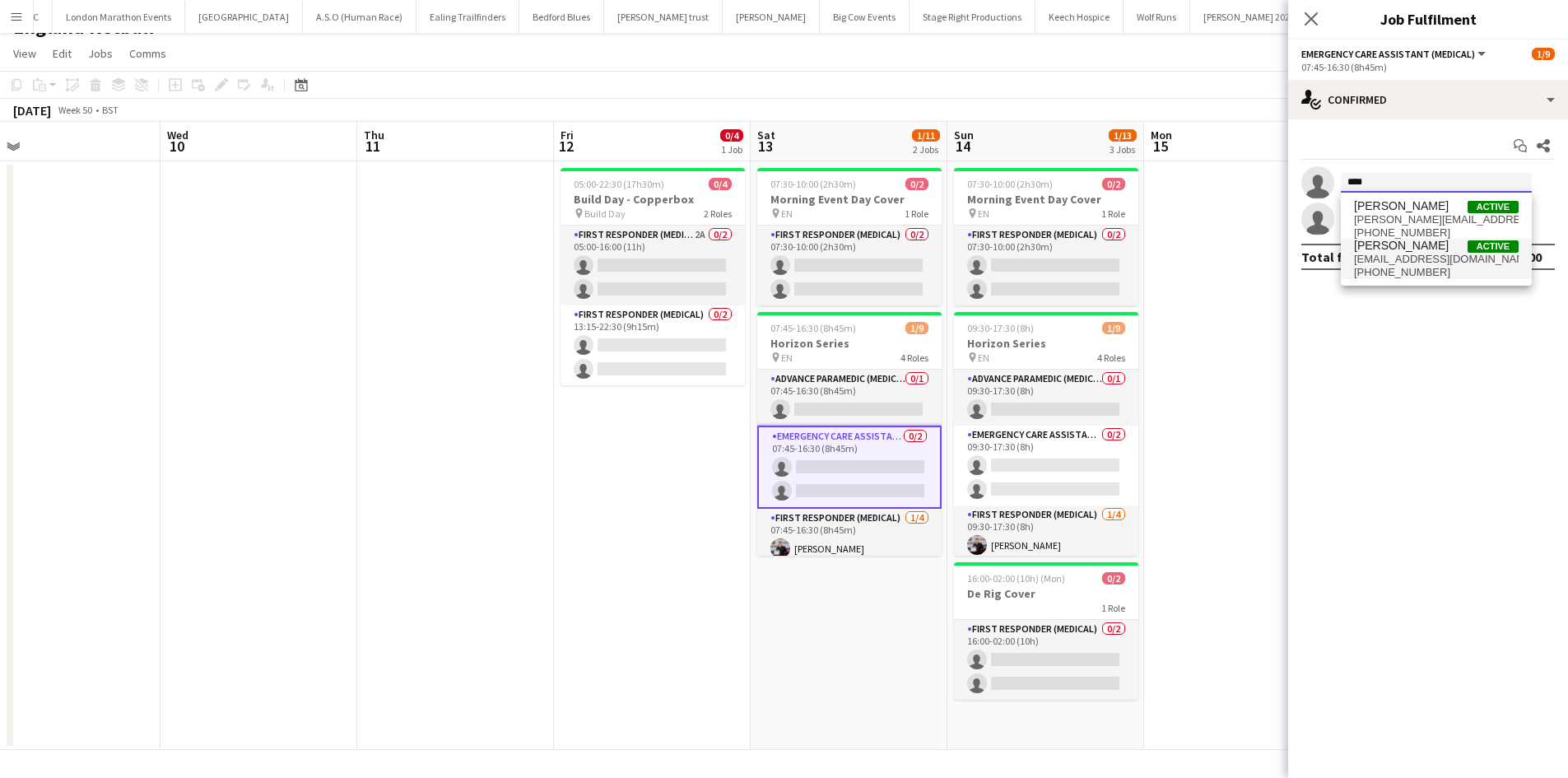
type input "****"
click at [1413, 246] on span "[PERSON_NAME]" at bounding box center [1401, 245] width 95 height 14
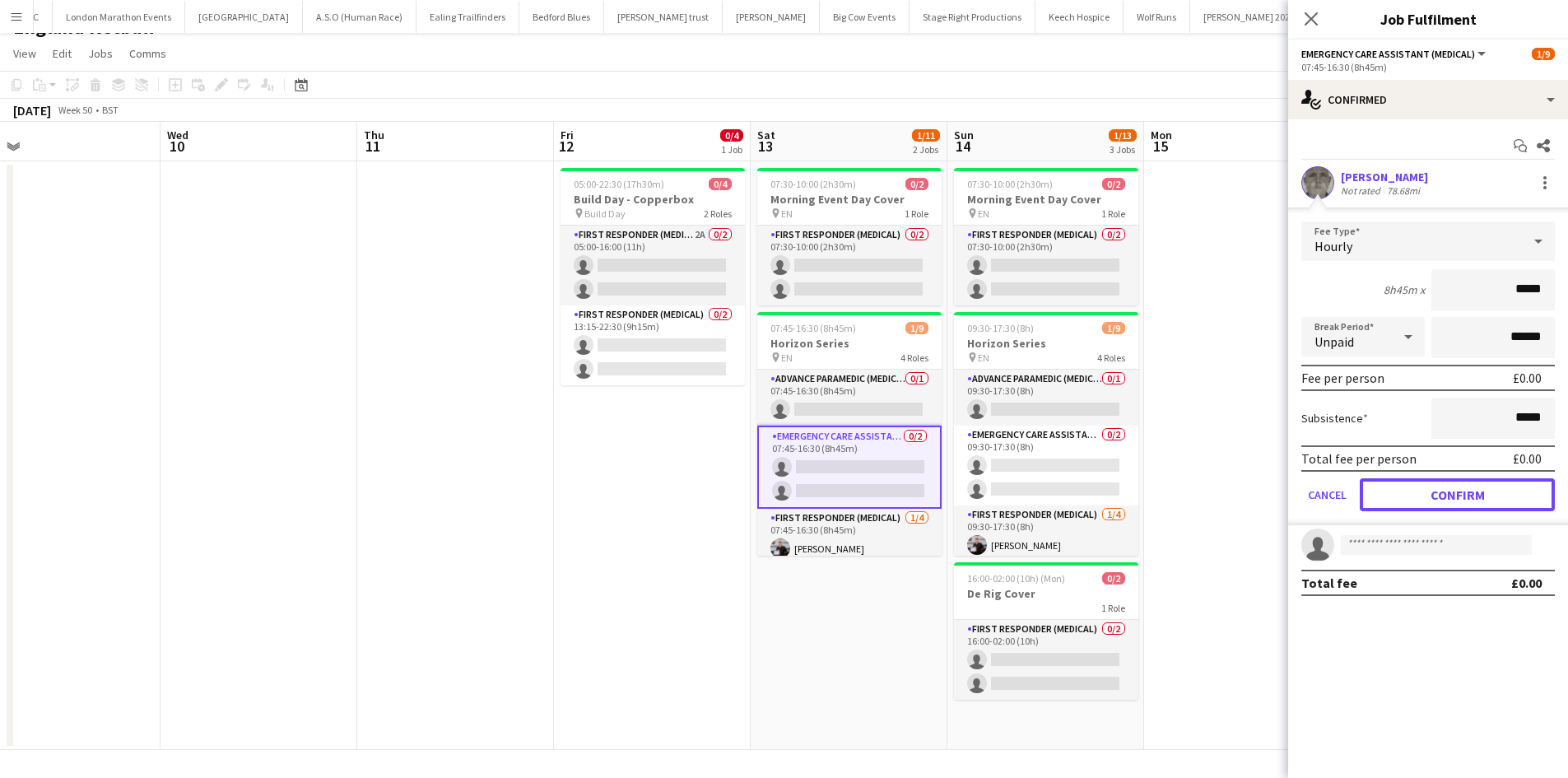
drag, startPoint x: 1412, startPoint y: 485, endPoint x: 1371, endPoint y: 481, distance: 41.2
click at [1411, 485] on button "Confirm" at bounding box center [1457, 495] width 195 height 33
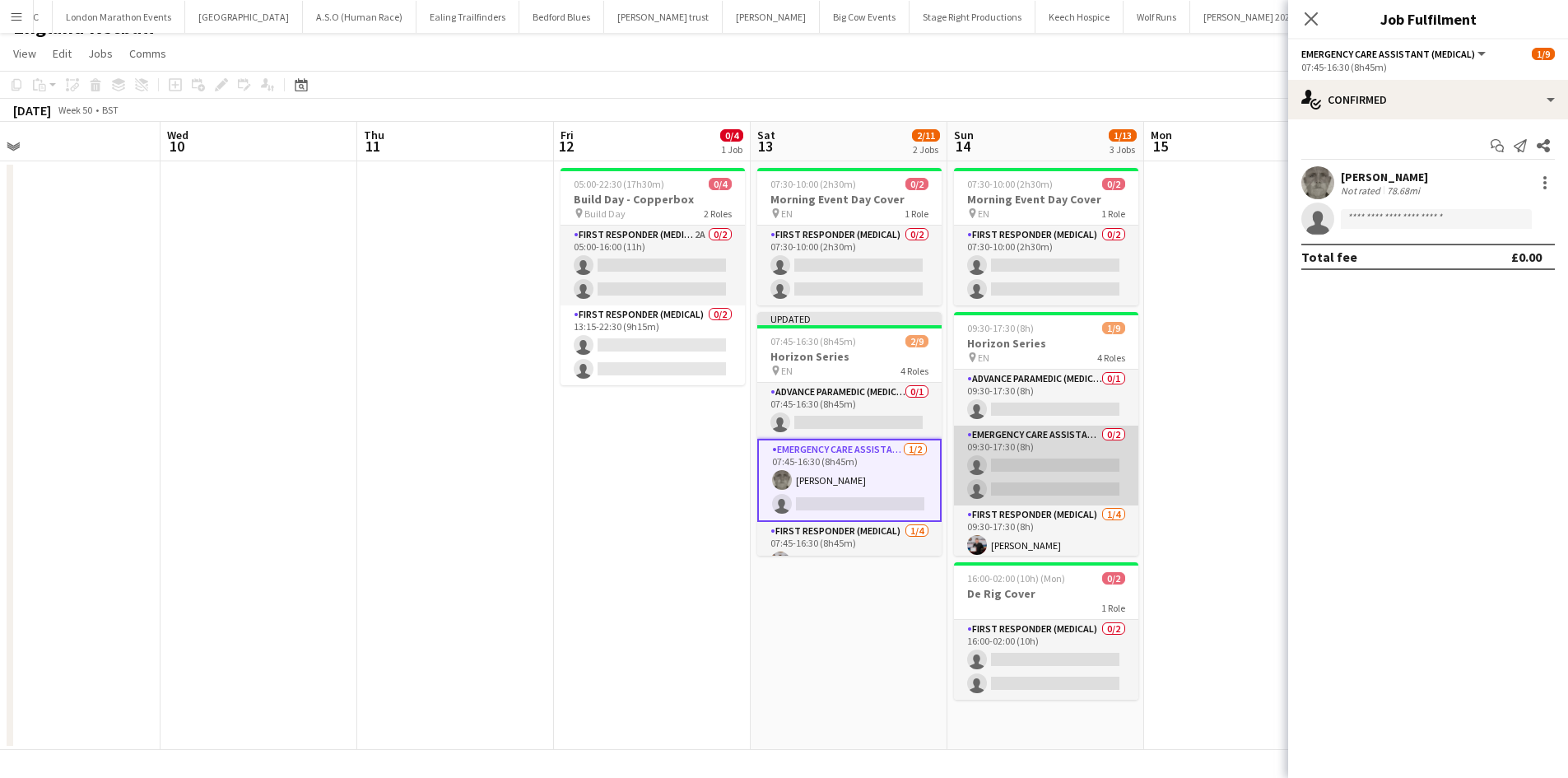
click at [1060, 468] on app-card-role "Emergency Care Assistant (Medical) 0/2 09:30-17:30 (8h) single-neutral-actions …" at bounding box center [1046, 466] width 184 height 80
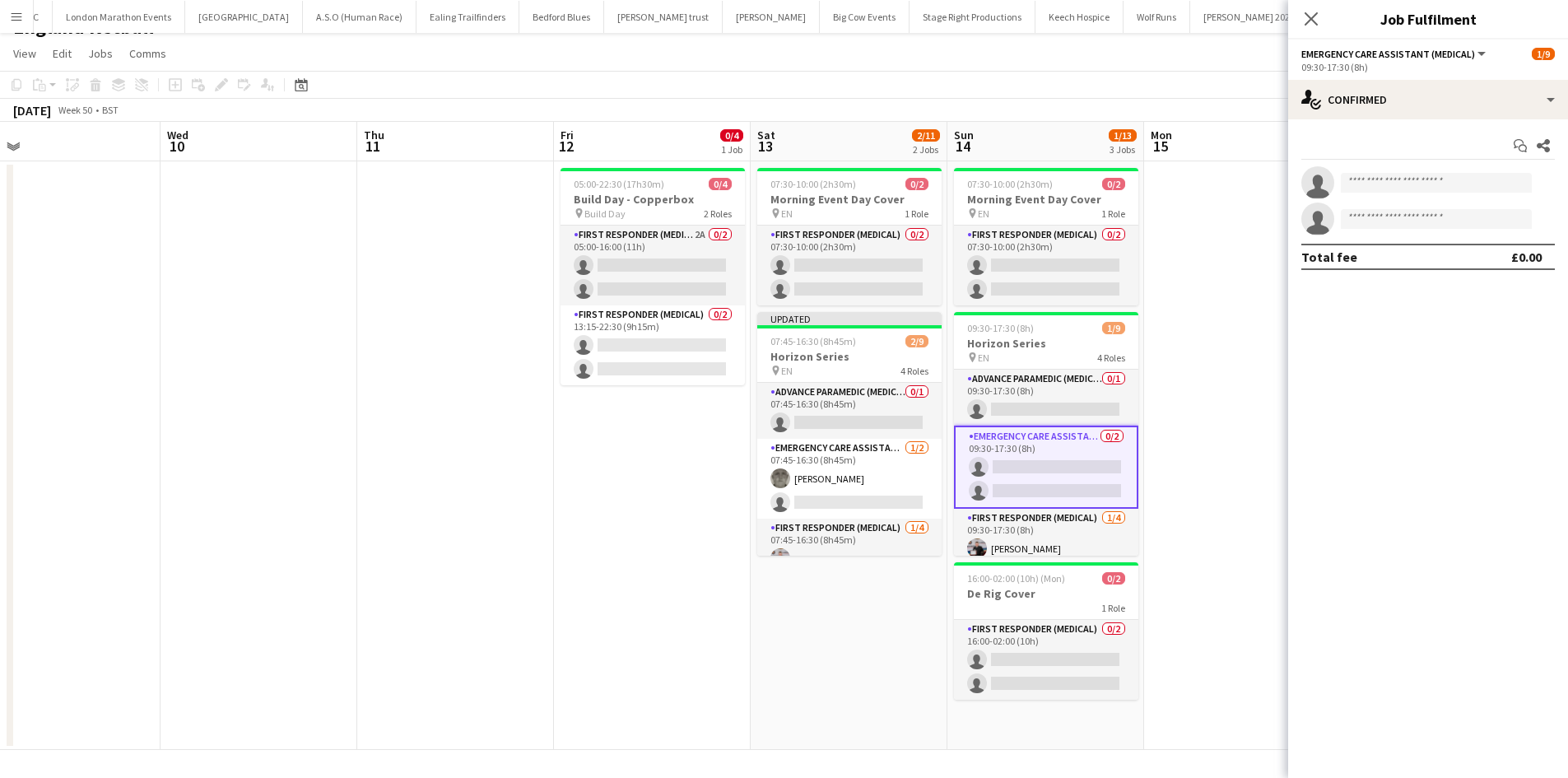
scroll to position [0, 824]
click at [1401, 188] on input at bounding box center [1436, 183] width 191 height 20
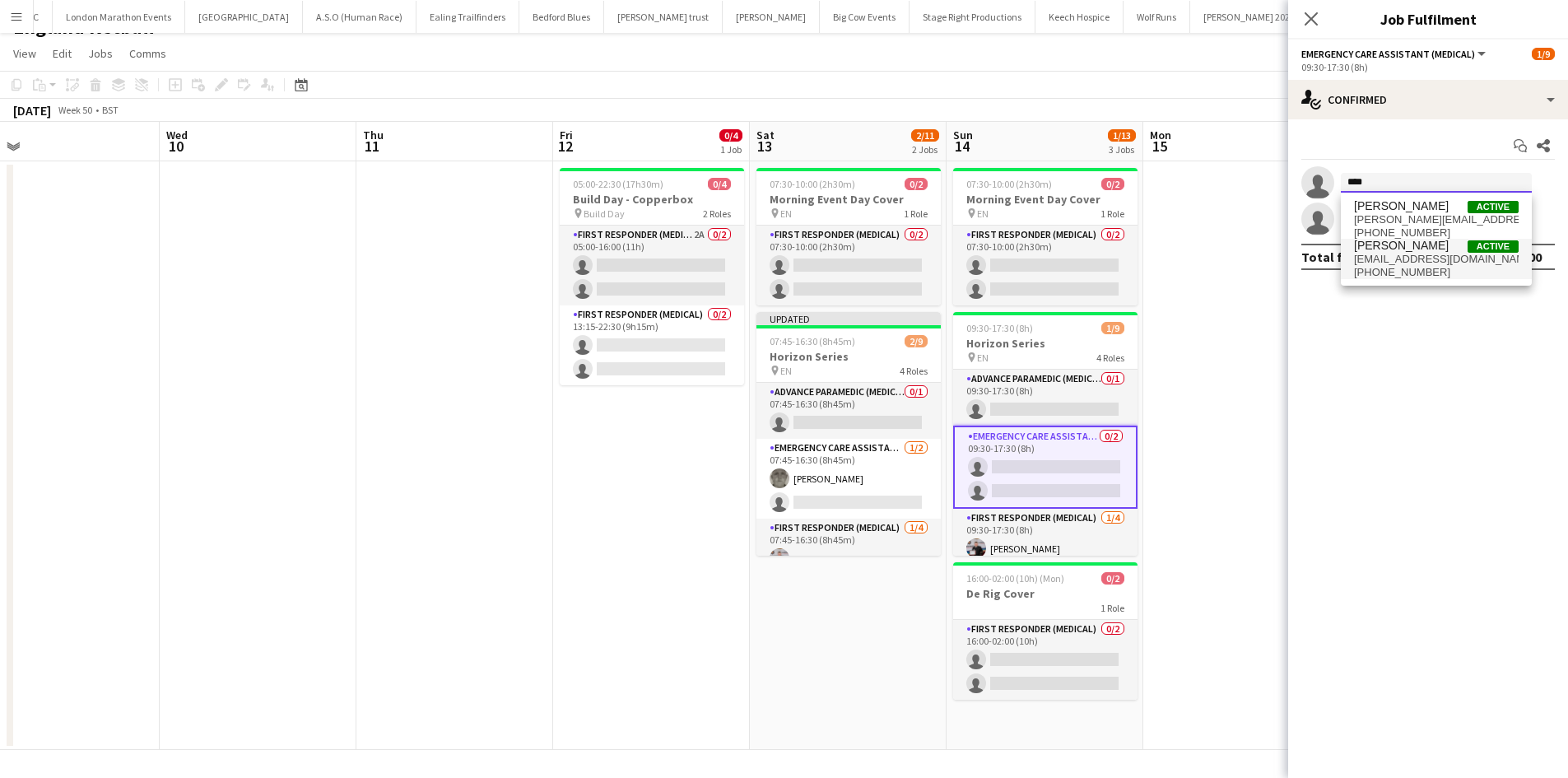
type input "****"
click at [1418, 249] on span "[PERSON_NAME]" at bounding box center [1401, 245] width 95 height 14
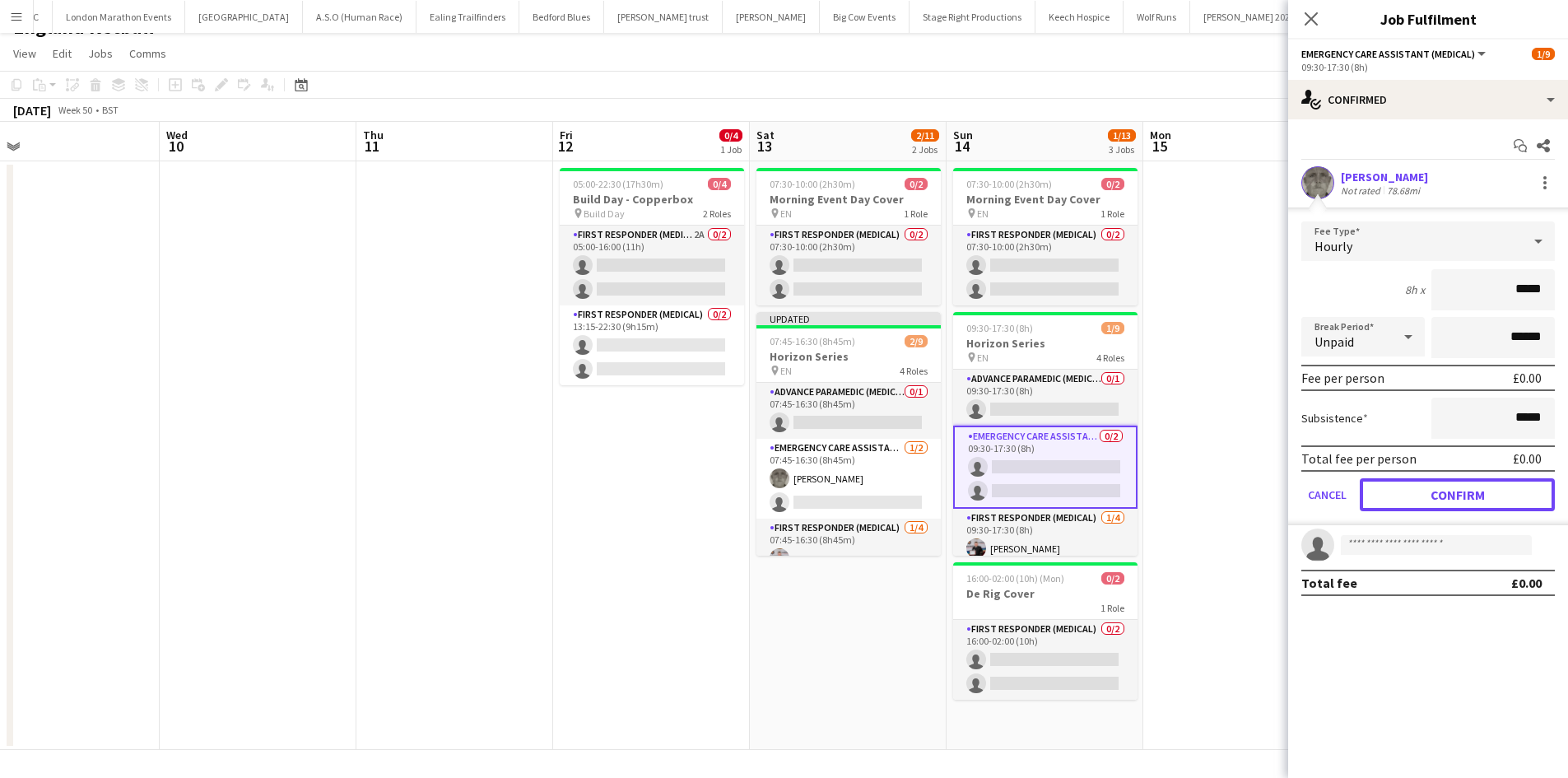
click at [1420, 485] on button "Confirm" at bounding box center [1457, 495] width 195 height 33
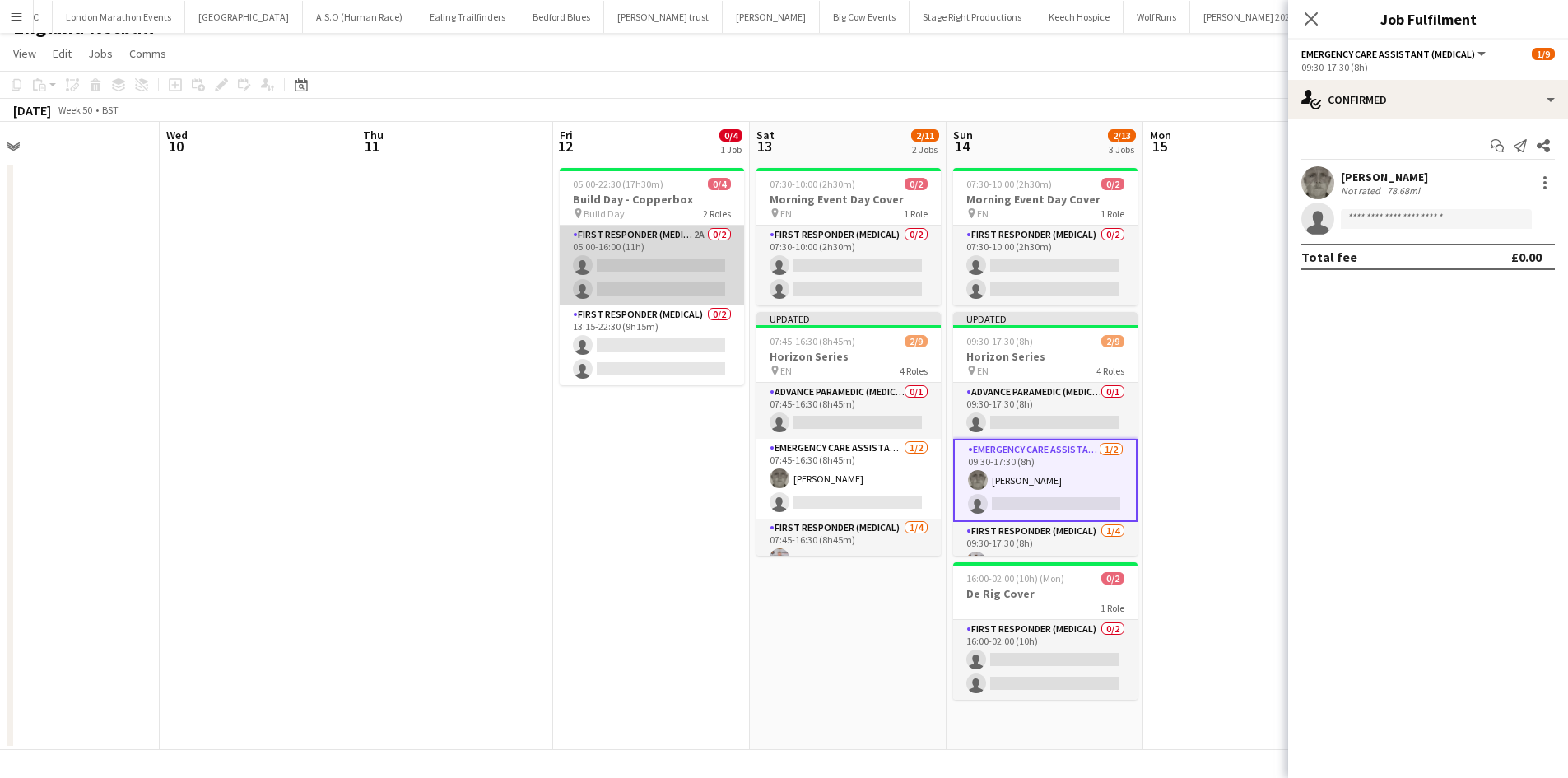
click at [668, 255] on app-card-role "First Responder (Medical) 2A 0/2 05:00-16:00 (11h) single-neutral-actions singl…" at bounding box center [652, 265] width 184 height 80
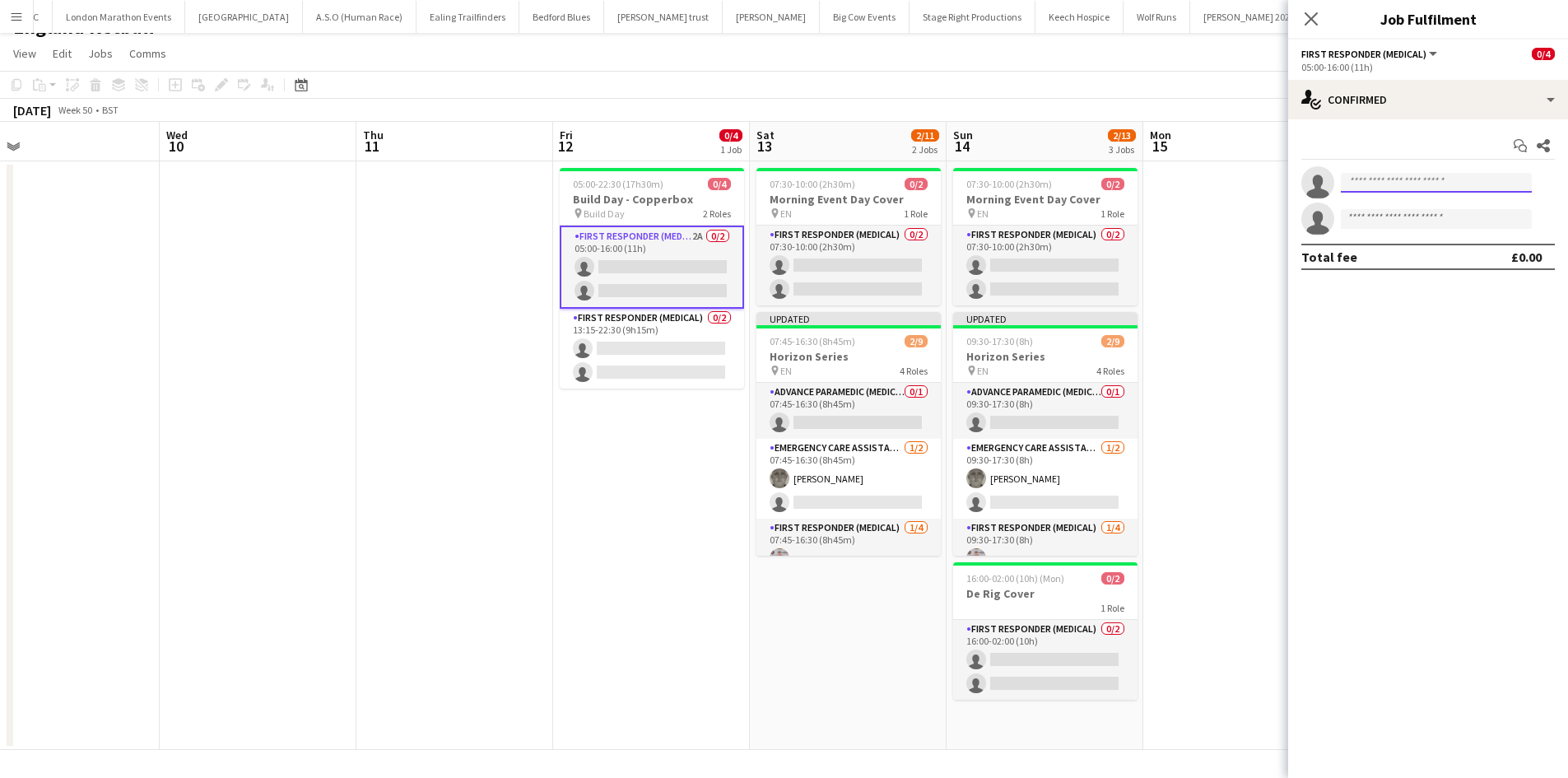
click at [1401, 184] on input at bounding box center [1436, 183] width 191 height 20
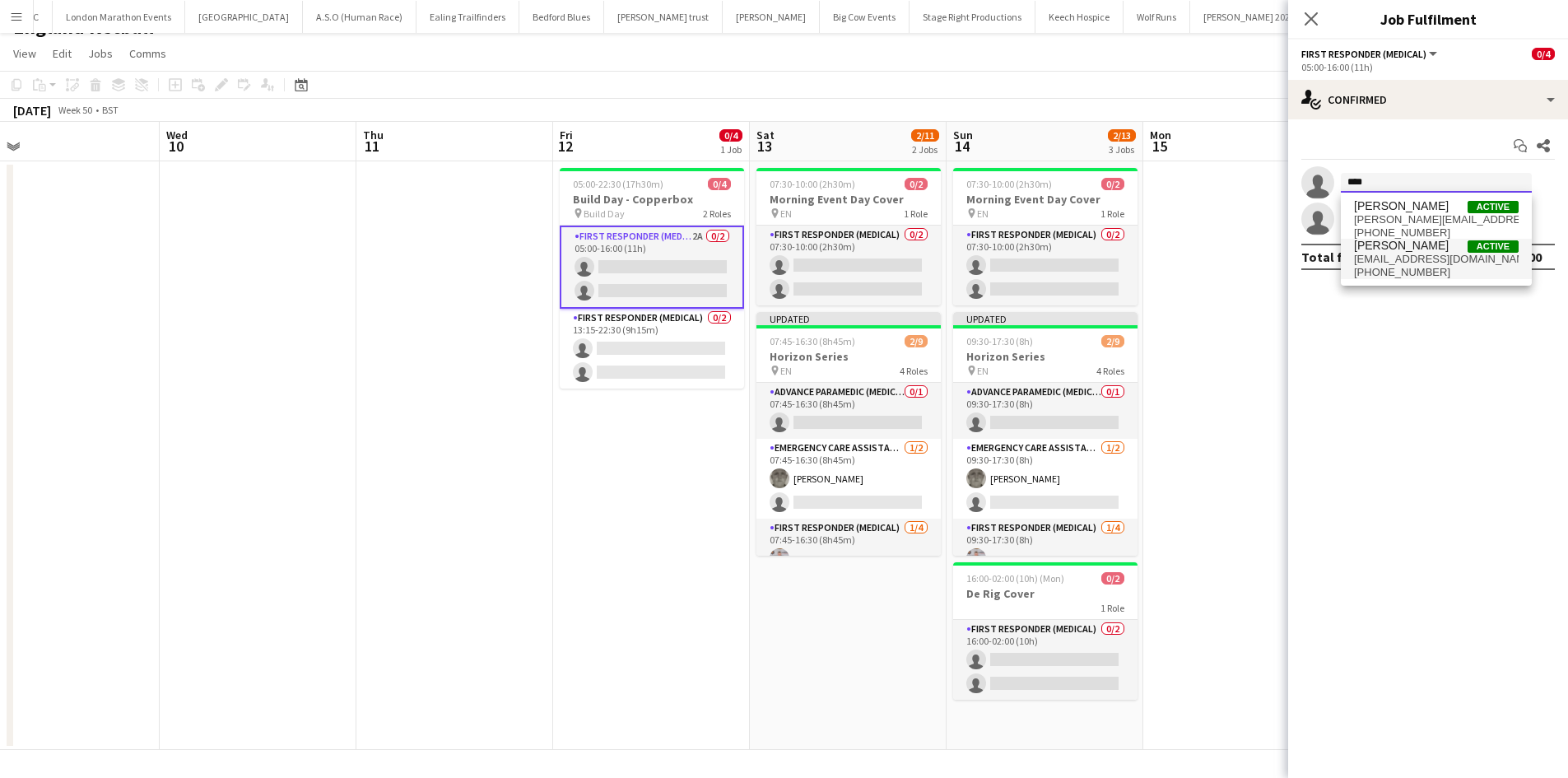
type input "****"
click at [1417, 251] on span "[PERSON_NAME]" at bounding box center [1401, 245] width 95 height 14
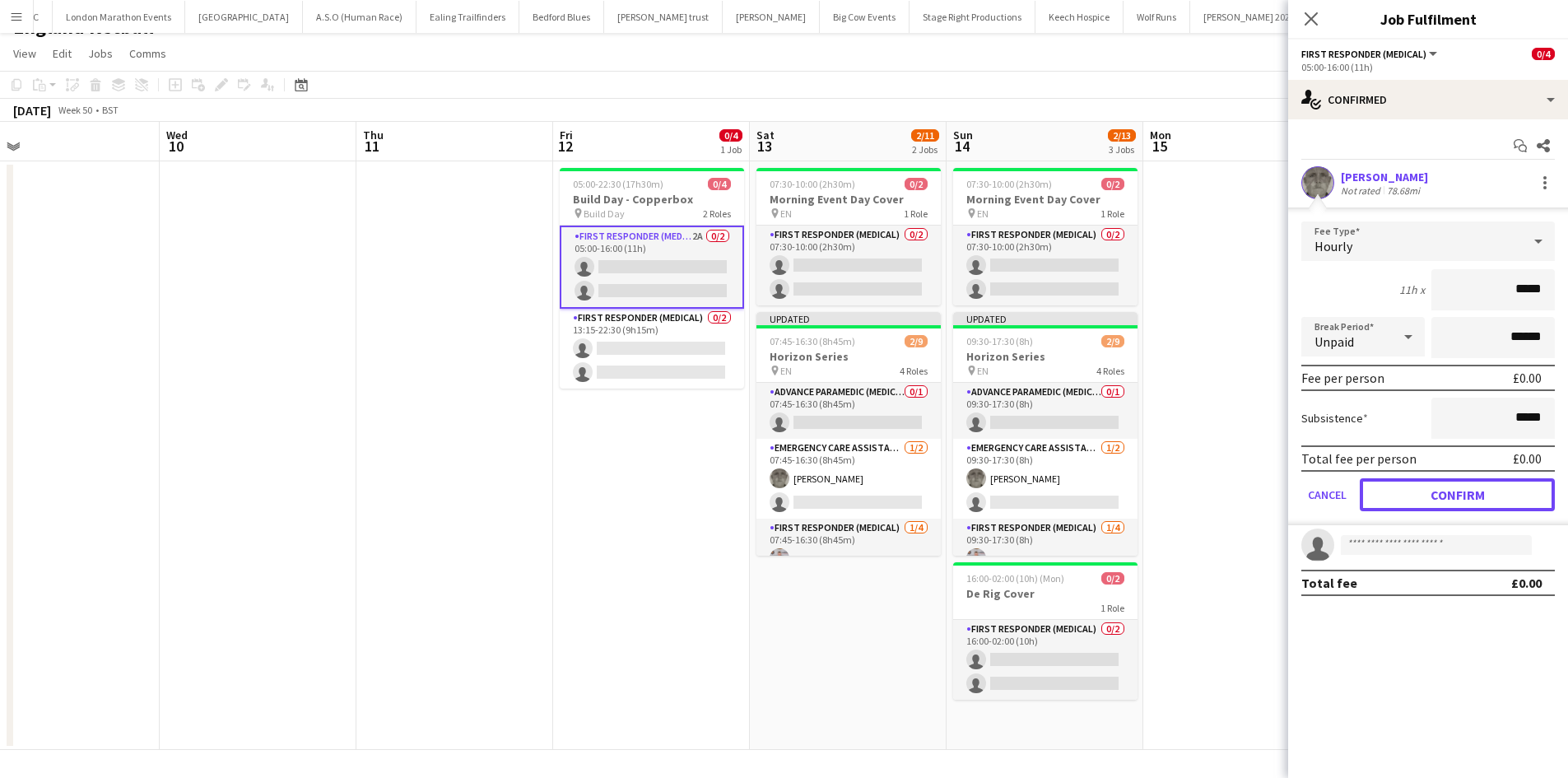
drag, startPoint x: 1412, startPoint y: 488, endPoint x: 1403, endPoint y: 493, distance: 10.3
click at [1411, 488] on button "Confirm" at bounding box center [1457, 495] width 195 height 33
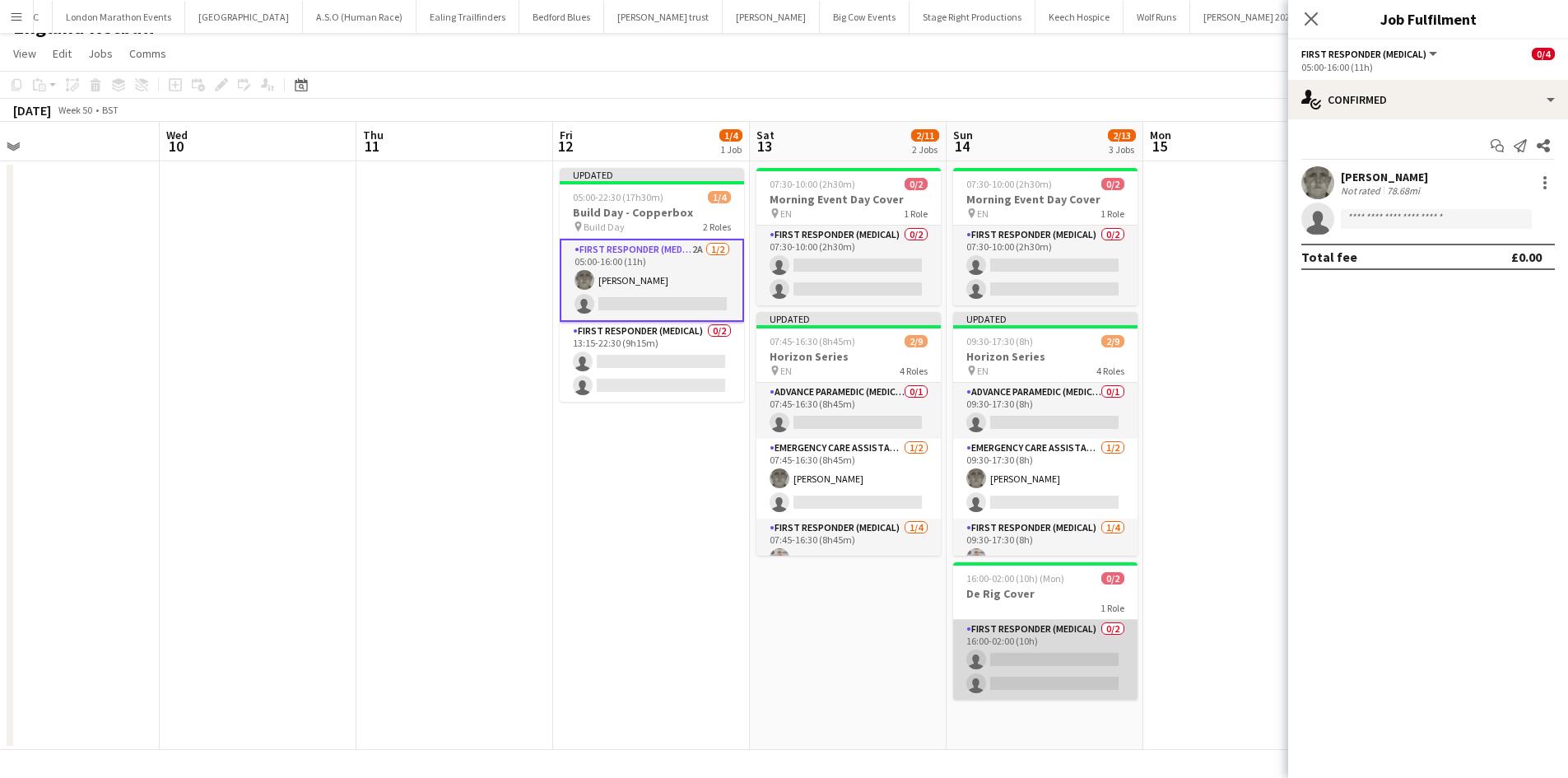
click at [1015, 667] on app-card-role "First Responder (Medical) 0/2 16:00-02:00 (10h) single-neutral-actions single-n…" at bounding box center [1045, 660] width 184 height 80
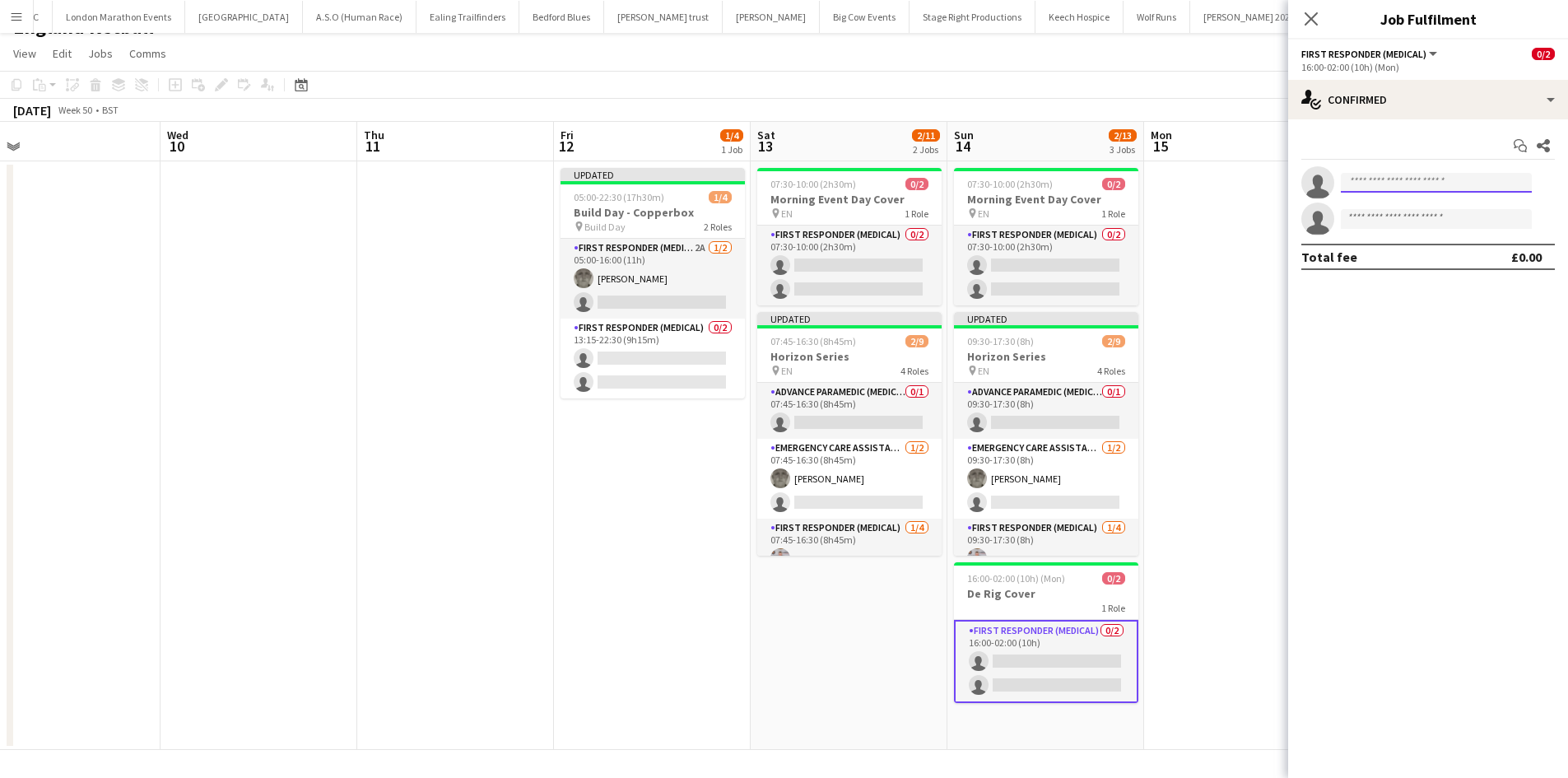
click at [1424, 186] on input at bounding box center [1436, 183] width 191 height 20
click at [1311, 17] on icon "Close pop-in" at bounding box center [1310, 18] width 16 height 16
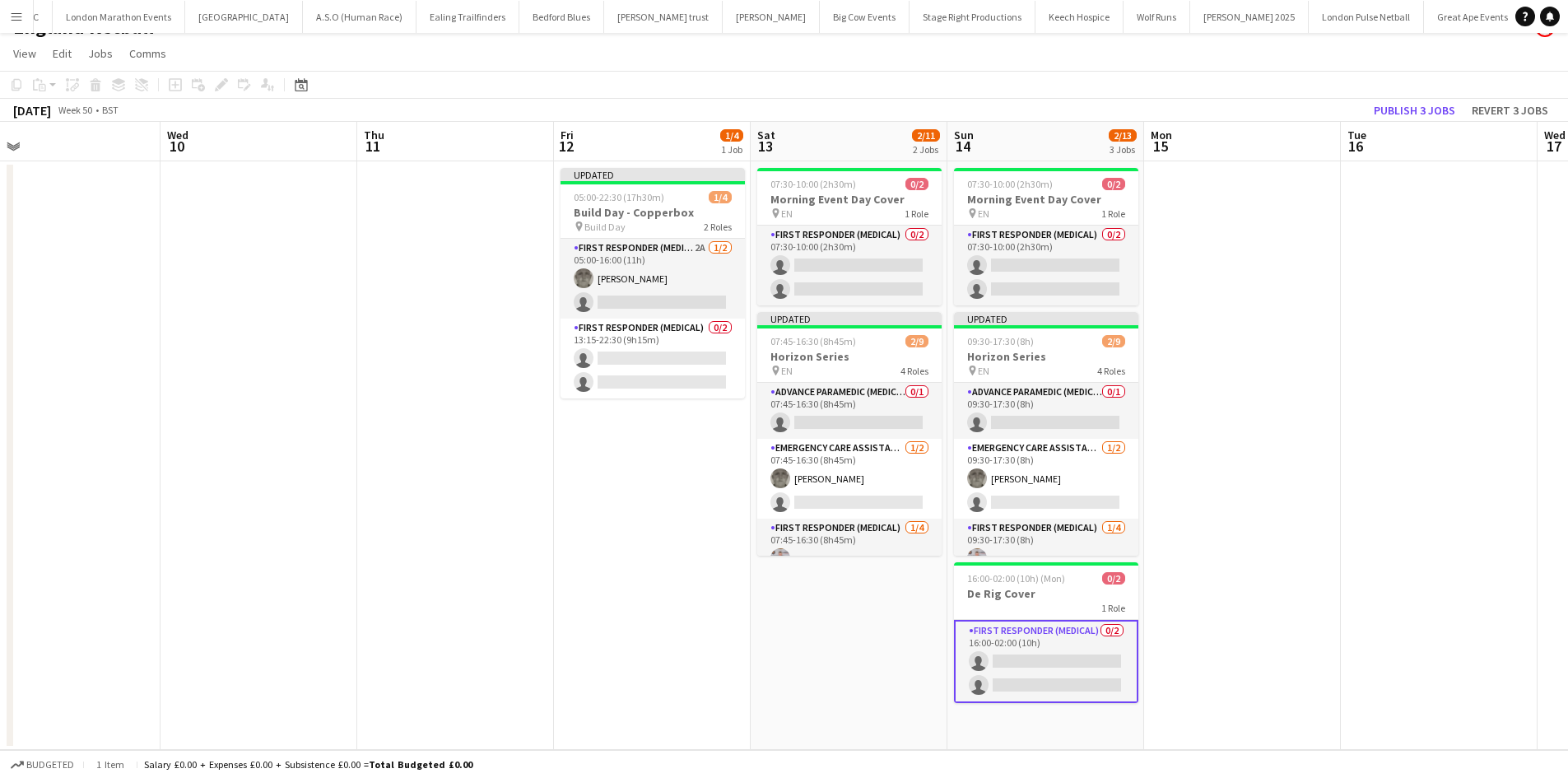
drag, startPoint x: 1328, startPoint y: 240, endPoint x: 1343, endPoint y: 224, distance: 21.9
click at [1328, 238] on app-date-cell at bounding box center [1243, 455] width 197 height 588
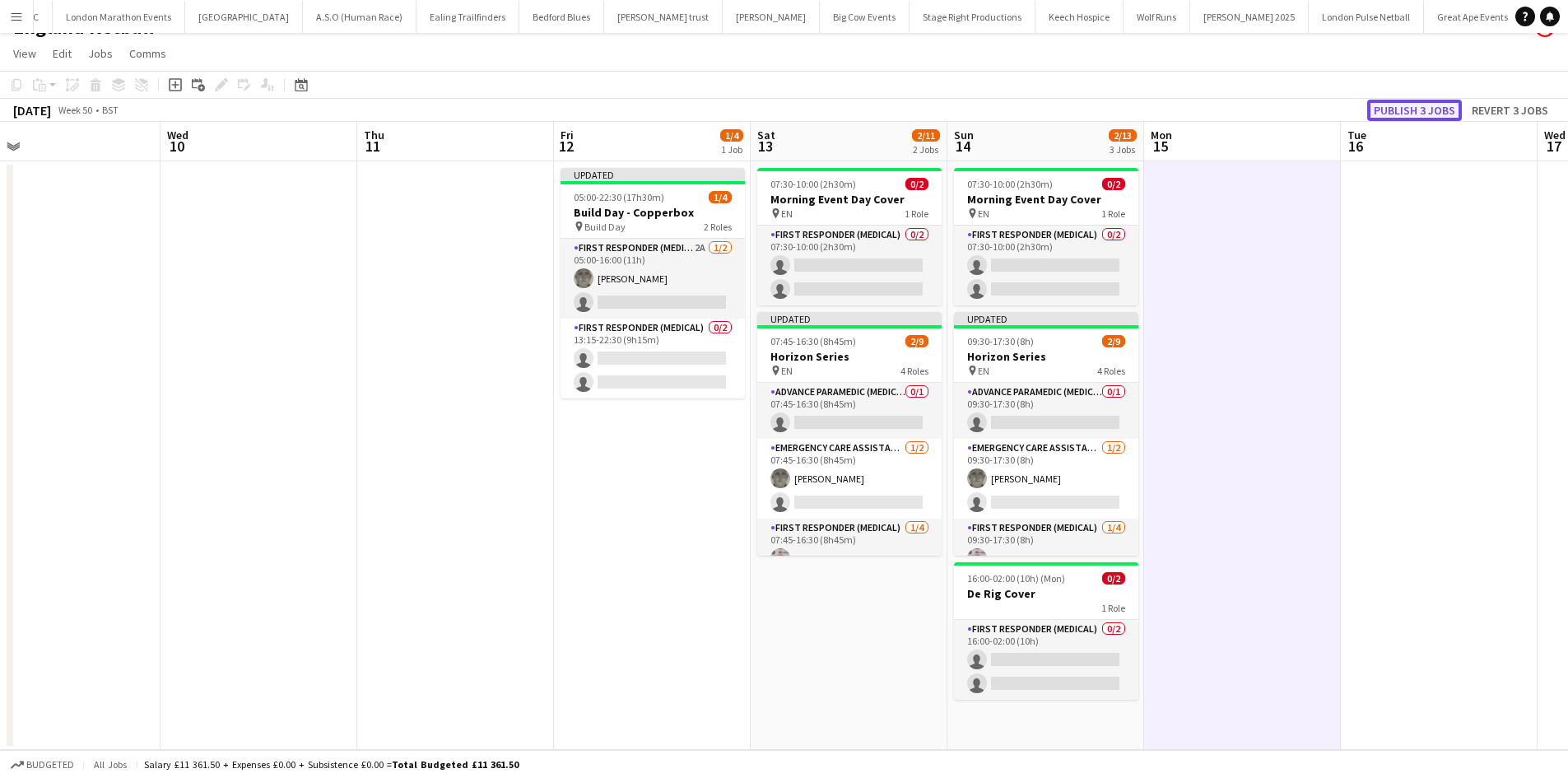
click at [1433, 112] on button "Publish 3 jobs" at bounding box center [1414, 110] width 95 height 22
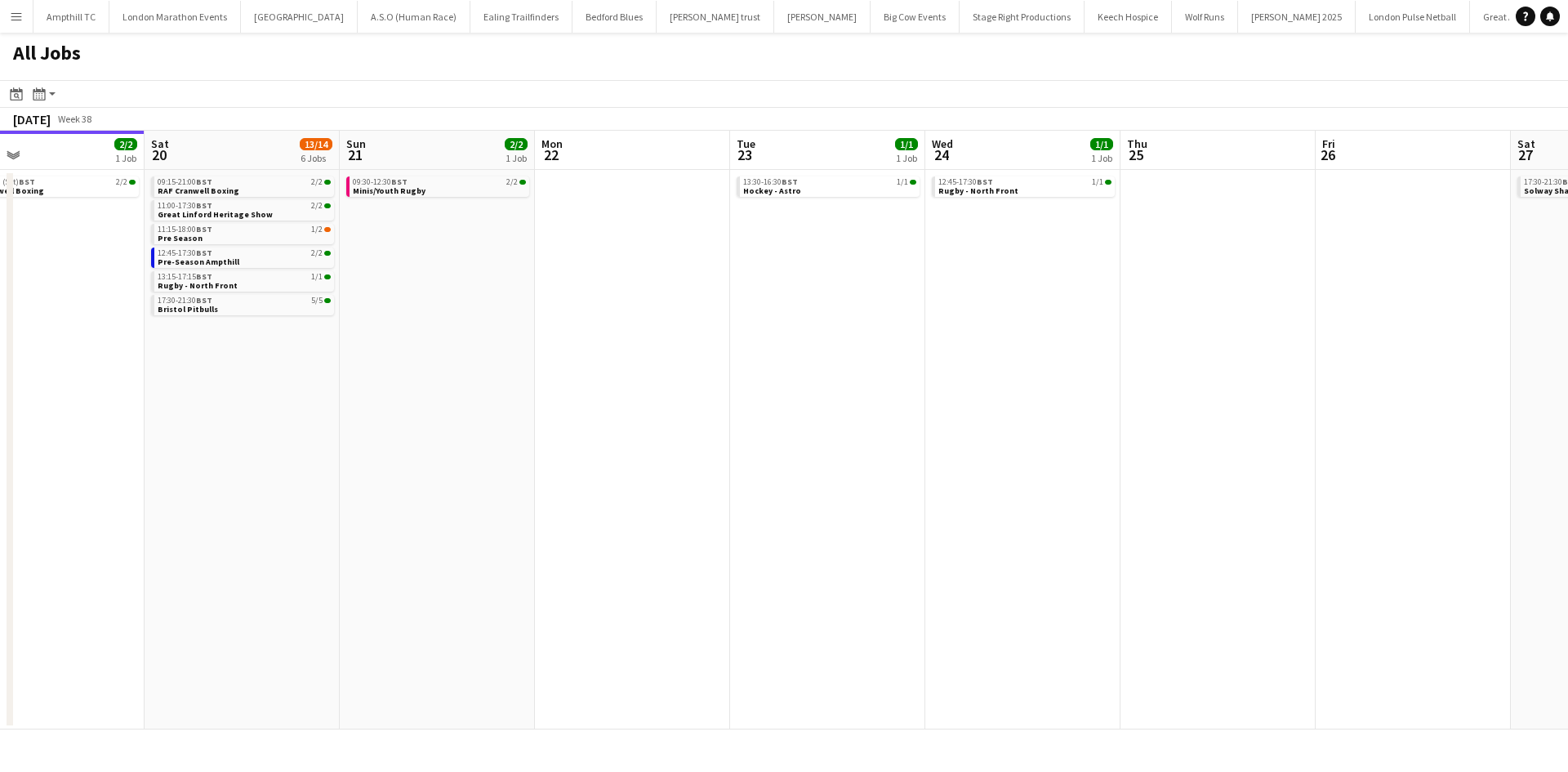
scroll to position [0, 668]
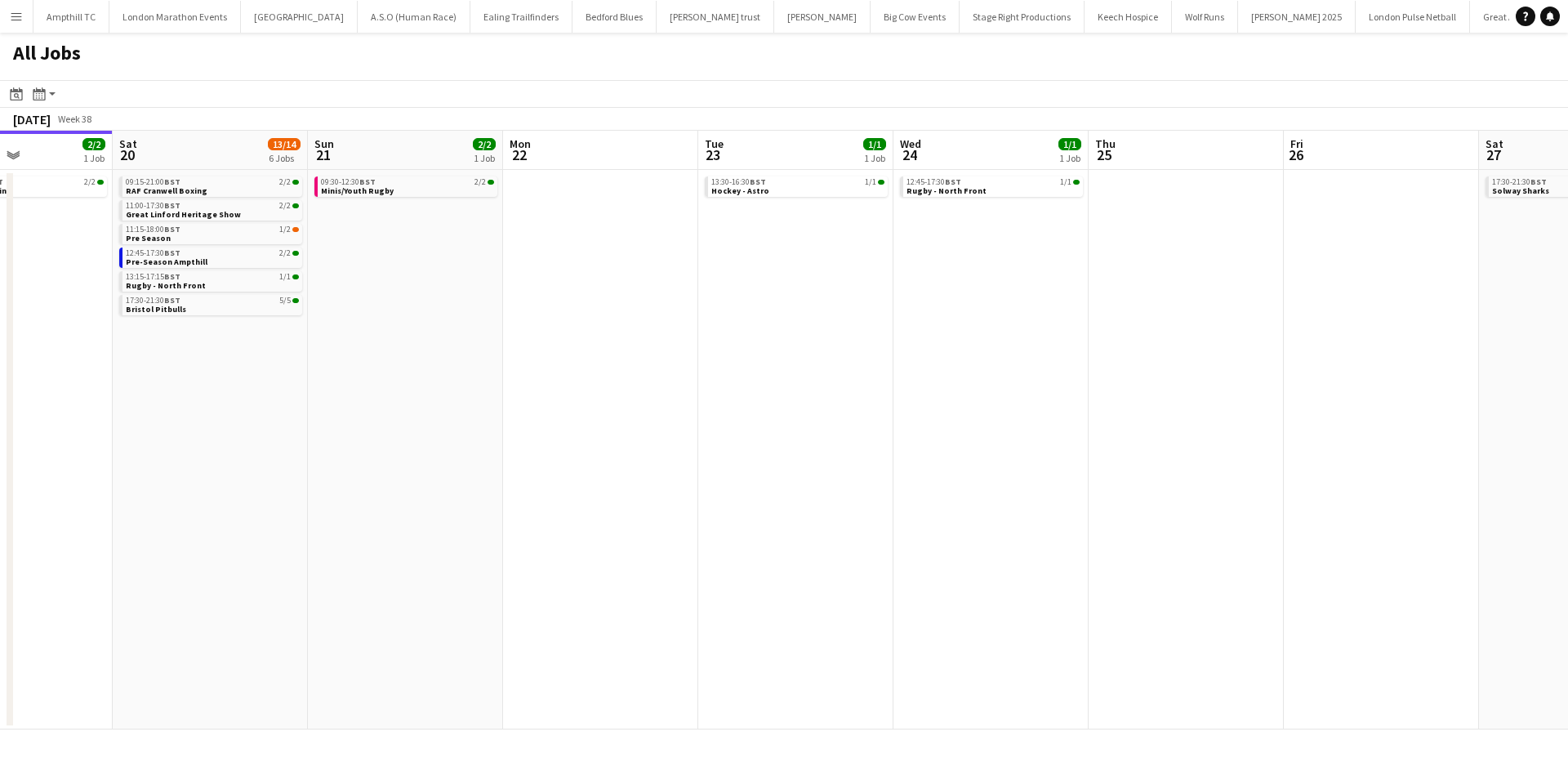
drag, startPoint x: 1009, startPoint y: 357, endPoint x: 732, endPoint y: 369, distance: 277.3
click at [732, 369] on app-calendar-viewport "Tue 16 Wed 17 Thu 18 1/1 1 Job Fri 19 2/2 1 Job Sat 20 13/14 6 Jobs Sun 21 2/2 …" at bounding box center [784, 429] width 1568 height 598
click at [796, 189] on link "13:30-16:30 BST 1/1 Hockey - Astro" at bounding box center [798, 186] width 174 height 19
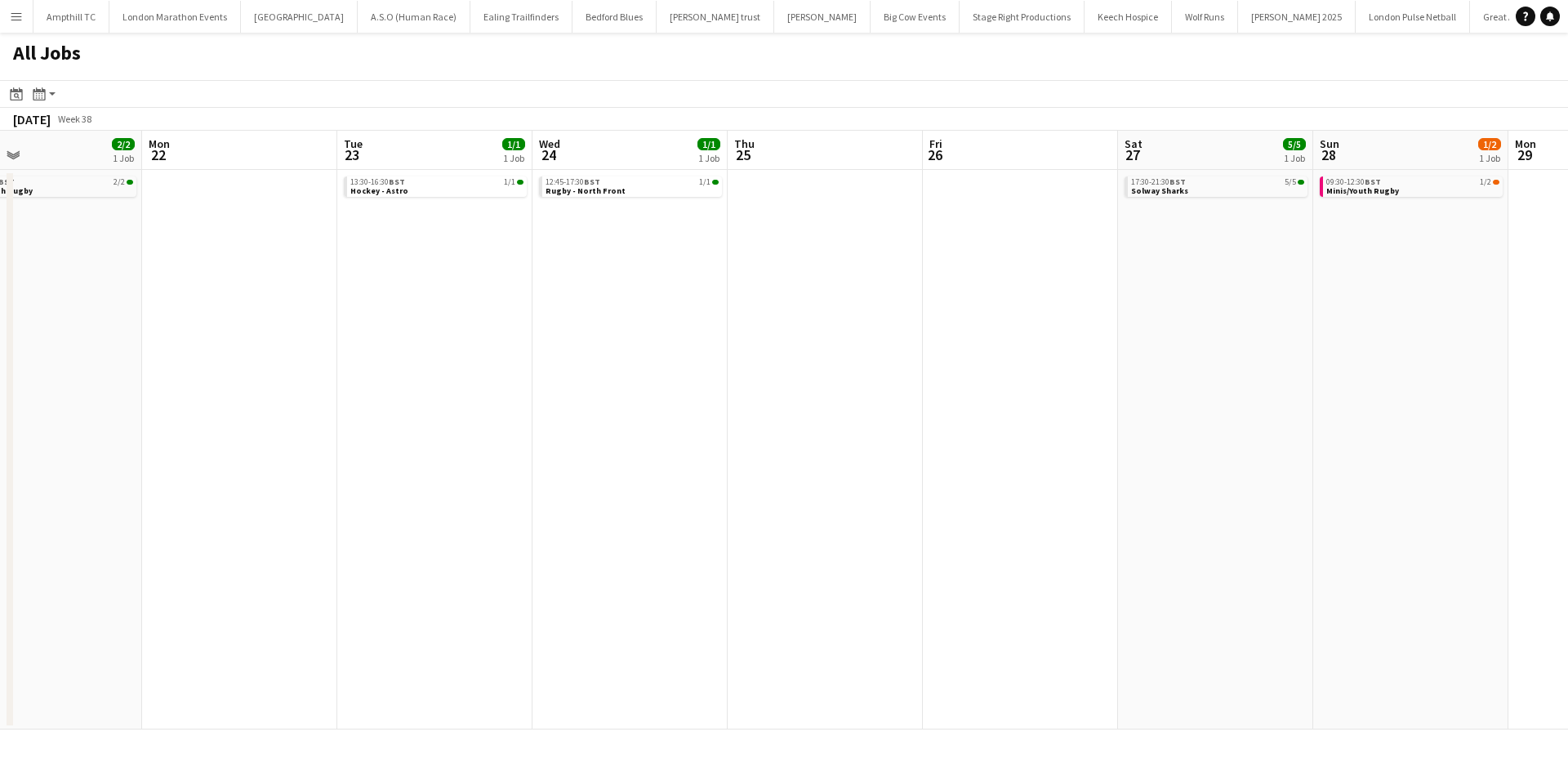
drag, startPoint x: 1135, startPoint y: 300, endPoint x: 782, endPoint y: 302, distance: 353.0
click at [782, 302] on app-calendar-viewport "Thu 18 1/1 1 Job Fri 19 2/2 1 Job Sat 20 13/14 6 Jobs Sun 21 2/2 1 Job Mon 22 T…" at bounding box center [784, 429] width 1568 height 598
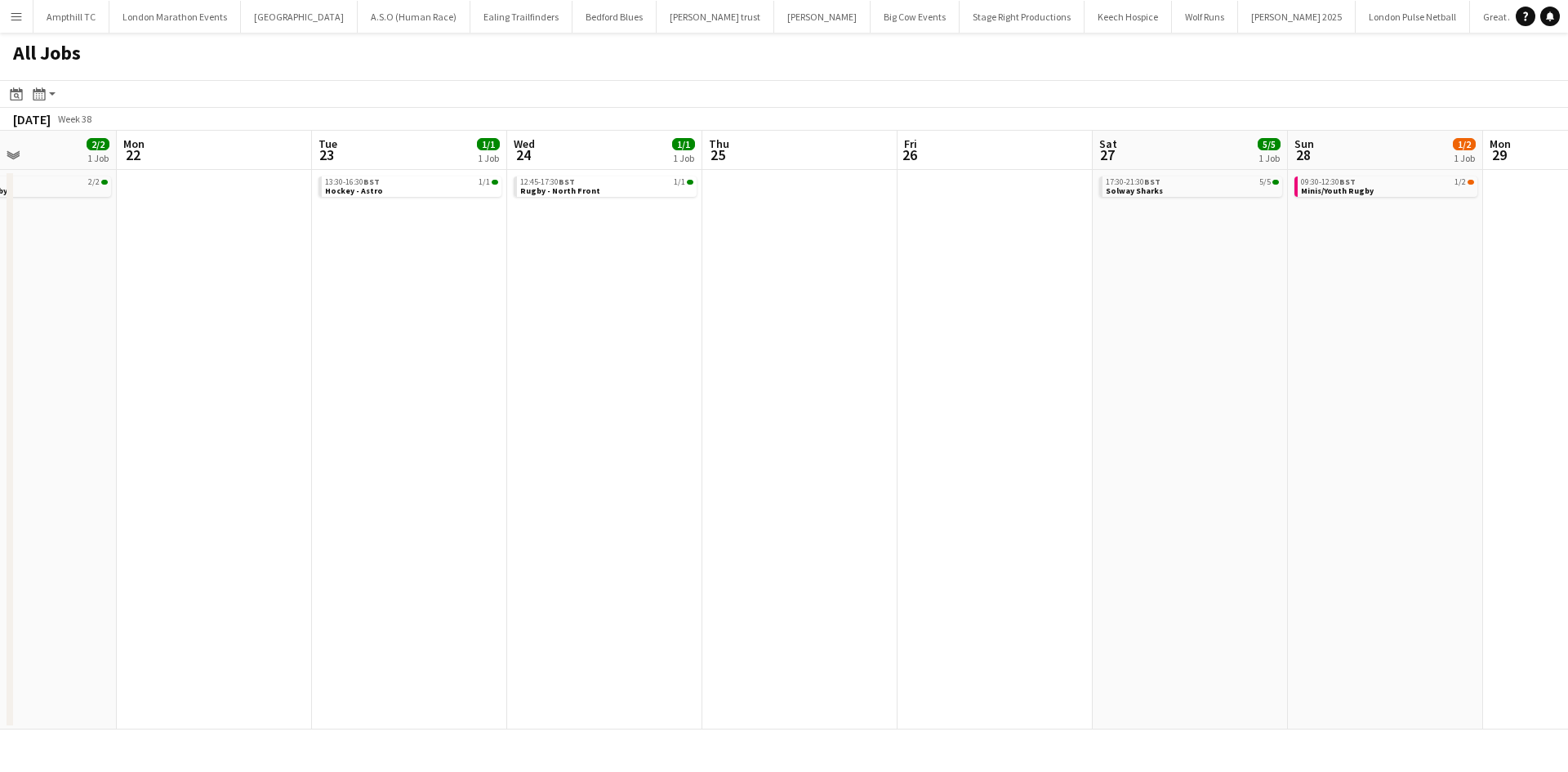
scroll to position [0, 749]
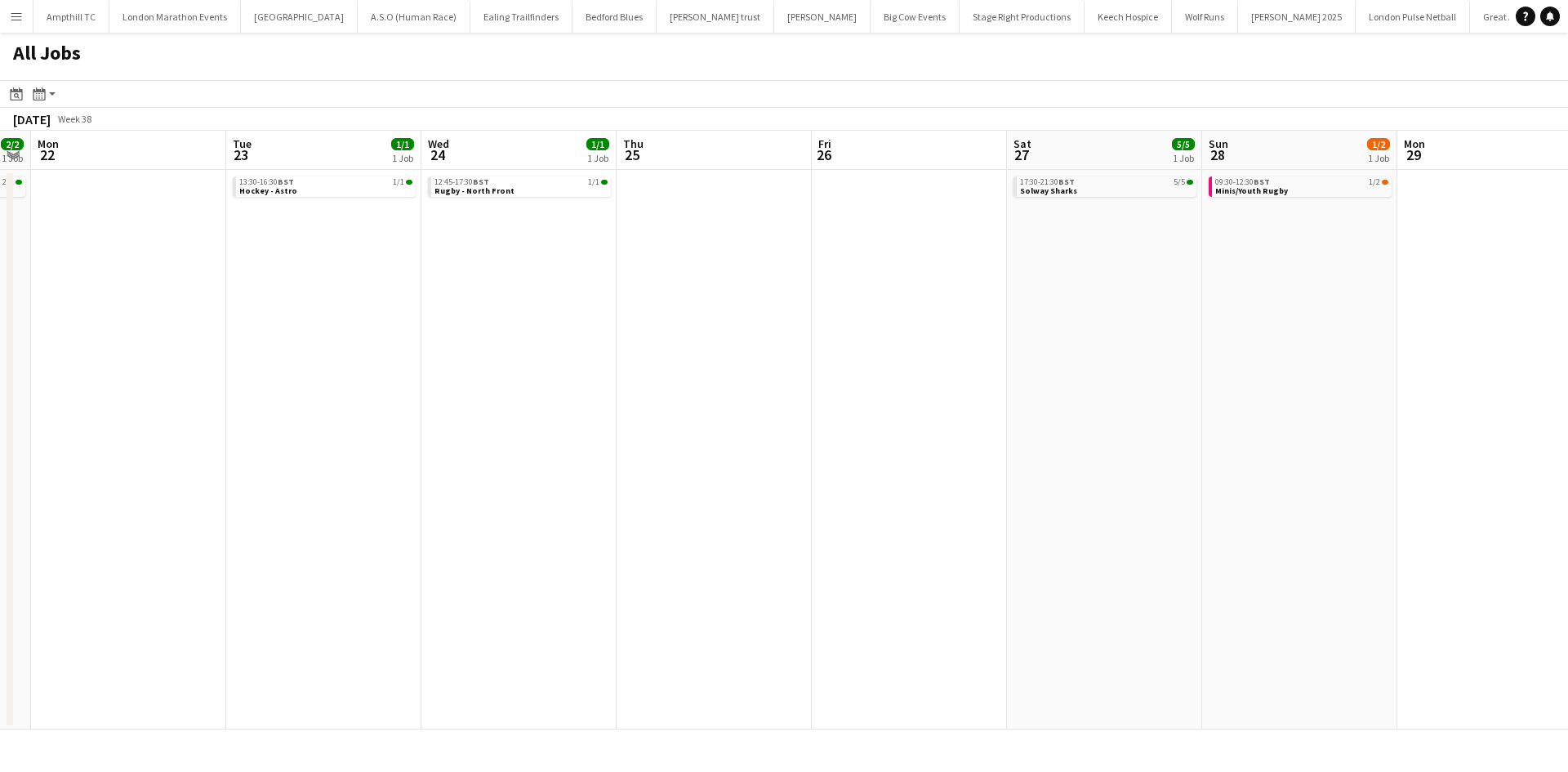
drag, startPoint x: 995, startPoint y: 326, endPoint x: 885, endPoint y: 351, distance: 112.8
click at [887, 351] on app-calendar-viewport "Thu 18 1/1 1 Job Fri 19 2/2 1 Job Sat 20 13/14 6 Jobs Sun 21 2/2 1 Job Mon 22 T…" at bounding box center [784, 429] width 1568 height 598
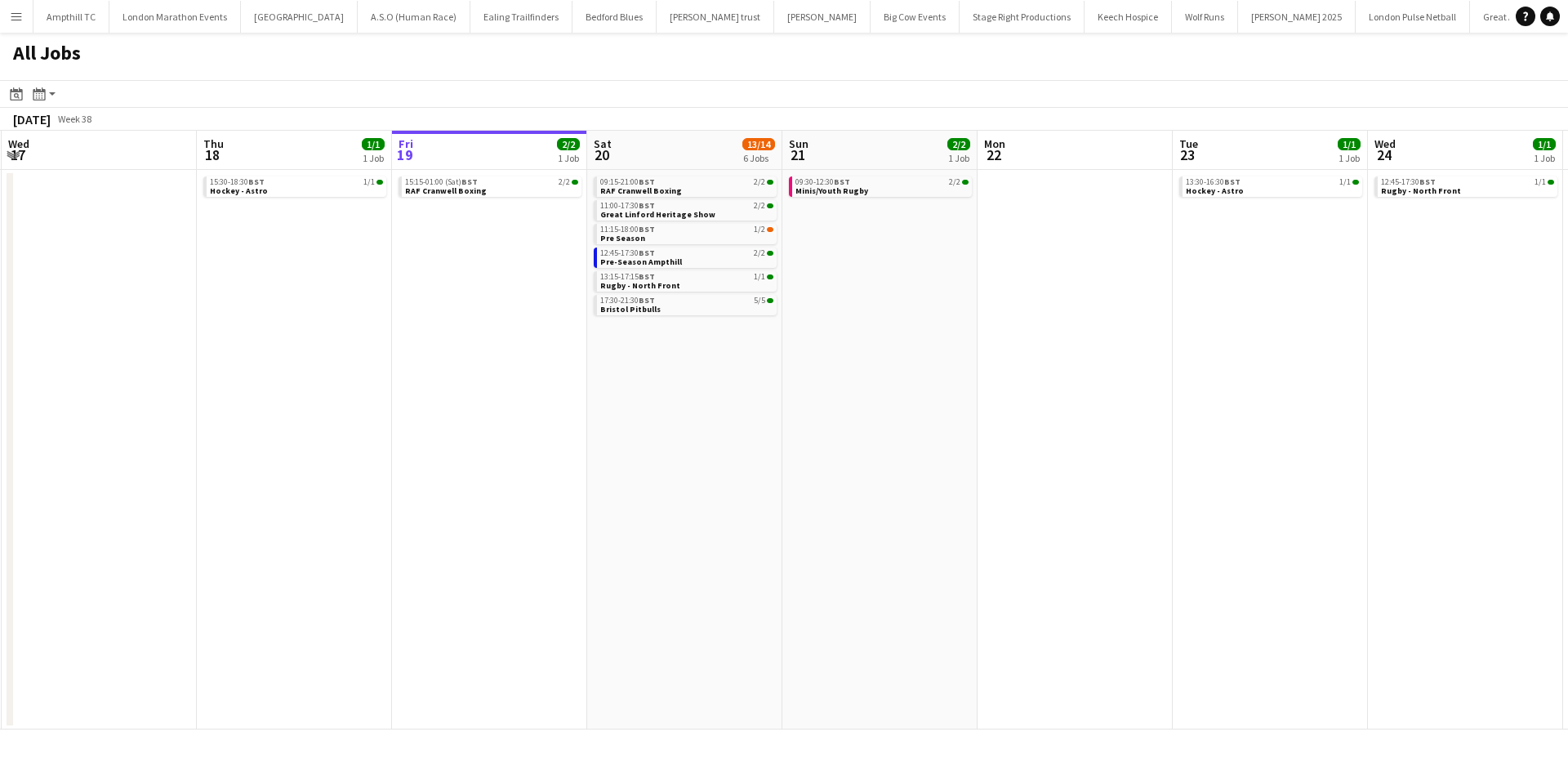
drag, startPoint x: 621, startPoint y: 453, endPoint x: 1566, endPoint y: 417, distance: 945.7
click at [1567, 417] on app-calendar-viewport "Mon 15 Tue 16 Wed 17 Thu 18 1/1 1 Job Fri 19 2/2 1 Job Sat 20 13/14 6 Jobs Sun …" at bounding box center [784, 429] width 1568 height 598
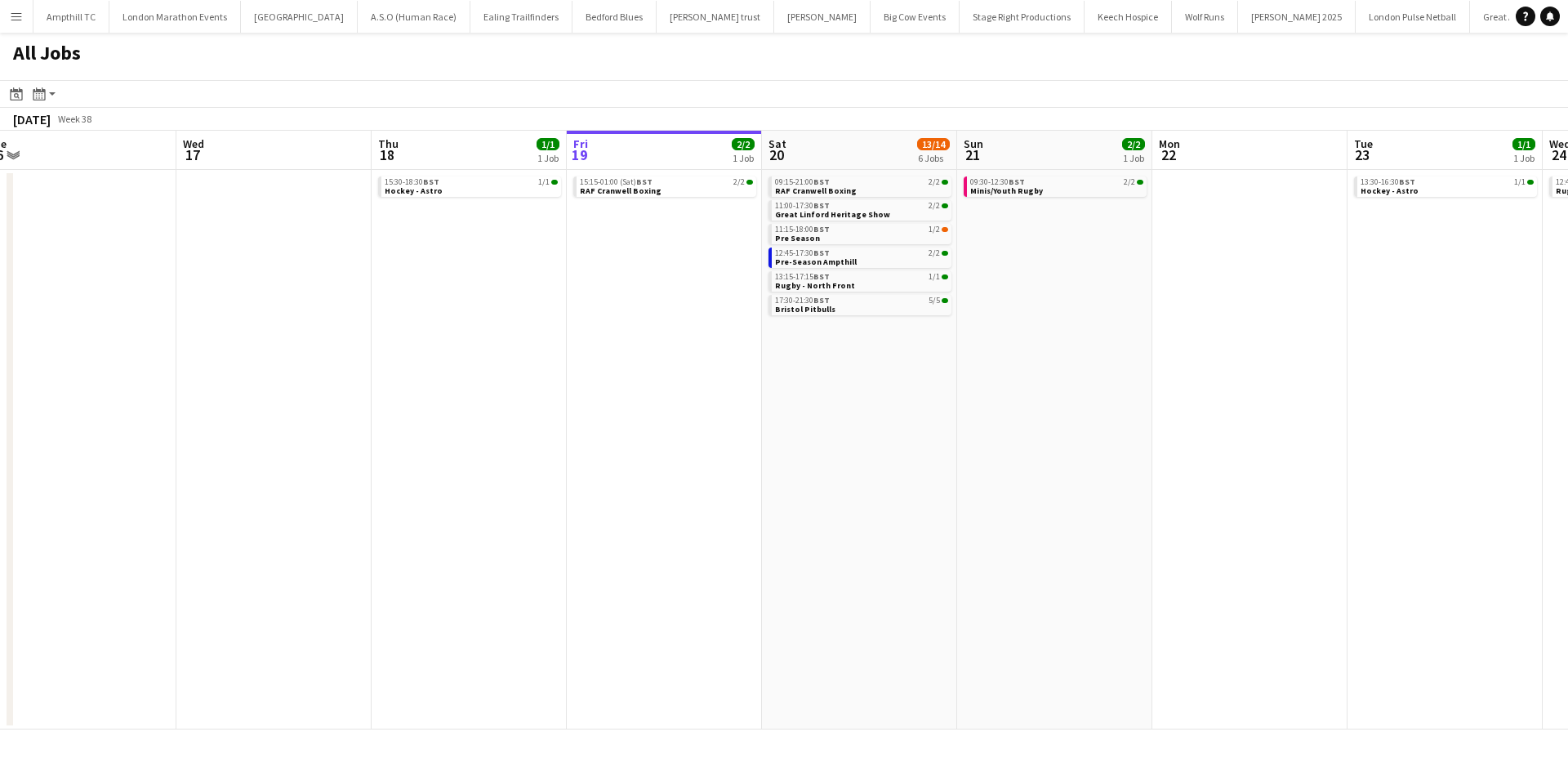
drag, startPoint x: 503, startPoint y: 444, endPoint x: 682, endPoint y: 446, distance: 179.0
click at [680, 446] on app-calendar-viewport "Sun 14 6/6 2 Jobs Mon 15 Tue 16 Wed 17 Thu 18 1/1 1 Job Fri 19 2/2 1 Job Sat 20…" at bounding box center [784, 429] width 1568 height 598
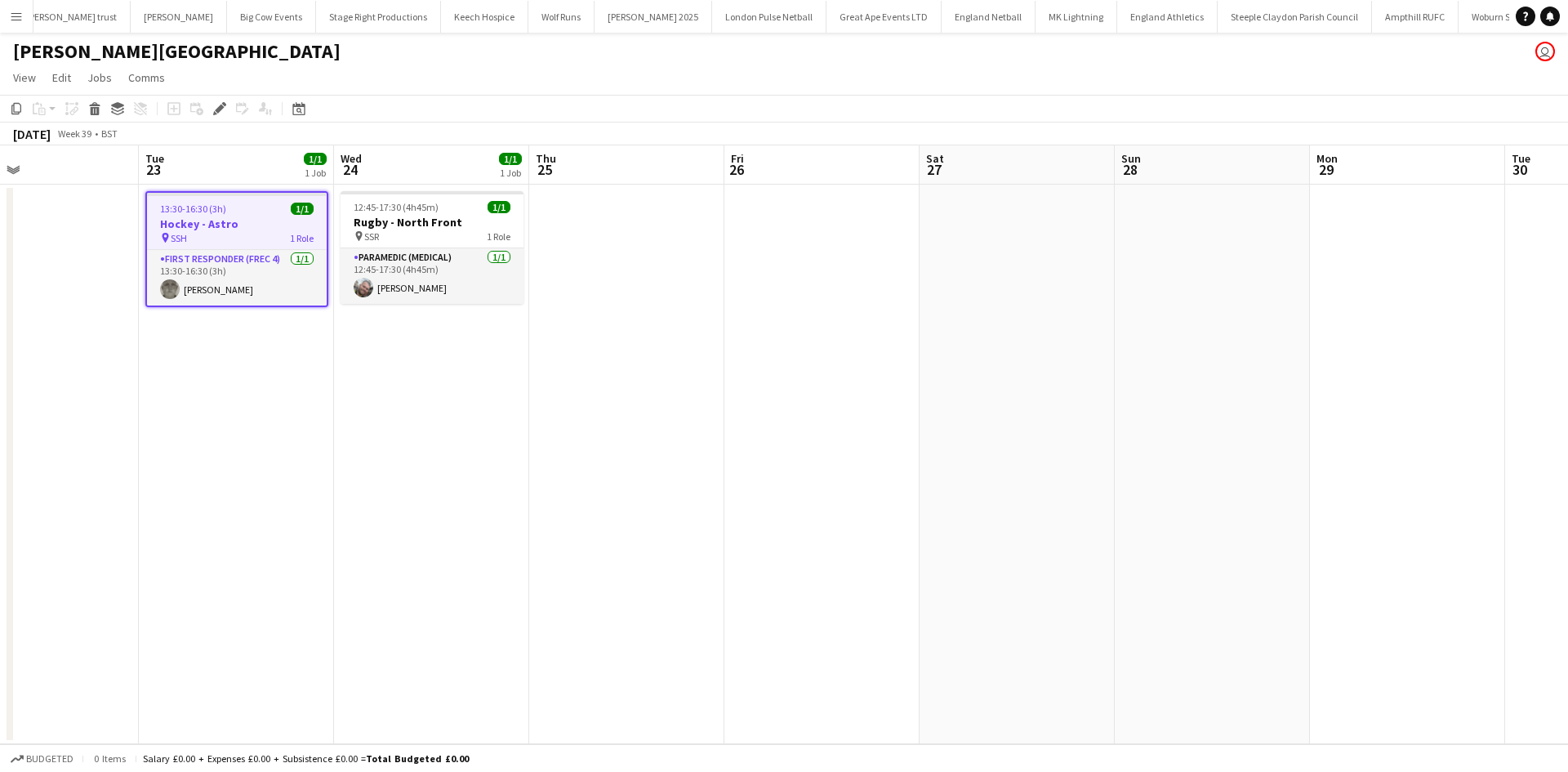
scroll to position [0, 645]
drag, startPoint x: 1091, startPoint y: 282, endPoint x: 617, endPoint y: 309, distance: 474.8
click at [617, 309] on app-calendar-viewport "Fri 19 Sat 20 1/1 1 Job Sun 21 Mon 22 Tue 23 1/1 1 Job Wed 24 1/1 1 Job Thu 25 …" at bounding box center [784, 444] width 1568 height 598
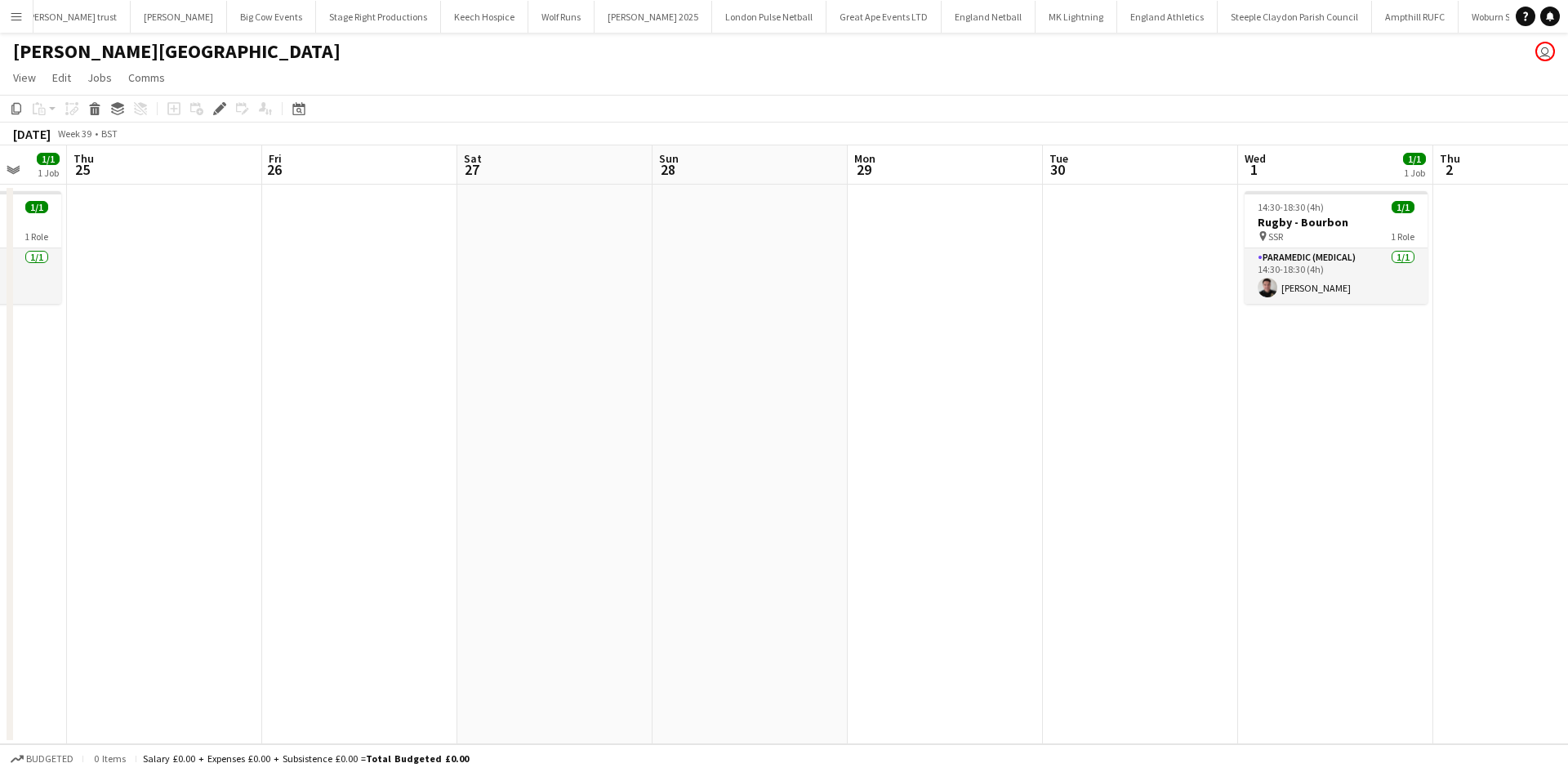
drag, startPoint x: 778, startPoint y: 303, endPoint x: 325, endPoint y: 355, distance: 456.0
click at [325, 355] on app-calendar-viewport "Sun 21 Mon 22 Tue 23 1/1 1 Job Wed 24 1/1 1 Job Thu 25 Fri 26 Sat 27 Sun 28 Mon…" at bounding box center [784, 444] width 1568 height 598
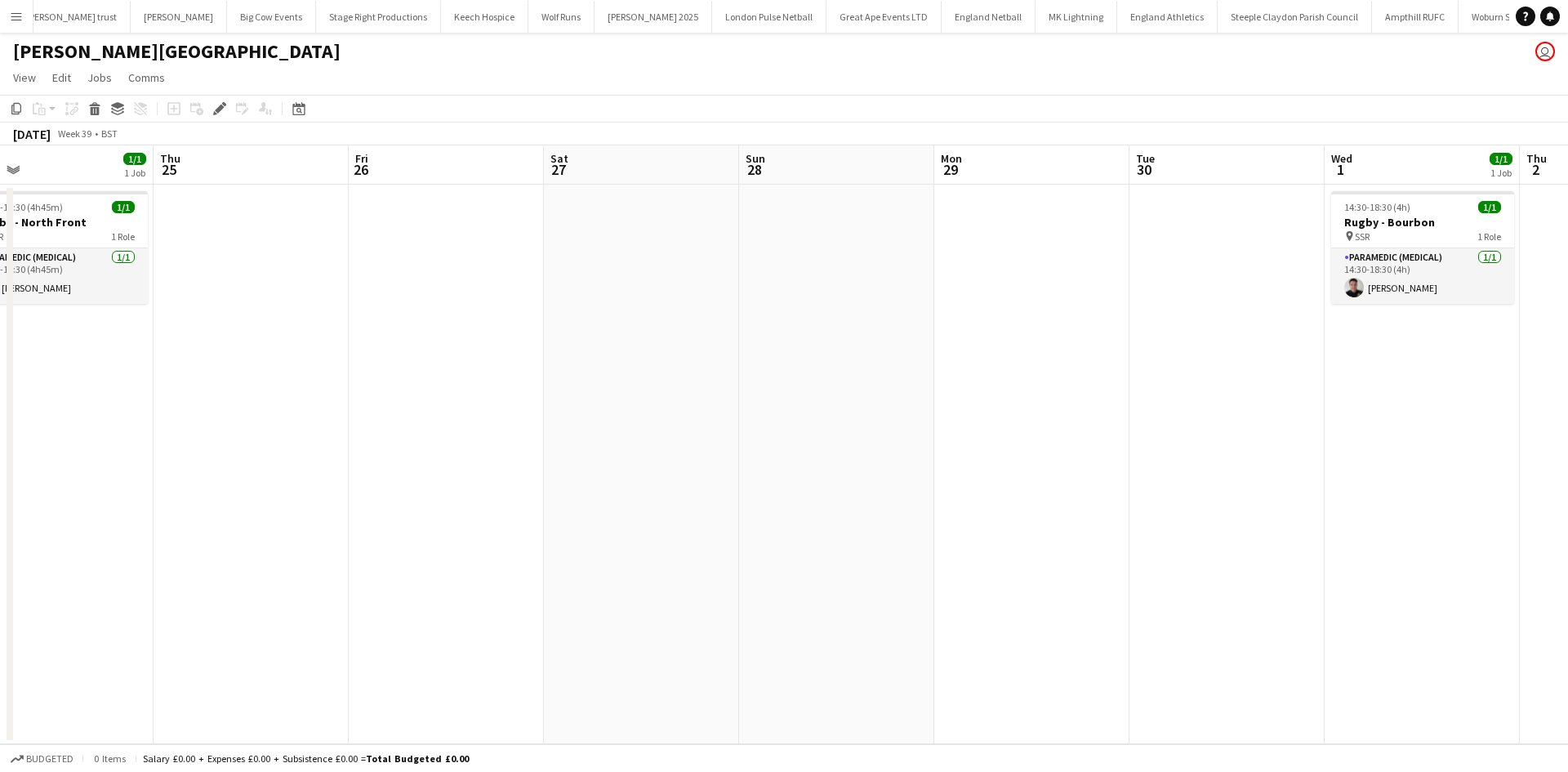
drag, startPoint x: 752, startPoint y: 292, endPoint x: 167, endPoint y: 328, distance: 586.1
click at [193, 327] on app-calendar-viewport "Sun 21 Mon 22 Tue 23 1/1 1 Job Wed 24 1/1 1 Job Thu 25 Fri 26 Sat 27 Sun 28 Mon…" at bounding box center [784, 444] width 1568 height 598
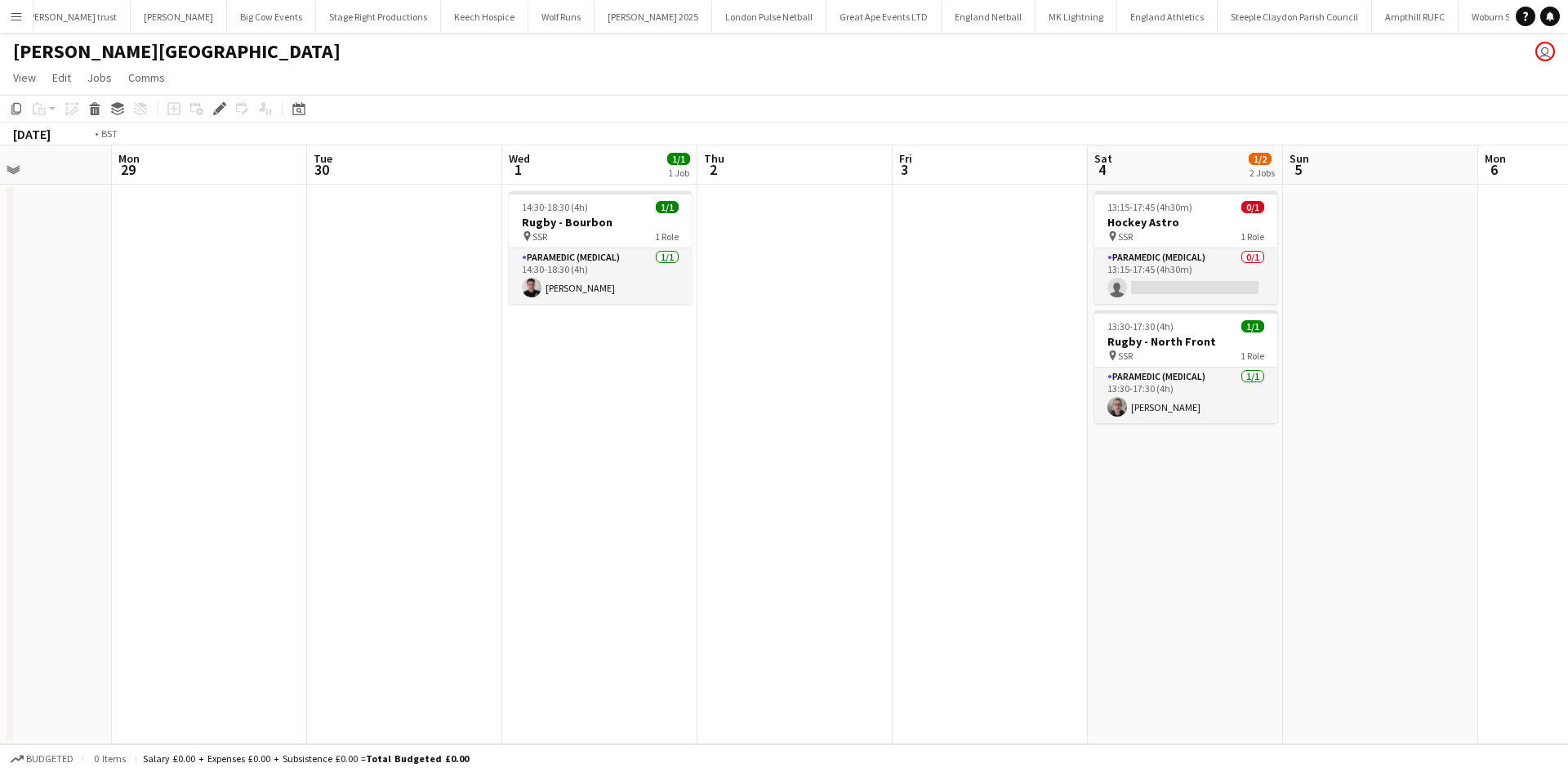
scroll to position [0, 800]
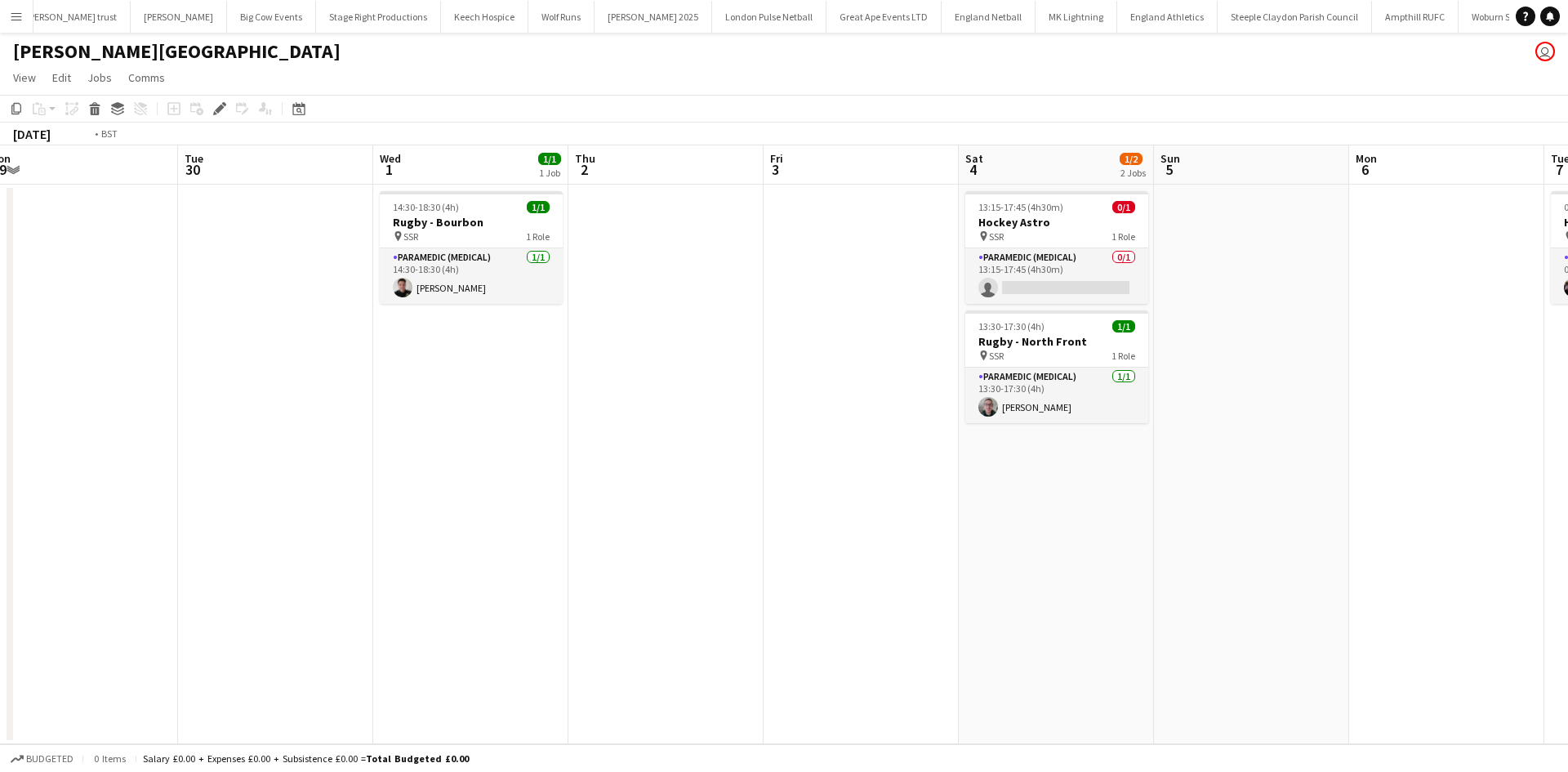
drag, startPoint x: 983, startPoint y: 277, endPoint x: 673, endPoint y: 295, distance: 310.5
click at [674, 295] on app-calendar-viewport "Thu 25 Fri 26 Sat 27 Sun 28 Mon 29 Tue 30 Wed 1 1/1 1 Job Thu 2 Fri 3 Sat 4 1/2…" at bounding box center [784, 444] width 1568 height 598
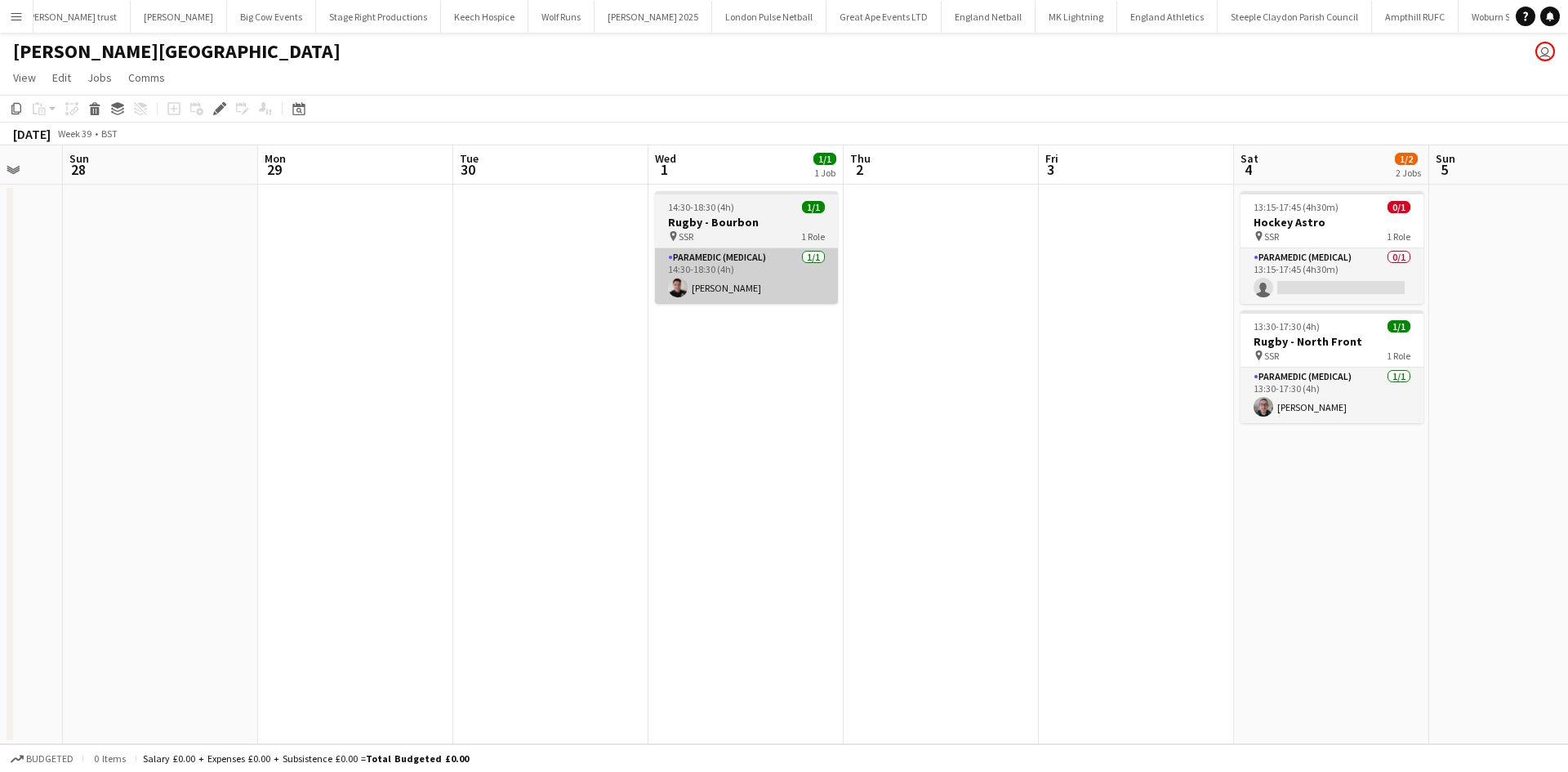
drag, startPoint x: 883, startPoint y: 243, endPoint x: 939, endPoint y: 251, distance: 56.6
click at [1171, 243] on app-calendar-viewport "Thu 25 Fri 26 Sat 27 Sun 28 Mon 29 Tue 30 Wed 1 1/1 1 Job Thu 2 Fri 3 Sat 4 1/2…" at bounding box center [784, 444] width 1568 height 598
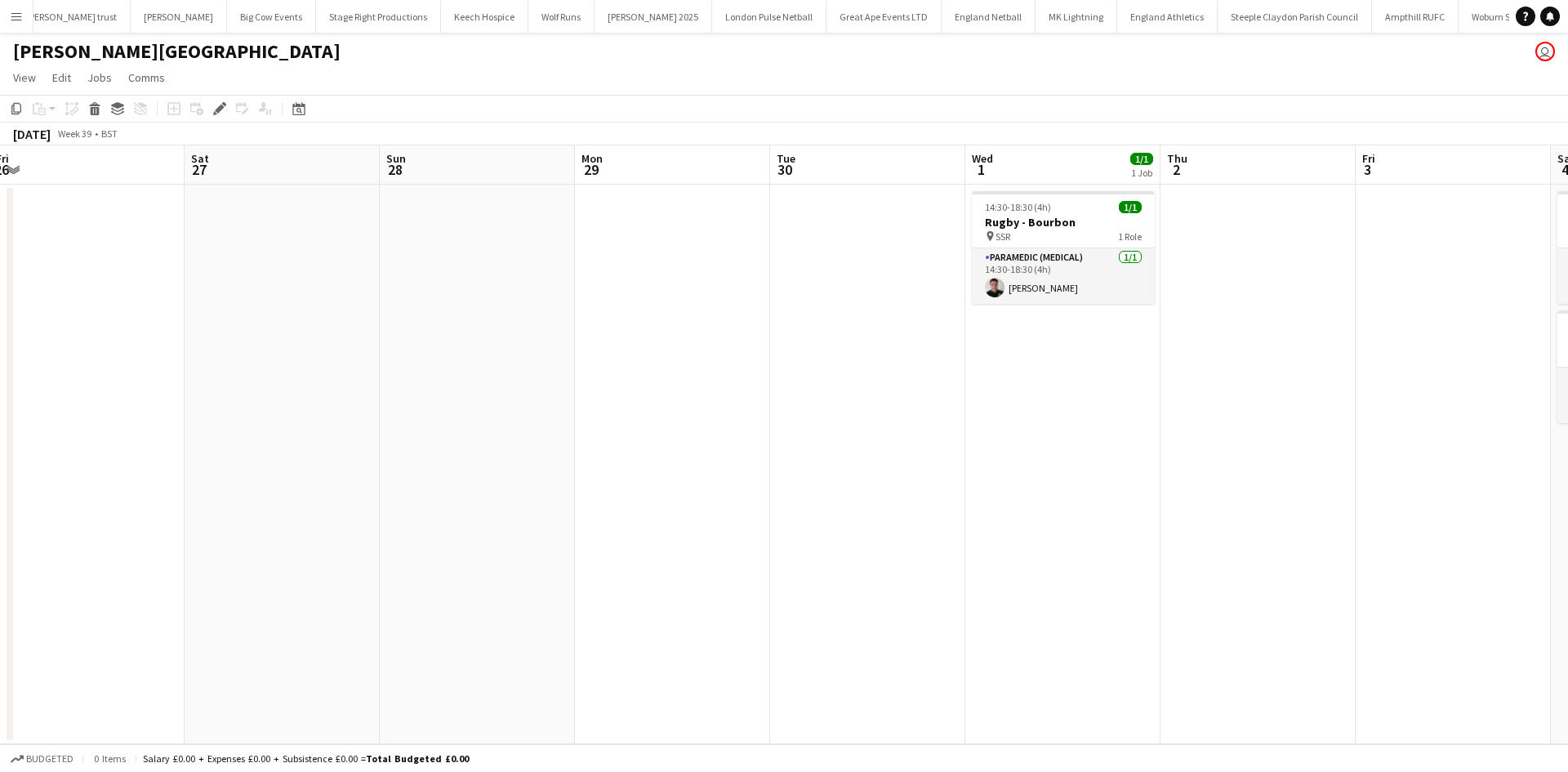
drag, startPoint x: 591, startPoint y: 264, endPoint x: 894, endPoint y: 271, distance: 303.1
click at [922, 263] on app-calendar-viewport "Wed 24 1/1 1 Job Thu 25 Fri 26 Sat 27 Sun 28 Mon 29 Tue 30 Wed 1 1/1 1 Job Thu …" at bounding box center [784, 444] width 1568 height 598
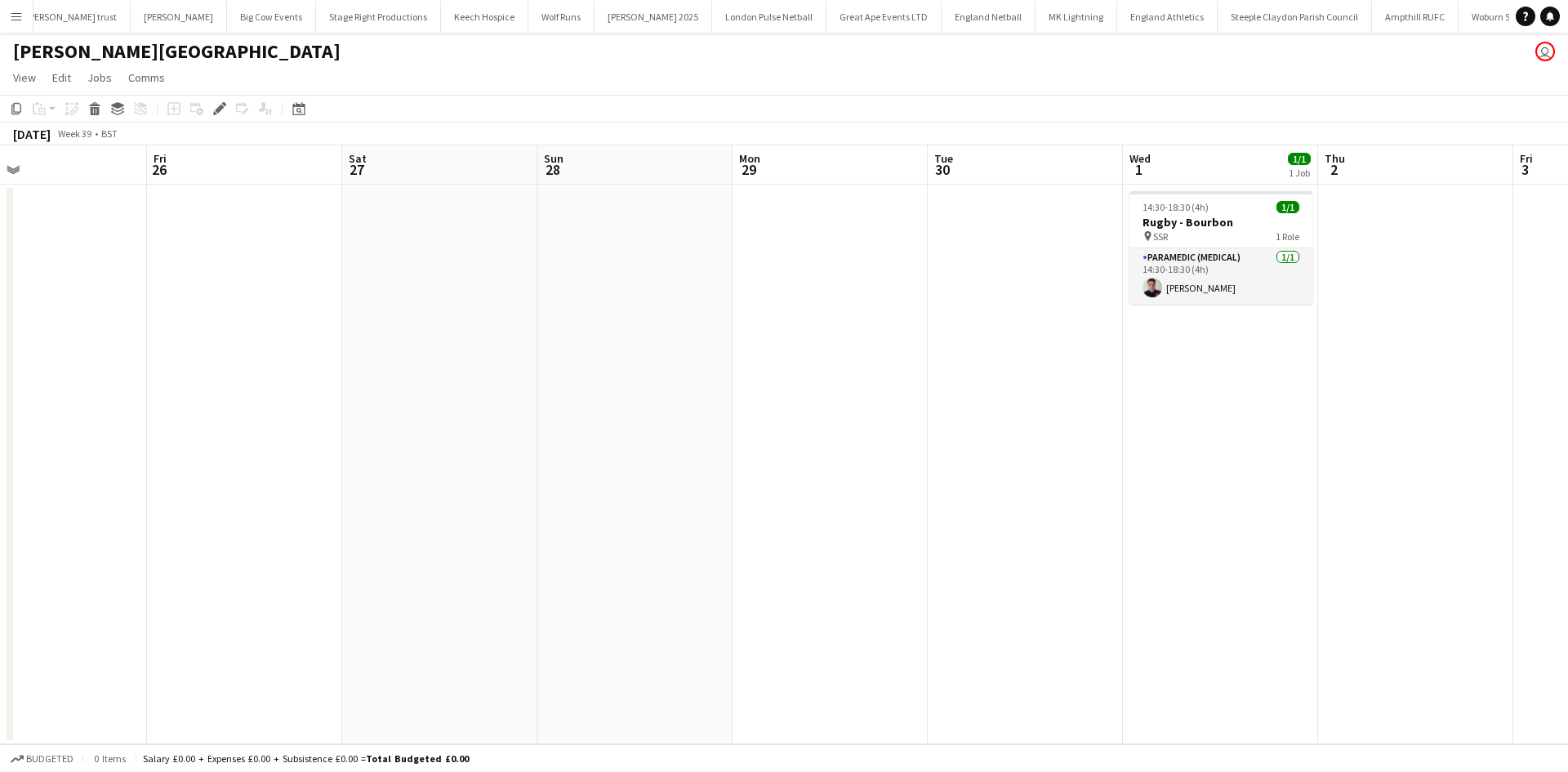
drag, startPoint x: 374, startPoint y: 289, endPoint x: 876, endPoint y: 290, distance: 502.0
click at [876, 290] on app-calendar-viewport "Tue 23 1/1 1 Job Wed 24 1/1 1 Job Thu 25 Fri 26 Sat 27 Sun 28 Mon 29 Tue 30 Wed…" at bounding box center [784, 444] width 1568 height 598
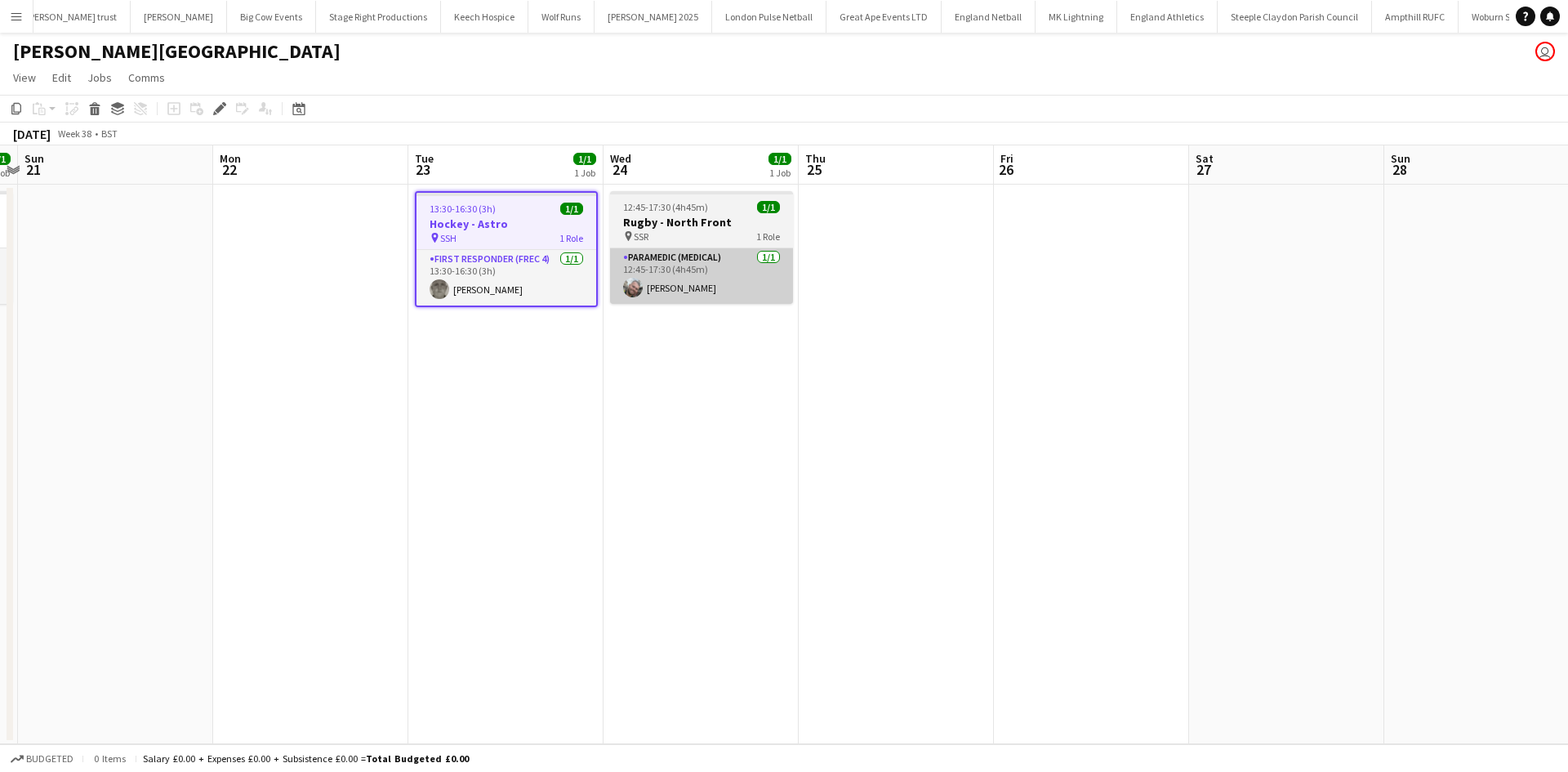
drag, startPoint x: 370, startPoint y: 305, endPoint x: 750, endPoint y: 295, distance: 380.1
click at [658, 309] on app-calendar-viewport "Fri 19 Sat 20 1/1 1 Job Sun 21 Mon 22 Tue 23 1/1 1 Job Wed 24 1/1 1 Job Thu 25 …" at bounding box center [784, 444] width 1568 height 598
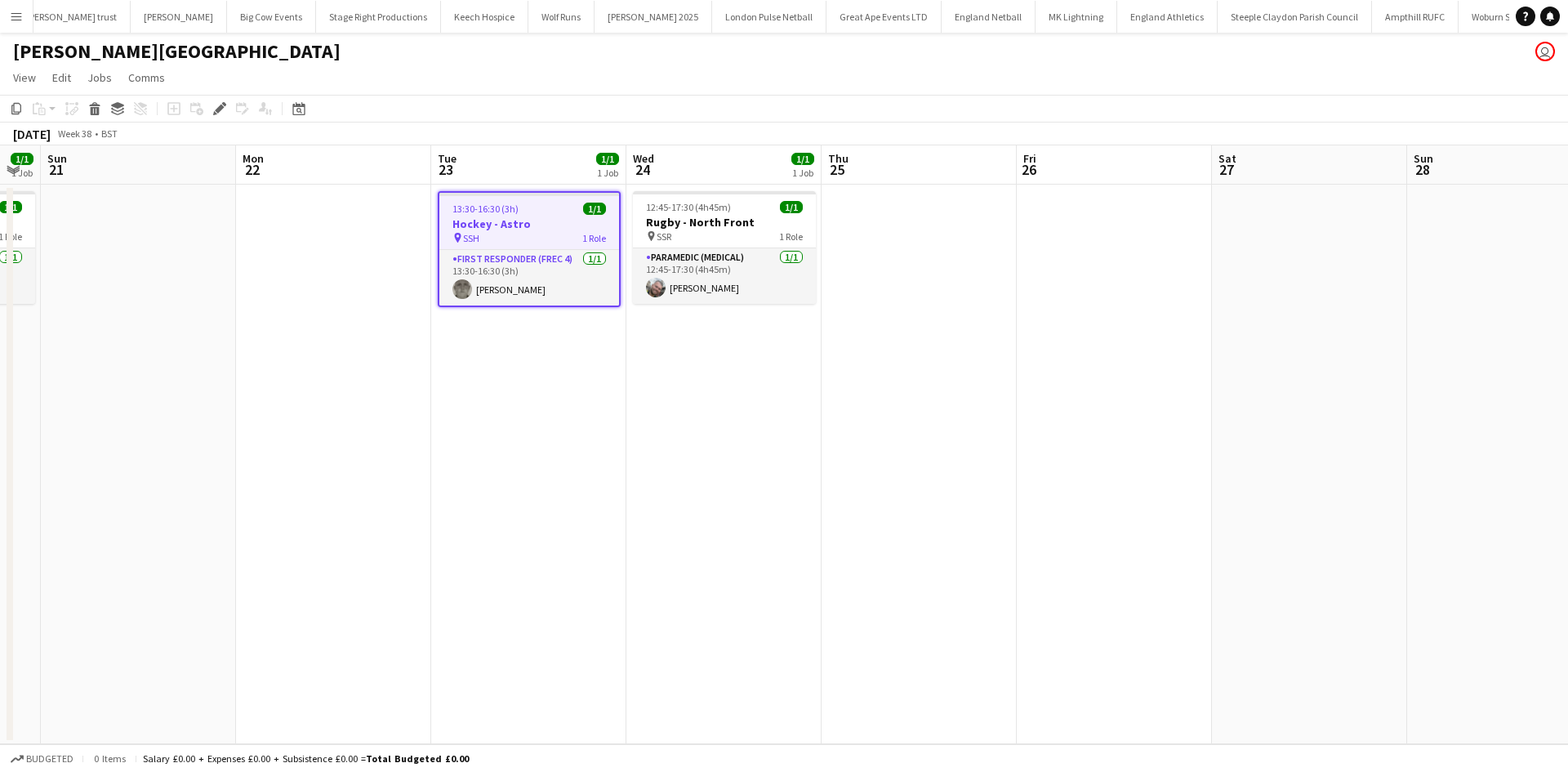
drag, startPoint x: 460, startPoint y: 302, endPoint x: 813, endPoint y: 302, distance: 353.0
click at [813, 302] on app-calendar-viewport "Fri 19 Sat 20 1/1 1 Job Sun 21 Mon 22 Tue 23 1/1 1 Job Wed 24 1/1 1 Job Thu 25 …" at bounding box center [784, 444] width 1568 height 598
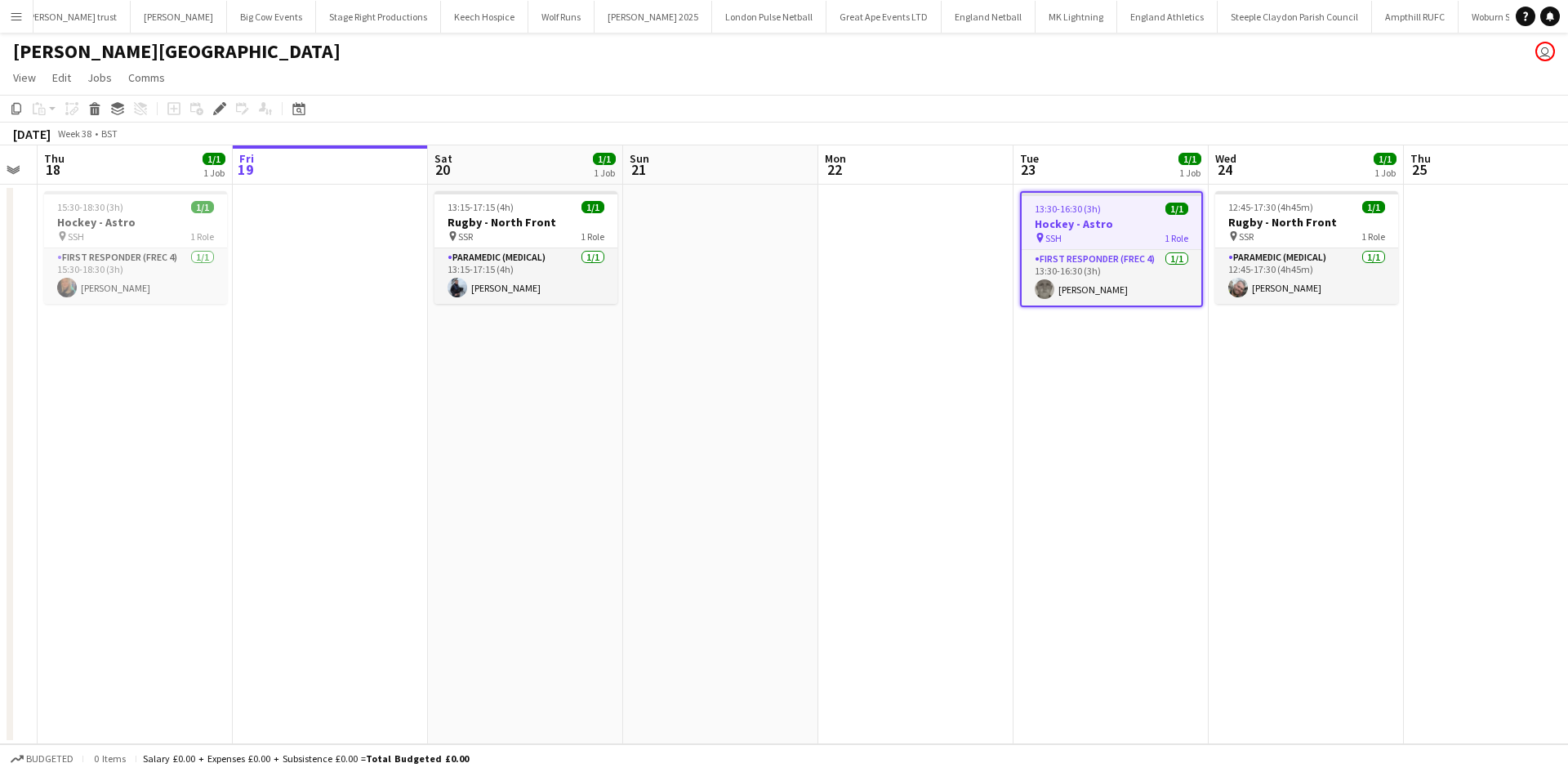
drag, startPoint x: 677, startPoint y: 291, endPoint x: 812, endPoint y: 306, distance: 135.8
click at [821, 304] on app-calendar-viewport "Tue 16 Wed 17 Thu 18 1/1 1 Job Fri 19 Sat 20 1/1 1 Job Sun 21 Mon 22 Tue 23 1/1…" at bounding box center [784, 444] width 1568 height 598
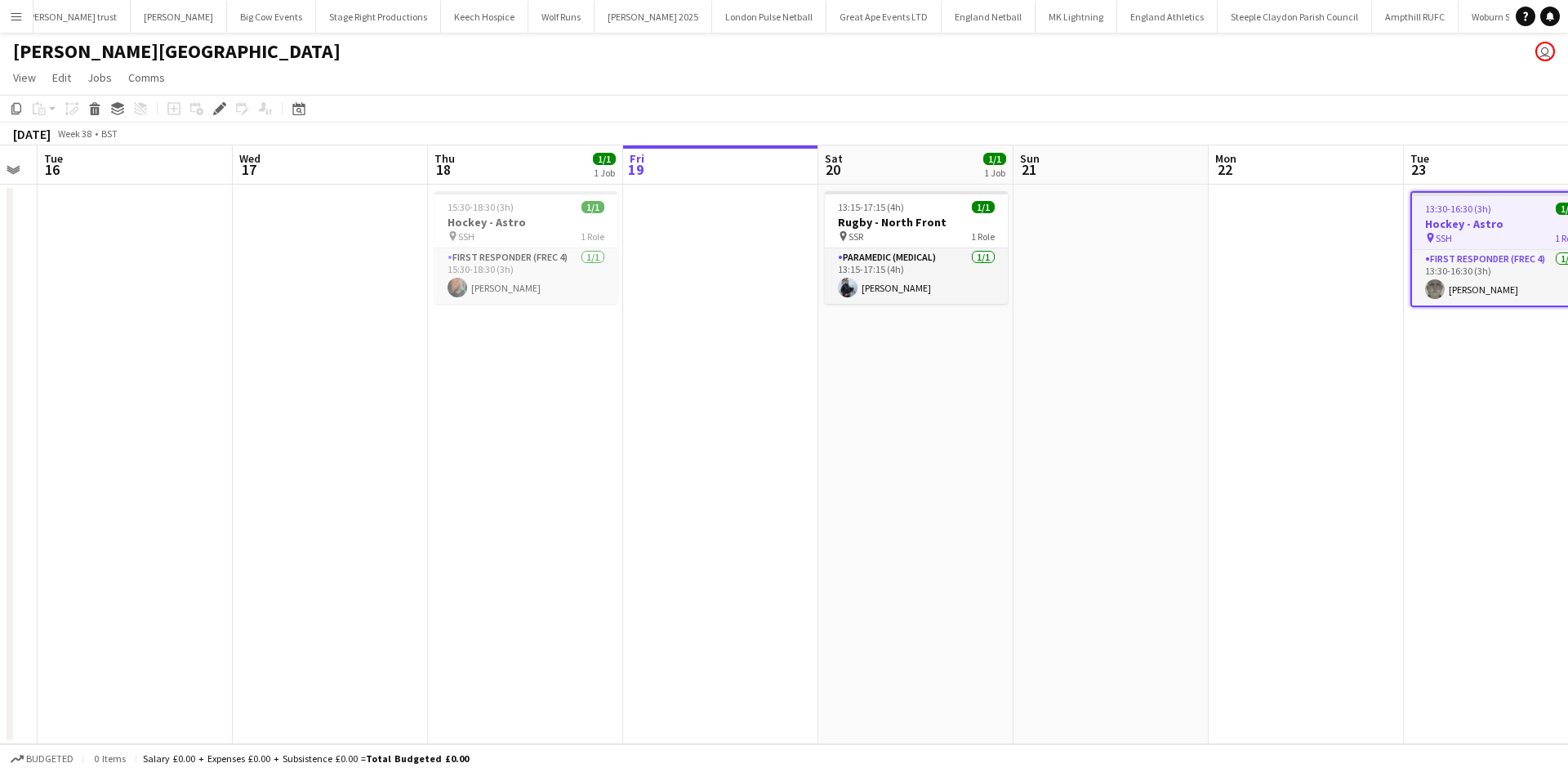
scroll to position [0, 345]
